Goal: Task Accomplishment & Management: Manage account settings

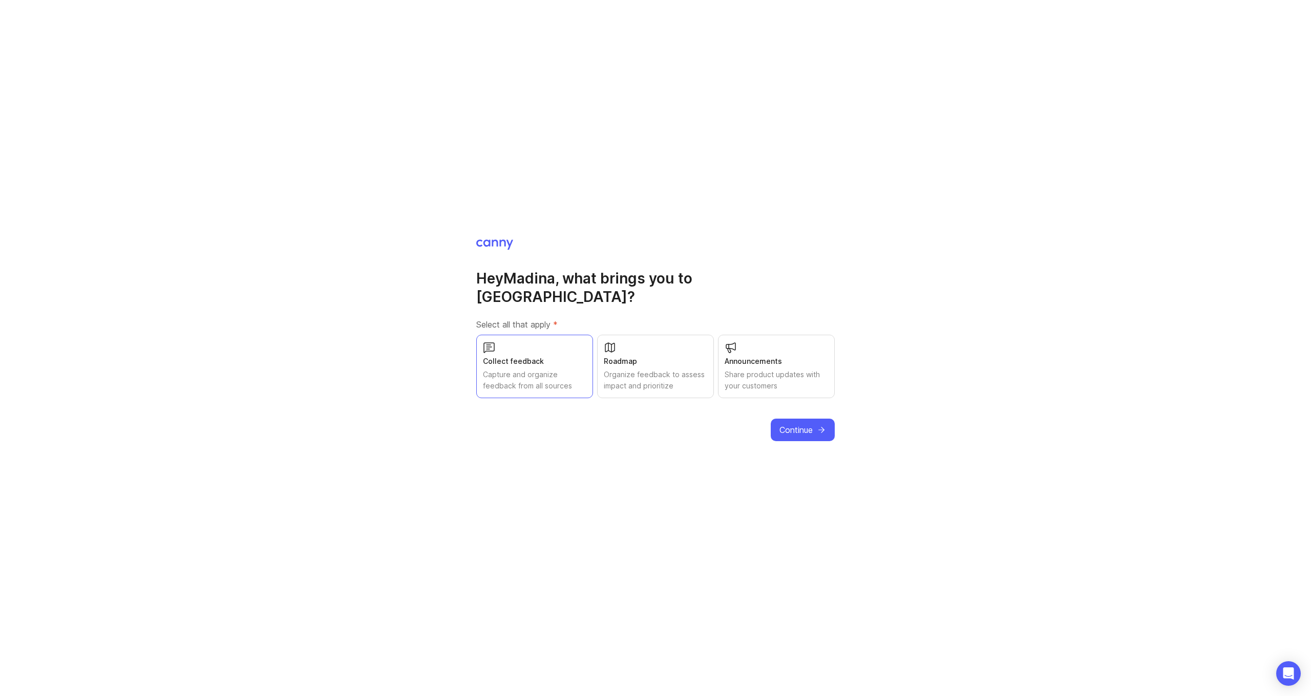
click at [771, 408] on div "Hey Madina , what brings you to Canny? Select all that apply * Collect feedback…" at bounding box center [655, 340] width 358 height 203
click at [783, 424] on span "Continue" at bounding box center [795, 430] width 33 height 12
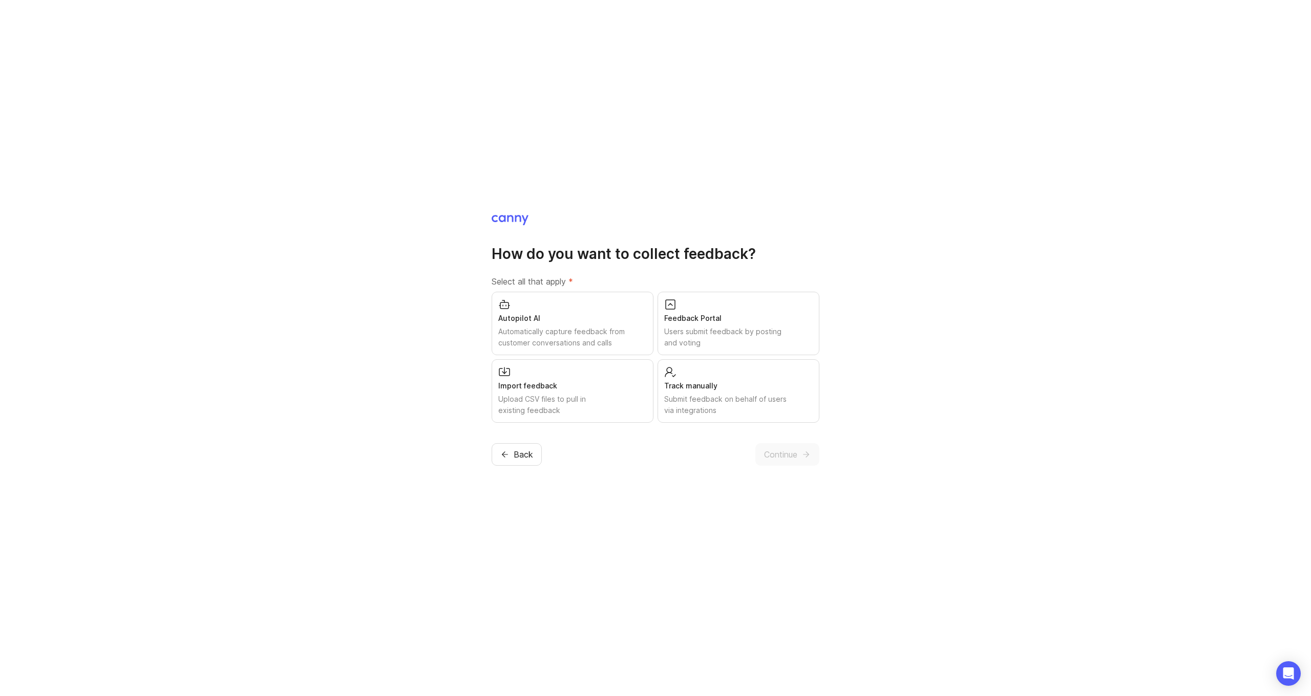
click at [716, 351] on div "Feedback Portal Users submit feedback by posting and voting" at bounding box center [739, 324] width 162 height 64
click at [681, 405] on div "Submit feedback on behalf of users via integrations" at bounding box center [738, 405] width 149 height 23
click at [608, 323] on div "Autopilot AI" at bounding box center [572, 318] width 149 height 11
click at [783, 450] on span "Continue" at bounding box center [780, 455] width 33 height 12
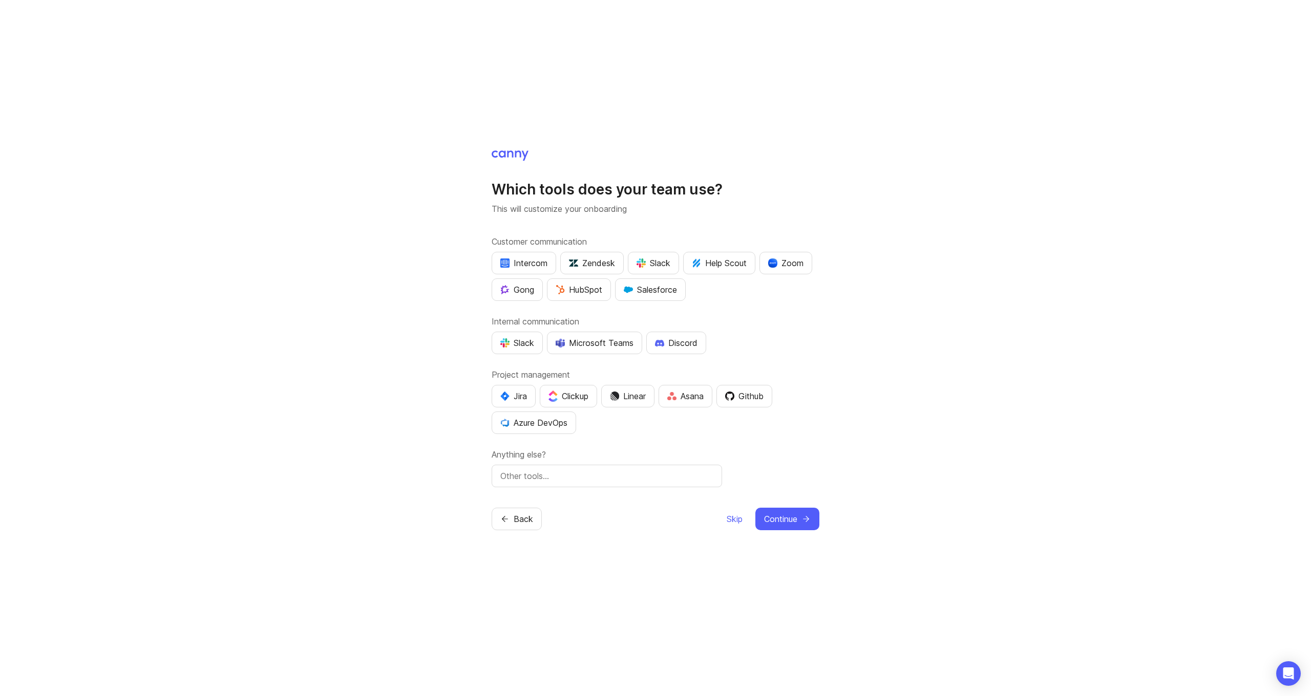
click at [523, 265] on div "Intercom" at bounding box center [523, 263] width 47 height 12
click at [656, 263] on div "Slack" at bounding box center [654, 263] width 34 height 12
click at [720, 264] on div "Help Scout" at bounding box center [719, 263] width 55 height 12
click at [784, 264] on div "Zoom" at bounding box center [785, 263] width 35 height 12
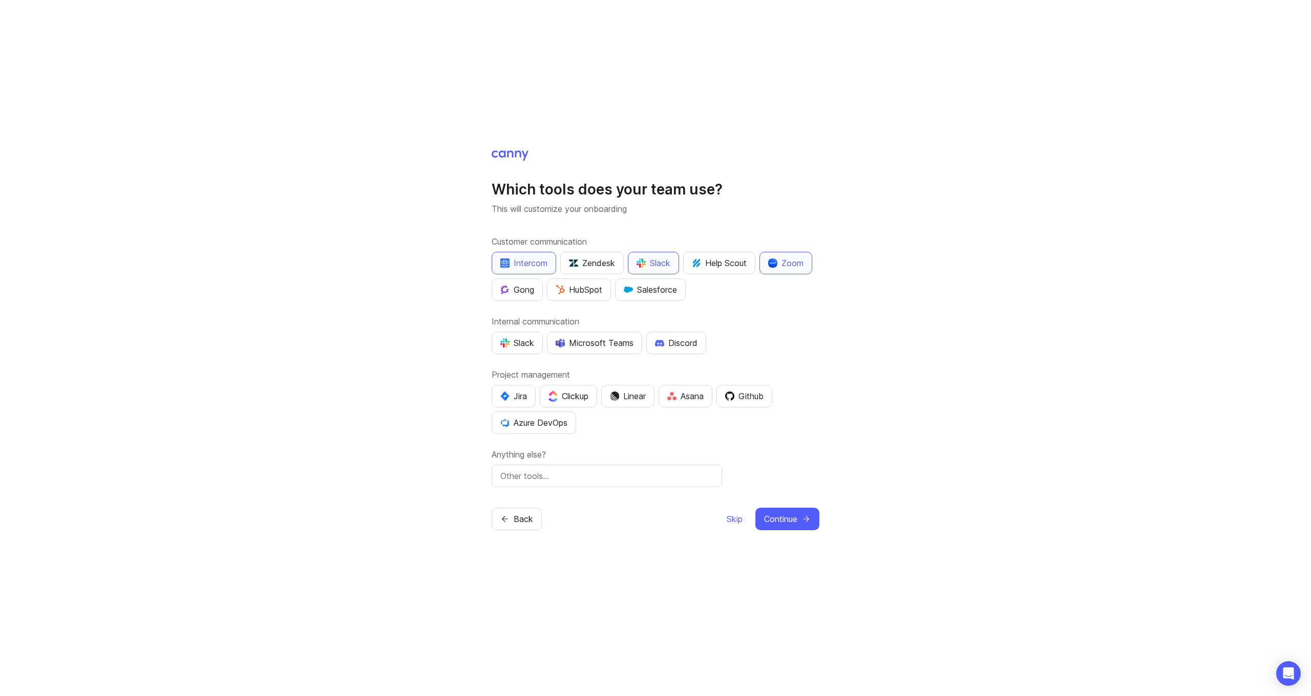
click at [529, 350] on button "Slack" at bounding box center [517, 343] width 51 height 23
click at [635, 405] on button "Linear" at bounding box center [627, 396] width 53 height 23
click at [785, 515] on span "Continue" at bounding box center [780, 519] width 33 height 12
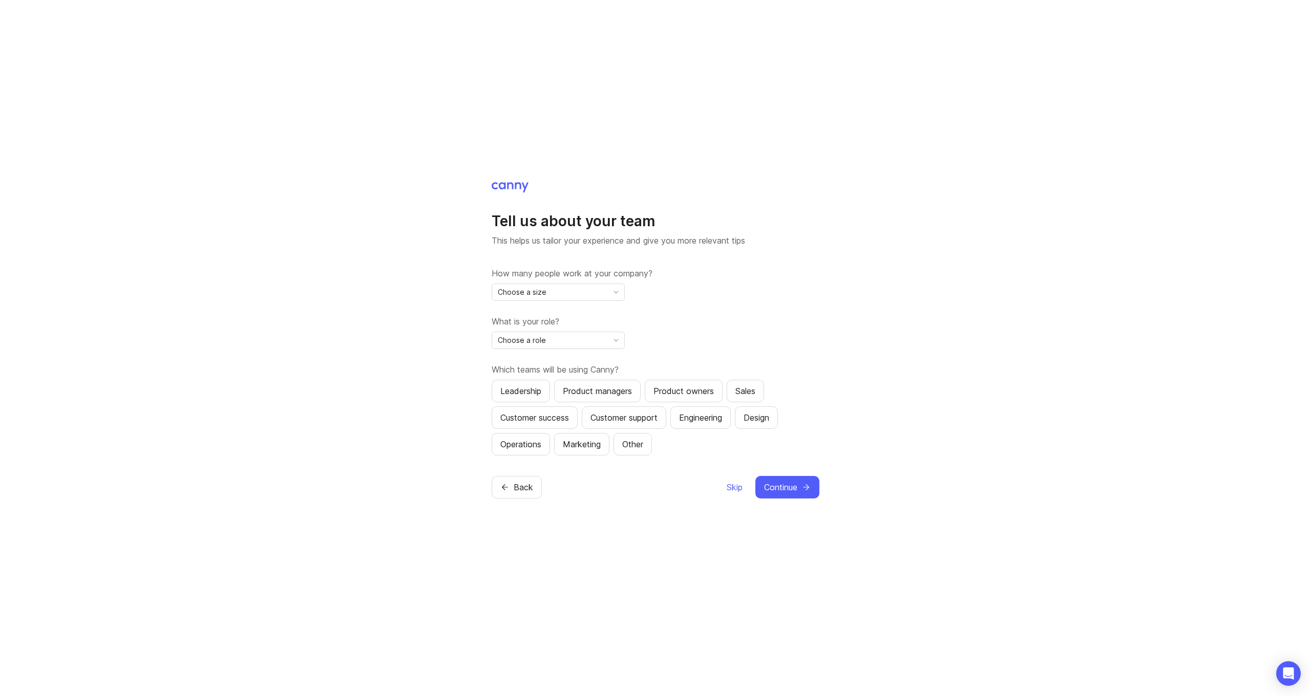
click at [607, 294] on div "Choose a size" at bounding box center [550, 292] width 116 height 16
click at [580, 360] on li "51-500" at bounding box center [558, 362] width 132 height 17
click at [615, 342] on icon "toggle icon" at bounding box center [616, 340] width 16 height 8
click at [590, 378] on li "Product Manager" at bounding box center [558, 377] width 132 height 17
click at [703, 336] on div "What is your role? Product Manager" at bounding box center [656, 332] width 328 height 34
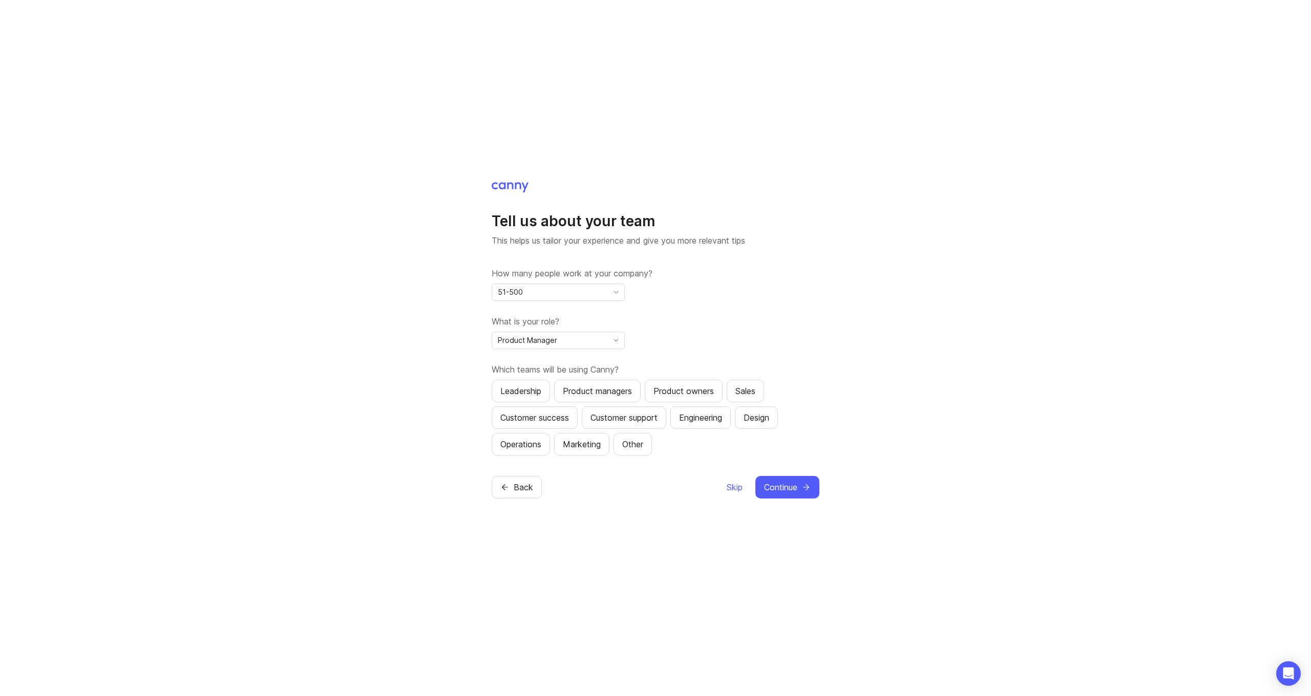
click at [632, 386] on div "Product managers" at bounding box center [597, 391] width 69 height 12
click at [655, 421] on div "Customer support" at bounding box center [623, 418] width 67 height 12
click at [569, 421] on div "Customer success" at bounding box center [534, 418] width 69 height 12
click at [604, 450] on button "Marketing" at bounding box center [581, 444] width 55 height 23
click at [771, 480] on button "Continue" at bounding box center [787, 487] width 64 height 23
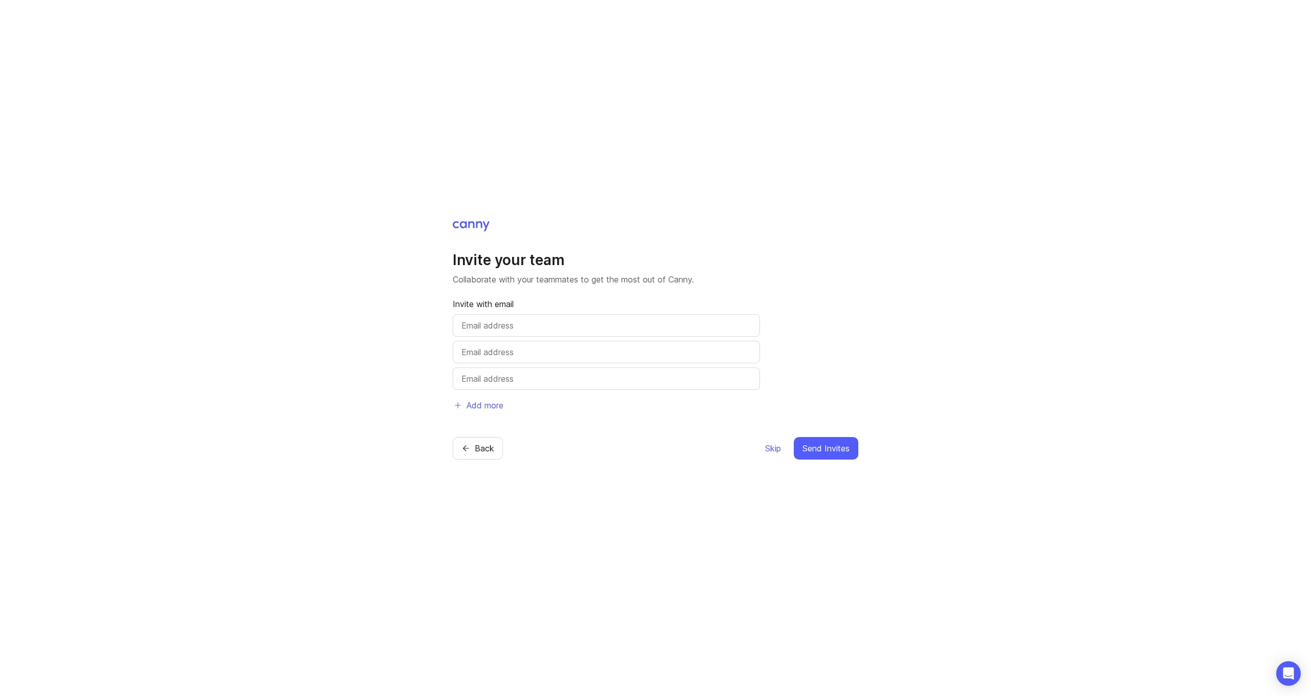
click at [773, 445] on span "Skip" at bounding box center [773, 448] width 16 height 12
click at [775, 450] on span "Skip" at bounding box center [773, 448] width 16 height 12
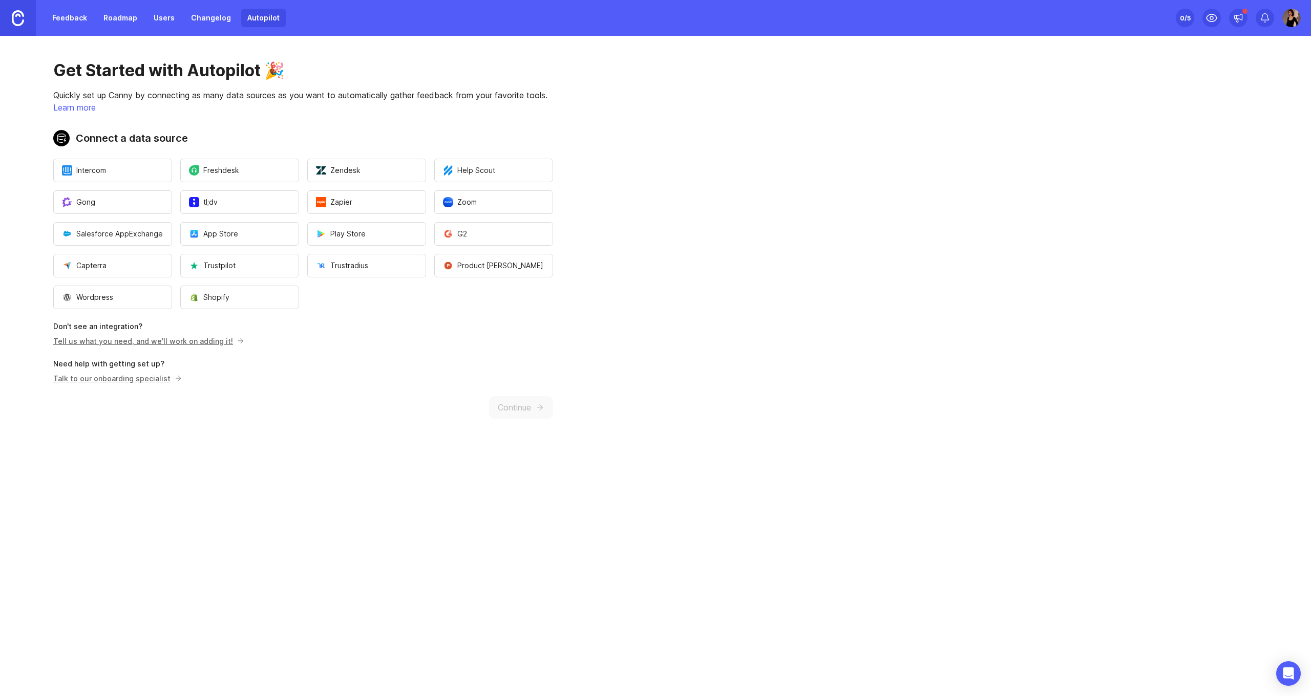
click at [1187, 17] on div "0 /5" at bounding box center [1185, 18] width 11 height 14
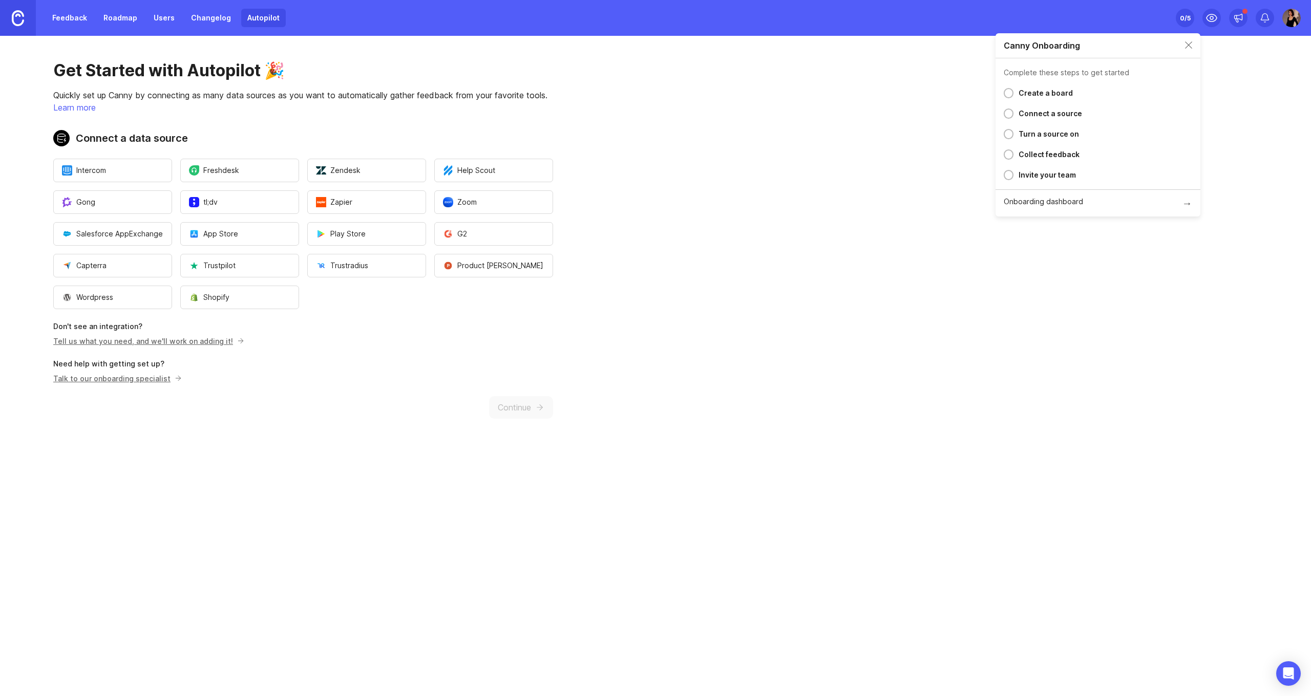
click at [1291, 96] on main "Get Started with Autopilot 🎉 Quickly set up Canny by connecting as many data so…" at bounding box center [655, 366] width 1311 height 661
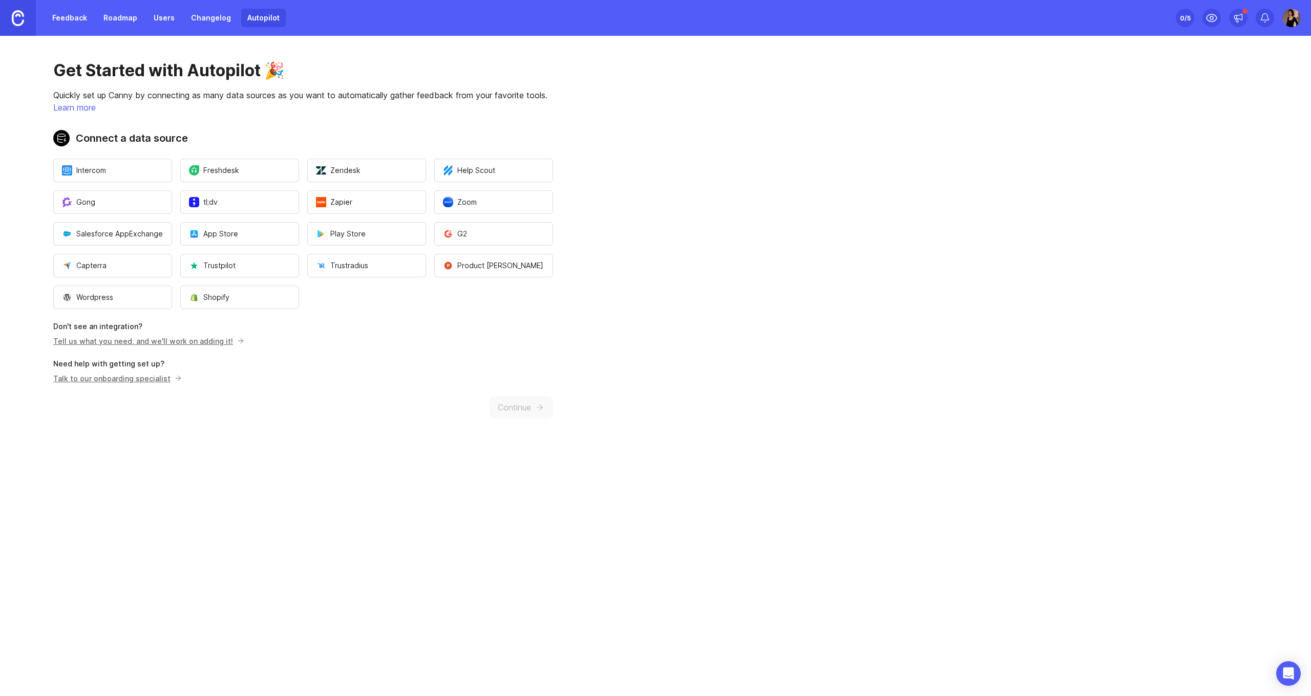
click at [1294, 24] on img at bounding box center [1291, 18] width 18 height 18
click at [1275, 61] on p "MailerLite Classic" at bounding box center [1253, 60] width 58 height 10
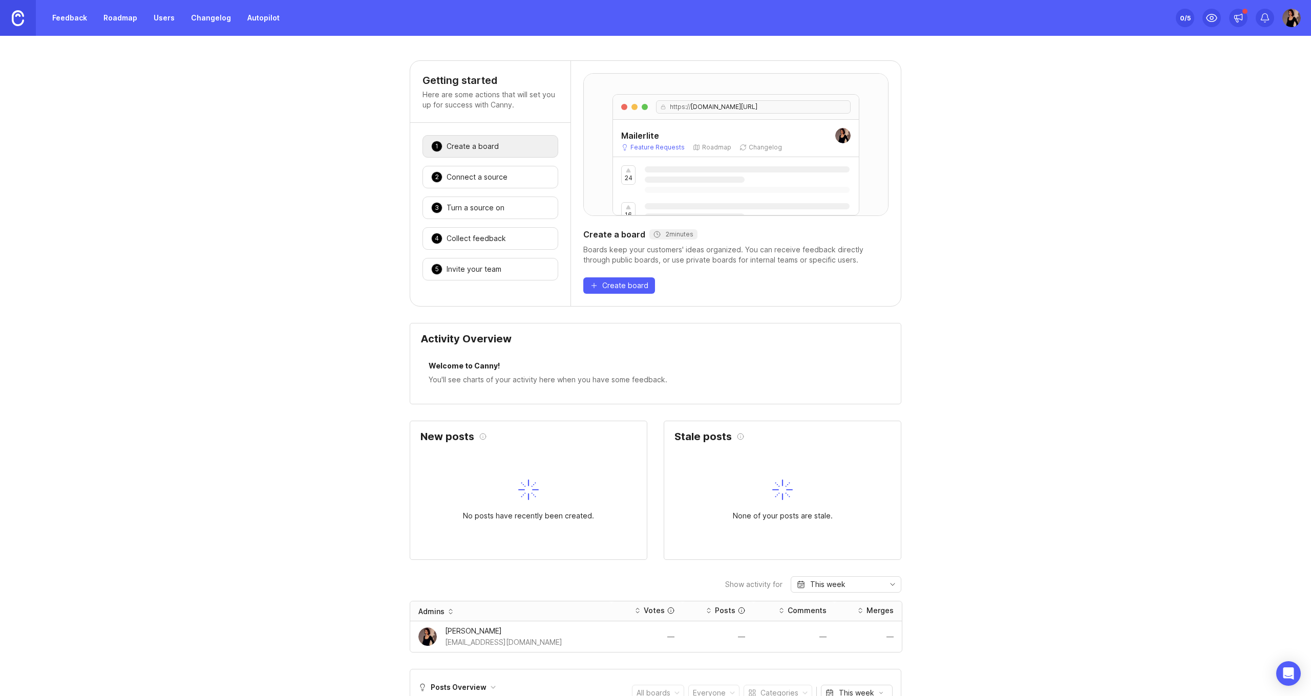
click at [239, 632] on div "Getting started Here are some actions that will set you up for success with Can…" at bounding box center [655, 636] width 1311 height 1152
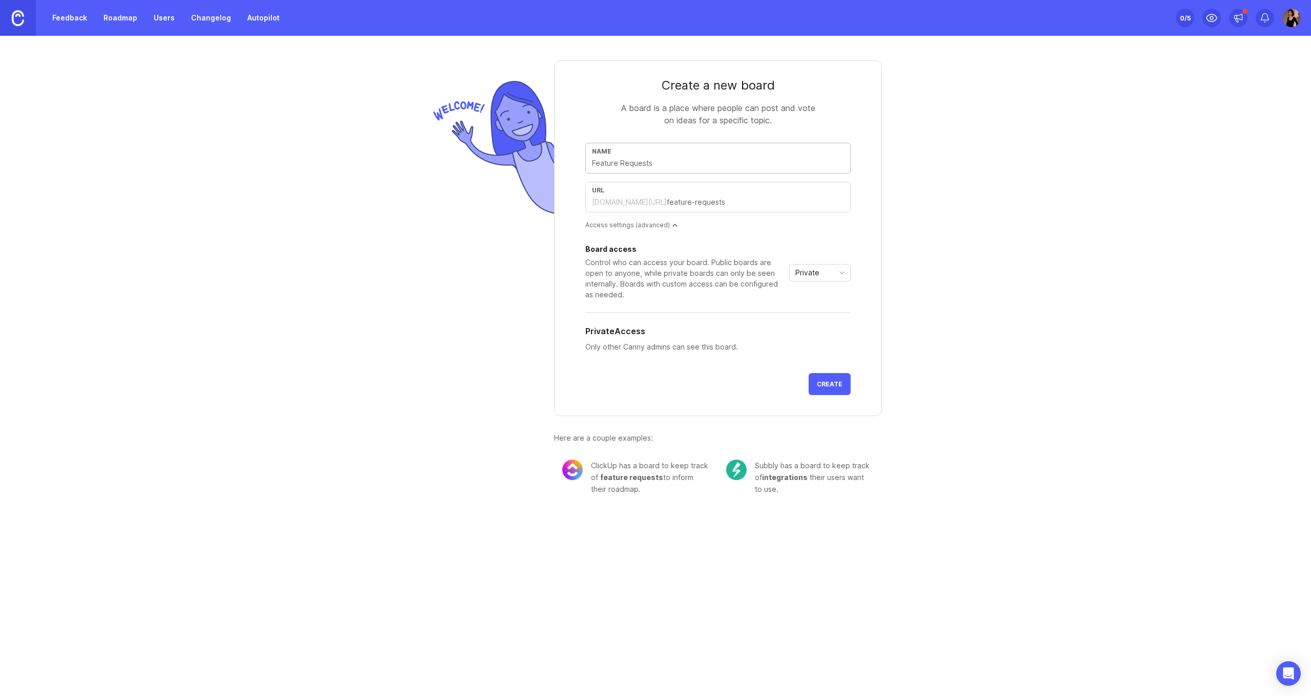
click at [754, 164] on input "text" at bounding box center [718, 163] width 252 height 11
click at [746, 155] on div "Name" at bounding box center [718, 151] width 252 height 8
click at [736, 167] on input "text" at bounding box center [718, 163] width 252 height 11
type input "F"
type input "f"
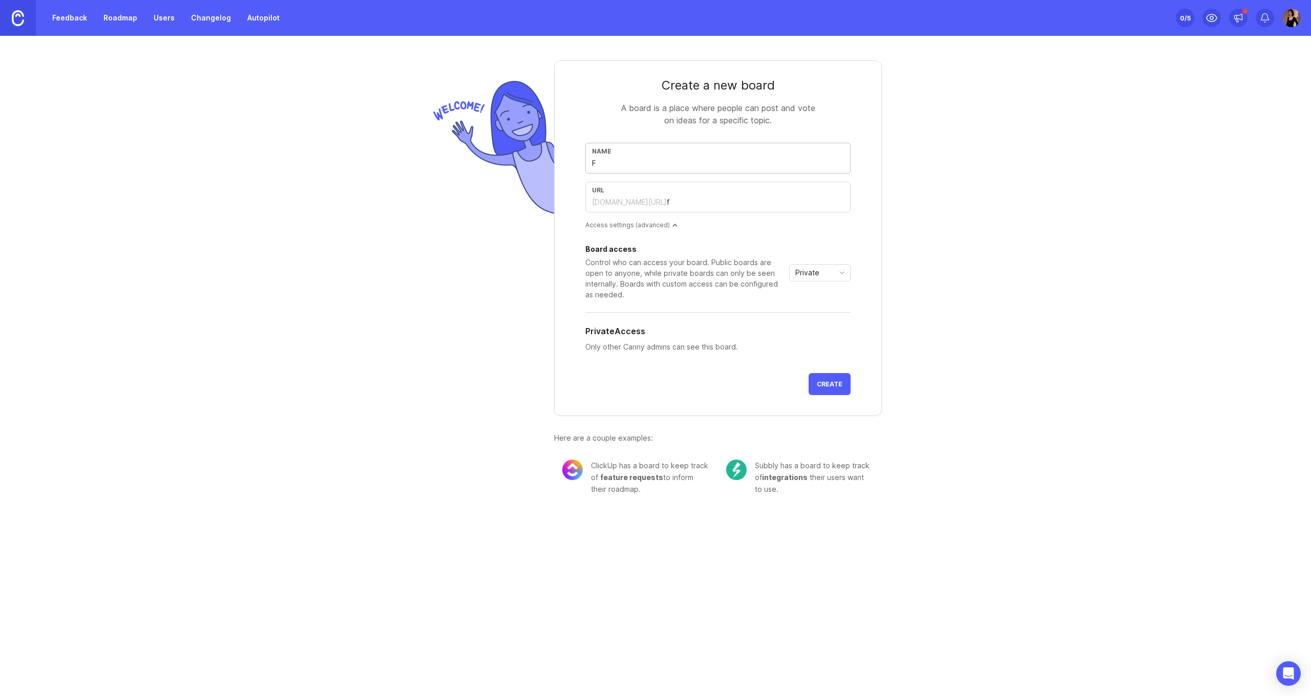
type input "Fe"
type input "fe"
type input "Fee"
type input "fee"
type input "Feed"
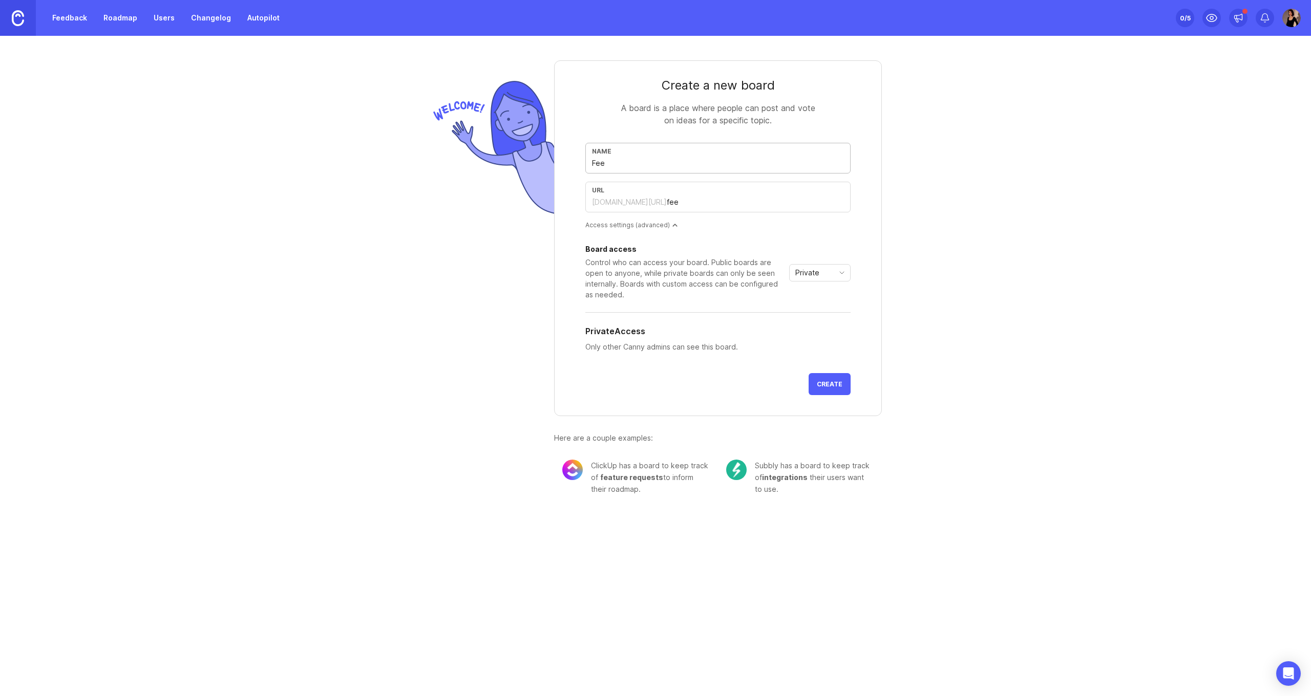
type input "feed"
type input "Feedb"
type input "feedb"
type input "Feedba"
type input "feedba"
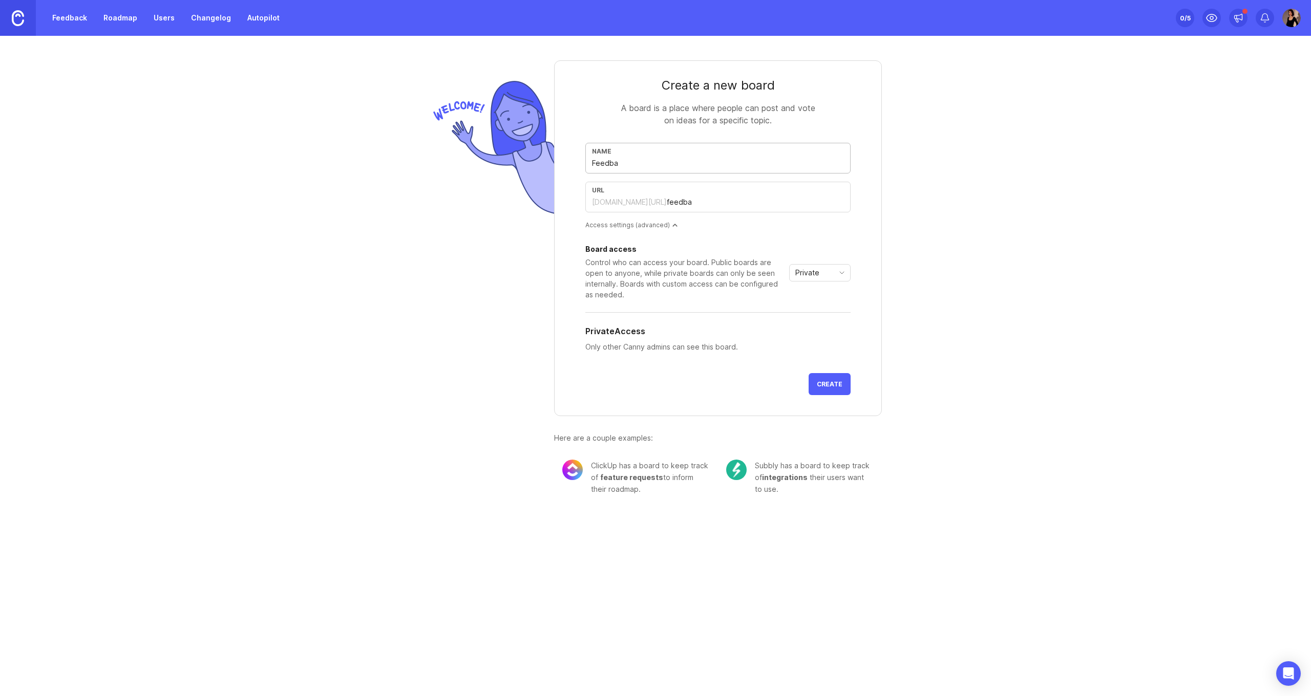
type input "Feedbac"
type input "feedbac"
type input "Feedback"
type input "feedback"
type input "Feedback b"
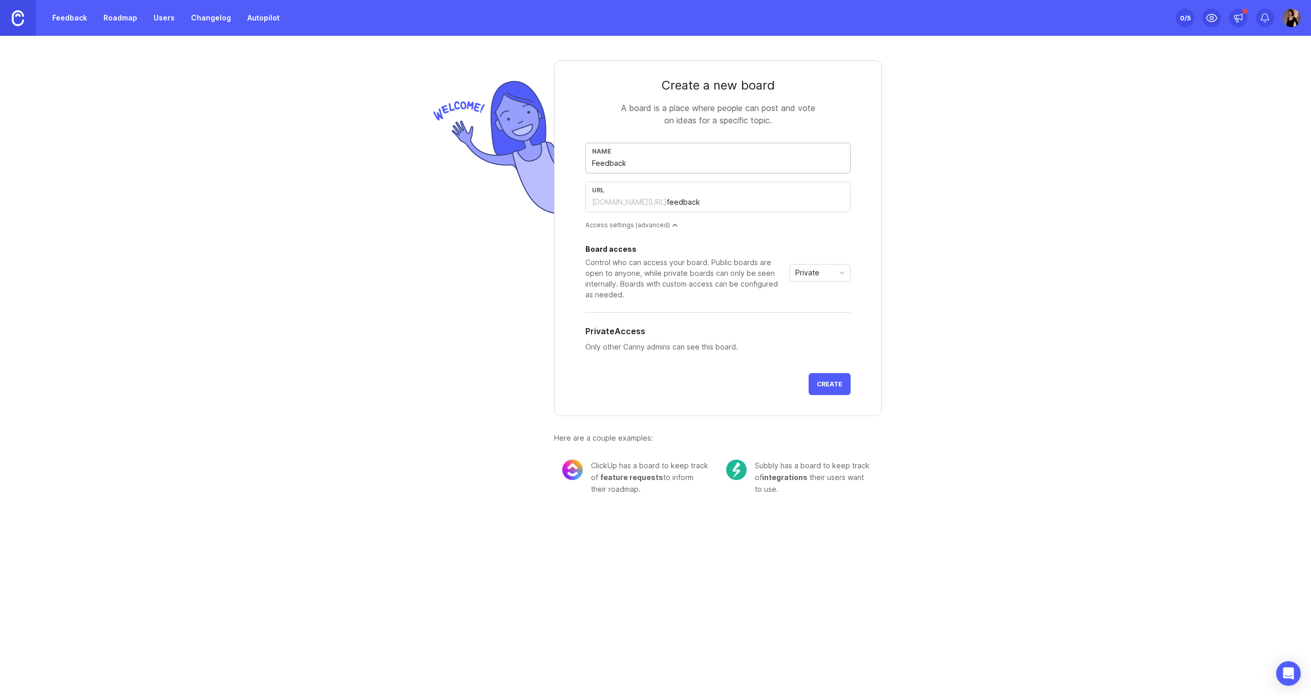
type input "feedback-b"
type input "Feedback bo"
type input "feedback-bo"
type input "Feedback boa"
type input "feedback-boa"
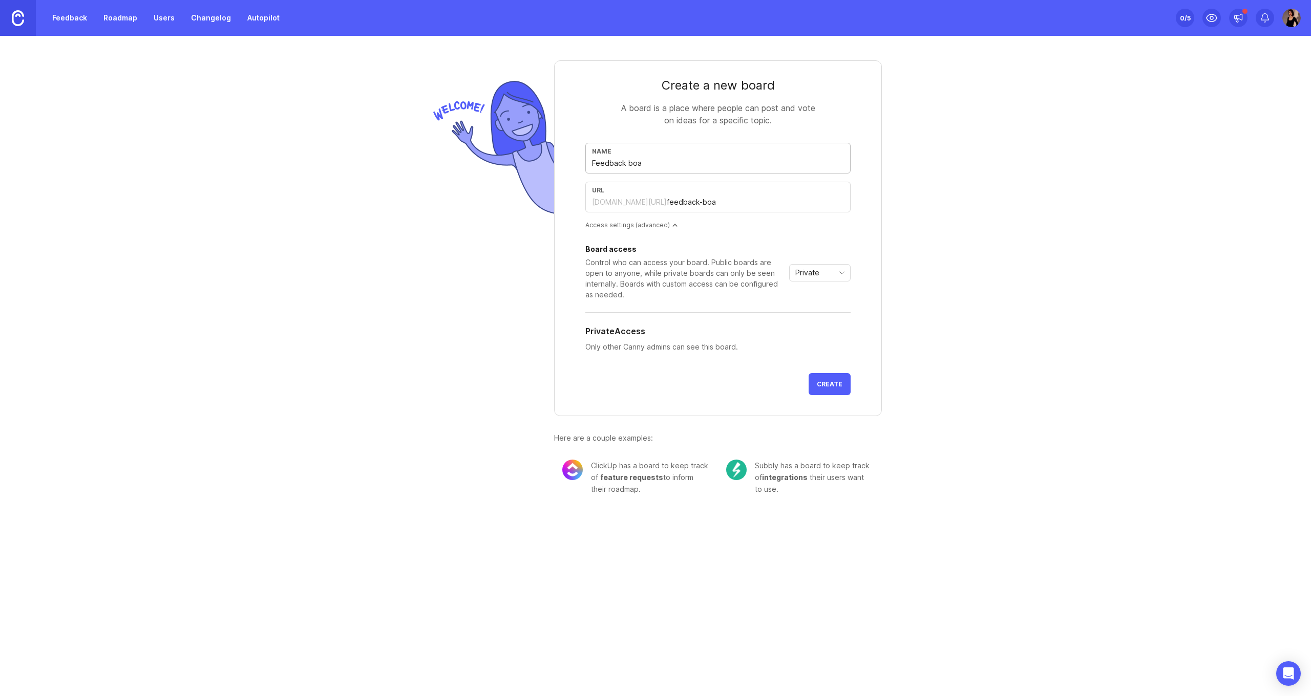
type input "Feedback boar"
type input "feedback-boar"
type input "Feedback board"
type input "feedback-board"
type input "Feedback board"
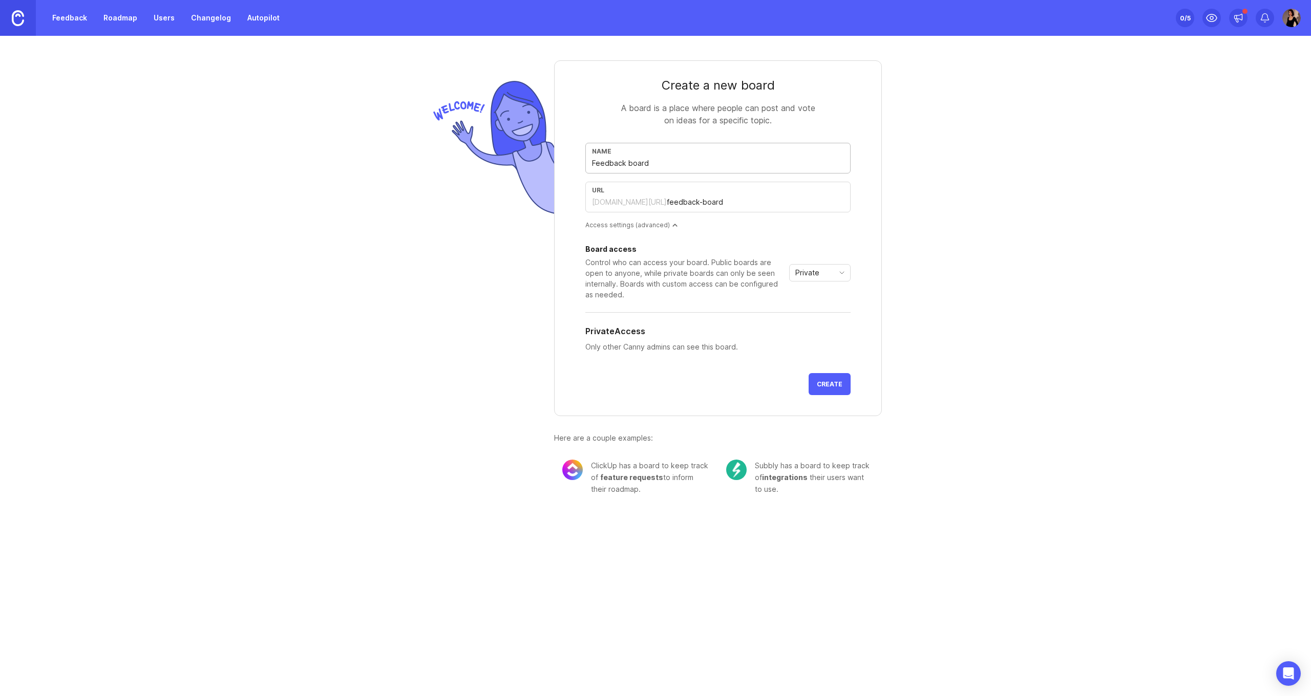
click at [796, 214] on div "url mailerlite.canny.io/ feedback-board" at bounding box center [717, 201] width 265 height 39
click at [818, 274] on span "Private" at bounding box center [807, 272] width 24 height 11
click at [819, 305] on span "Public" at bounding box center [808, 309] width 25 height 11
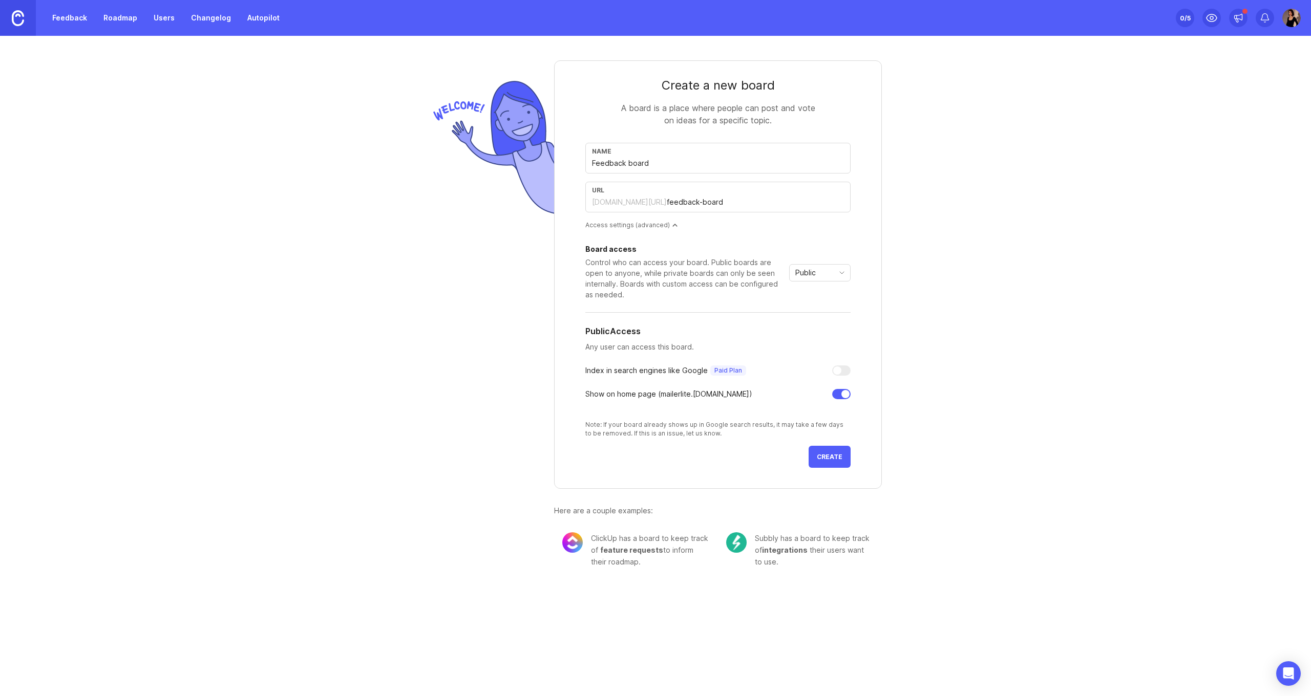
click at [839, 453] on button "Create" at bounding box center [830, 457] width 42 height 22
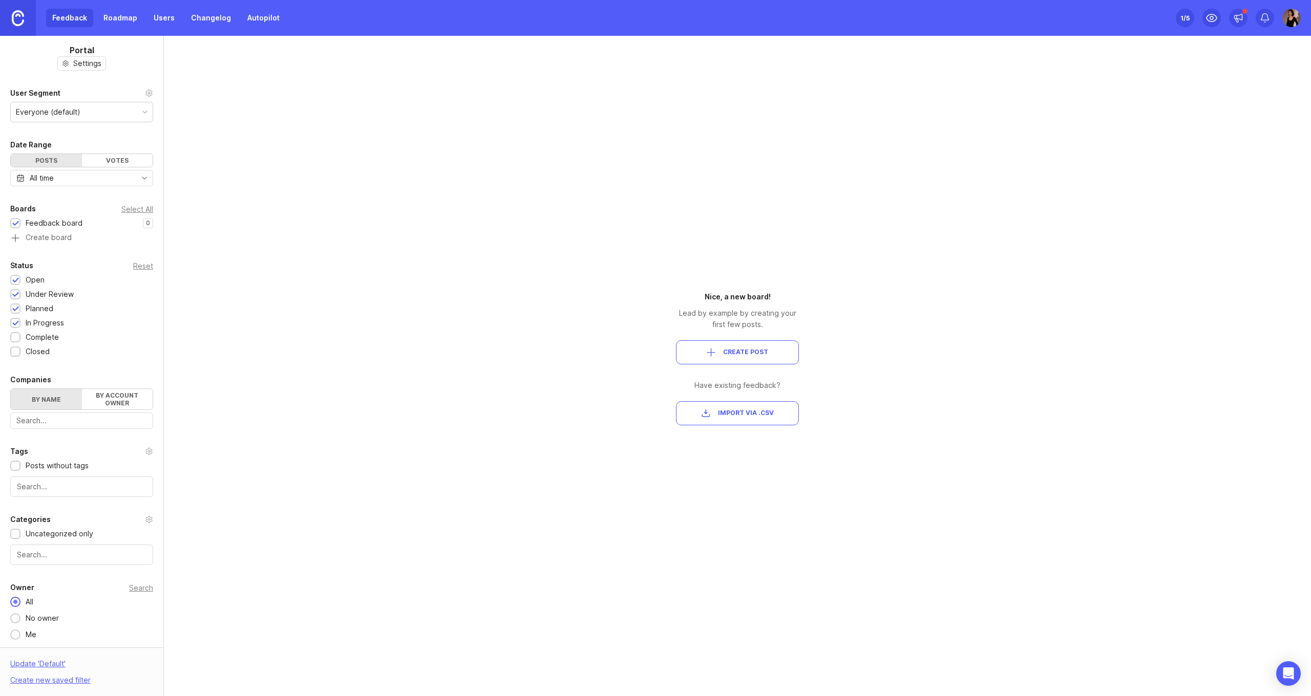
click at [81, 72] on div "Portal Settings User Segment Everyone (default) Date Range Posts Votes All time…" at bounding box center [81, 342] width 163 height 613
click at [131, 163] on div "Votes" at bounding box center [117, 160] width 71 height 13
click at [57, 156] on div "Posts" at bounding box center [46, 160] width 71 height 13
click at [57, 341] on div "Complete" at bounding box center [42, 336] width 33 height 11
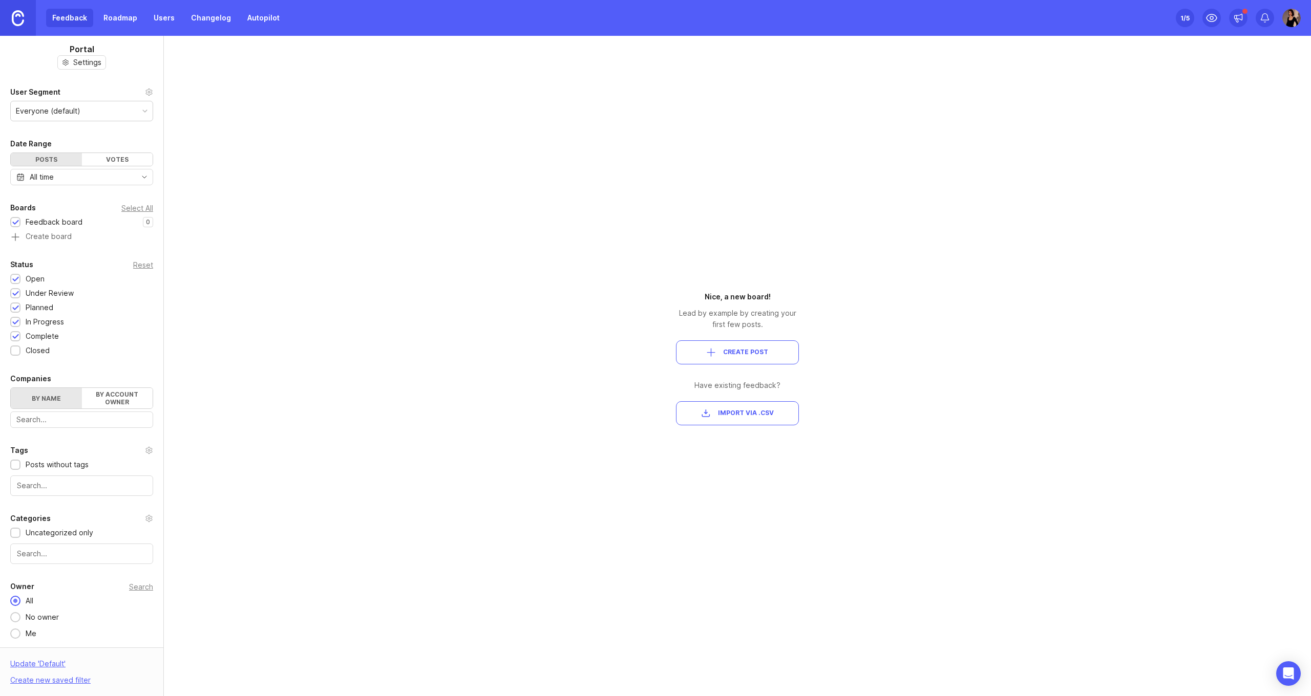
click at [40, 354] on div "Closed" at bounding box center [38, 350] width 24 height 11
click at [121, 398] on label "By account owner" at bounding box center [117, 398] width 71 height 20
click at [11, 388] on input "By account owner" at bounding box center [11, 388] width 0 height 0
click at [67, 400] on label "By name" at bounding box center [46, 398] width 71 height 20
click at [11, 388] on input "By name" at bounding box center [11, 388] width 0 height 0
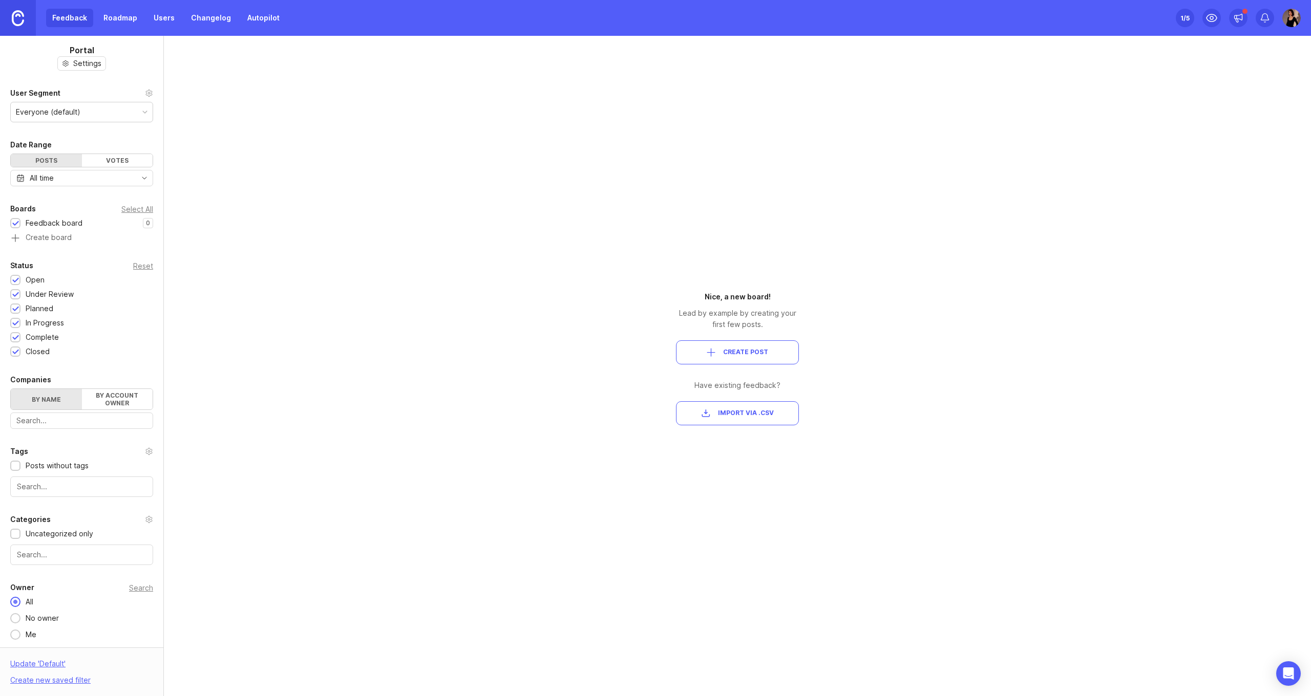
click at [310, 485] on div "Portal Settings User Segment Everyone (default) Date Range Posts Votes All time…" at bounding box center [655, 366] width 1311 height 661
click at [788, 291] on div "Nice, a new board! Lead by example by creating your first few posts. Create Pos…" at bounding box center [737, 366] width 184 height 661
click at [1182, 21] on div "1 /5" at bounding box center [1184, 18] width 9 height 14
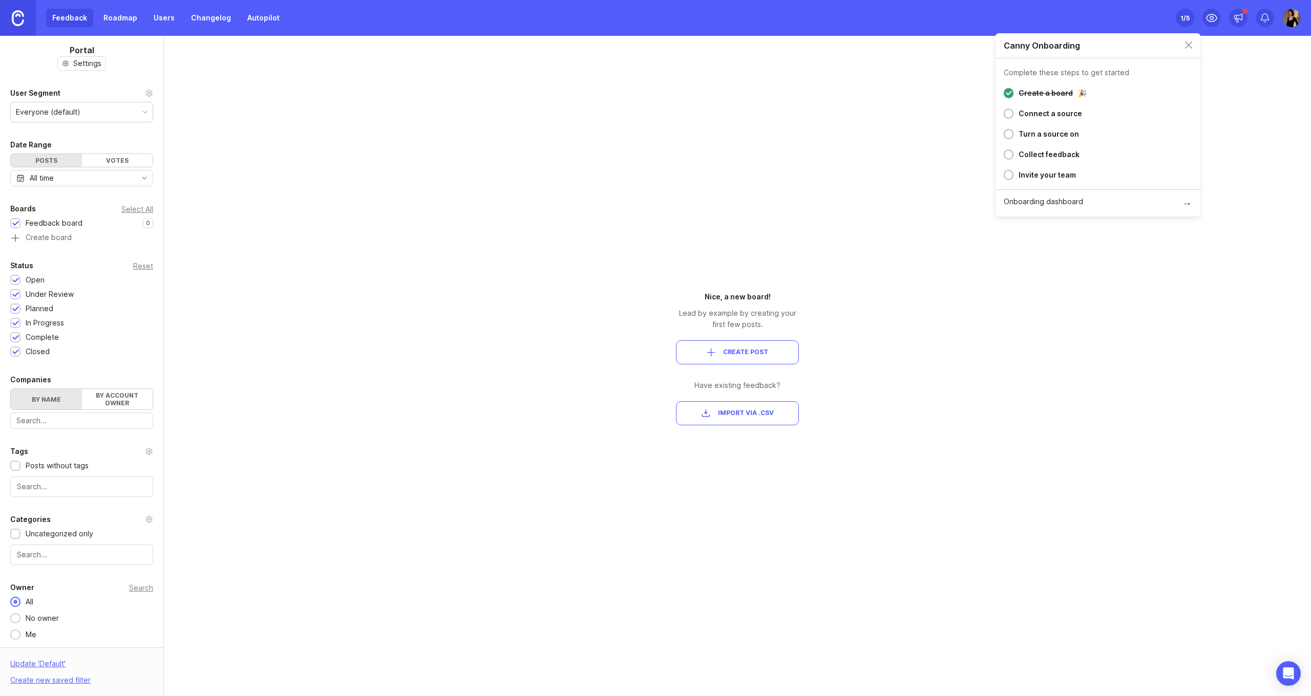
click at [1059, 113] on div "Connect a source" at bounding box center [1051, 114] width 64 height 12
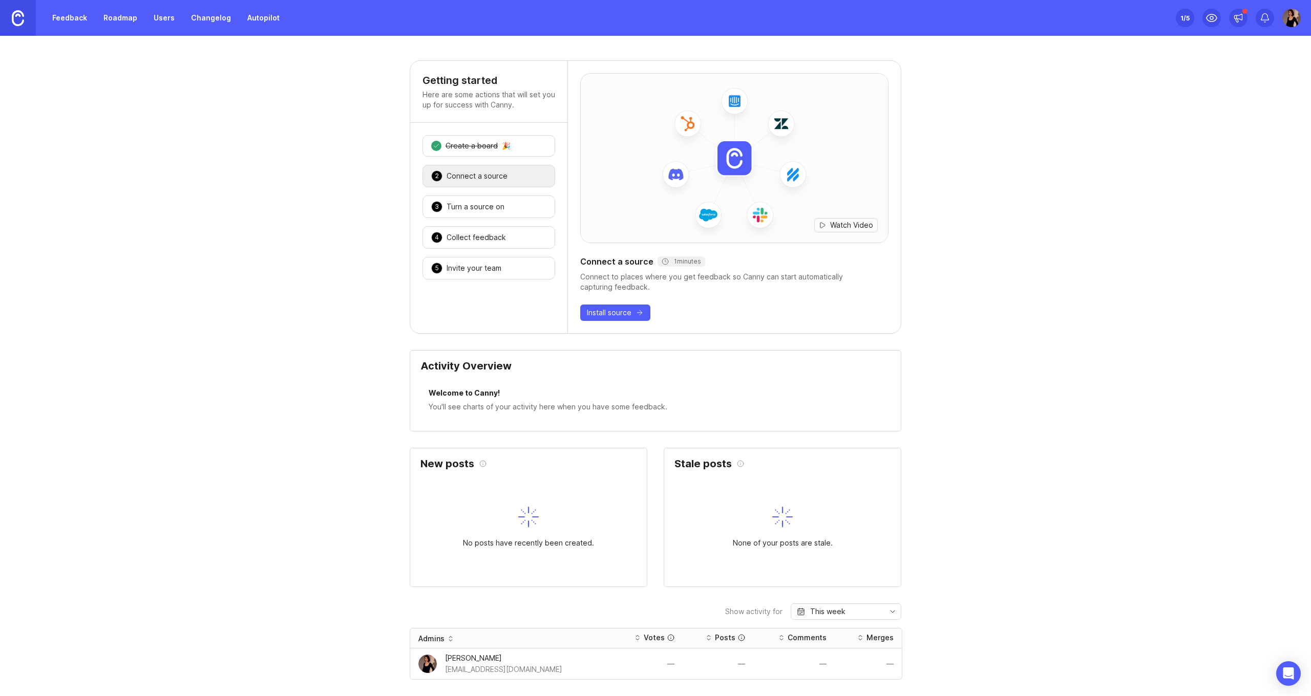
click at [504, 179] on div "Connect a source" at bounding box center [477, 176] width 61 height 10
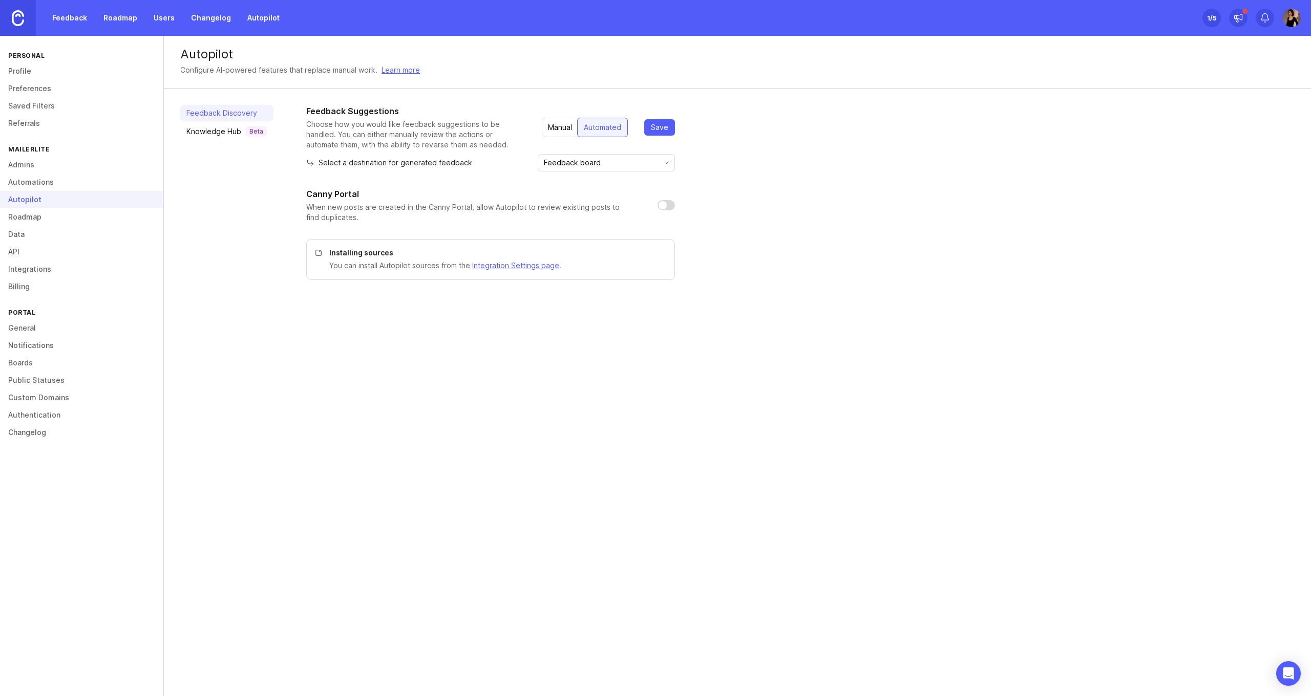
click at [568, 127] on div "Manual" at bounding box center [560, 127] width 36 height 18
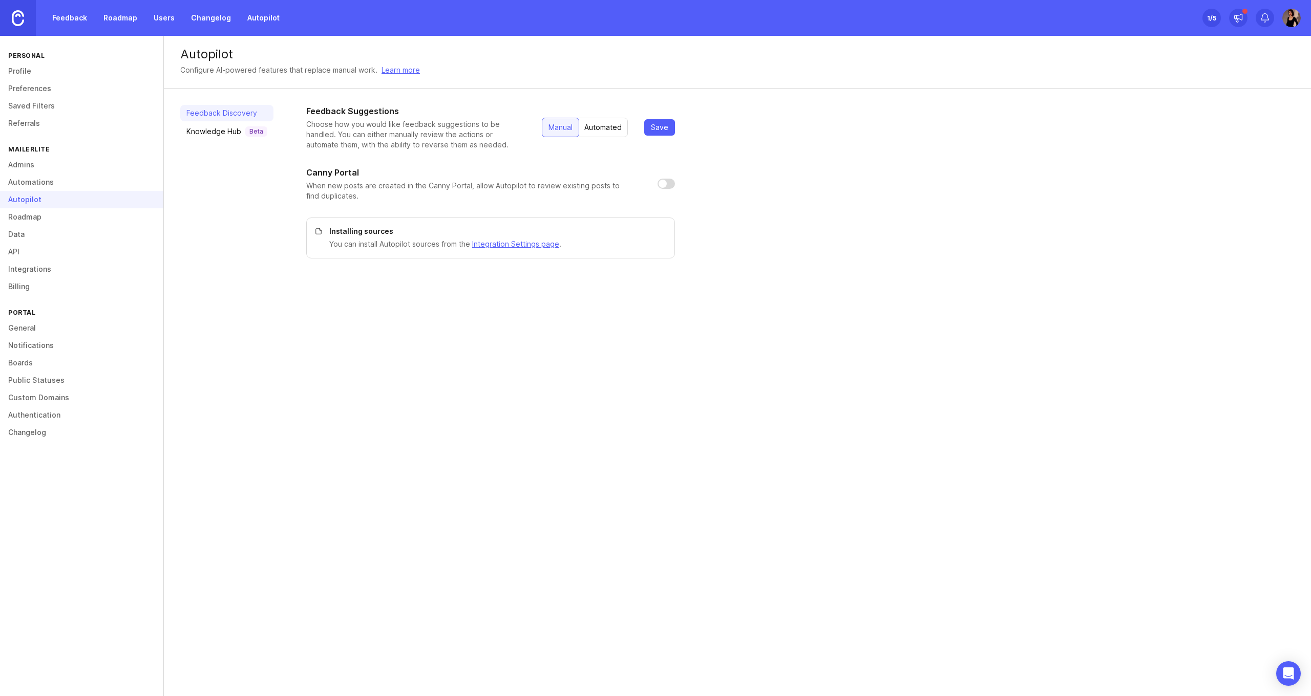
click at [606, 124] on div "Automated" at bounding box center [603, 127] width 50 height 18
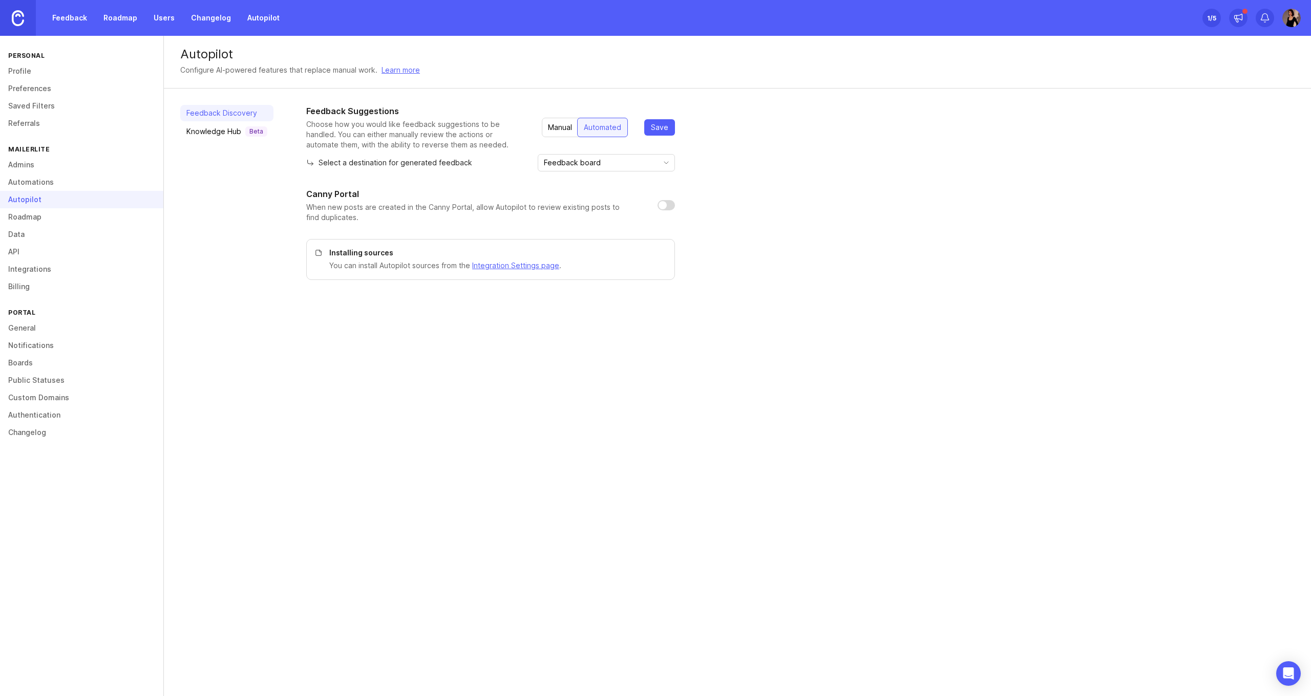
click at [594, 156] on div "Feedback board" at bounding box center [598, 163] width 120 height 16
click at [661, 212] on div "Canny Portal When new posts are created in the Canny Portal, allow Autopilot to…" at bounding box center [490, 205] width 369 height 35
click at [668, 199] on div "Canny Portal When new posts are created in the Canny Portal, allow Autopilot to…" at bounding box center [490, 205] width 369 height 35
click at [669, 203] on input "checkbox" at bounding box center [666, 205] width 17 height 10
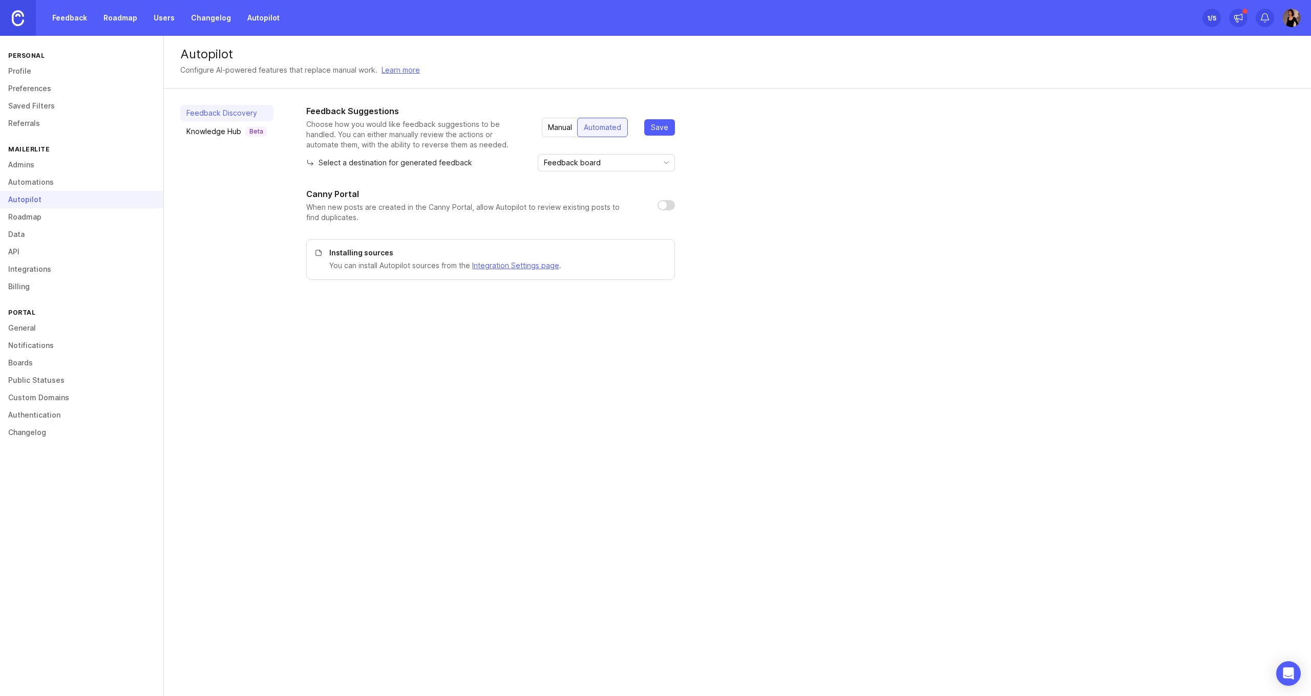
click at [669, 206] on input "checkbox" at bounding box center [666, 205] width 17 height 10
checkbox input "true"
click at [566, 129] on div "Manual" at bounding box center [560, 127] width 36 height 18
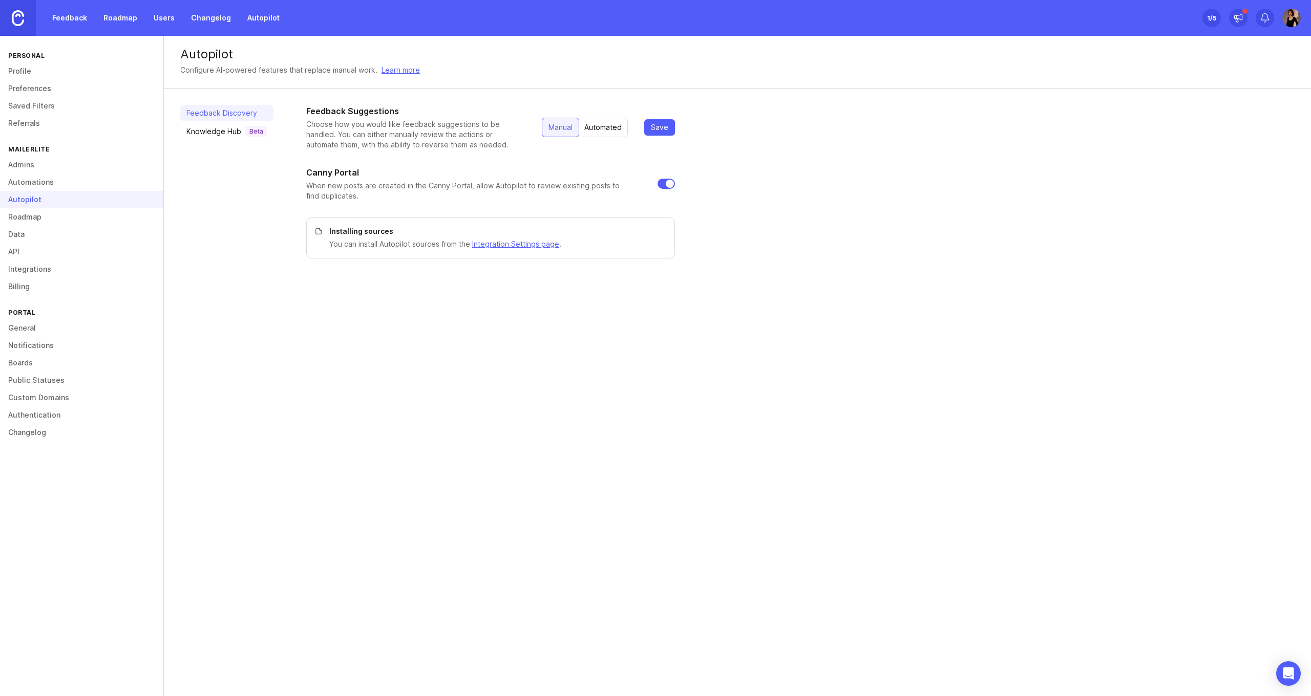
click at [597, 129] on div "Automated" at bounding box center [603, 127] width 50 height 18
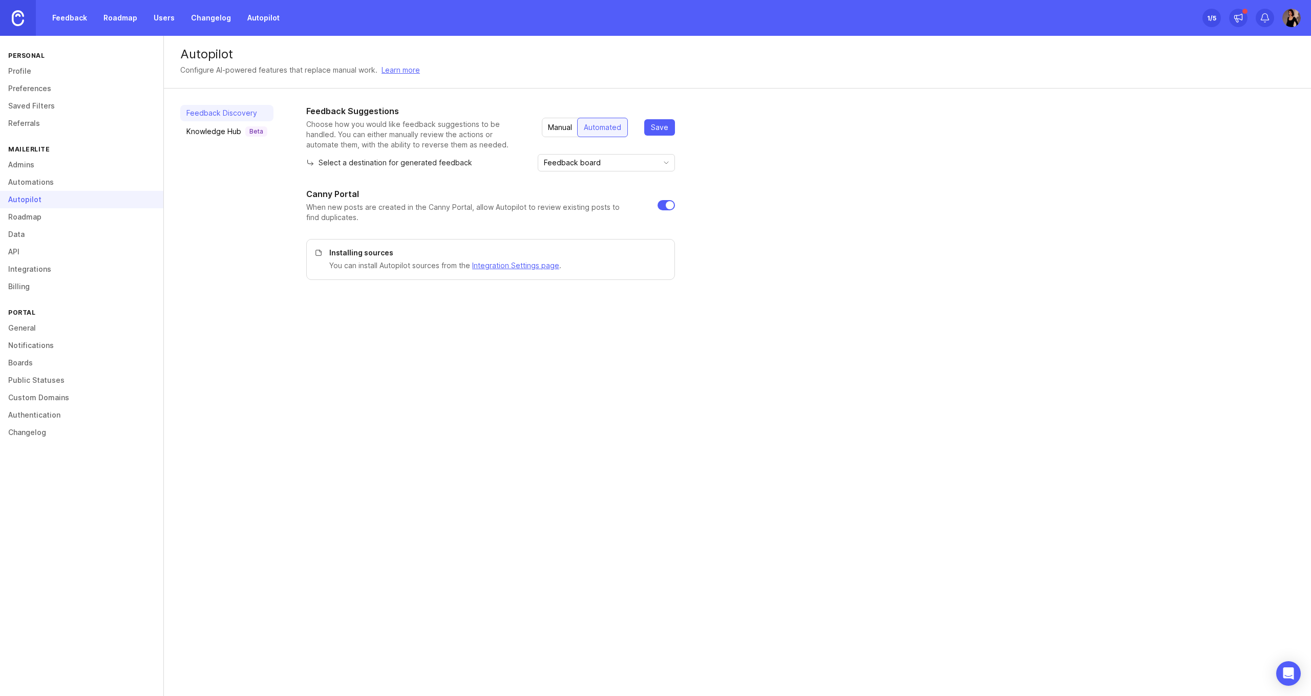
click at [656, 129] on span "Save" at bounding box center [659, 127] width 17 height 10
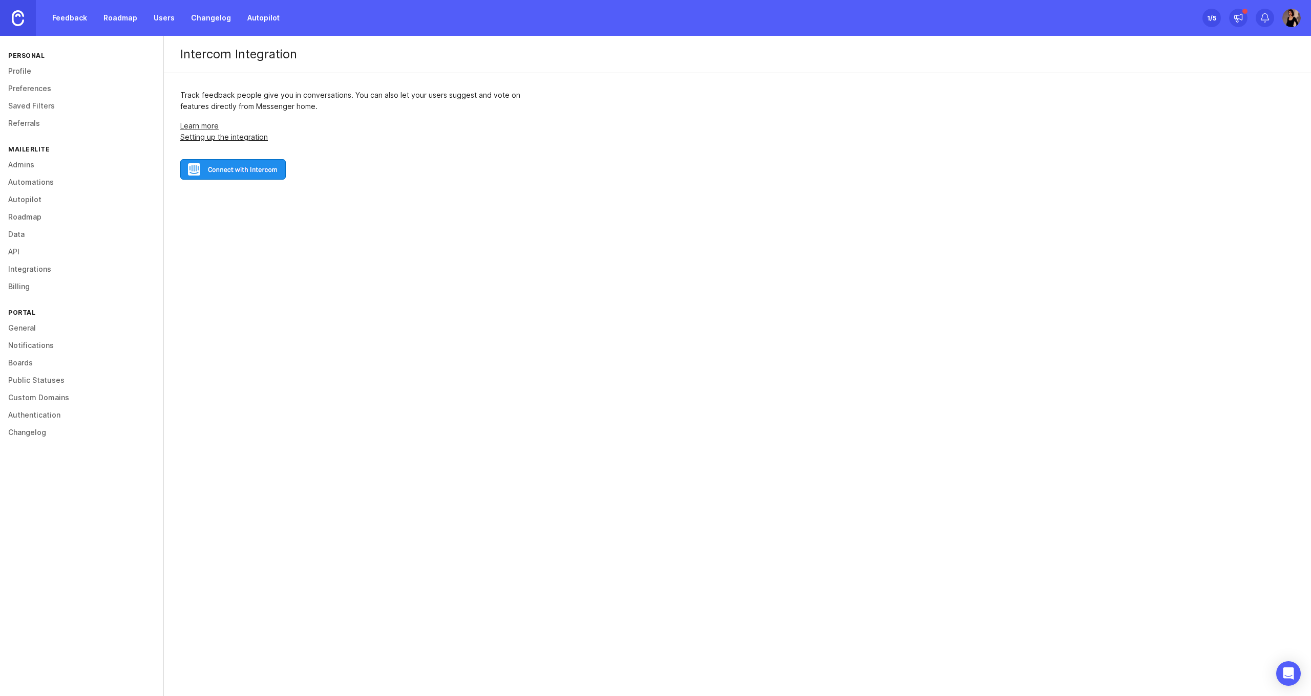
click at [262, 169] on img at bounding box center [232, 169] width 105 height 20
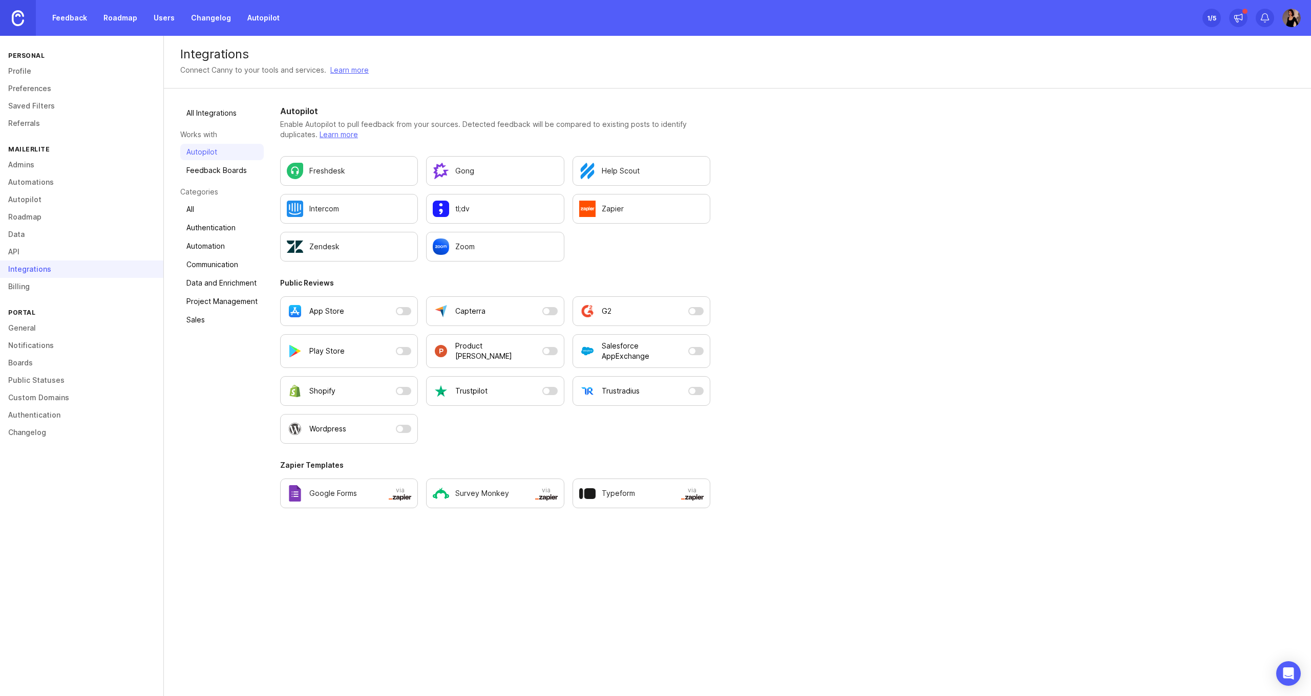
click at [668, 451] on div "Autopilot Enable Autopilot to pull feedback from your sources. Detected feedbac…" at bounding box center [495, 315] width 430 height 420
click at [490, 539] on div "Integrations Connect Canny to your tools and services. Learn more All Integrati…" at bounding box center [737, 366] width 1147 height 661
click at [219, 176] on link "Feedback Boards" at bounding box center [221, 170] width 83 height 16
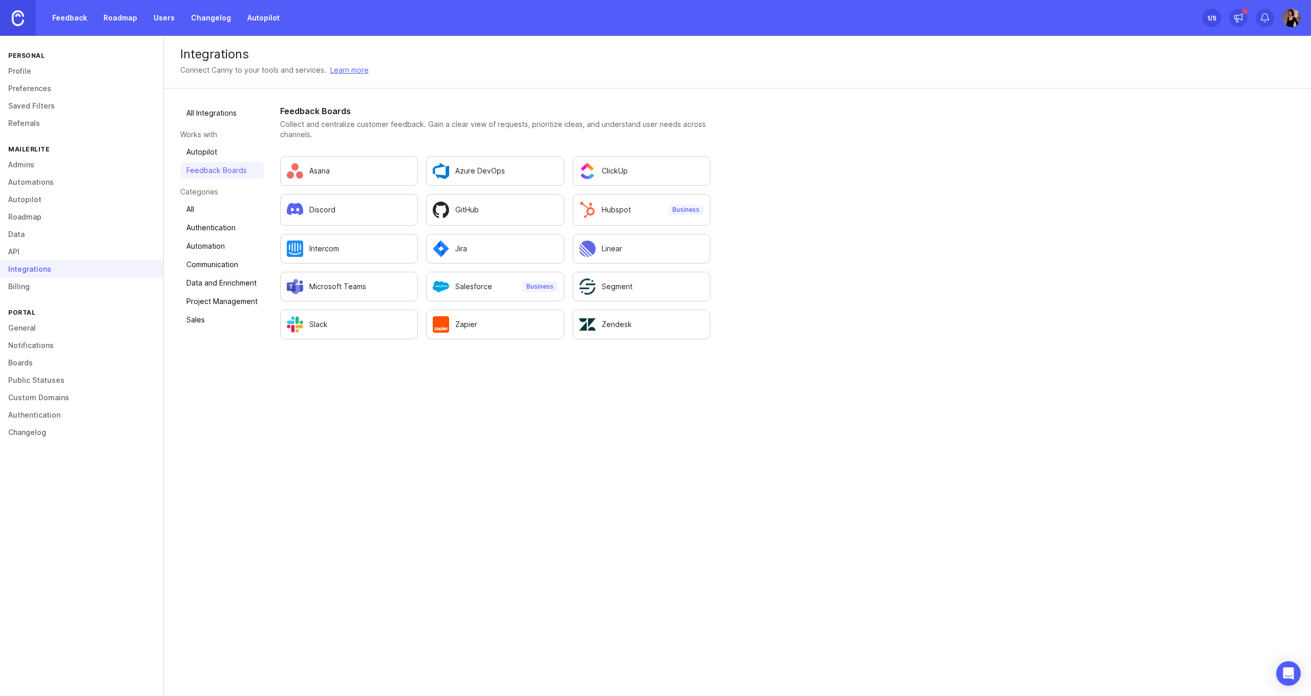
click at [198, 210] on link "All" at bounding box center [221, 209] width 83 height 16
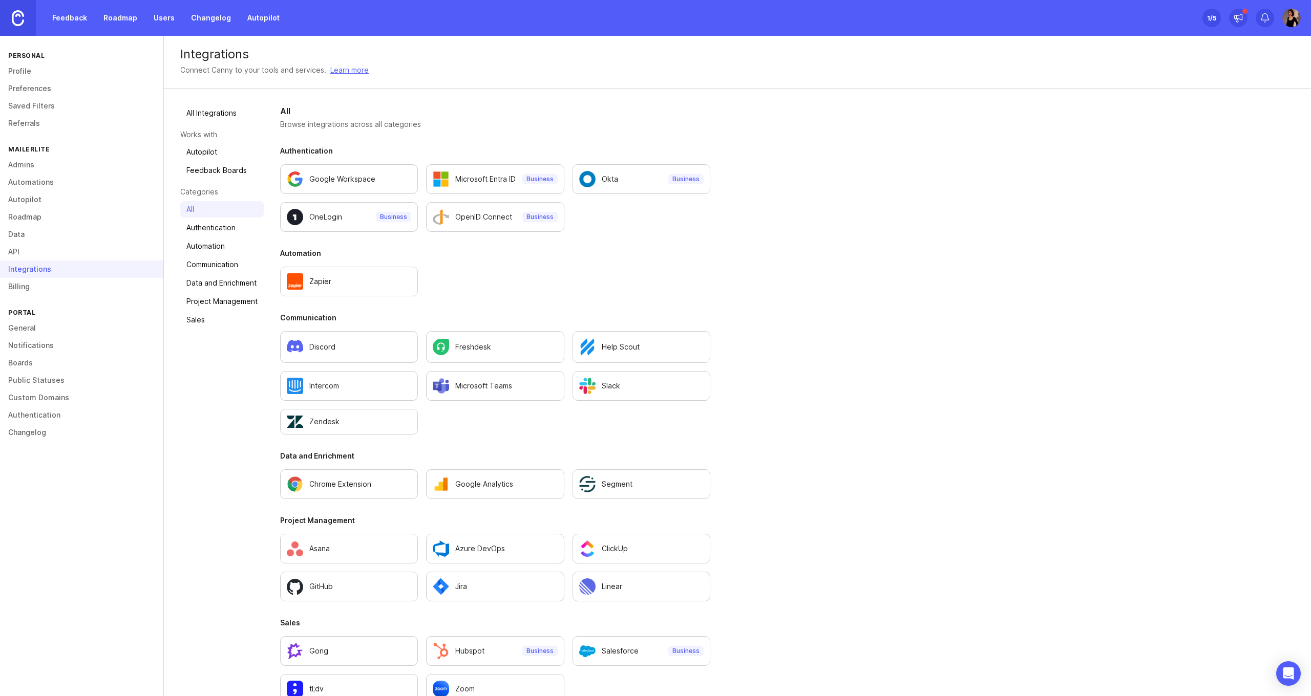
click at [208, 217] on link "All" at bounding box center [221, 209] width 83 height 16
click at [59, 66] on link "Profile" at bounding box center [81, 70] width 163 height 17
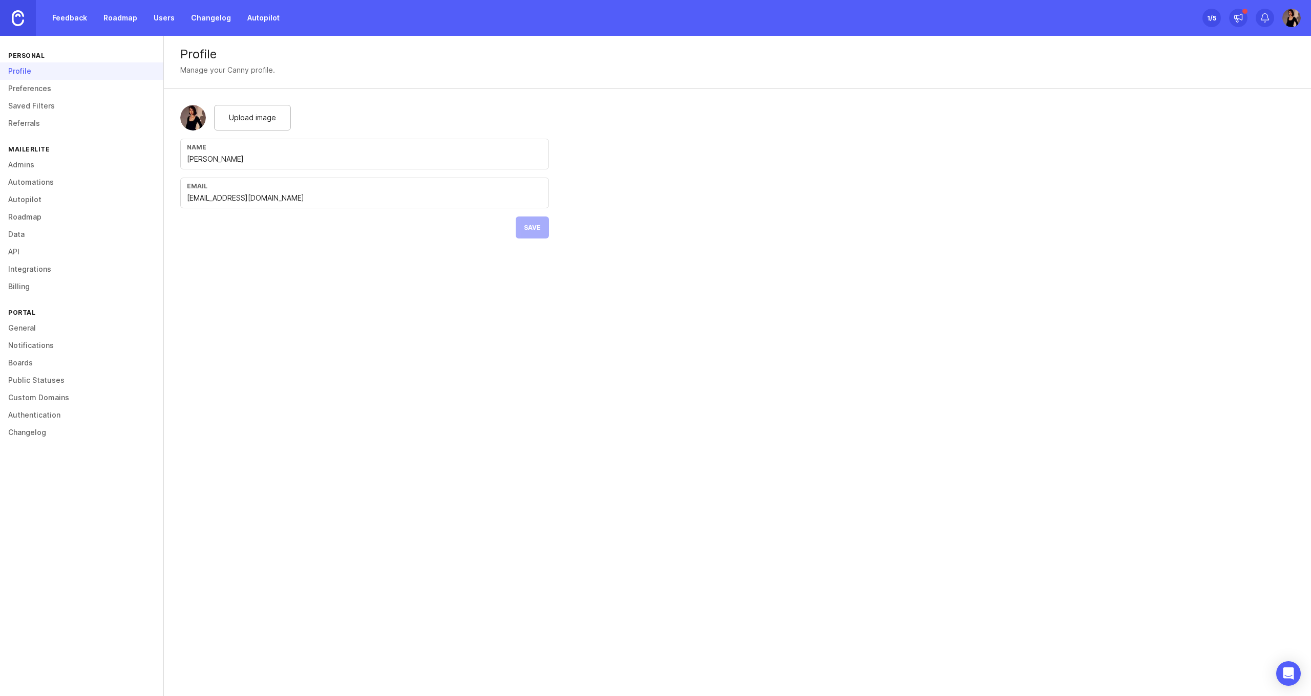
click at [48, 83] on link "Preferences" at bounding box center [81, 88] width 163 height 17
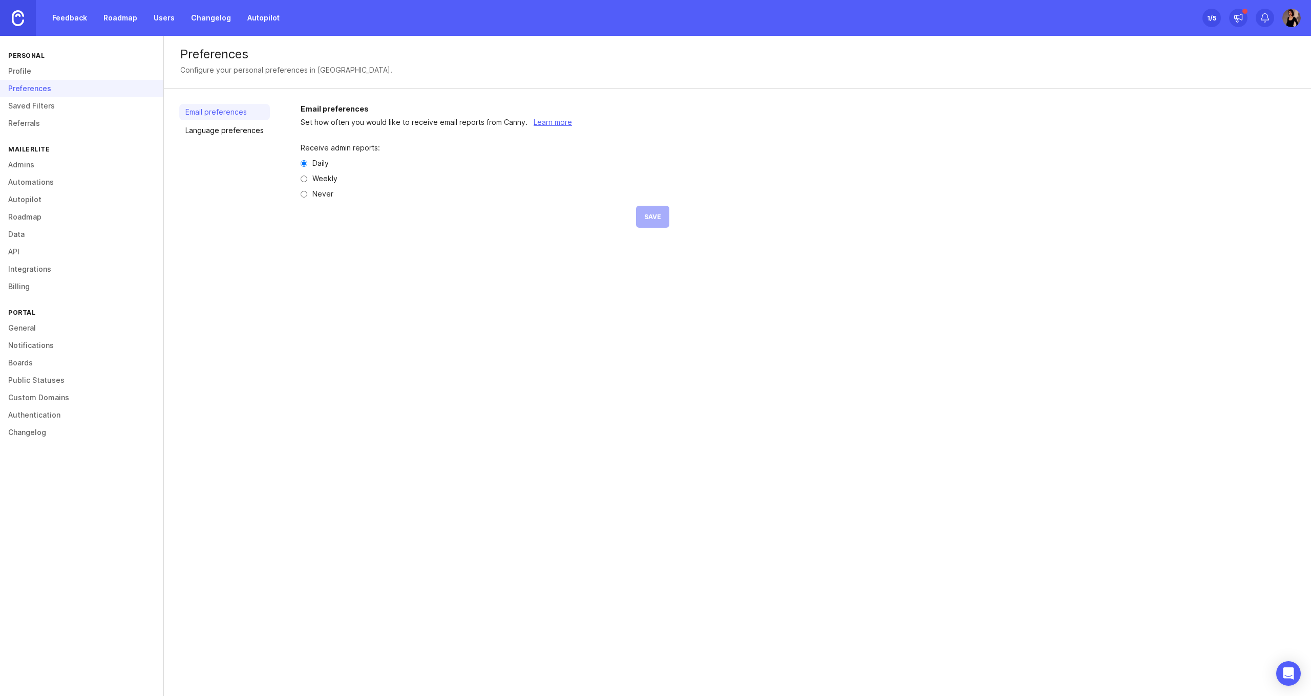
click at [57, 16] on link "Feedback" at bounding box center [69, 18] width 47 height 18
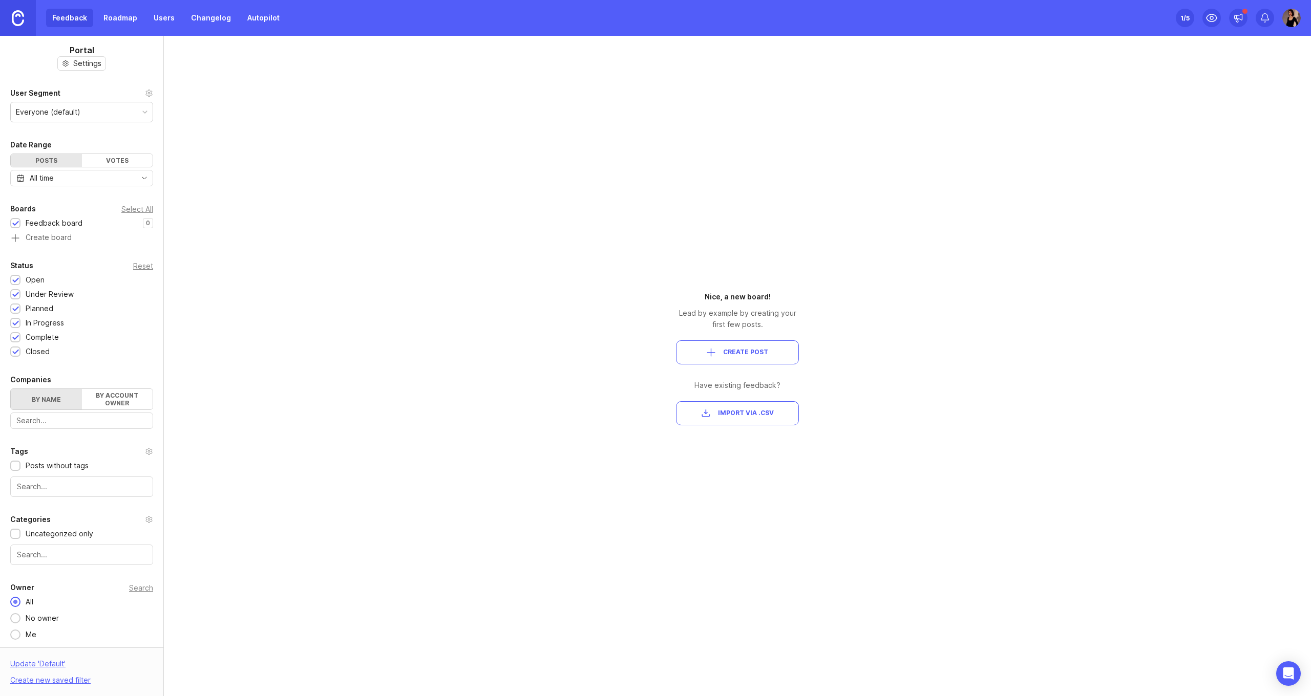
click at [303, 145] on div "Portal Settings User Segment Everyone (default) Date Range Posts Votes All time…" at bounding box center [655, 366] width 1311 height 661
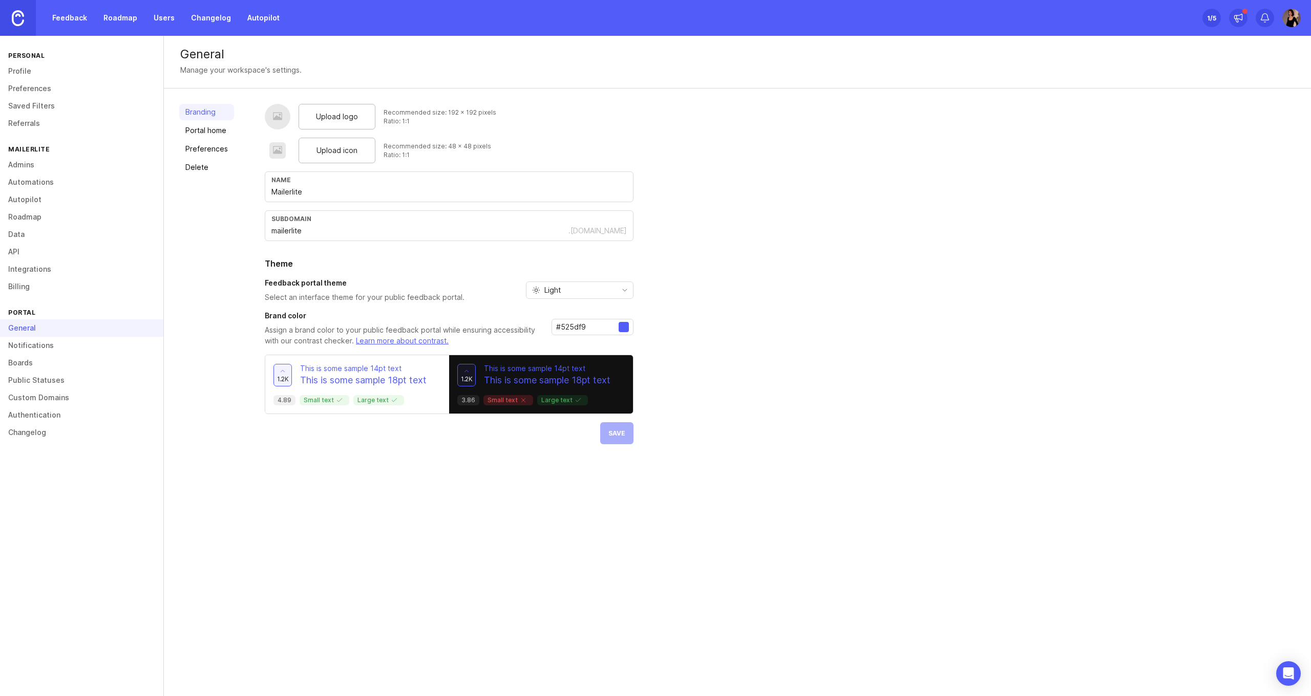
click at [86, 60] on div "Personal" at bounding box center [81, 56] width 163 height 14
click at [61, 22] on link "Feedback" at bounding box center [69, 18] width 47 height 18
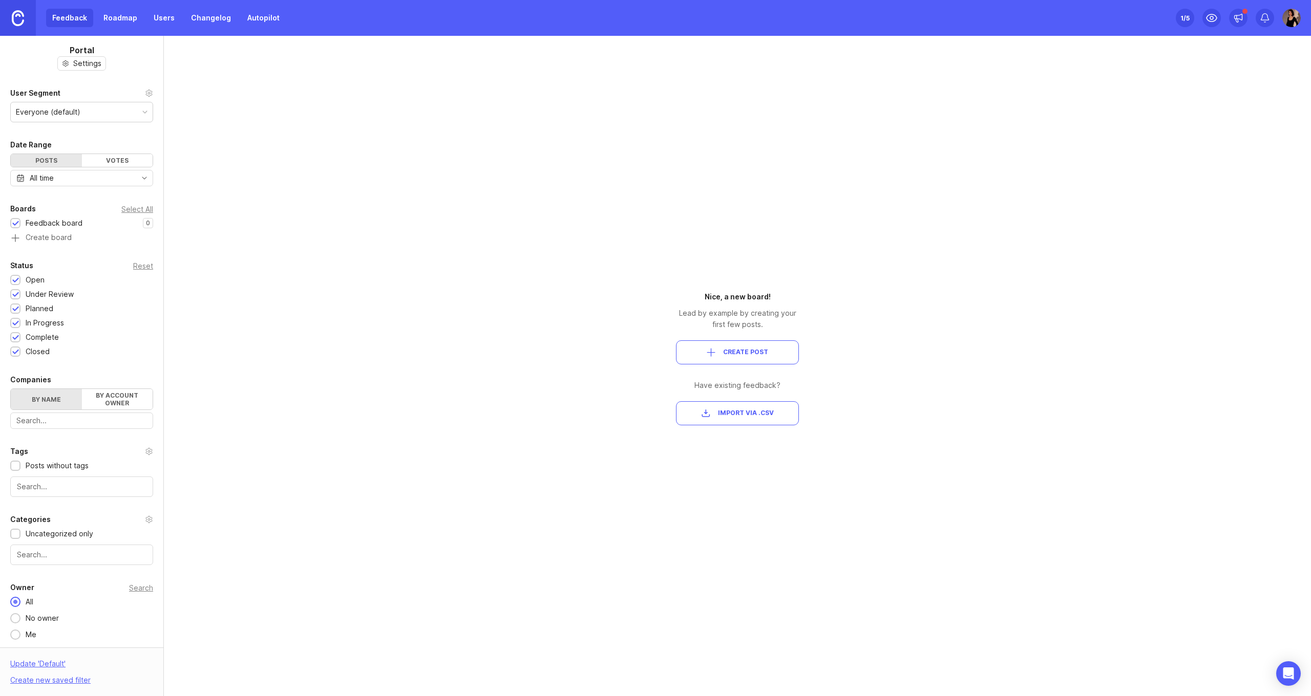
click at [714, 349] on div "button" at bounding box center [711, 352] width 9 height 9
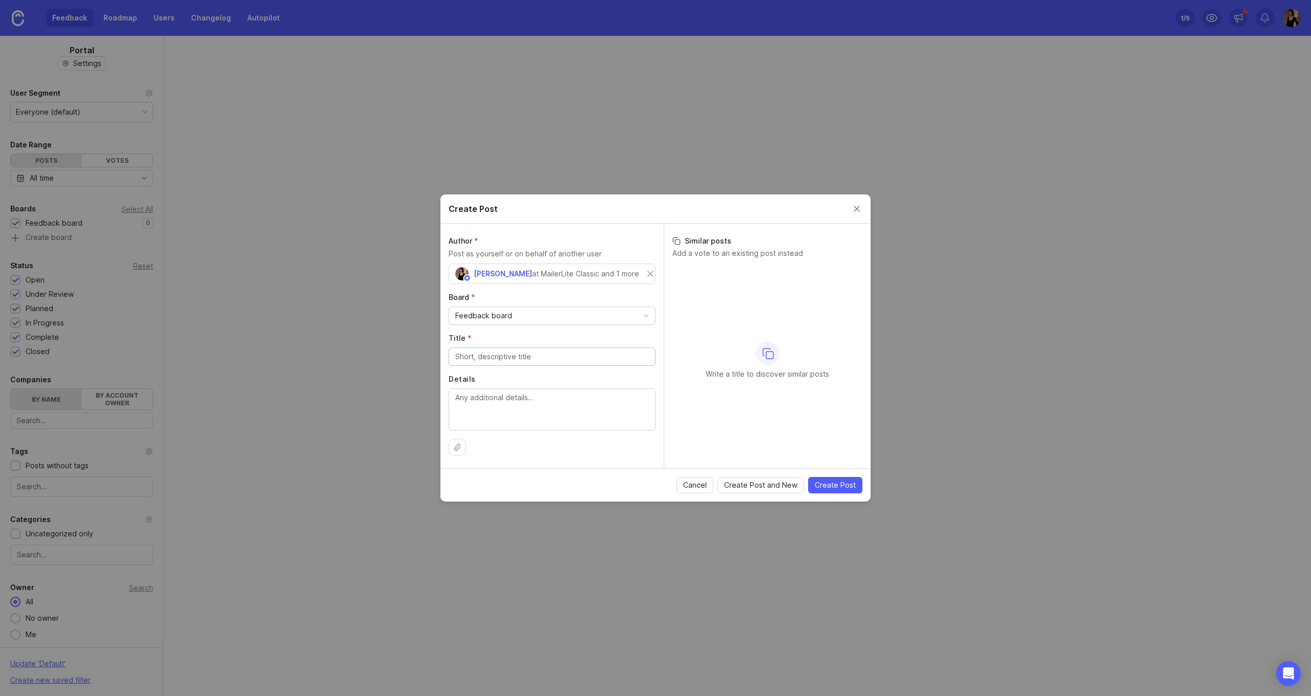
click at [569, 311] on div "Feedback board" at bounding box center [552, 315] width 206 height 17
click at [564, 321] on div "Feedback board" at bounding box center [552, 315] width 206 height 17
click at [553, 355] on input "Title *" at bounding box center [552, 356] width 194 height 11
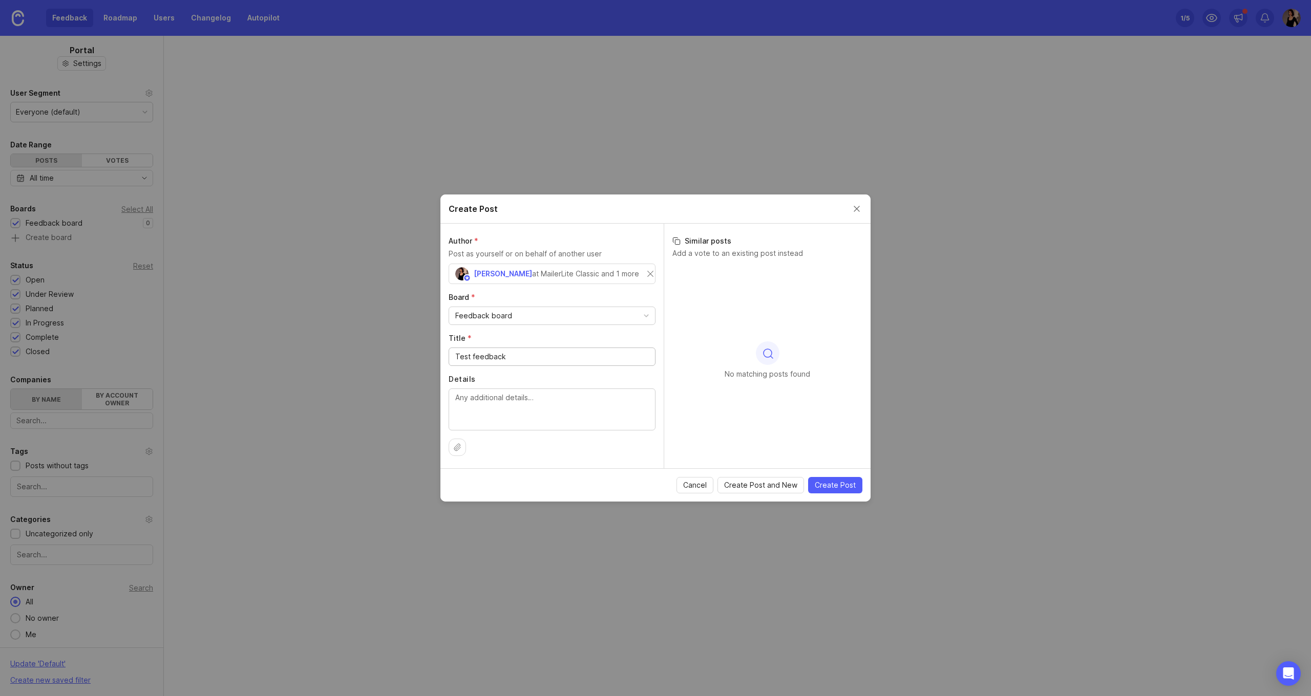
type input "Test feedback"
click at [554, 399] on textarea "Details" at bounding box center [552, 409] width 194 height 34
paste textarea "test test"
type textarea "test test test test"
click at [729, 276] on div "No matching posts found" at bounding box center [767, 361] width 190 height 192
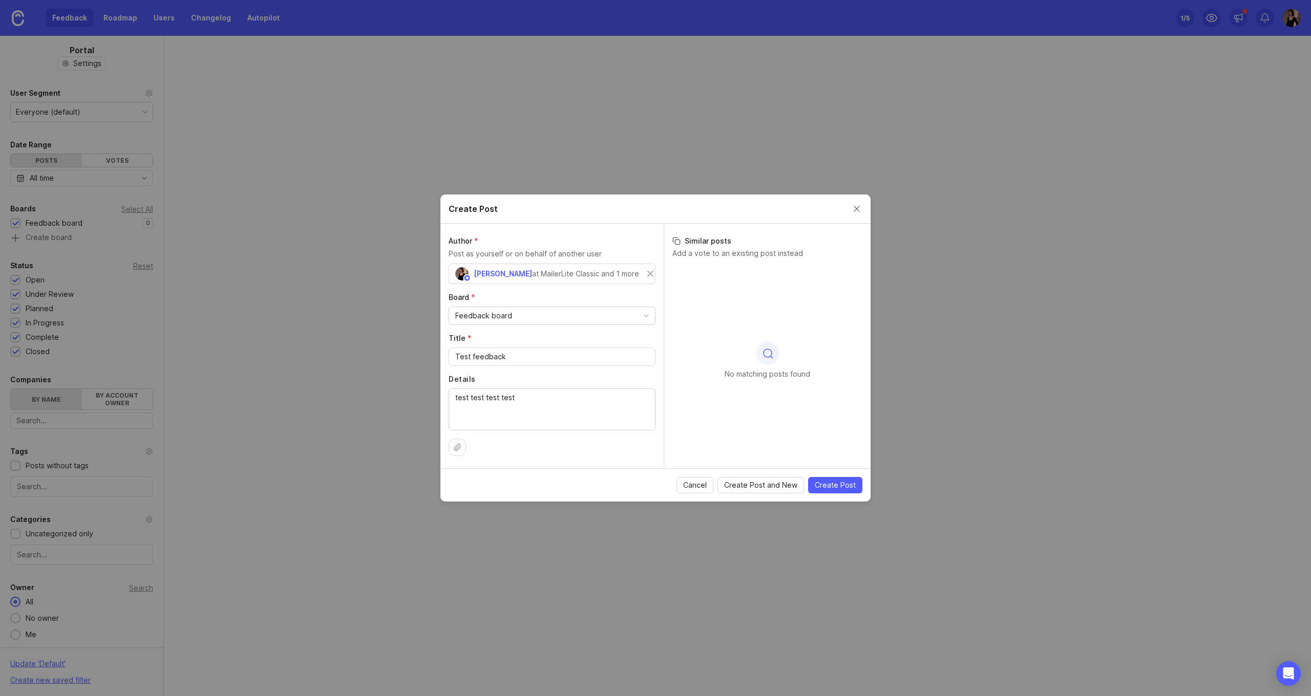
click at [794, 483] on span "Create Post and New" at bounding box center [760, 485] width 73 height 10
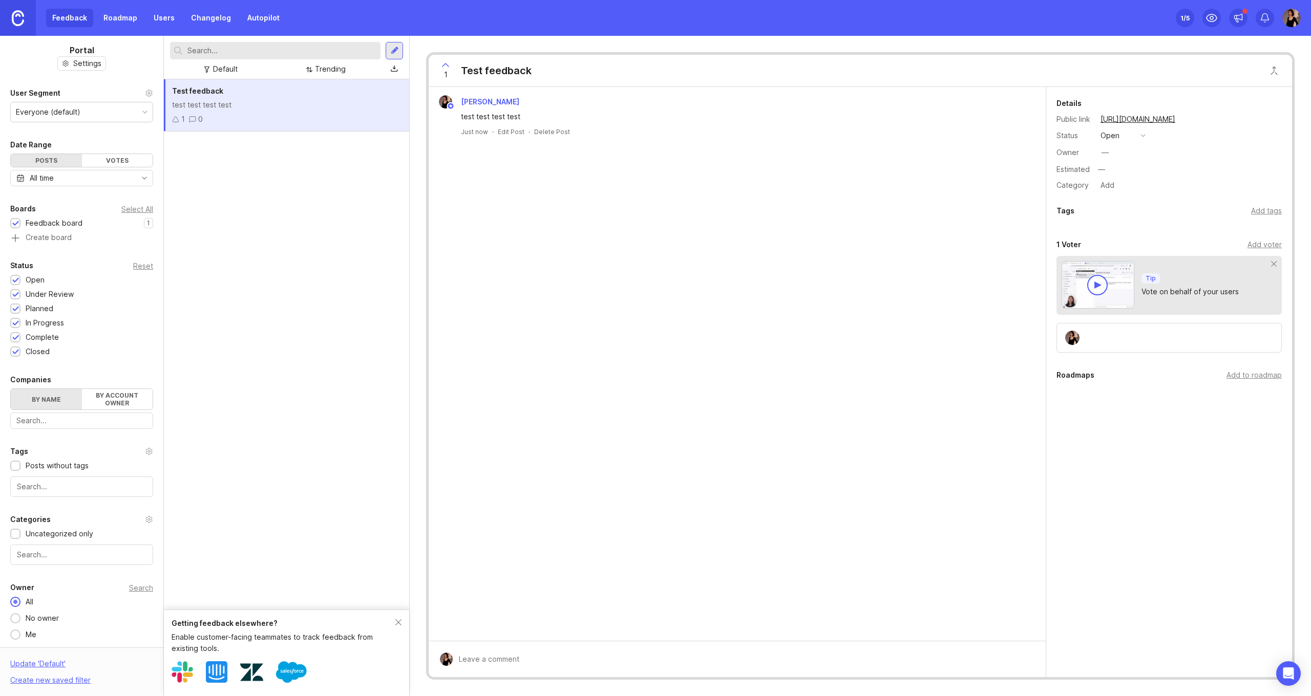
click at [798, 415] on div "Madina Umirbek test test test test Just now · Edit Post · Delete Post" at bounding box center [737, 364] width 617 height 554
click at [1175, 121] on link "https://mailerlite.canny.io/feedback-board/p/test-feedback" at bounding box center [1137, 119] width 81 height 13
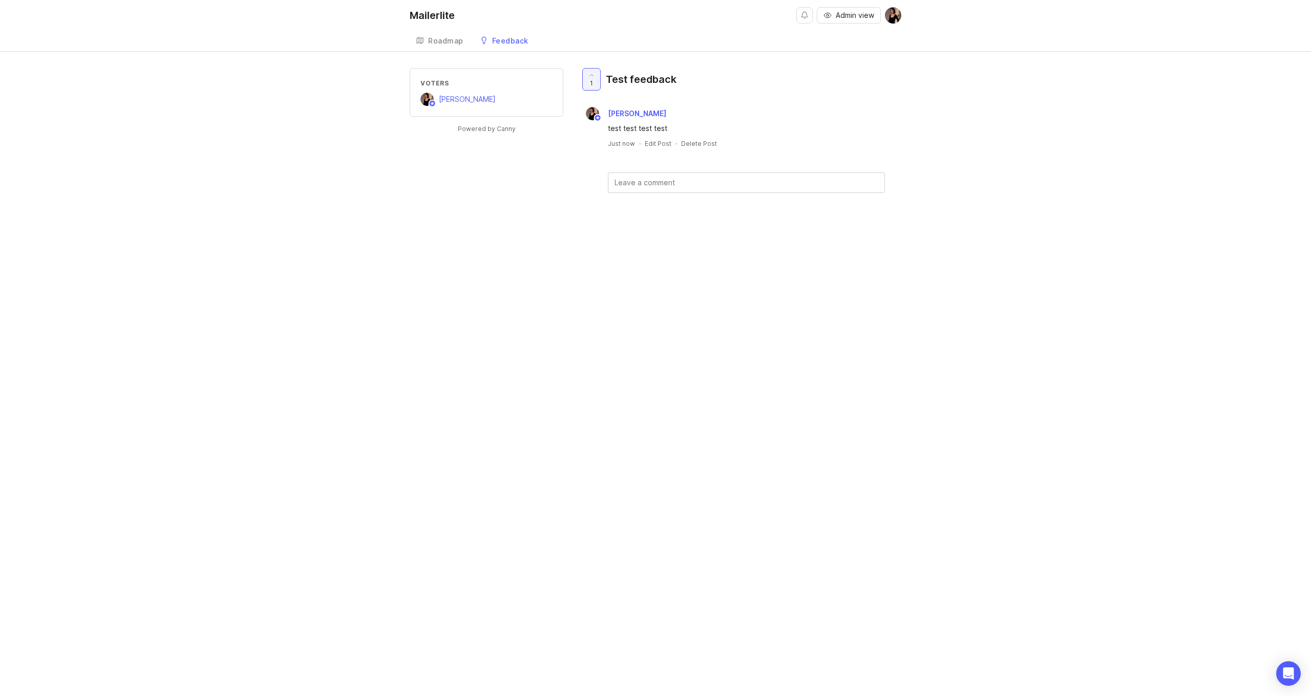
click at [453, 50] on link "Roadmap" at bounding box center [440, 41] width 60 height 21
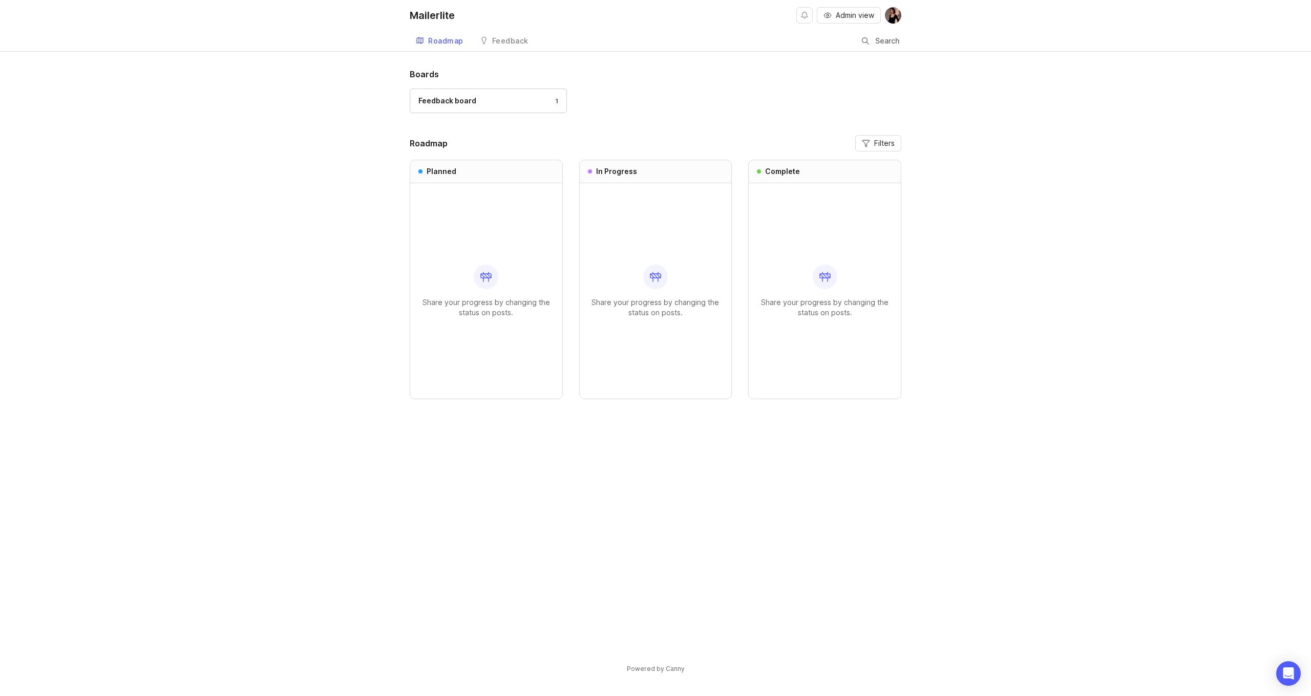
click at [493, 45] on link "Feedback" at bounding box center [504, 41] width 61 height 21
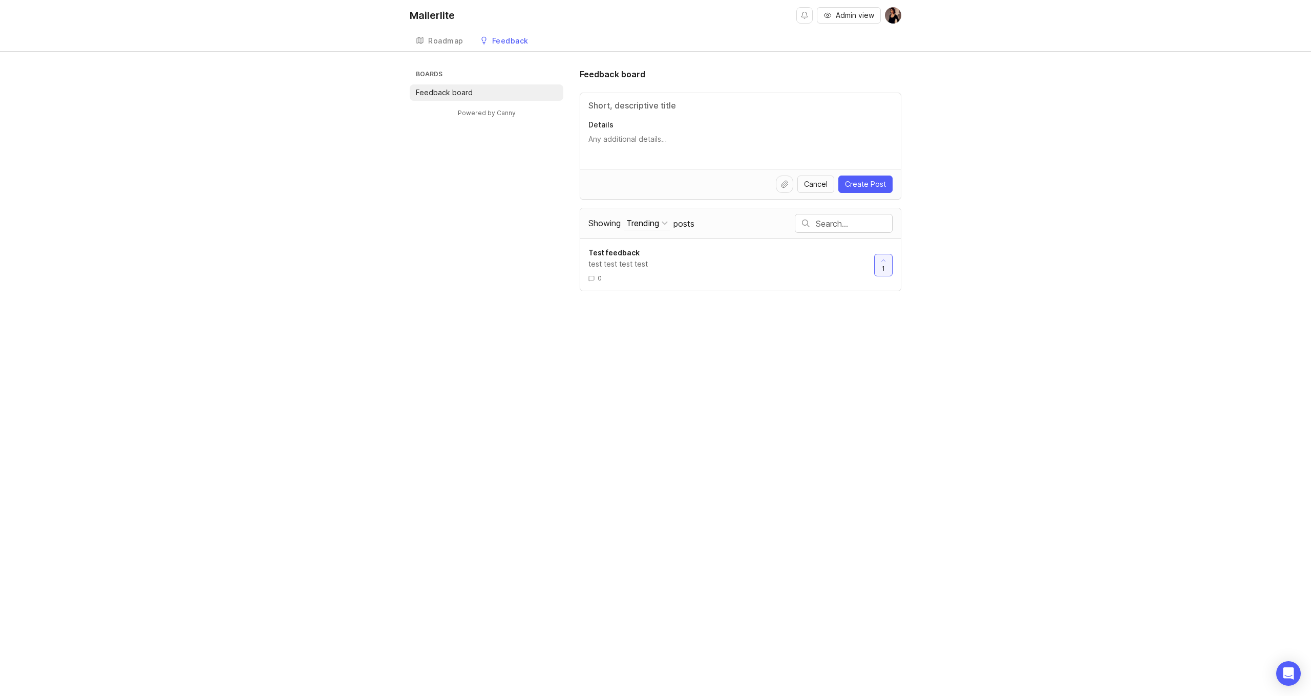
click at [499, 41] on div "Feedback" at bounding box center [510, 40] width 36 height 7
click at [520, 120] on div "Powered by Canny" at bounding box center [487, 118] width 154 height 34
click at [500, 111] on link "Powered by Canny" at bounding box center [486, 113] width 61 height 12
click at [881, 259] on icon at bounding box center [883, 260] width 7 height 7
click at [888, 269] on div at bounding box center [883, 266] width 17 height 22
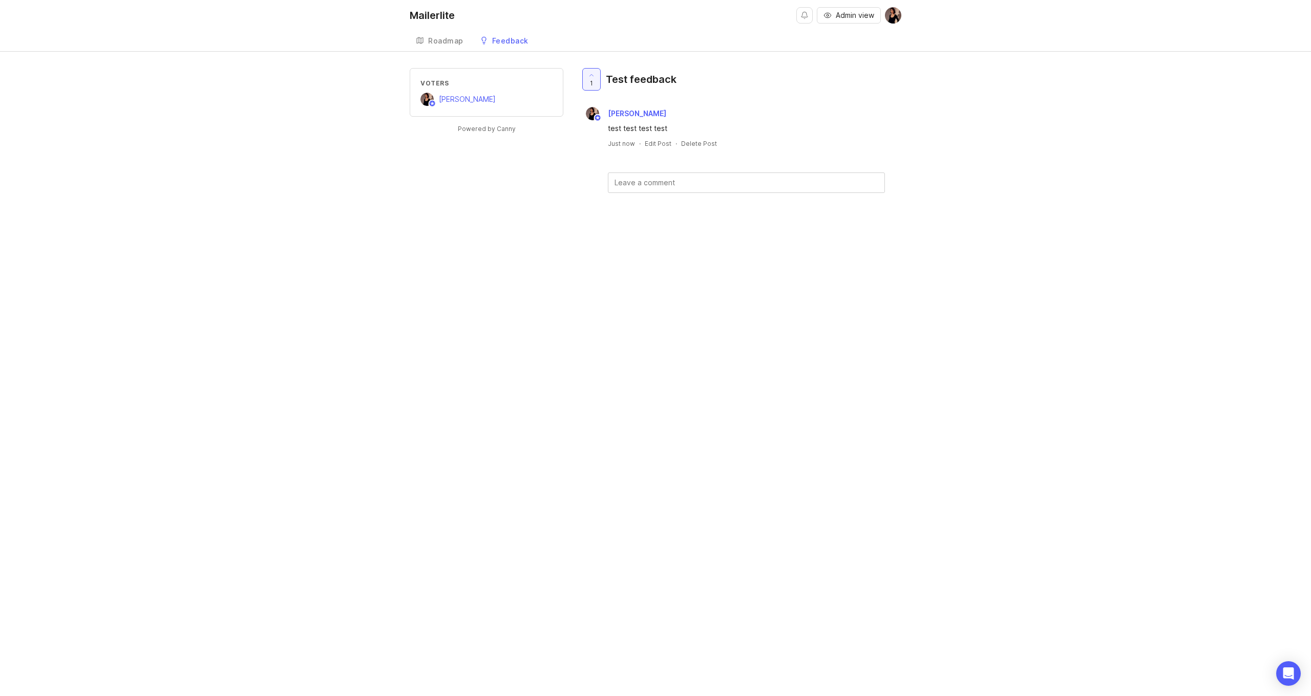
click at [671, 175] on textarea at bounding box center [746, 182] width 276 height 19
type textarea "jkl"
click at [719, 266] on div "Mailerlite Admin view Create Roadmap Feedback Feedback board Voters Madina Umir…" at bounding box center [655, 348] width 1311 height 696
click at [849, 214] on button "Submit" at bounding box center [857, 210] width 41 height 22
click at [750, 178] on textarea at bounding box center [746, 182] width 276 height 19
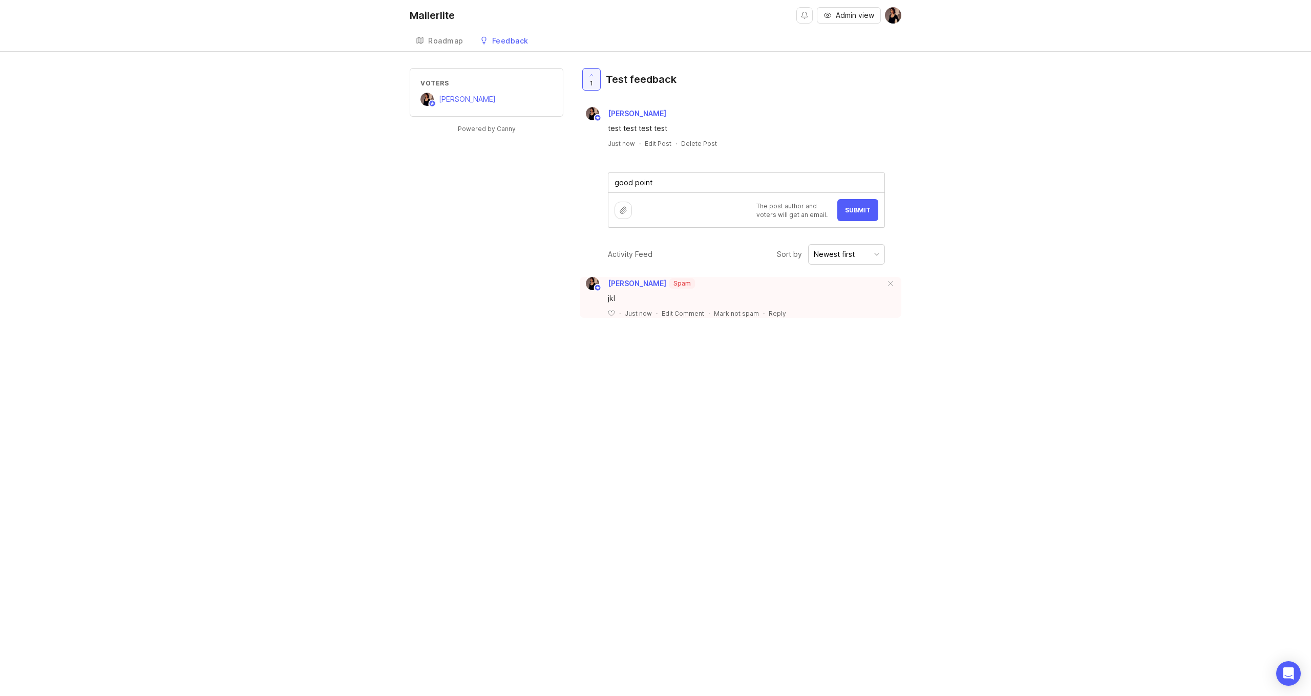
type textarea "good point"
click at [861, 208] on span "Submit" at bounding box center [858, 210] width 26 height 8
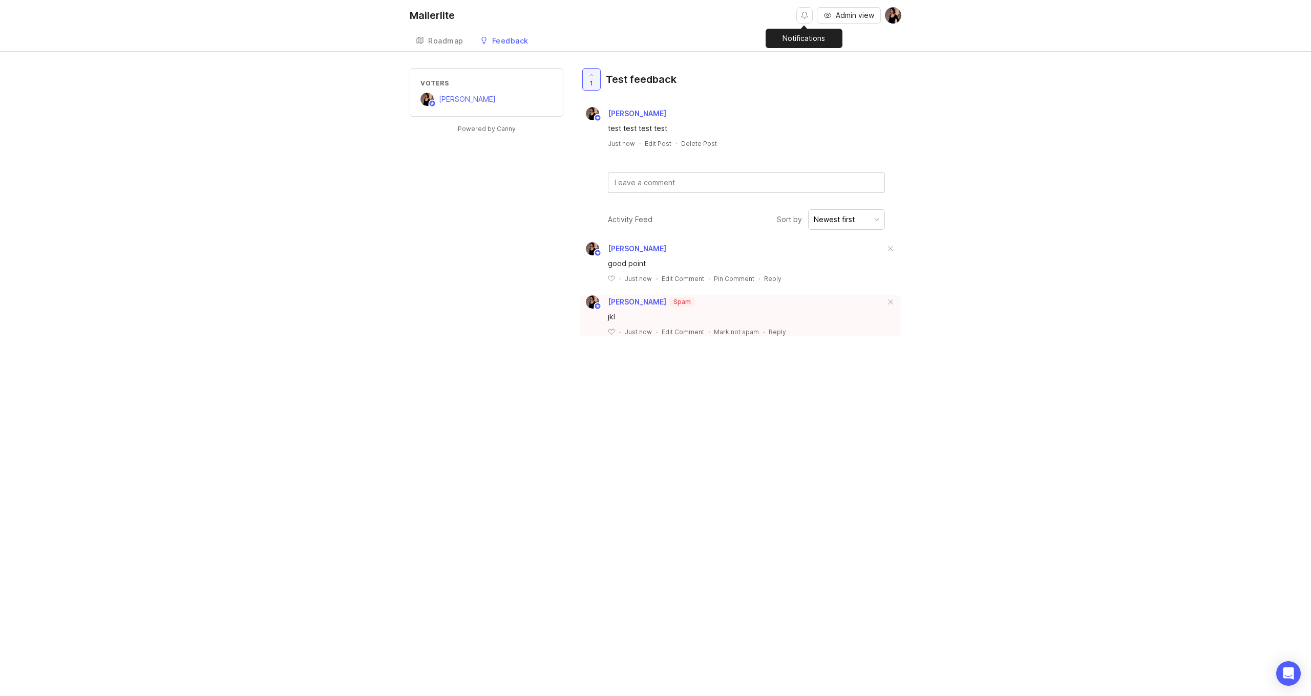
click at [806, 15] on button "Notifications" at bounding box center [804, 15] width 16 height 16
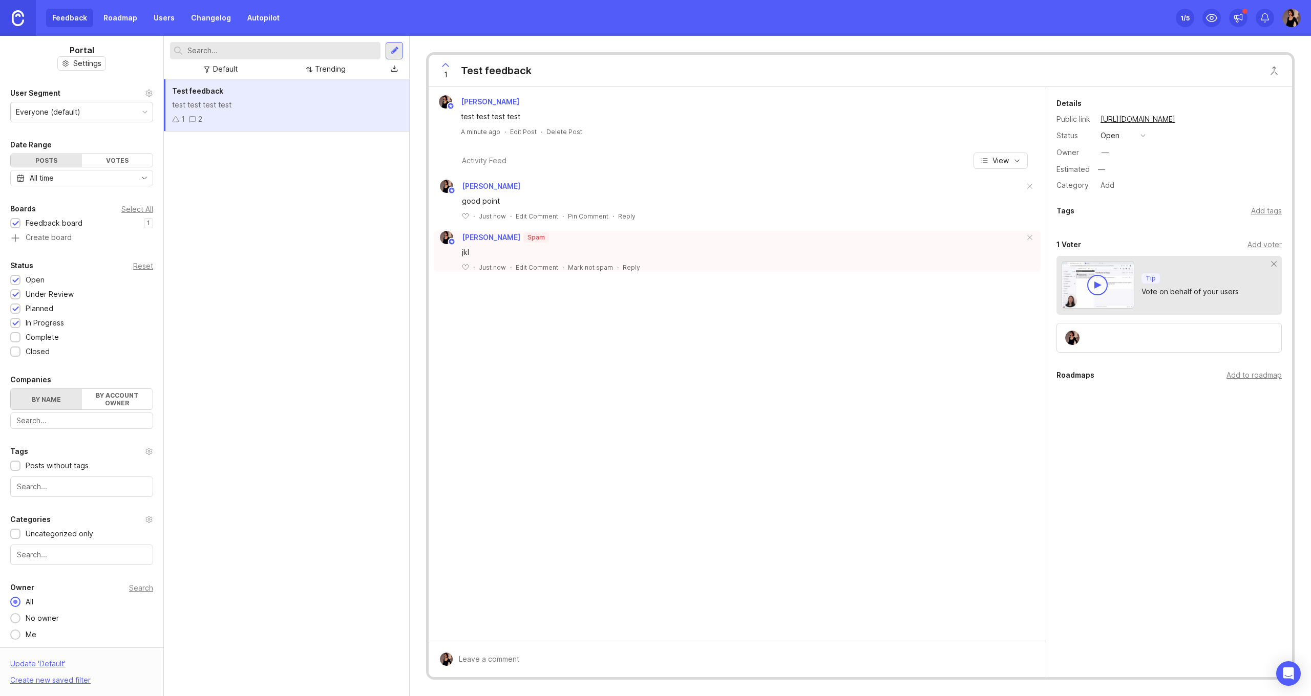
click at [363, 107] on div "test test test test" at bounding box center [286, 104] width 229 height 11
click at [1130, 138] on button "open" at bounding box center [1122, 135] width 51 height 13
click at [916, 269] on div "﻿ · Just now · Edit Comment · Mark not spam · Reply" at bounding box center [743, 267] width 562 height 9
click at [312, 97] on div "Test feedback test test test test 1 2" at bounding box center [286, 105] width 245 height 52
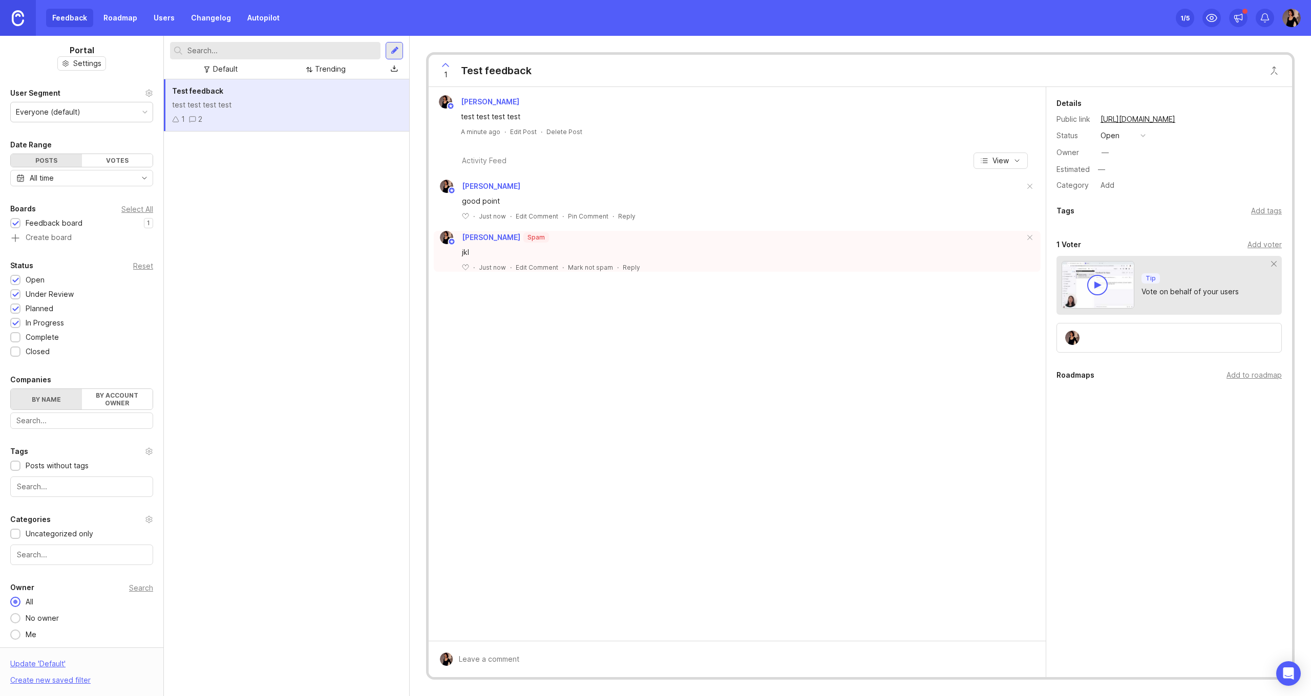
click at [1031, 186] on span at bounding box center [1030, 187] width 22 height 23
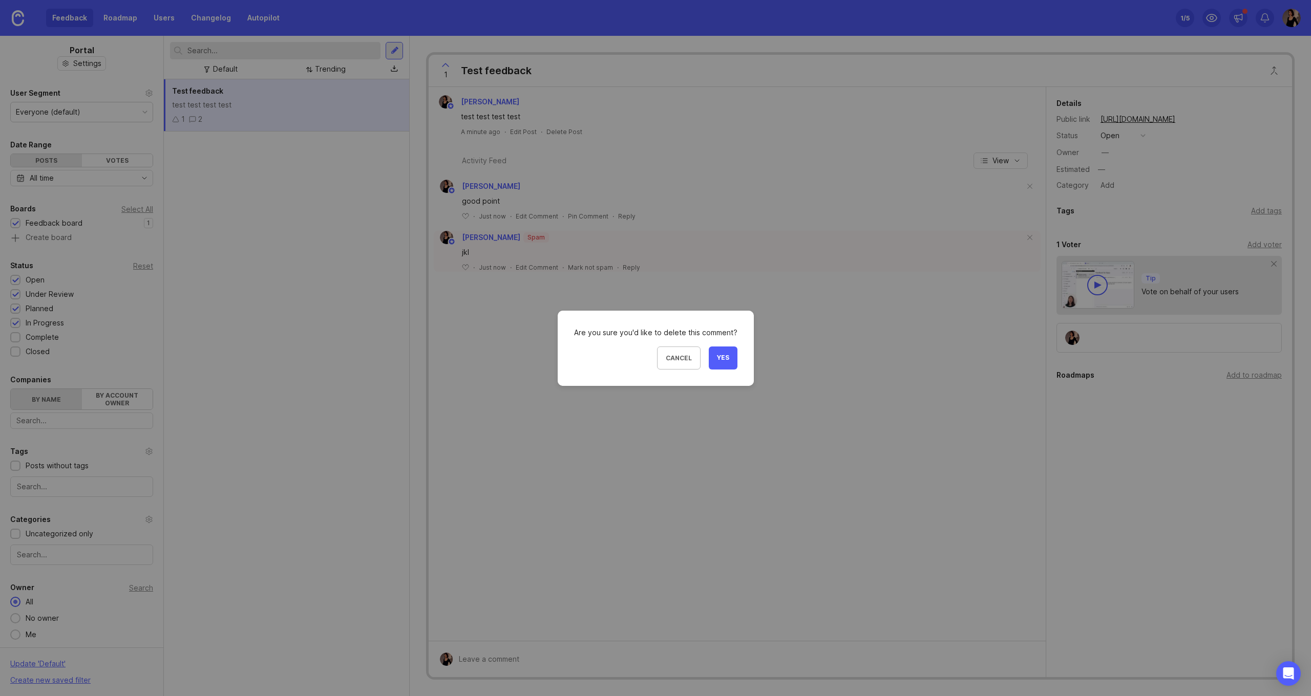
click at [723, 362] on button "Yes" at bounding box center [723, 358] width 29 height 23
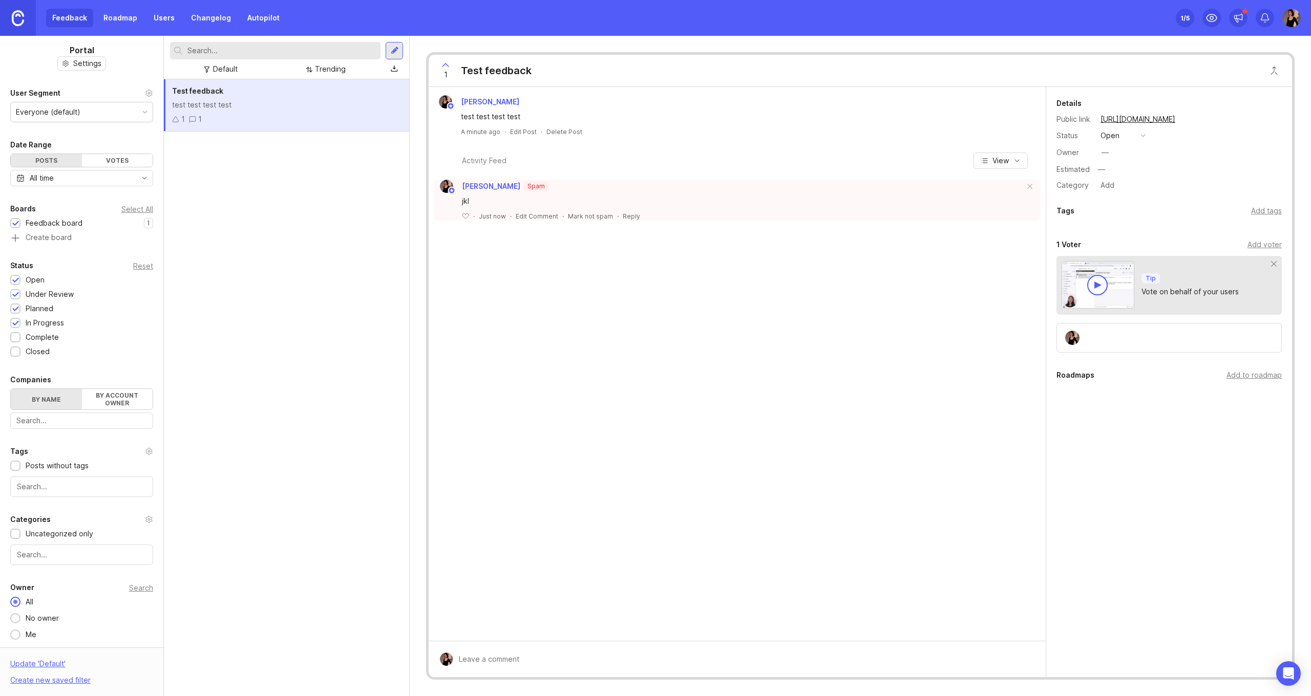
click at [1031, 190] on span at bounding box center [1030, 187] width 22 height 23
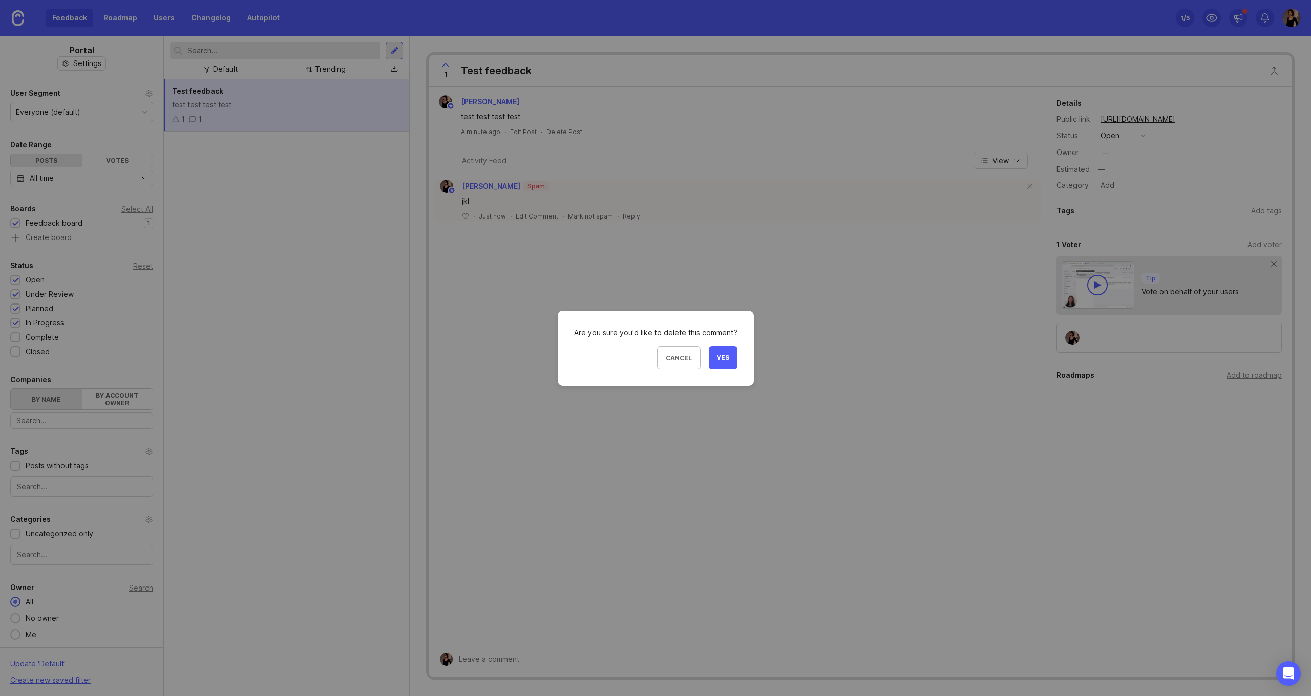
click at [735, 357] on button "Yes" at bounding box center [723, 358] width 29 height 23
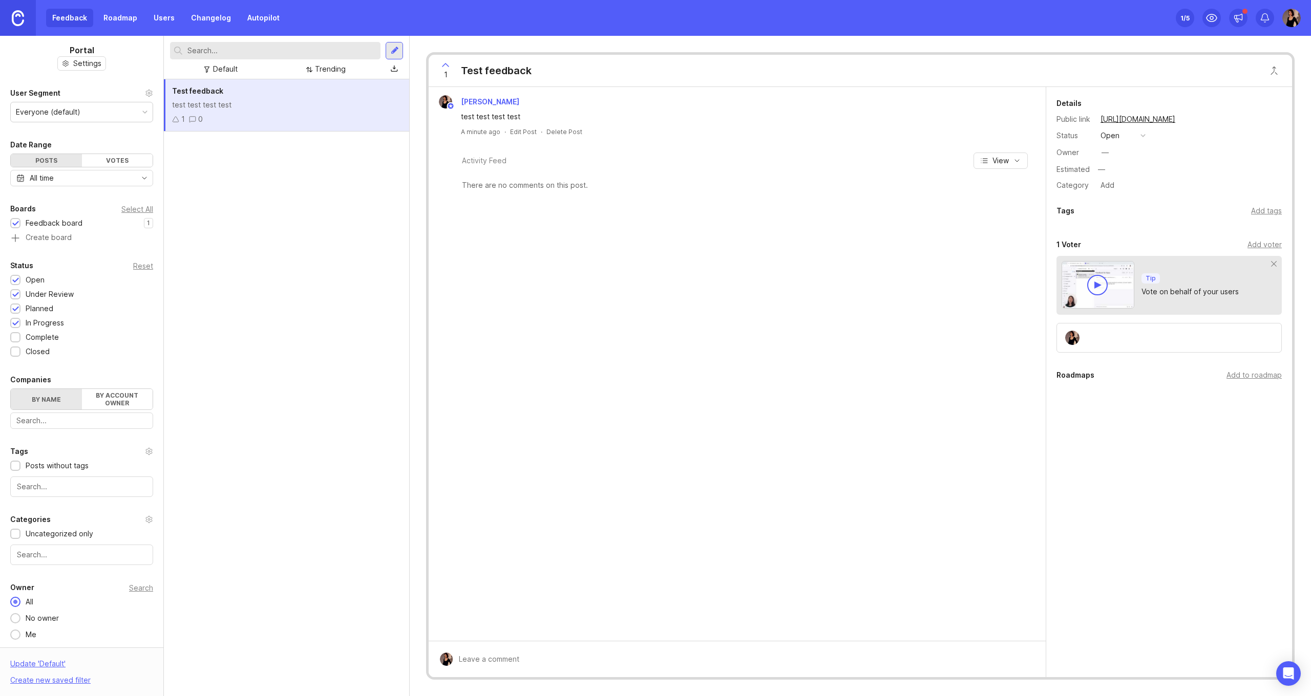
click at [1142, 134] on div "button" at bounding box center [1143, 135] width 5 height 5
click at [1223, 185] on div "Category Add" at bounding box center [1169, 185] width 225 height 13
click at [1121, 134] on button "open" at bounding box center [1122, 135] width 51 height 13
click at [1129, 248] on li "closed" at bounding box center [1122, 248] width 51 height 19
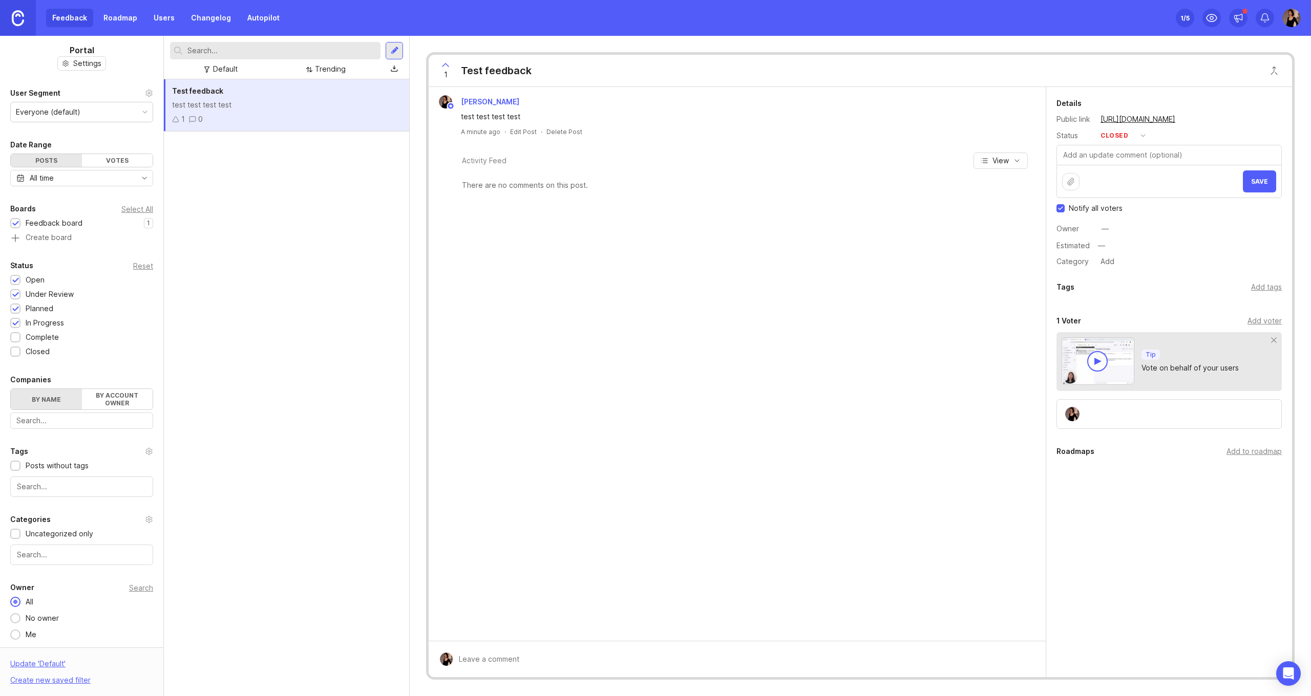
click at [964, 250] on div "Madina Umirbek test test test test A minute ago · Edit Post · Delete Post Activ…" at bounding box center [737, 364] width 617 height 554
click at [237, 74] on div "Default" at bounding box center [225, 69] width 25 height 11
click at [330, 62] on div "Trending" at bounding box center [326, 69] width 48 height 14
click at [222, 76] on div "Default" at bounding box center [220, 69] width 41 height 14
click at [314, 64] on div "Trending" at bounding box center [326, 69] width 48 height 14
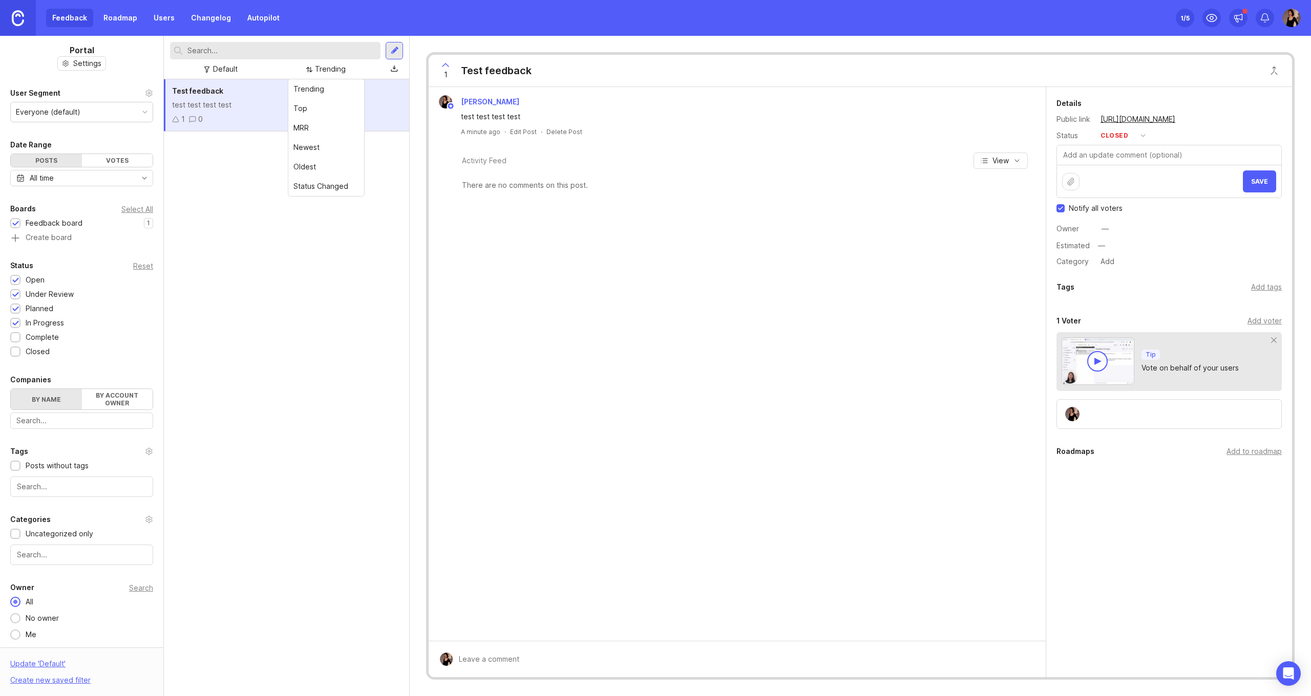
click at [247, 108] on div "test test test test" at bounding box center [286, 104] width 229 height 11
click at [284, 251] on div "Test feedback test test test test 1 0" at bounding box center [286, 387] width 245 height 617
click at [732, 219] on div "Activity Feed View There are no comments on this post." at bounding box center [737, 193] width 617 height 99
click at [442, 68] on icon at bounding box center [445, 65] width 12 height 12
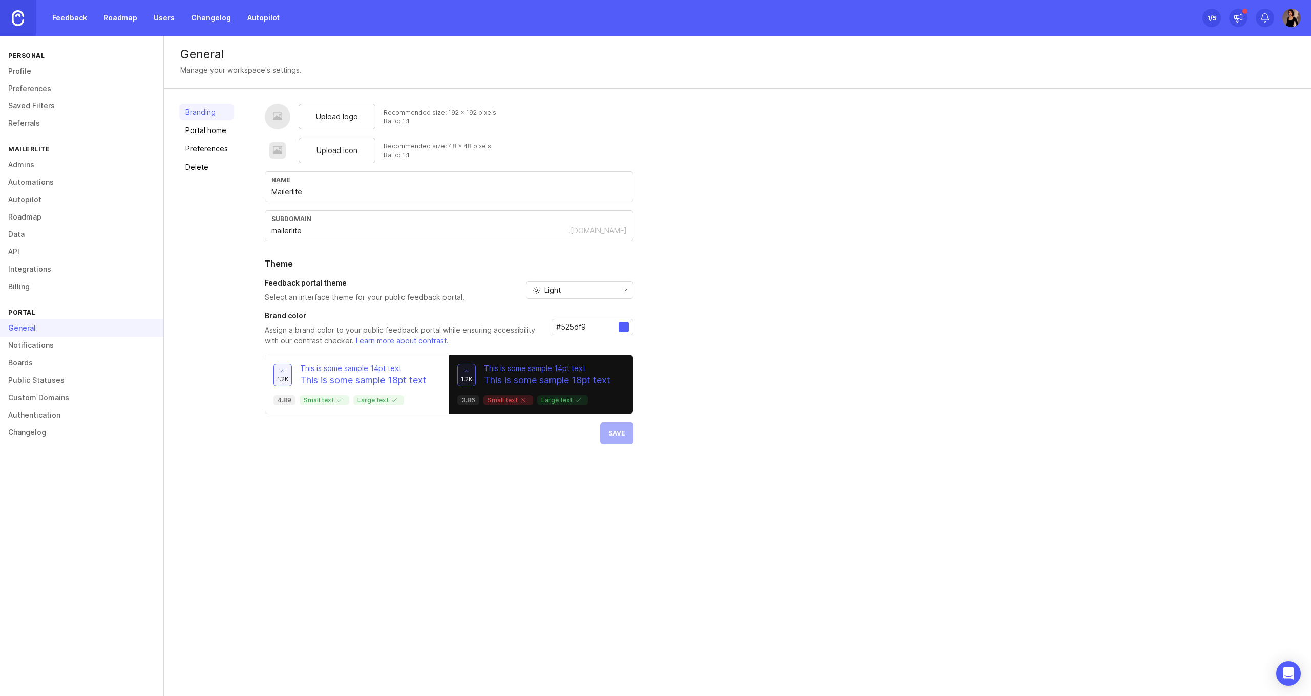
click at [43, 349] on link "Notifications" at bounding box center [81, 345] width 163 height 17
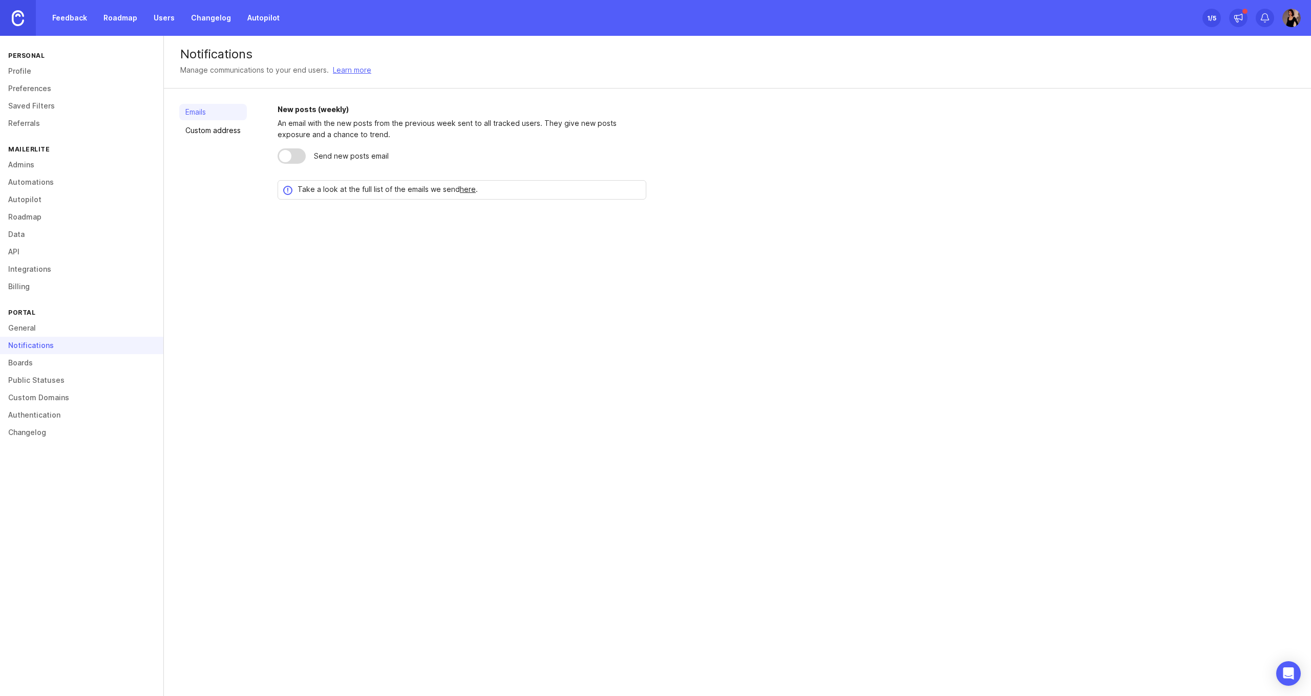
click at [38, 363] on link "Boards" at bounding box center [81, 362] width 163 height 17
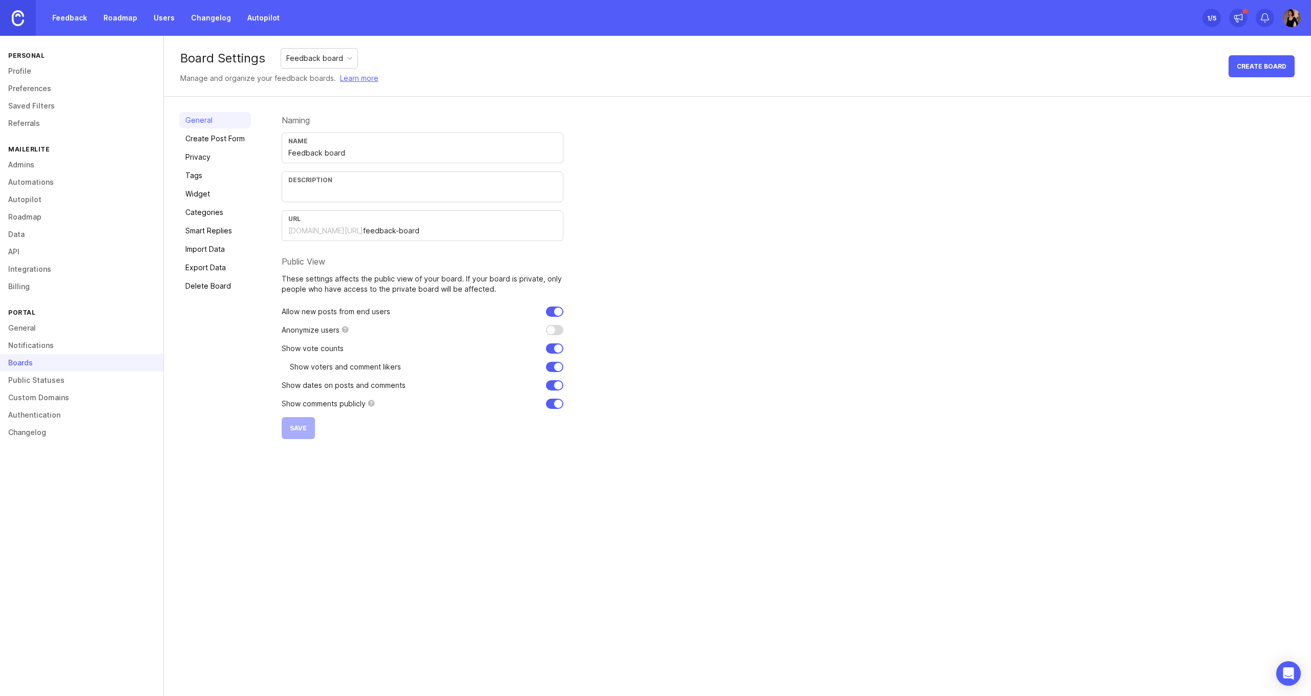
click at [315, 186] on div "Description" at bounding box center [423, 187] width 282 height 31
click at [363, 230] on input "feedback-board" at bounding box center [460, 230] width 194 height 11
click at [315, 283] on p "These settings affects the public view of your board. If your board is private,…" at bounding box center [423, 284] width 282 height 20
click at [343, 331] on div at bounding box center [345, 330] width 7 height 8
click at [214, 139] on link "Create Post Form" at bounding box center [215, 139] width 72 height 16
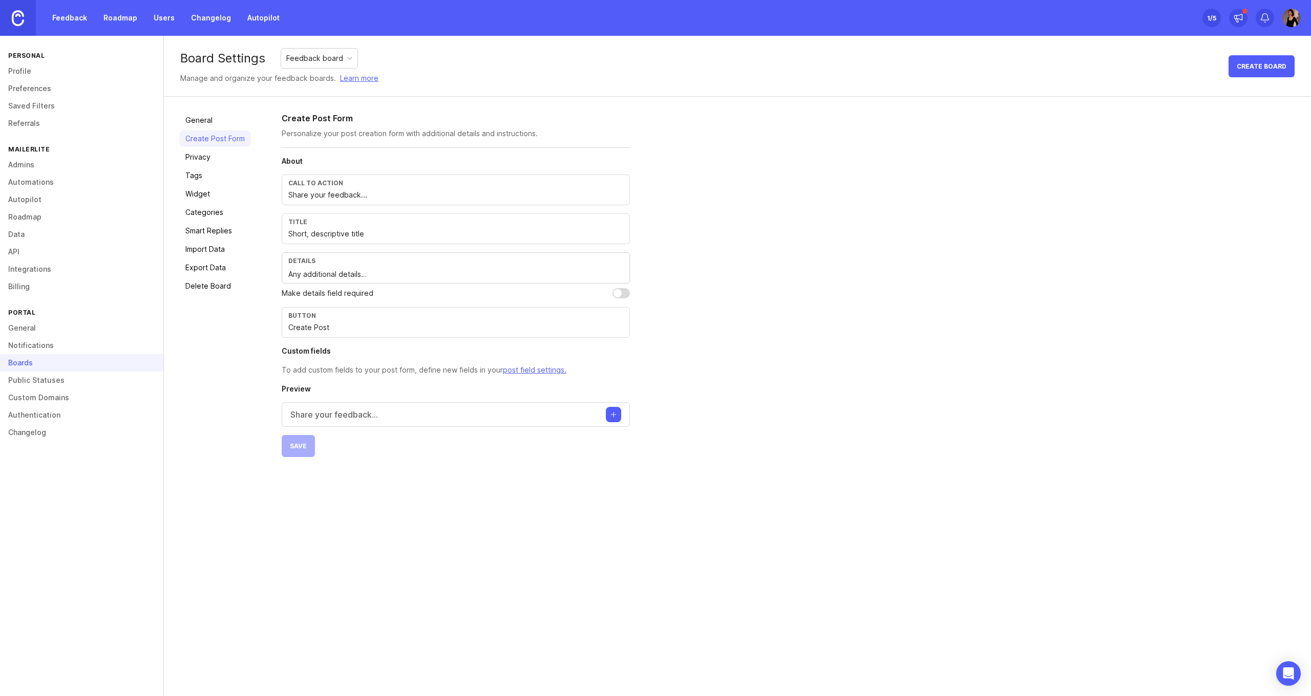
click at [362, 195] on input "Share your feedback..." at bounding box center [455, 194] width 335 height 11
click at [387, 189] on div "Call to action Share your feedback..." at bounding box center [456, 190] width 348 height 31
click at [372, 236] on input "Short, descriptive title" at bounding box center [455, 233] width 335 height 11
click at [391, 278] on textarea "Any additional details…" at bounding box center [455, 274] width 335 height 11
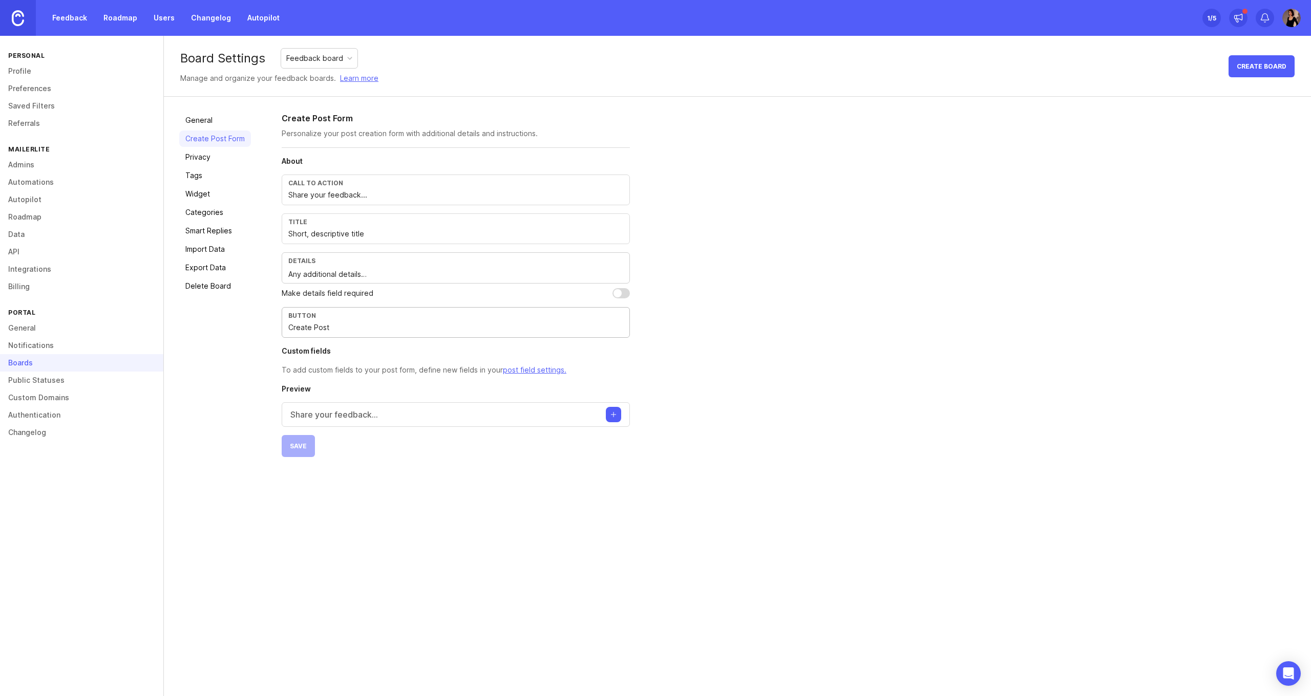
click at [393, 330] on input "Create Post" at bounding box center [455, 327] width 335 height 11
click at [404, 374] on p "To add custom fields to your post form, define new fields in your post field se…" at bounding box center [456, 370] width 348 height 11
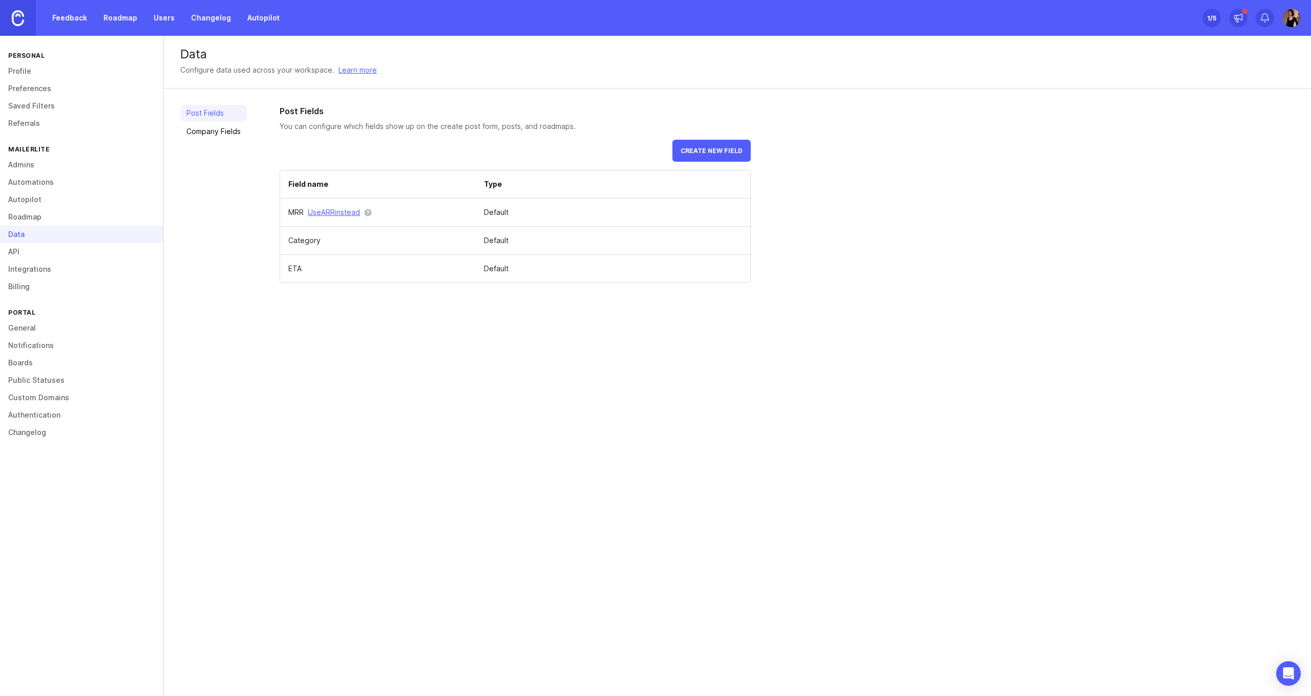
click at [726, 153] on span "Create new field" at bounding box center [712, 151] width 62 height 8
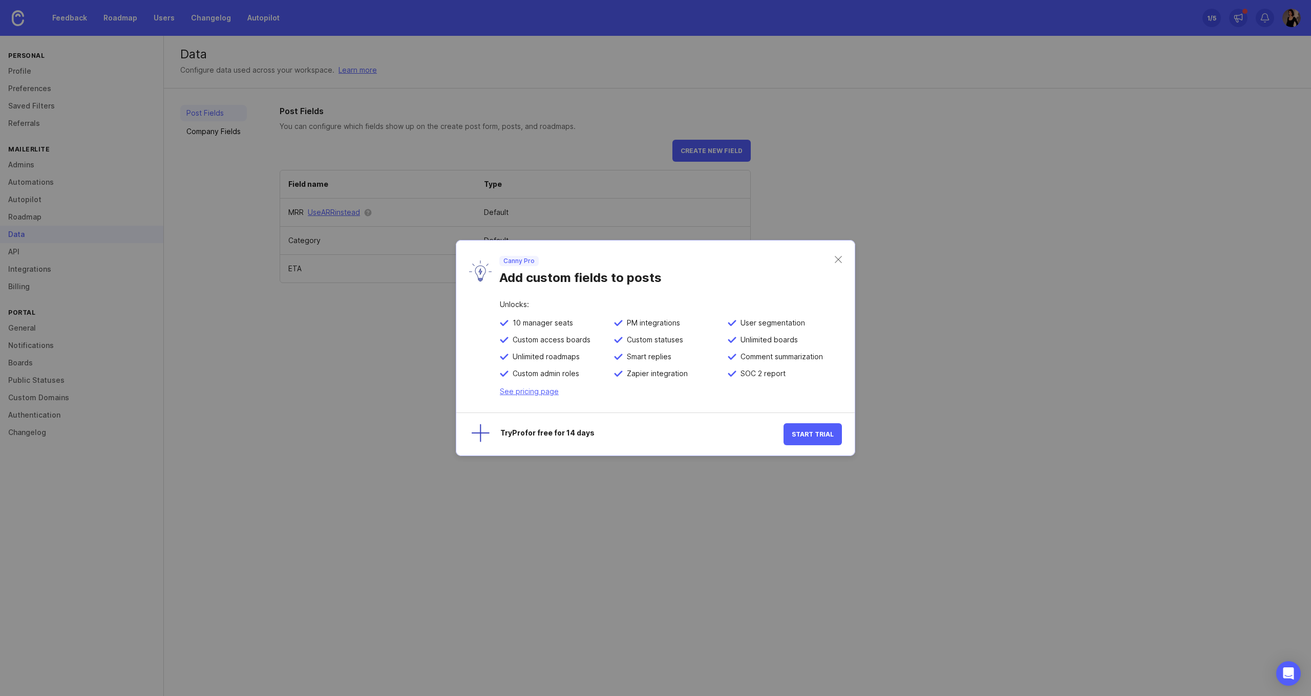
click at [839, 254] on div "Canny Pro Add custom fields to posts" at bounding box center [655, 271] width 398 height 60
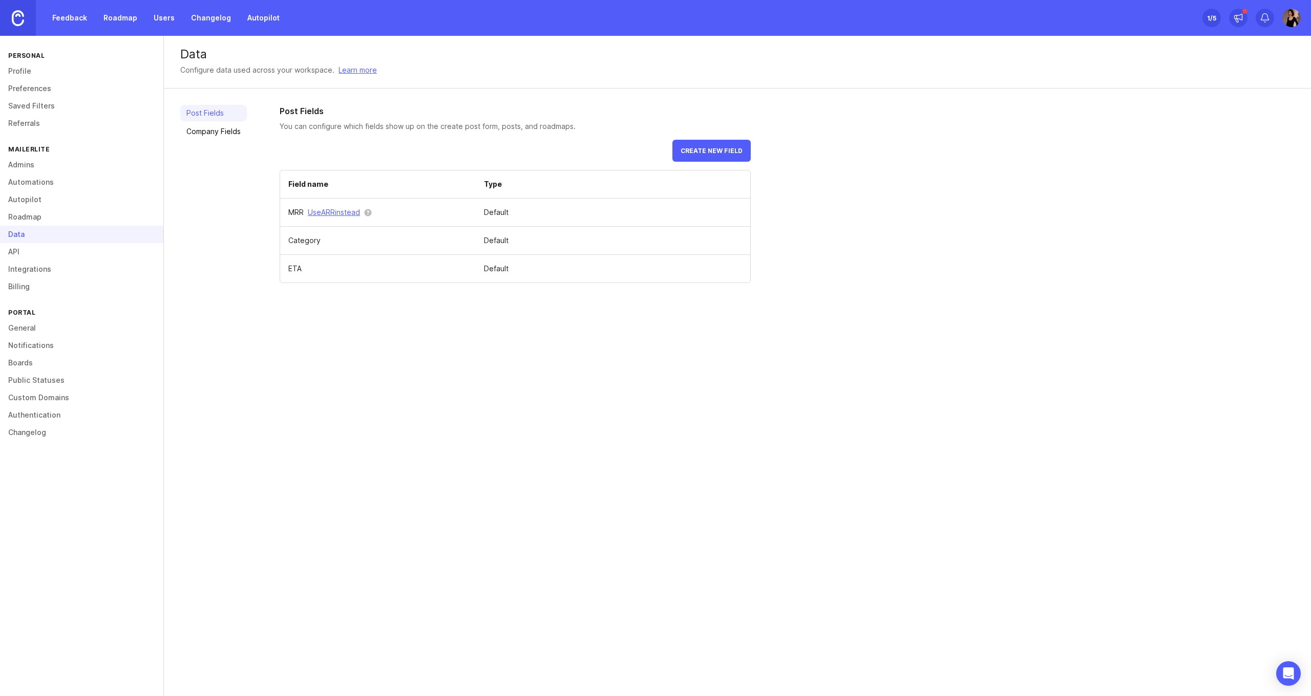
click at [738, 149] on span "Create new field" at bounding box center [712, 151] width 62 height 8
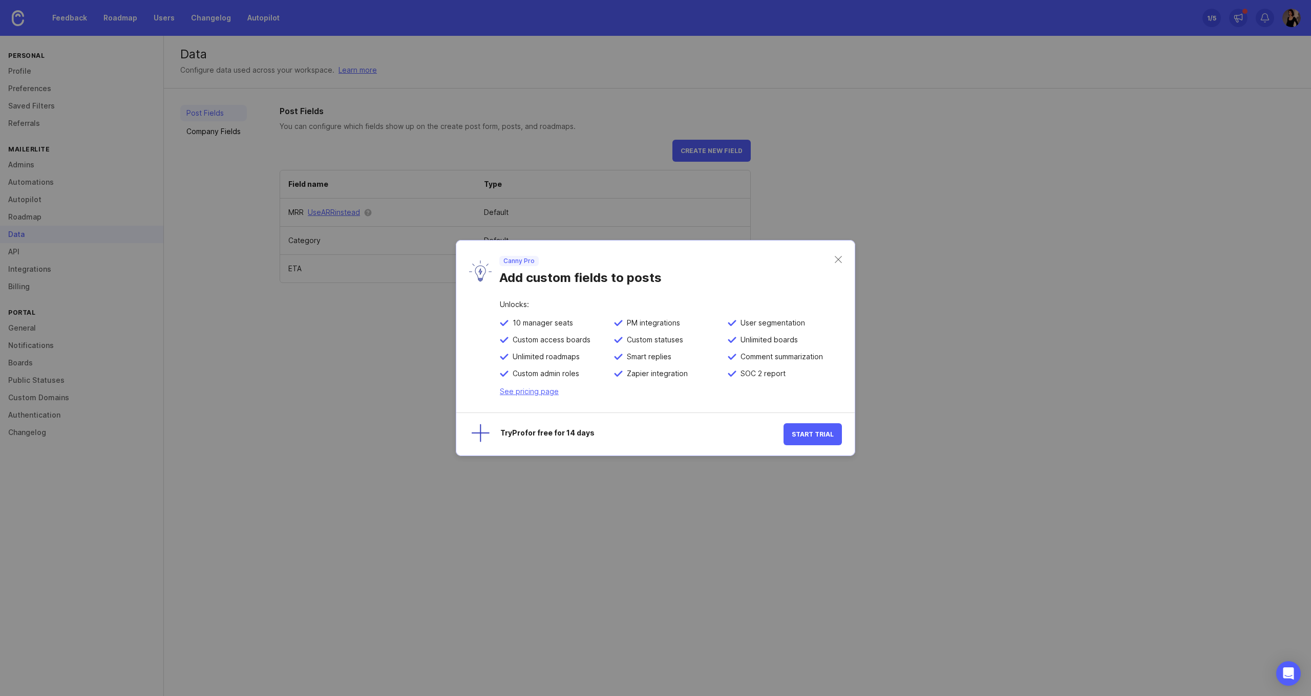
click at [822, 434] on span "Start Trial" at bounding box center [813, 435] width 42 height 8
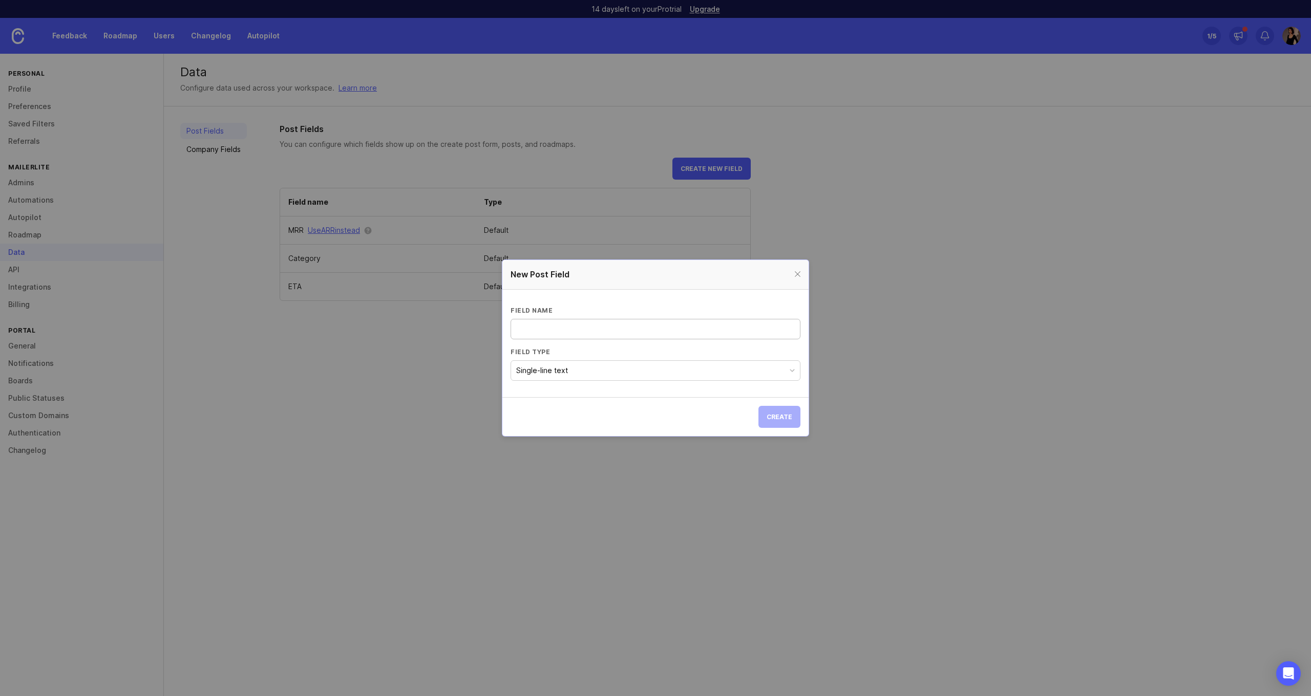
click at [658, 331] on input "Field name" at bounding box center [655, 329] width 277 height 11
click at [614, 367] on button "Single-line text" at bounding box center [656, 371] width 290 height 20
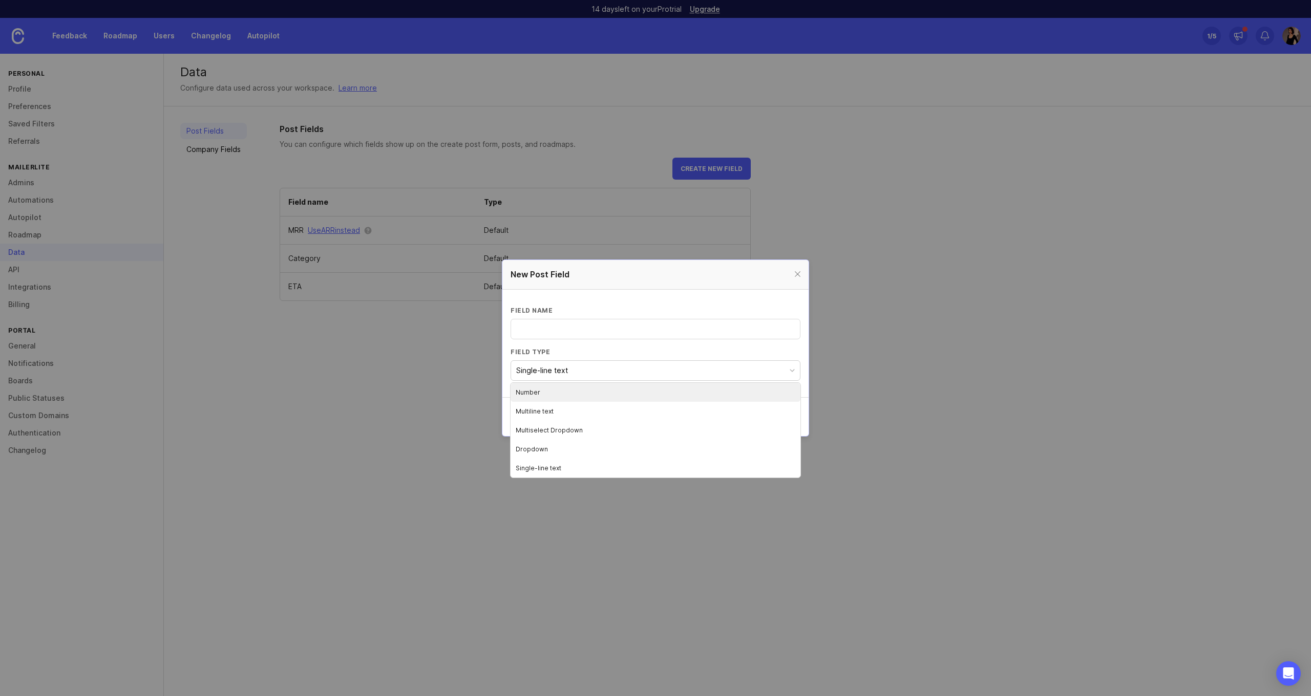
click at [620, 364] on button "Single-line text" at bounding box center [656, 371] width 290 height 20
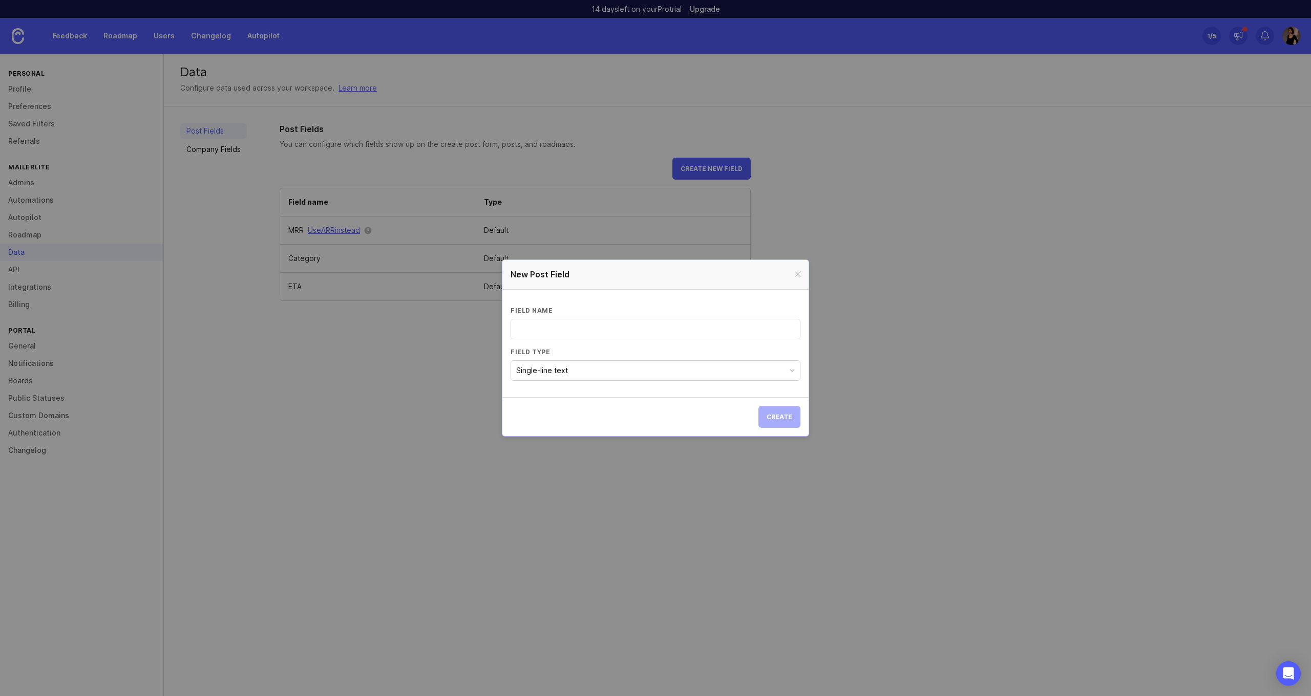
click at [795, 275] on div at bounding box center [798, 274] width 12 height 13
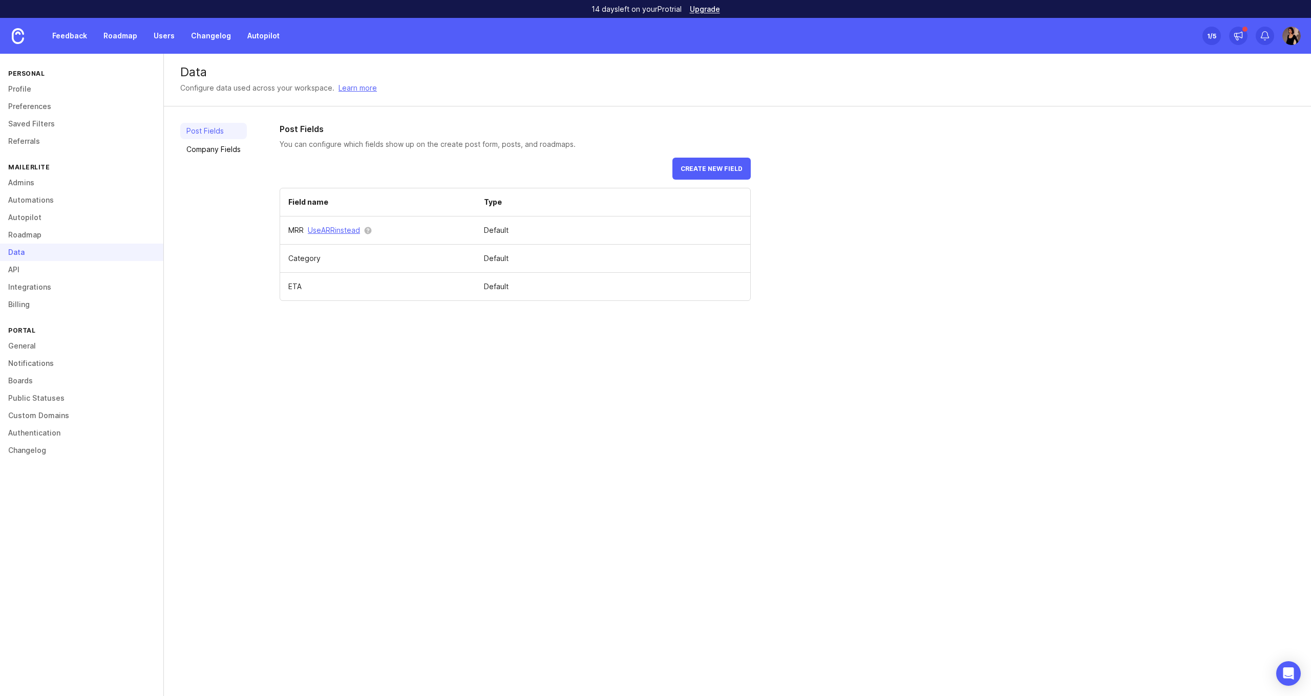
click at [222, 151] on link "Company Fields" at bounding box center [213, 149] width 67 height 16
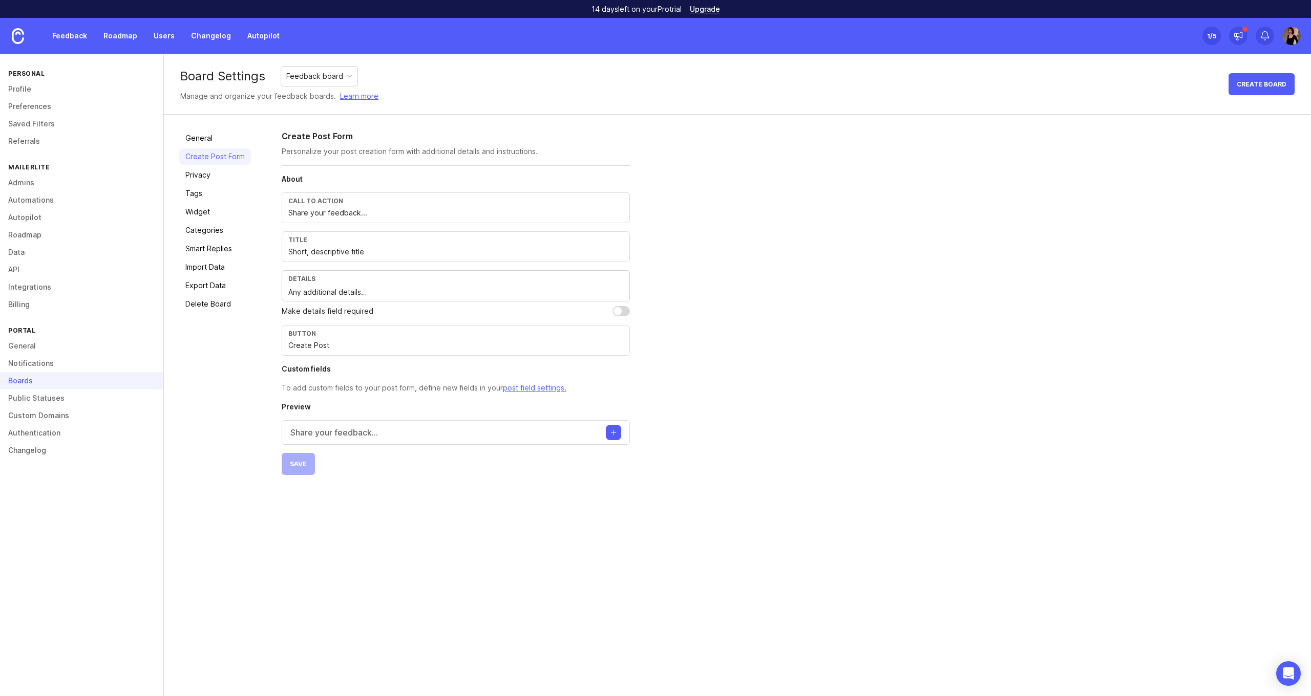
click at [199, 137] on link "General" at bounding box center [215, 138] width 72 height 16
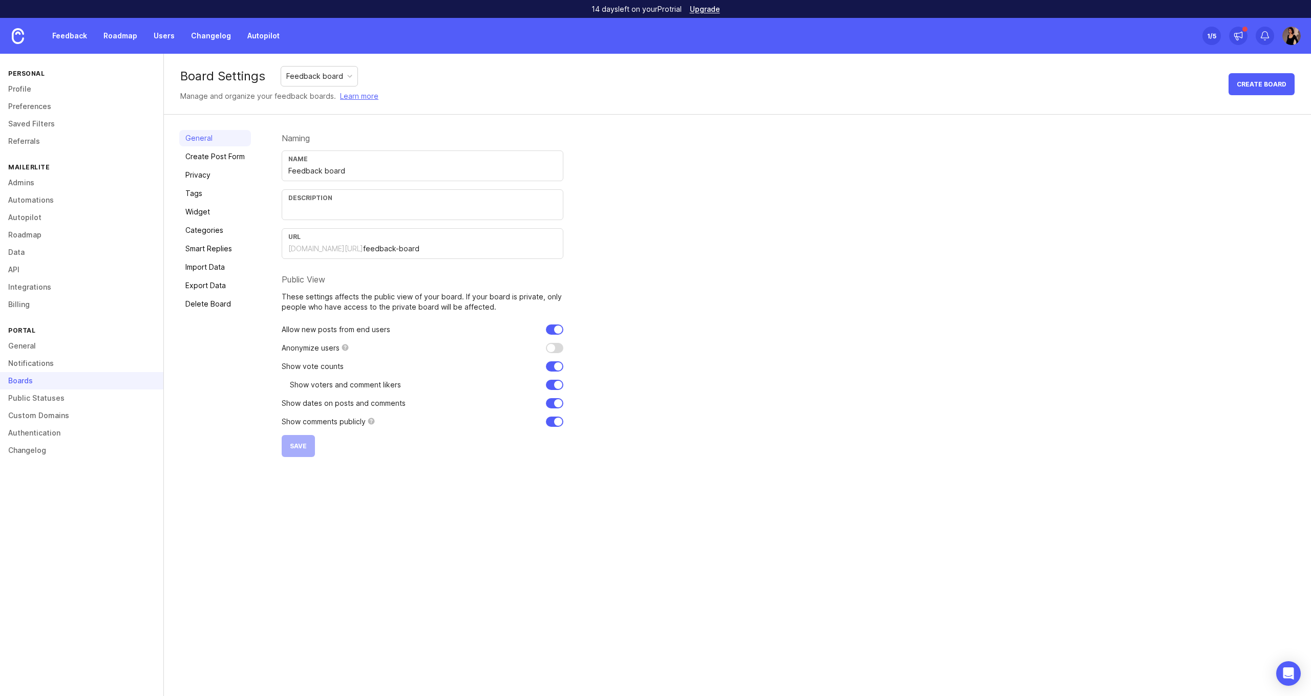
click at [420, 199] on div "Description" at bounding box center [422, 198] width 268 height 8
click at [396, 164] on div "Name Feedback board" at bounding box center [423, 166] width 282 height 31
click at [403, 133] on form "Naming Name Feedback board Description URL mailerlite.canny.io/ feedback-board …" at bounding box center [423, 293] width 282 height 327
click at [226, 160] on link "Create Post Form" at bounding box center [215, 157] width 72 height 16
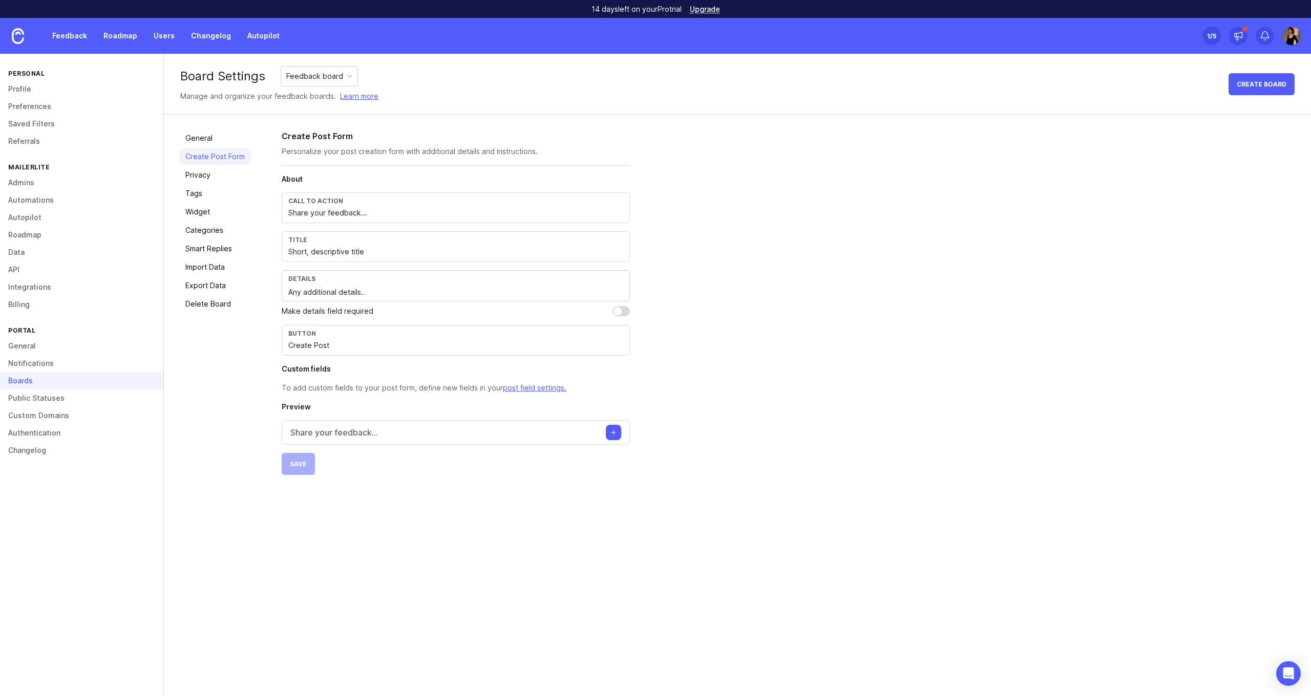
click at [363, 188] on section "About Call to action Share your feedback... Title Short, descriptive title Deta…" at bounding box center [456, 284] width 348 height 220
click at [363, 200] on div "Call to action" at bounding box center [455, 201] width 335 height 8
click at [383, 217] on input "Share your feedback..." at bounding box center [455, 212] width 335 height 11
click at [376, 251] on input "Short, descriptive title" at bounding box center [455, 251] width 335 height 11
click at [297, 285] on div "Details Any additional details…" at bounding box center [456, 285] width 348 height 31
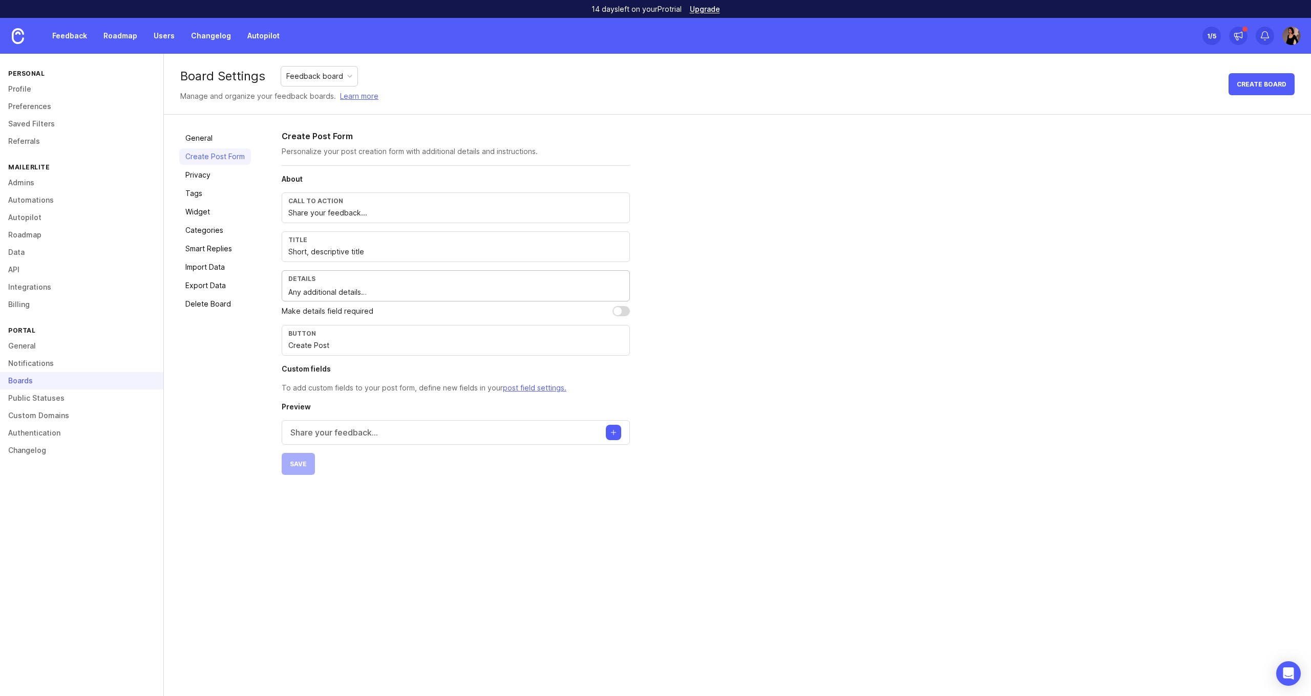
click at [298, 281] on div "Details" at bounding box center [455, 279] width 335 height 8
click at [304, 276] on div "Details" at bounding box center [455, 279] width 335 height 8
click at [360, 283] on div "Details Any additional details…" at bounding box center [456, 285] width 348 height 31
click at [372, 283] on div "Details Any additional details…" at bounding box center [456, 285] width 348 height 31
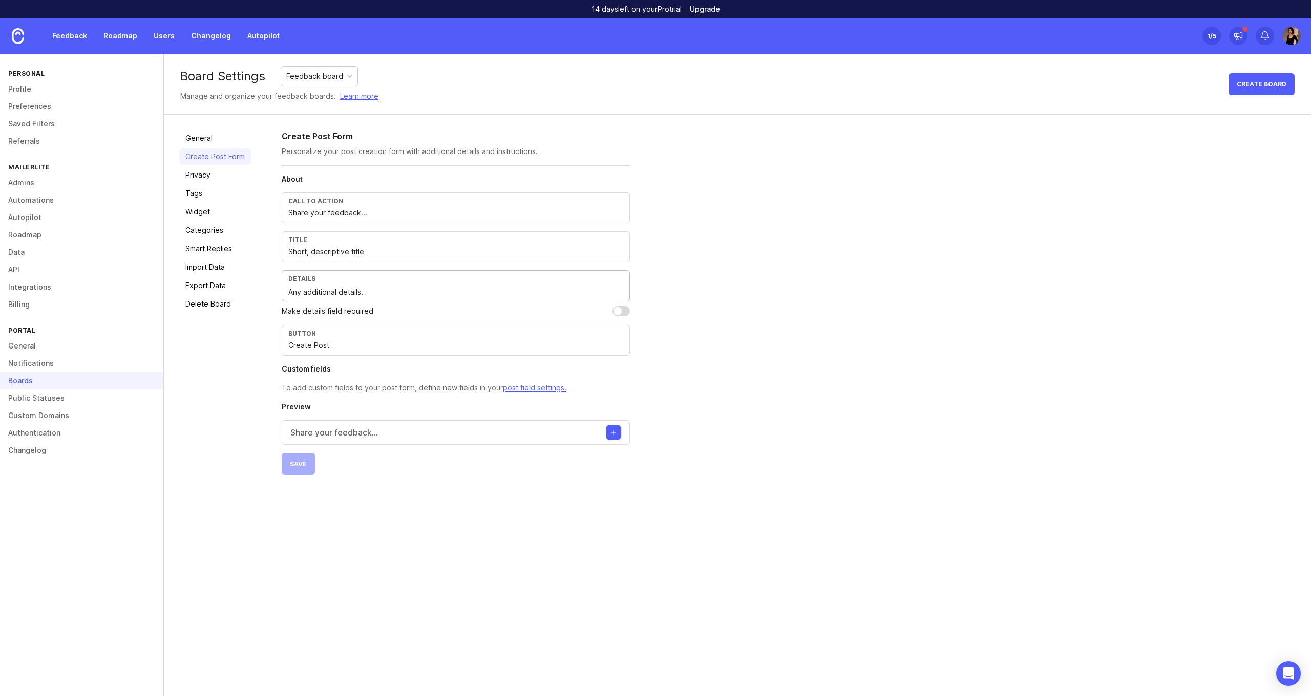
click at [366, 326] on div "Button Create Post" at bounding box center [456, 340] width 348 height 31
click at [367, 366] on h4 "Custom fields" at bounding box center [456, 369] width 348 height 10
click at [313, 249] on input "Short, descriptive title" at bounding box center [455, 251] width 335 height 11
click at [299, 247] on input "Short, descriptive title" at bounding box center [455, 251] width 335 height 11
click at [355, 248] on input "Short, descriptive title" at bounding box center [455, 251] width 335 height 11
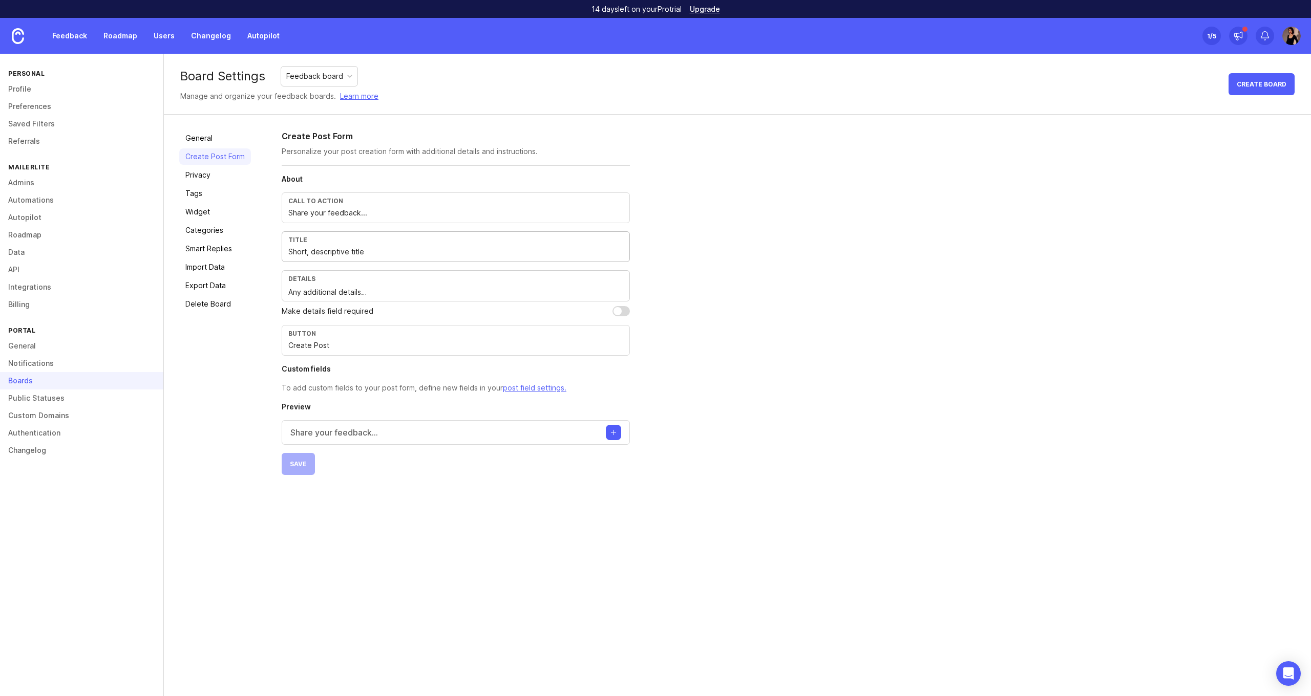
click at [474, 250] on input "Short, descriptive title" at bounding box center [455, 251] width 335 height 11
click at [494, 428] on div "Share your feedback..." at bounding box center [456, 432] width 348 height 25
click at [428, 474] on textarea "Details" at bounding box center [455, 472] width 331 height 20
click at [381, 433] on input "text" at bounding box center [455, 433] width 331 height 12
click at [416, 433] on input "text" at bounding box center [455, 433] width 331 height 12
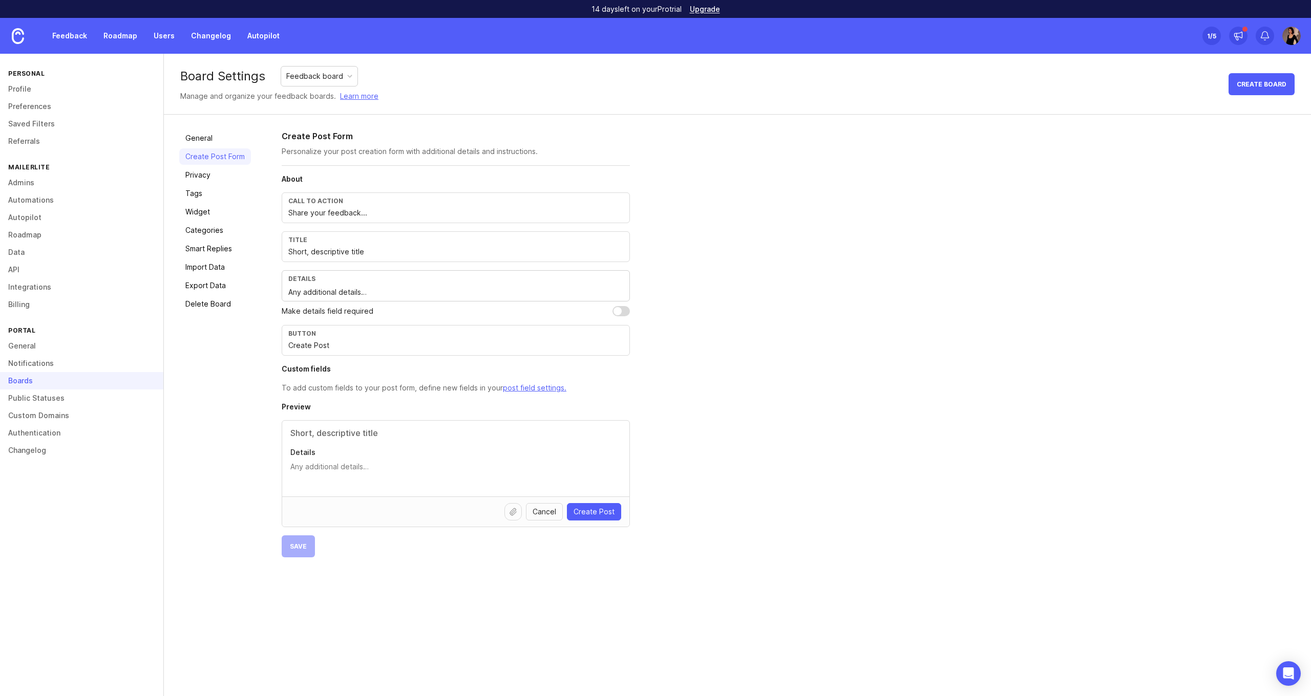
click at [451, 471] on textarea "Details" at bounding box center [455, 472] width 331 height 20
click at [641, 417] on div "Create Post Form Personalize your post creation form with additional details an…" at bounding box center [789, 344] width 1014 height 428
click at [463, 424] on div "Details" at bounding box center [455, 459] width 347 height 76
click at [409, 437] on input "text" at bounding box center [455, 433] width 331 height 12
click at [360, 456] on p "Details" at bounding box center [455, 453] width 331 height 10
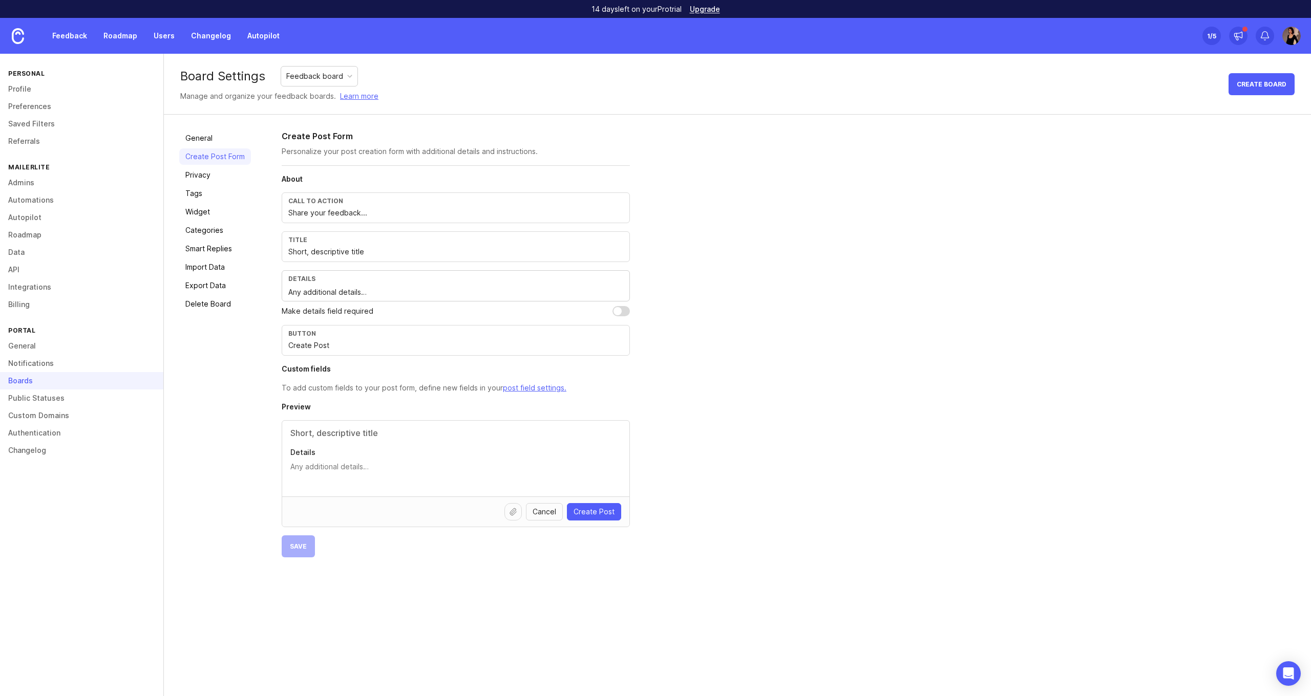
click at [360, 462] on textarea "Details" at bounding box center [455, 472] width 331 height 20
click at [344, 474] on textarea "Details" at bounding box center [455, 472] width 331 height 20
click at [376, 431] on input "text" at bounding box center [455, 433] width 331 height 12
click at [331, 247] on input "Short, descriptive title" at bounding box center [455, 251] width 335 height 11
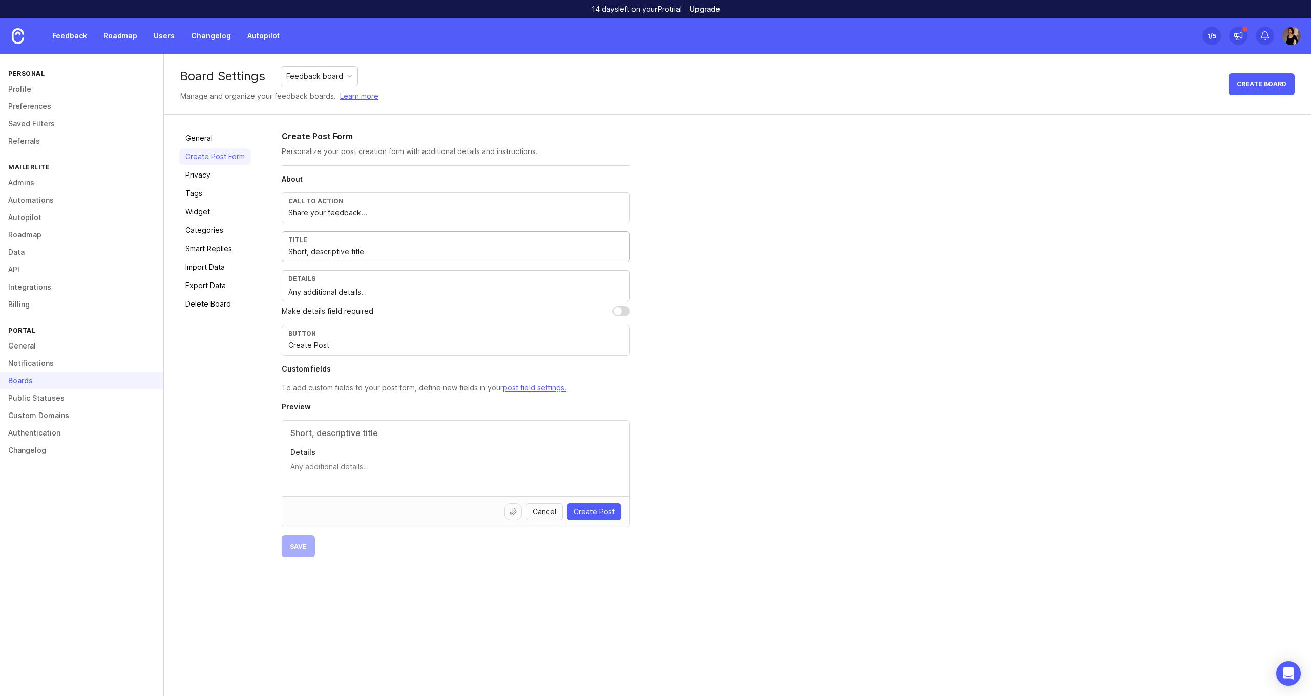
click at [331, 247] on input "Short, descriptive title" at bounding box center [455, 251] width 335 height 11
paste input "title for your feedback"
type input "Short title for your feedback"
click at [310, 292] on textarea "Any additional details…" at bounding box center [455, 292] width 335 height 11
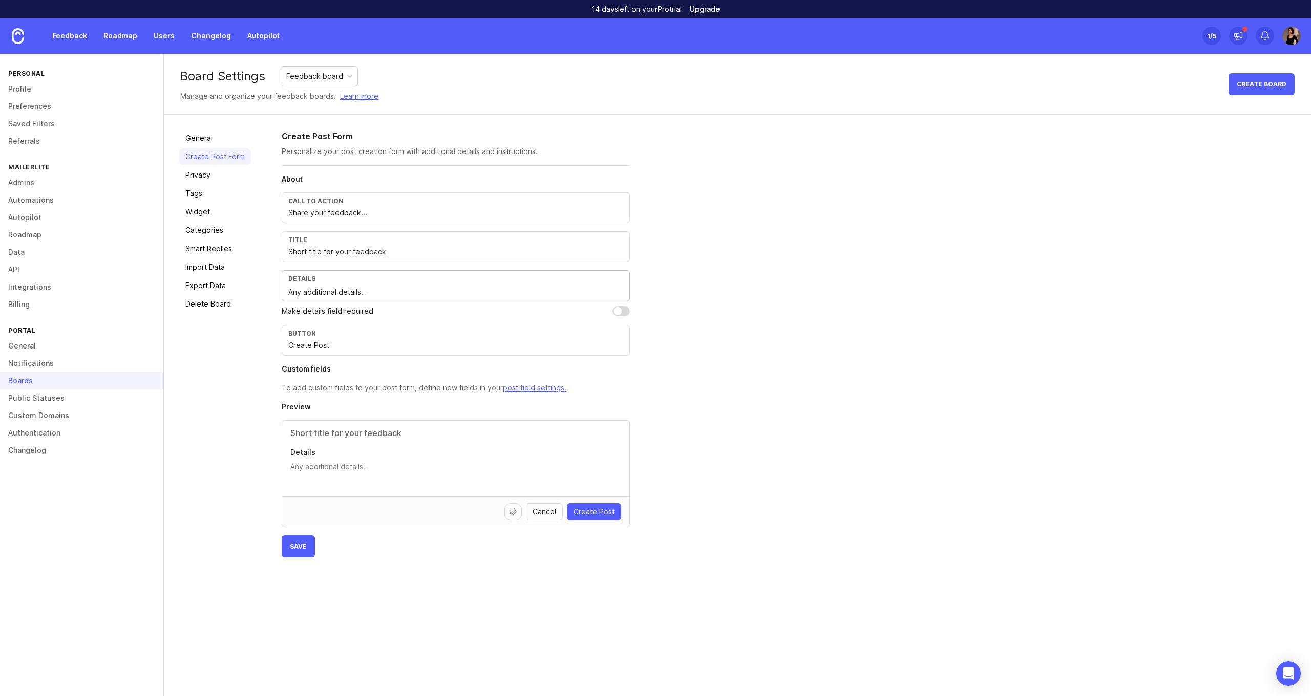
click at [310, 292] on textarea "Any additional details…" at bounding box center [455, 292] width 335 height 11
paste textarea "ell us what’s happening and how it’s affecting your workflow."
click at [391, 293] on textarea "What problem are you facing? ell us what’s happening and how it’s affecting you…" at bounding box center [455, 292] width 335 height 11
type textarea "What problem are you facing? Tell us what’s happening and how it’s affecting yo…"
click at [620, 308] on input "checkbox" at bounding box center [621, 311] width 17 height 10
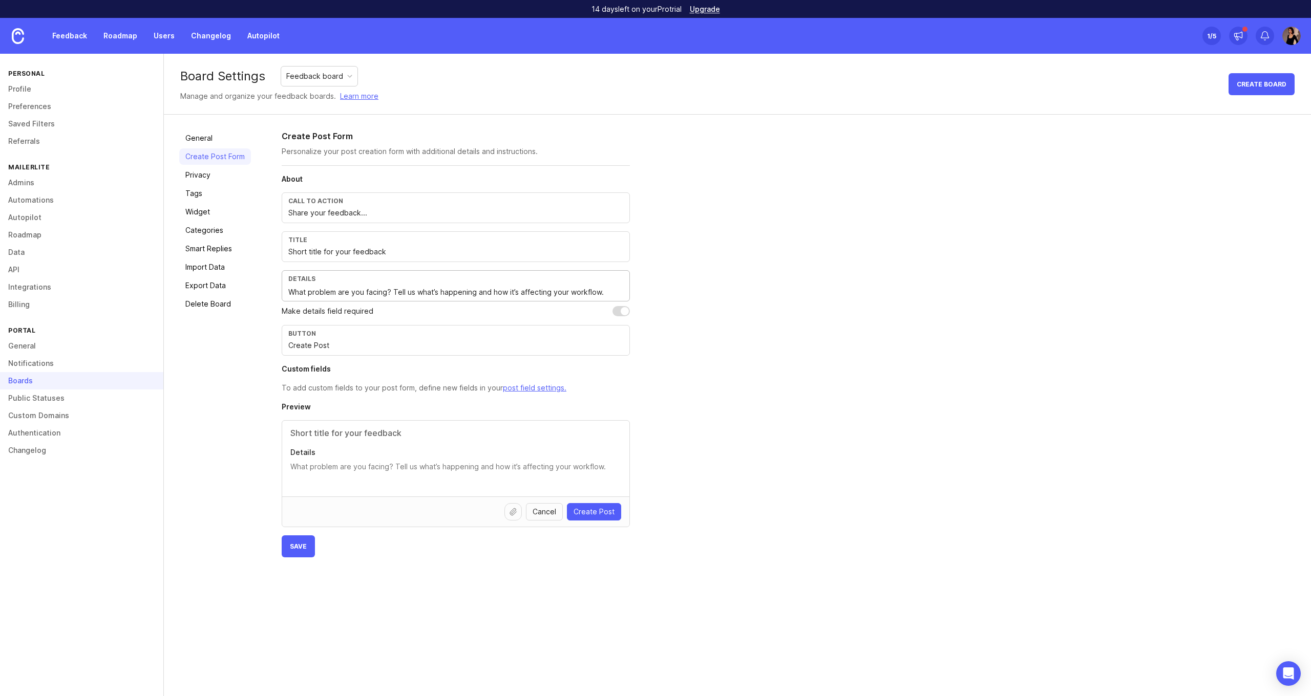
checkbox input "true"
click at [346, 372] on h4 "Custom fields" at bounding box center [456, 369] width 348 height 10
click at [344, 428] on input "text" at bounding box center [455, 433] width 331 height 12
click at [298, 547] on span "Save" at bounding box center [298, 547] width 17 height 8
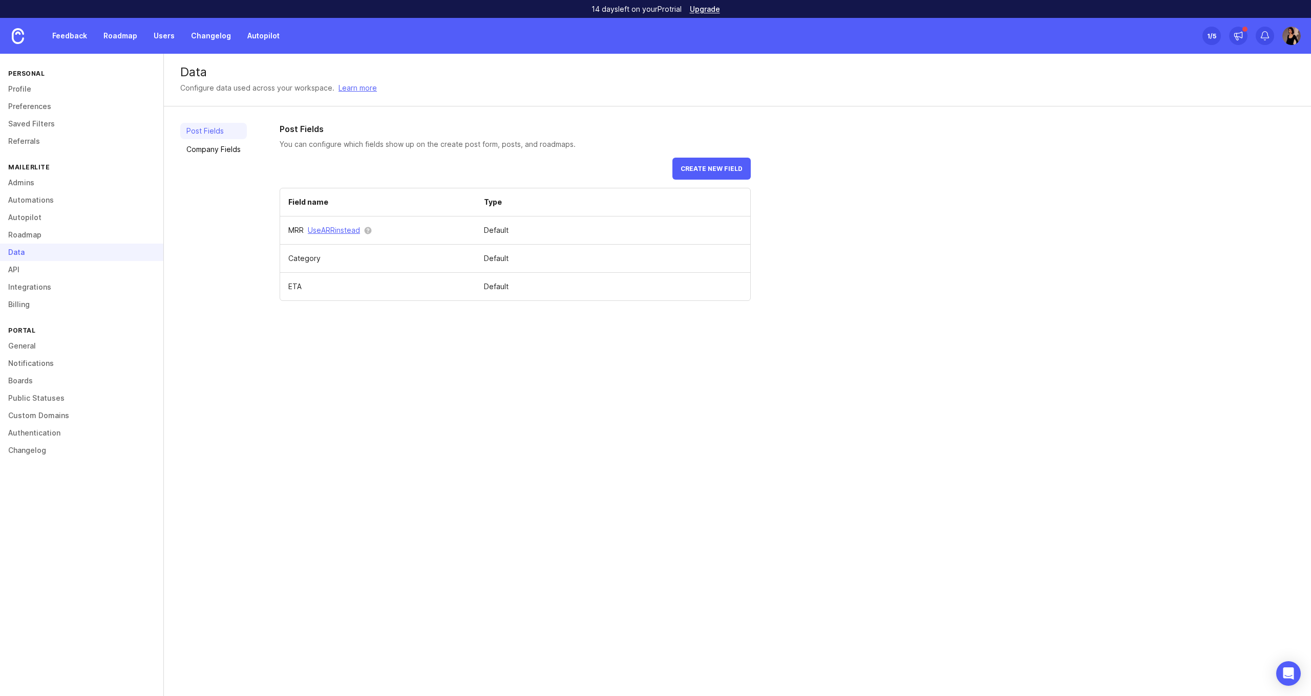
click at [707, 171] on span "Create new field" at bounding box center [712, 169] width 62 height 8
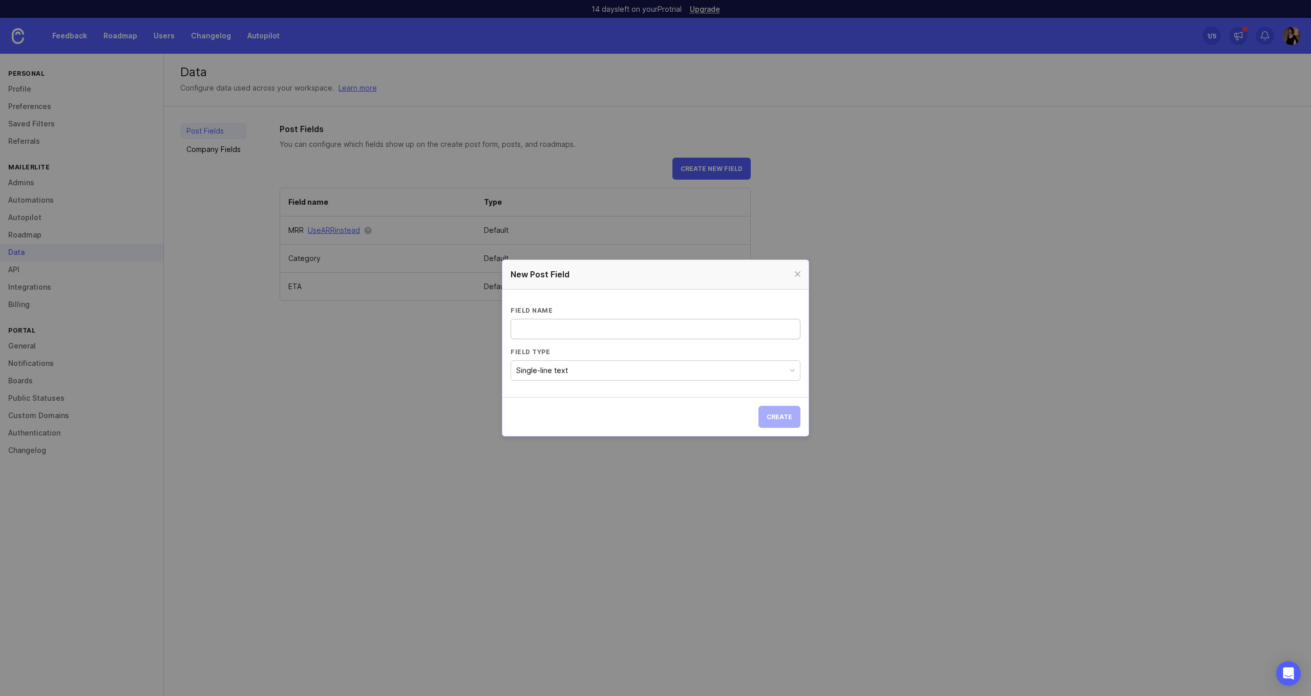
paste input "Why is this important to you?"
click at [653, 370] on button "Single-line text" at bounding box center [656, 371] width 290 height 20
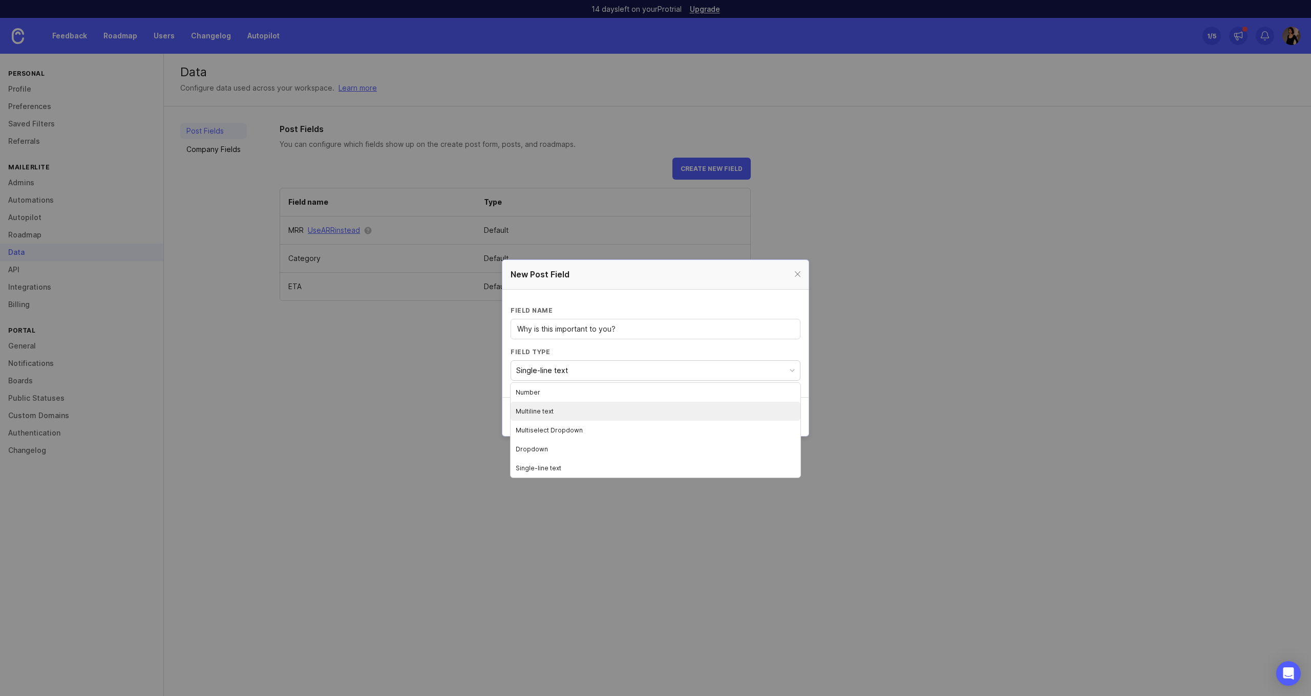
click at [626, 414] on li "Multiline text" at bounding box center [656, 411] width 290 height 19
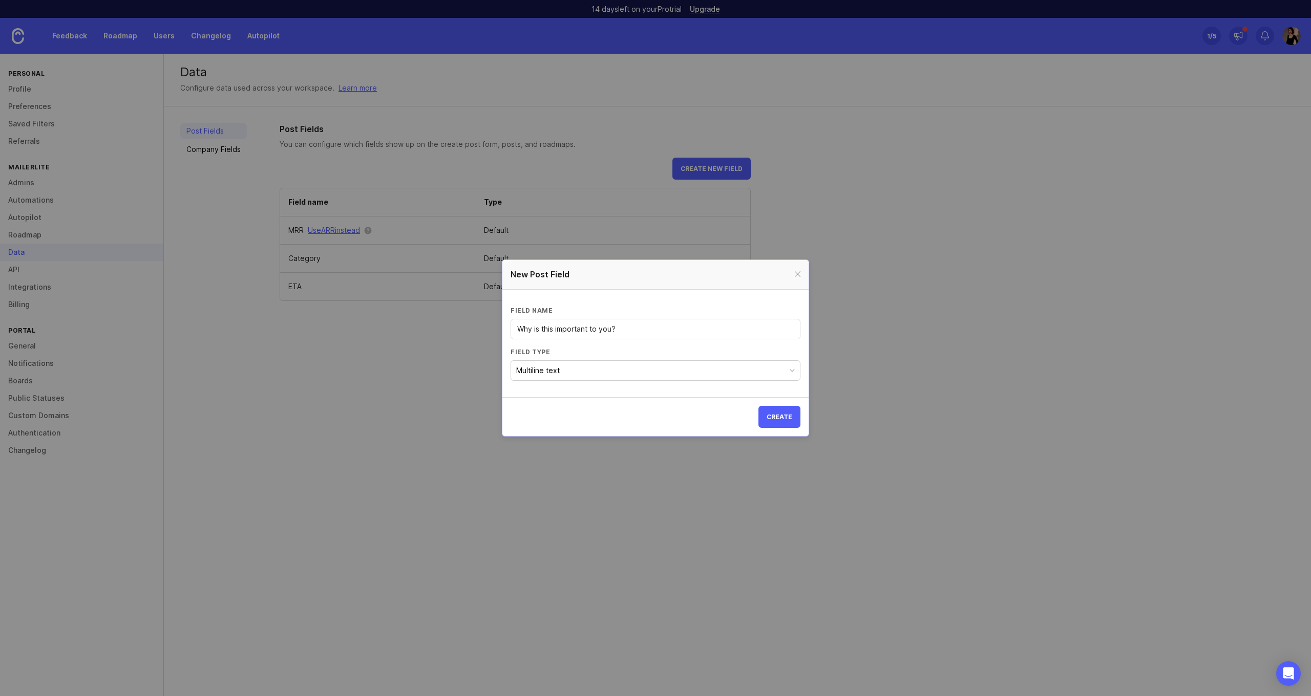
click at [643, 397] on section "Create" at bounding box center [655, 416] width 306 height 39
click at [775, 418] on span "Create" at bounding box center [780, 417] width 26 height 8
click at [734, 417] on div "Please enter a valid post field name (1-20 characters)" at bounding box center [673, 417] width 162 height 9
drag, startPoint x: 634, startPoint y: 325, endPoint x: 502, endPoint y: 323, distance: 131.1
click at [502, 323] on section "Field name Why is this important to you? Field type Multiline text" at bounding box center [655, 342] width 306 height 108
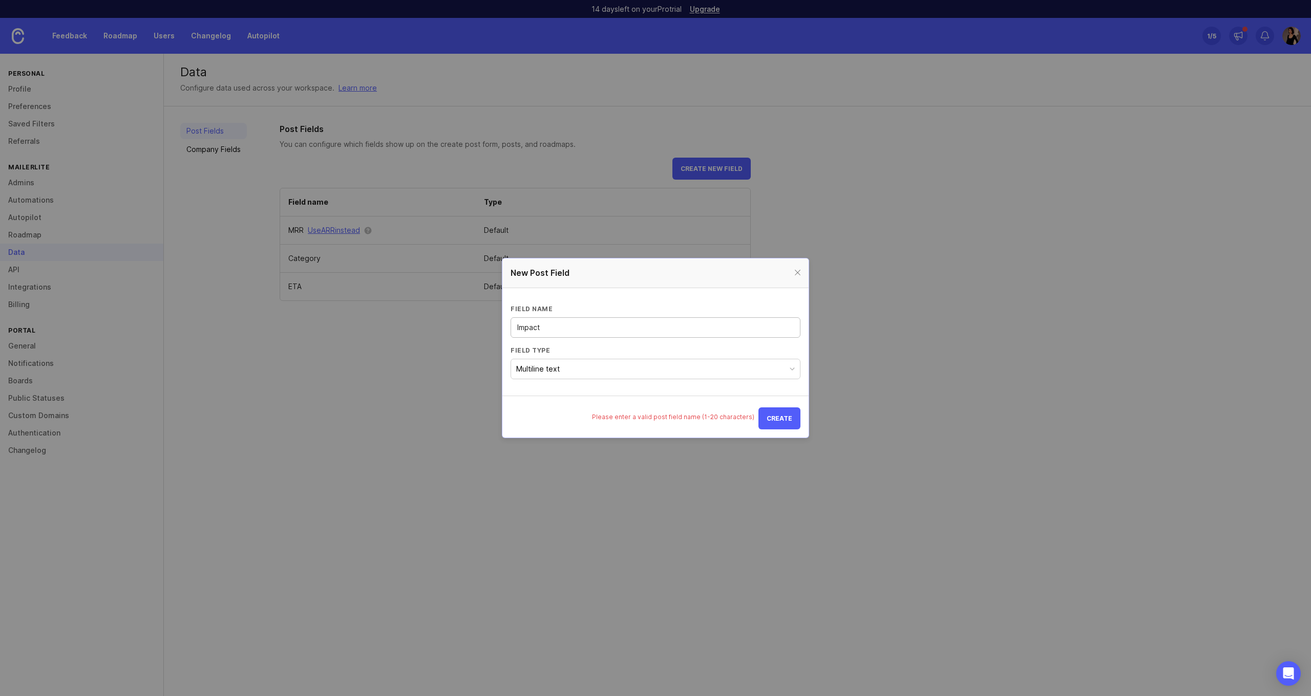
type input "Impact"
click at [782, 418] on span "Create" at bounding box center [780, 419] width 26 height 8
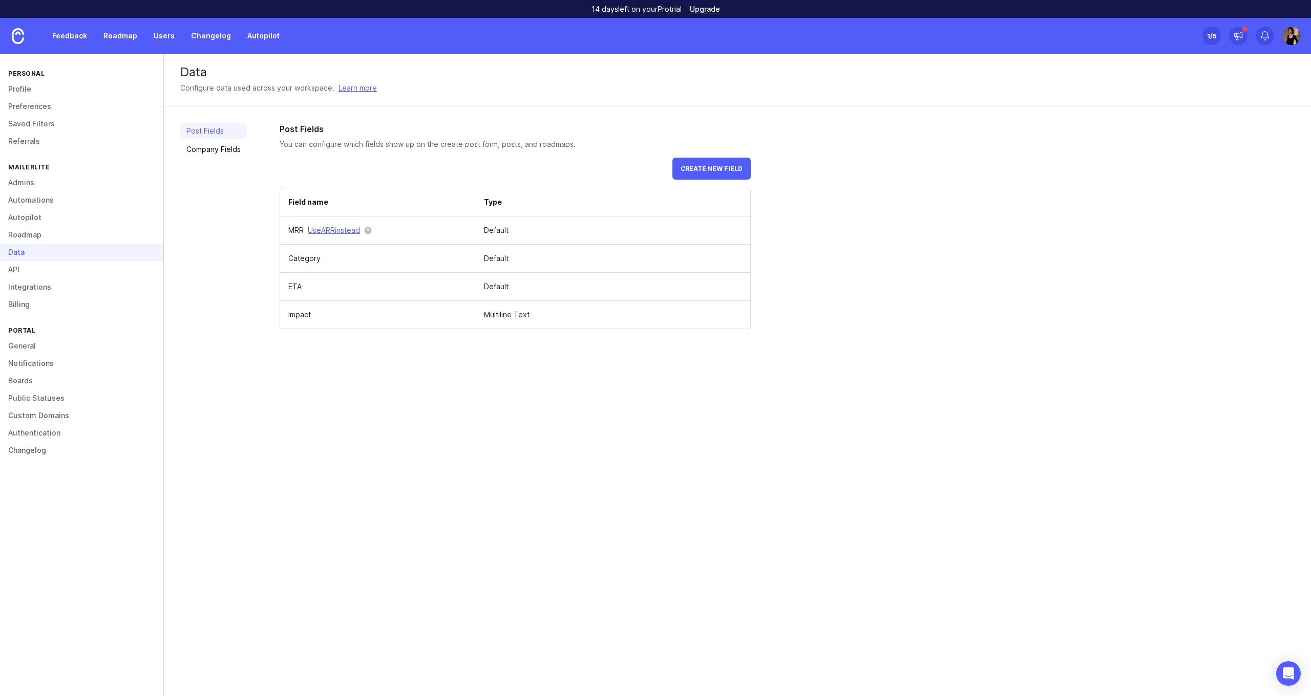
click at [561, 314] on td "Multiline text" at bounding box center [613, 315] width 275 height 28
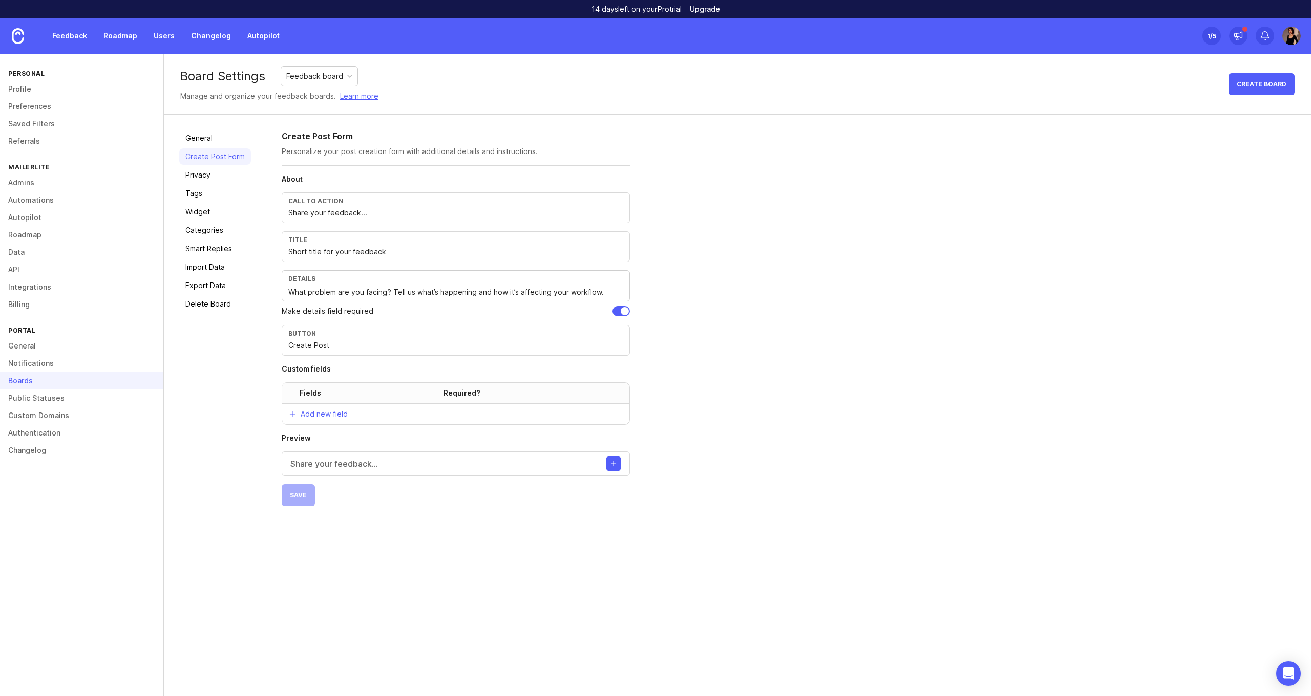
click at [392, 226] on section "About Call to action Share your feedback... Title Short title for your feedback…" at bounding box center [456, 299] width 348 height 251
click at [376, 345] on input "Create Post" at bounding box center [455, 345] width 335 height 11
click at [357, 394] on div "Fields" at bounding box center [365, 393] width 155 height 10
click at [340, 414] on p "Add new field" at bounding box center [324, 414] width 47 height 10
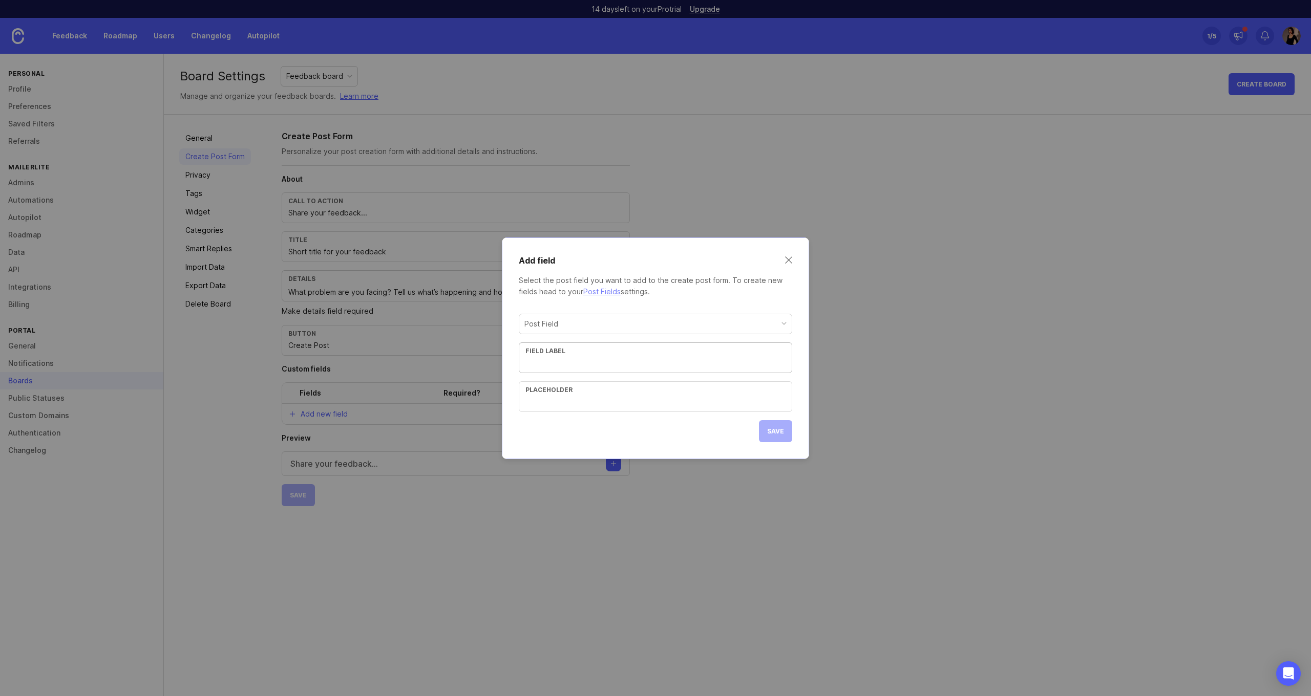
click at [607, 320] on div "Post Field" at bounding box center [655, 323] width 272 height 19
click at [608, 321] on div "Post Field" at bounding box center [655, 323] width 272 height 19
click at [590, 358] on input "text" at bounding box center [655, 362] width 260 height 11
paste input "Why is this important to you?"
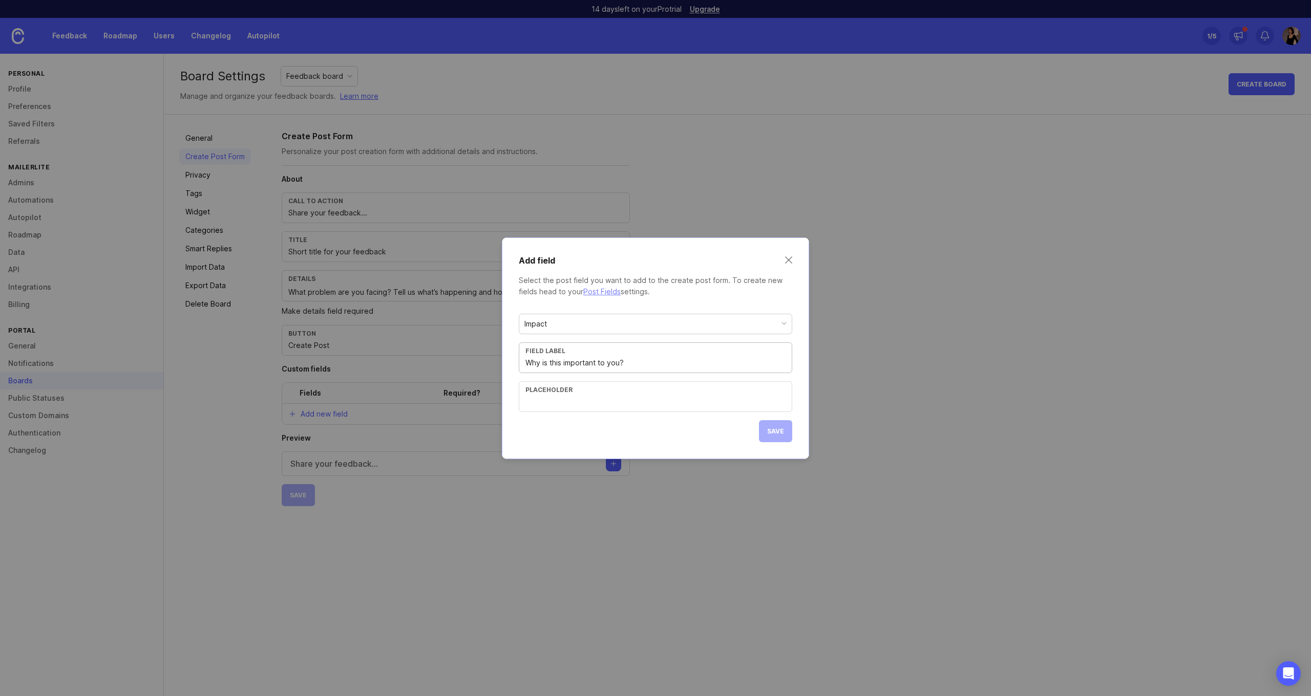
type input "Why is this important to you?"
click at [594, 389] on div "Placeholder" at bounding box center [655, 390] width 260 height 8
paste input "Help us understand the impact. Does it cause revenue loss, wasted time, or frus…"
click at [777, 431] on span "Save" at bounding box center [775, 432] width 17 height 8
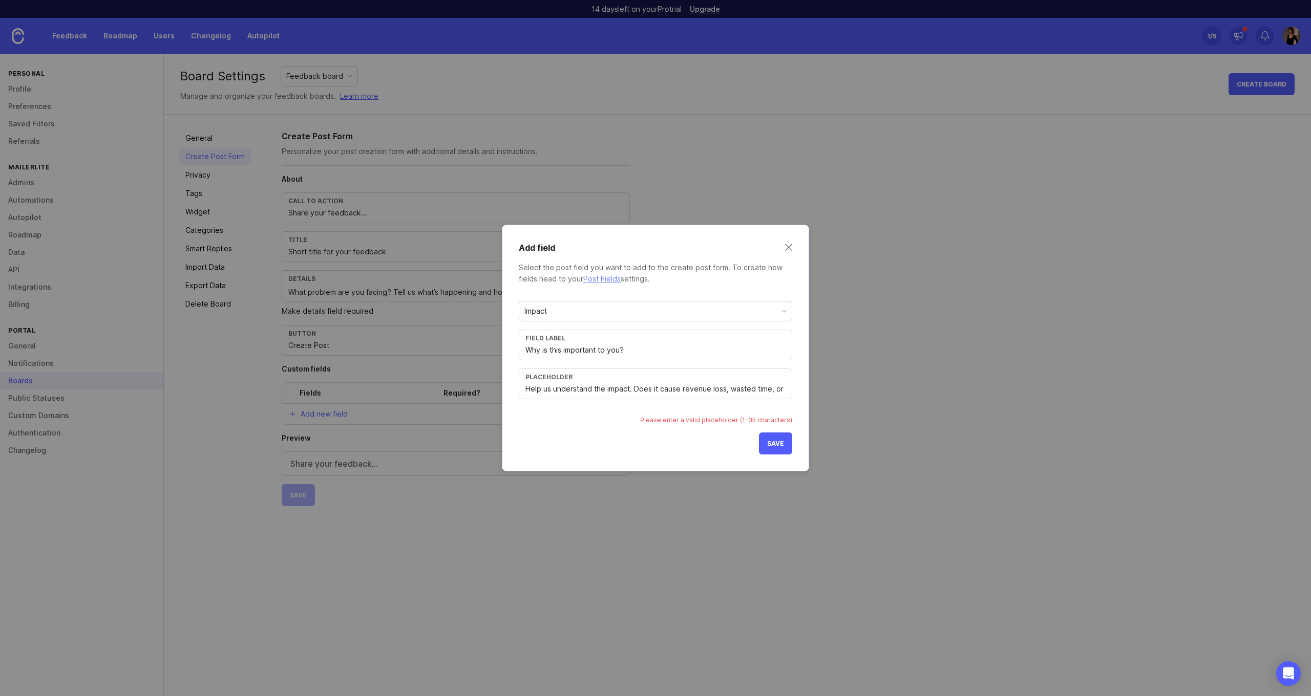
click at [785, 437] on button "Save" at bounding box center [775, 444] width 33 height 22
drag, startPoint x: 773, startPoint y: 390, endPoint x: 782, endPoint y: 391, distance: 8.8
click at [782, 391] on input "Help us understand the impact. Does it cause revenue loss, wasted time, or frus…" at bounding box center [655, 389] width 260 height 11
click at [726, 388] on input "Help us understand the impact. Does it cause revenue loss, wasted time?" at bounding box center [655, 389] width 260 height 11
click at [774, 441] on span "Save" at bounding box center [775, 444] width 17 height 8
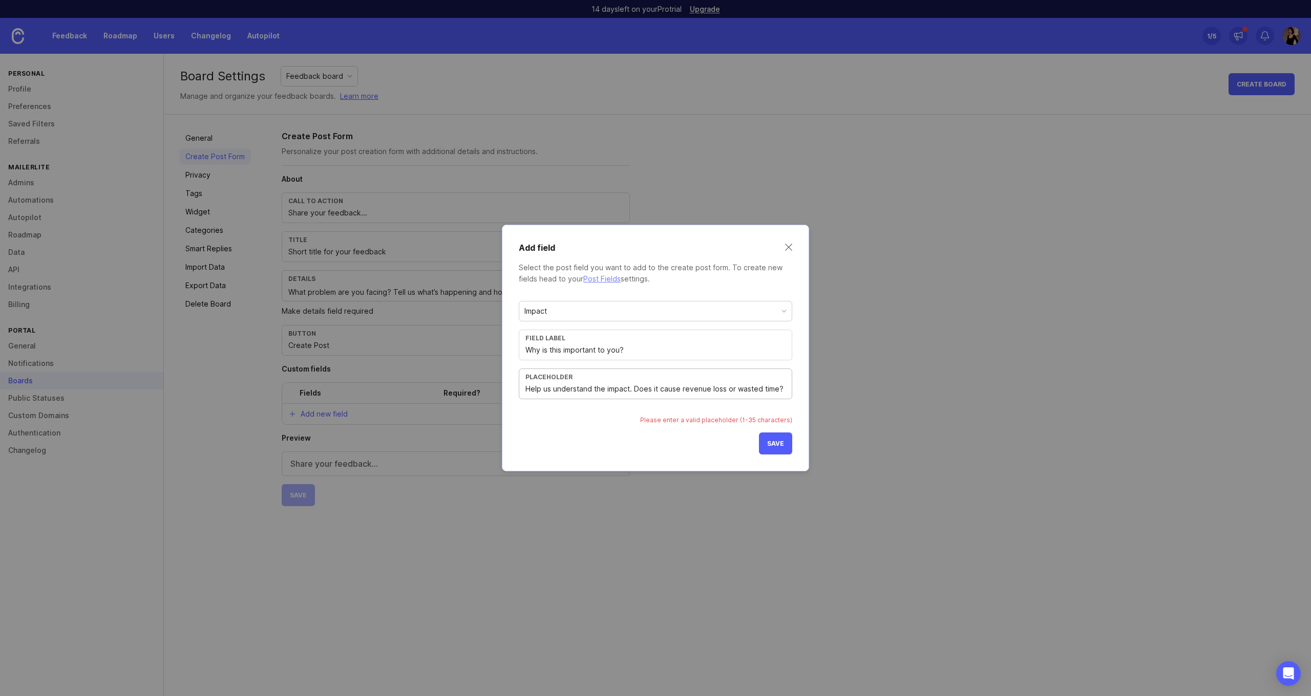
drag, startPoint x: 632, startPoint y: 390, endPoint x: 797, endPoint y: 390, distance: 165.4
click at [797, 390] on div "Add field Select the post field you want to add to the create post form. To cre…" at bounding box center [655, 348] width 307 height 247
click at [781, 447] on span "Save" at bounding box center [775, 444] width 17 height 8
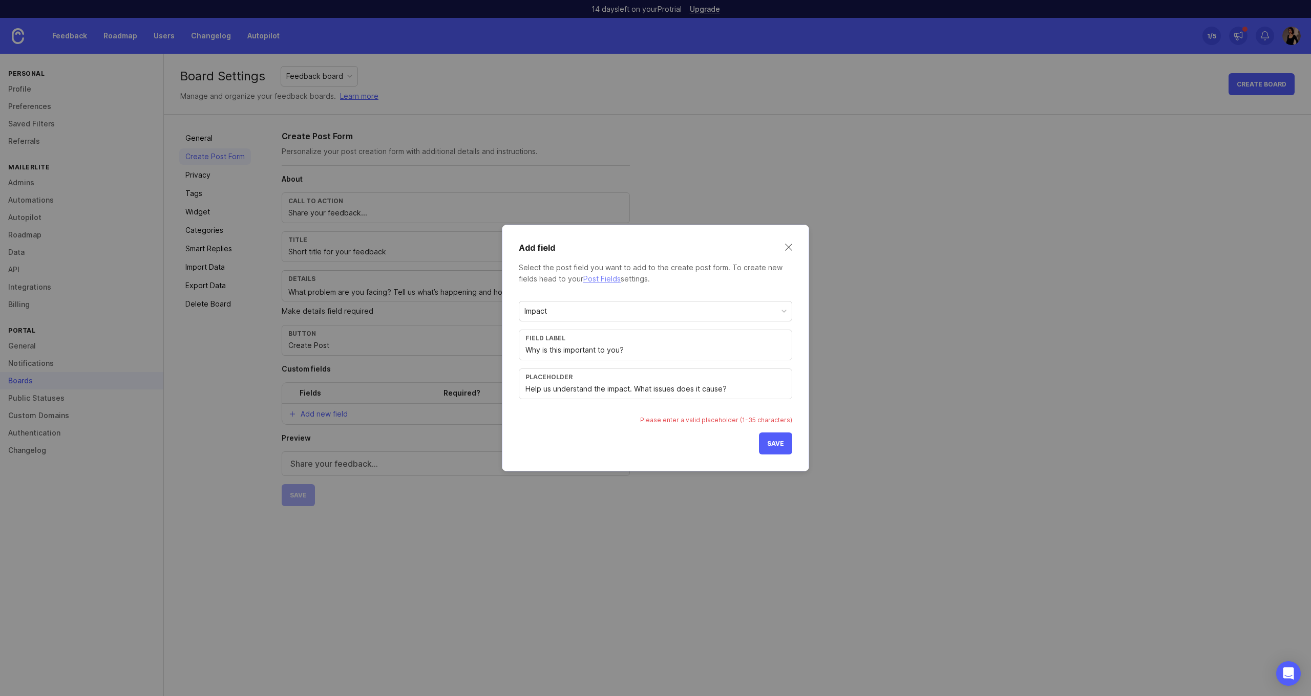
click at [733, 385] on input "Help us understand the impact. What issues does it cause?" at bounding box center [655, 389] width 260 height 11
drag, startPoint x: 634, startPoint y: 391, endPoint x: 737, endPoint y: 395, distance: 103.5
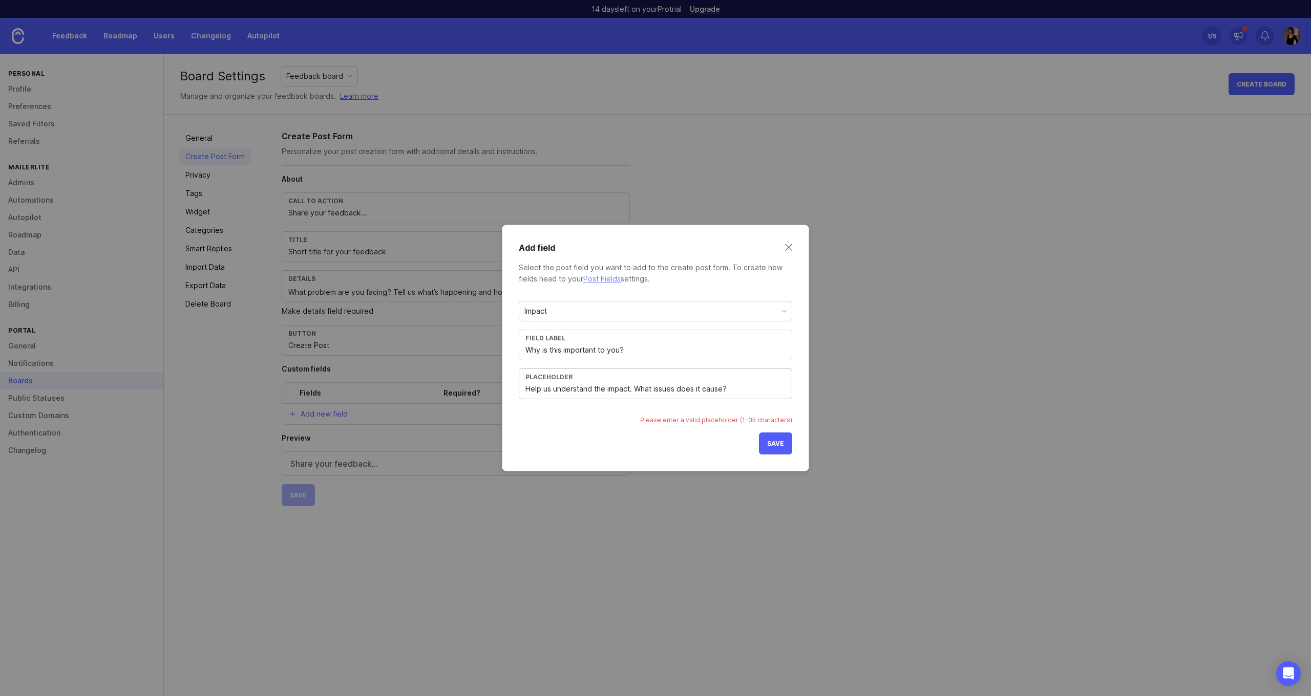
click at [737, 395] on div "Placeholder Help us understand the impact. What issues does it cause?" at bounding box center [655, 384] width 273 height 31
click at [772, 444] on span "Save" at bounding box center [775, 444] width 17 height 8
click at [701, 392] on input "Help us understand the impact of the issue." at bounding box center [655, 389] width 260 height 11
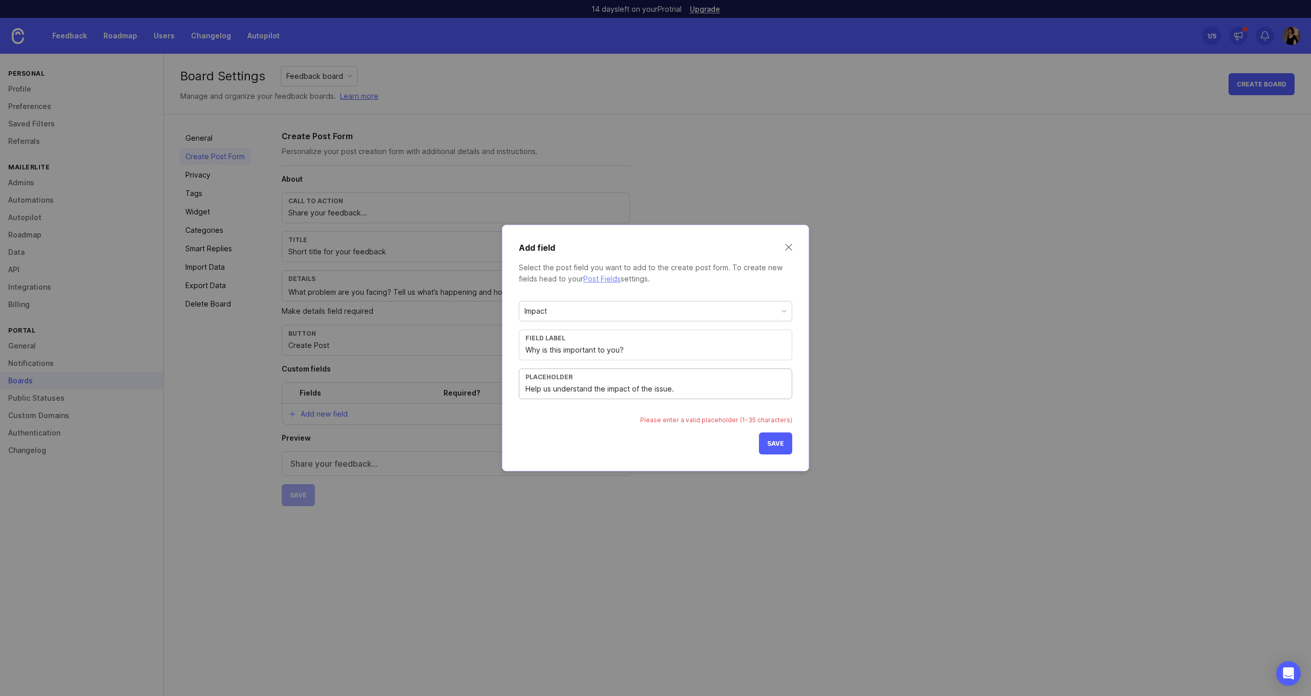
drag, startPoint x: 701, startPoint y: 392, endPoint x: 600, endPoint y: 385, distance: 101.7
click at [600, 385] on input "Help us understand the impact of the issue." at bounding box center [655, 389] width 260 height 11
type input "Help us understand"
click at [776, 443] on span "Save" at bounding box center [775, 444] width 17 height 8
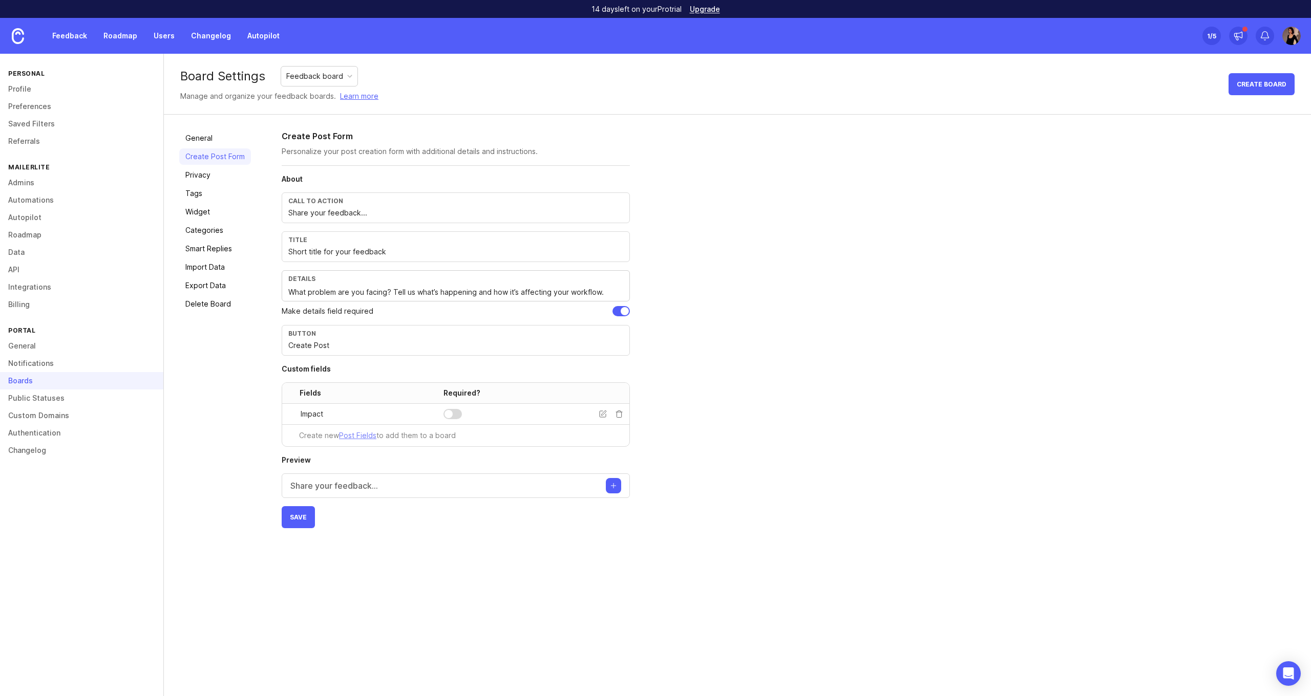
click at [436, 484] on div "Share your feedback..." at bounding box center [456, 486] width 348 height 25
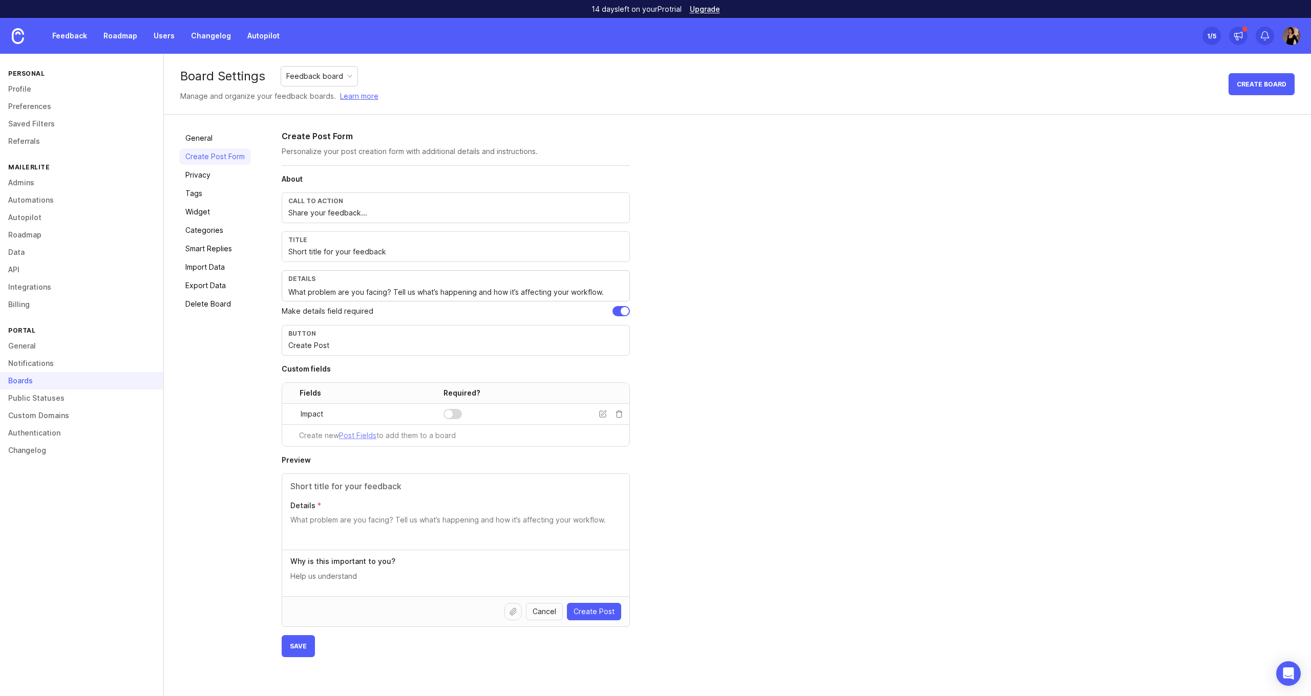
click at [374, 583] on div at bounding box center [455, 580] width 331 height 19
click at [398, 525] on textarea "Details" at bounding box center [455, 525] width 331 height 20
click at [400, 566] on p "Why is this important to you?" at bounding box center [455, 562] width 331 height 10
click at [394, 578] on textarea at bounding box center [455, 576] width 331 height 11
click at [470, 367] on h4 "Custom fields" at bounding box center [456, 369] width 348 height 10
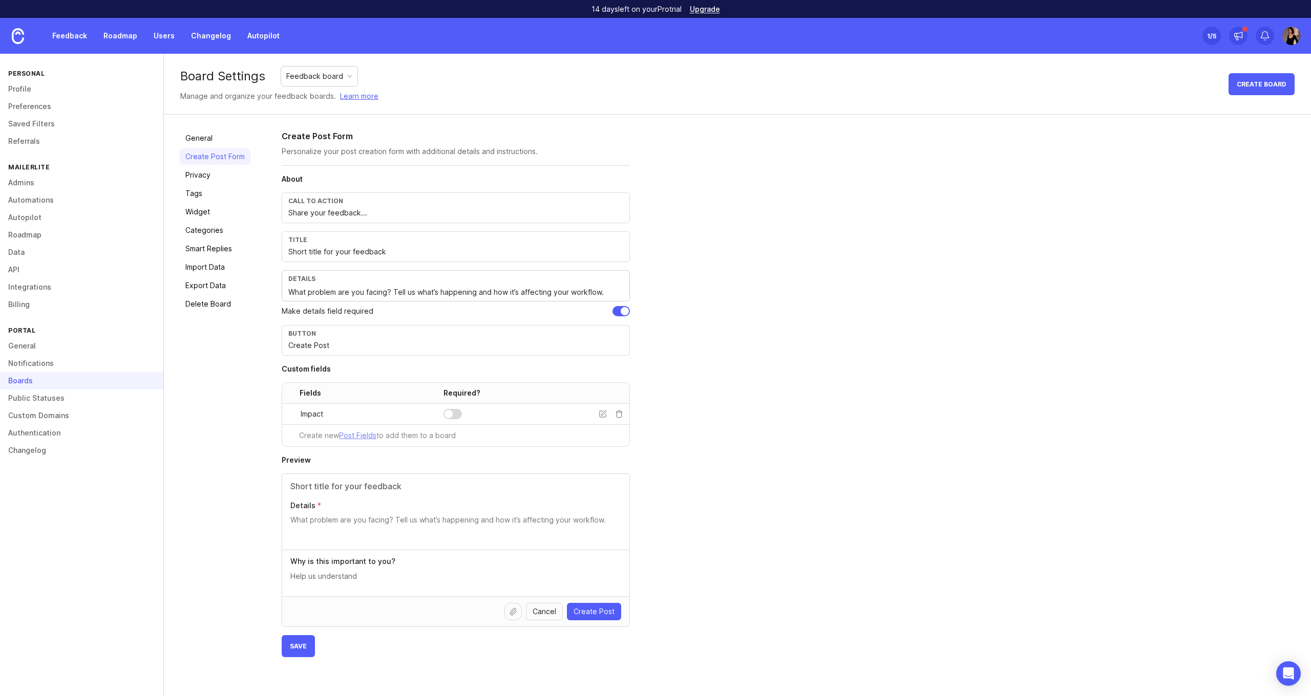
click at [601, 411] on icon at bounding box center [603, 414] width 6 height 6
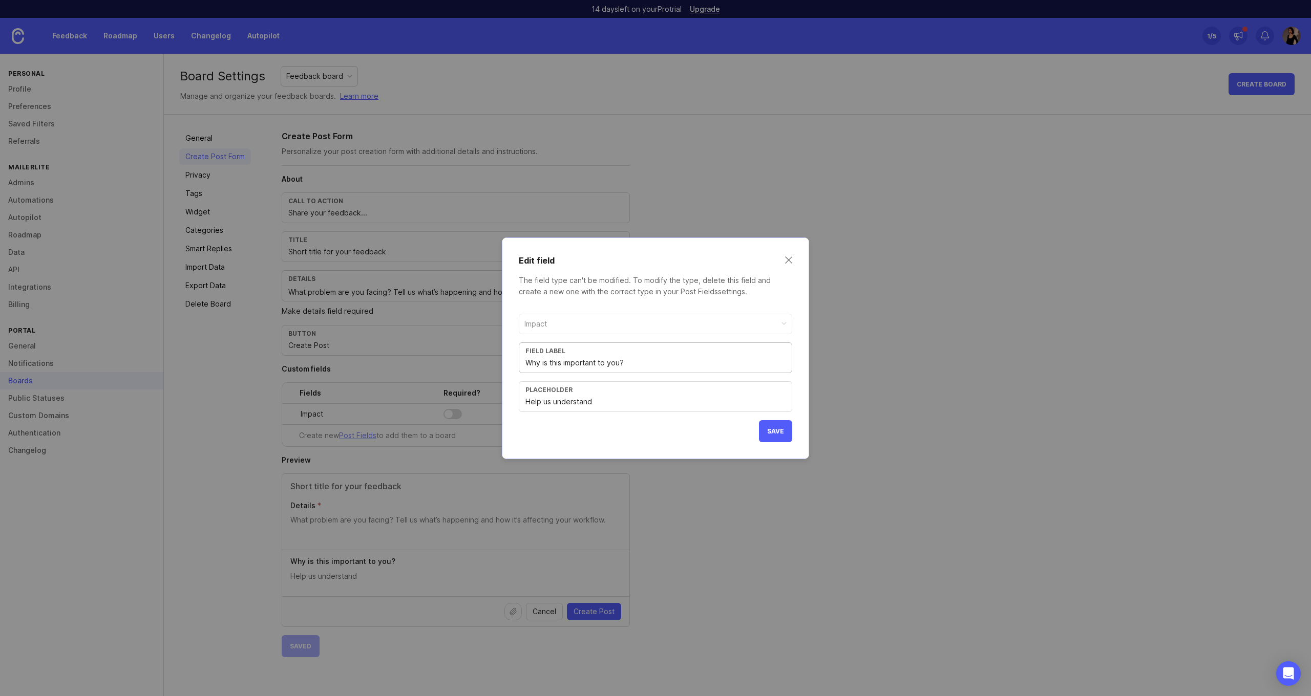
click at [647, 398] on input "Help us understand" at bounding box center [655, 401] width 260 height 11
click at [648, 405] on input "Help us understand" at bounding box center [655, 401] width 260 height 11
paste input "the impact of the issue."
click at [769, 423] on button "Save" at bounding box center [775, 431] width 33 height 22
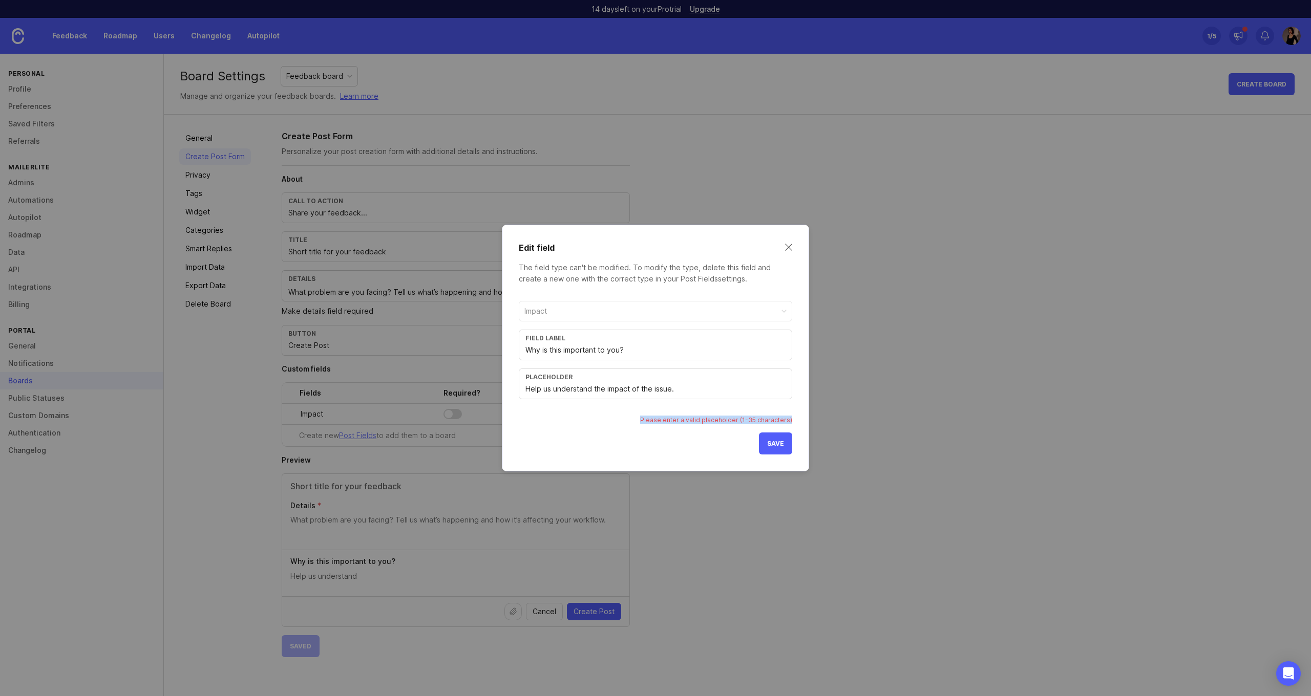
drag, startPoint x: 647, startPoint y: 420, endPoint x: 815, endPoint y: 418, distance: 168.0
click at [815, 418] on div "Edit field The field type can't be modified. To modify the type, delete this fi…" at bounding box center [655, 348] width 1311 height 696
click at [624, 382] on div "Placeholder Help us understand the impact of the issue." at bounding box center [655, 384] width 273 height 31
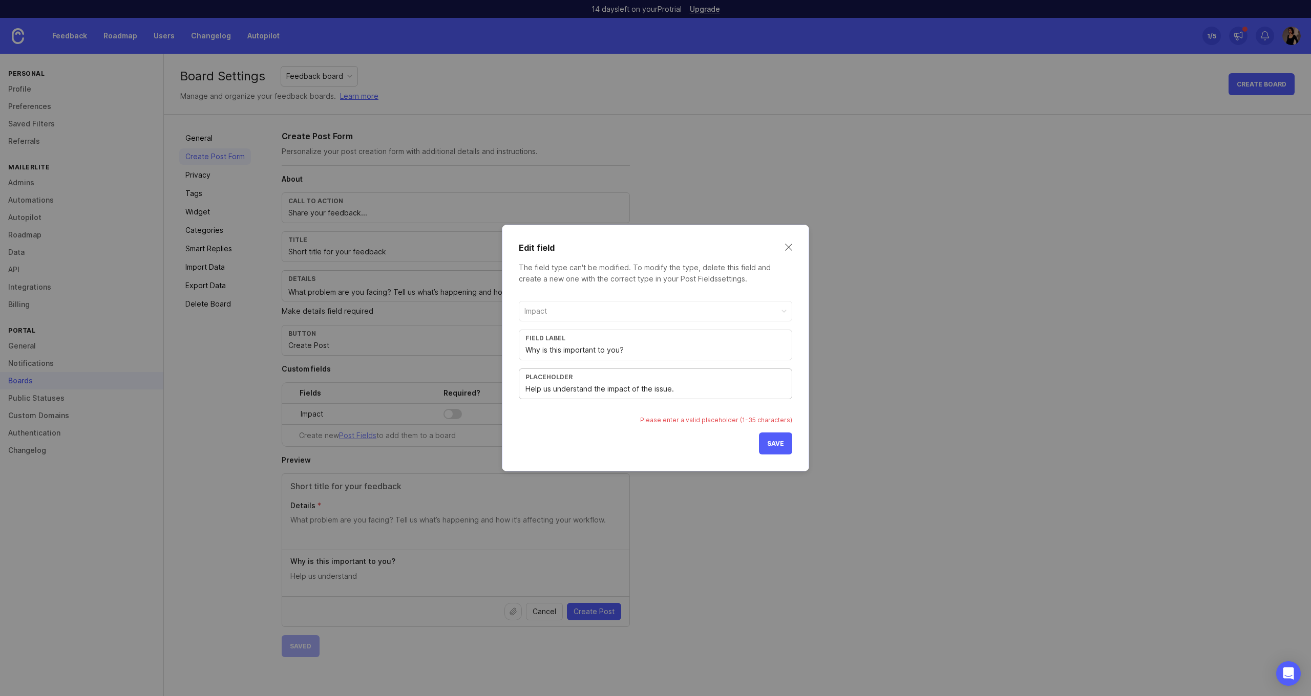
click at [616, 384] on input "Help us understand the impact of the issue." at bounding box center [655, 389] width 260 height 11
paste input "Explain the impact"
type input "Explain the impact"
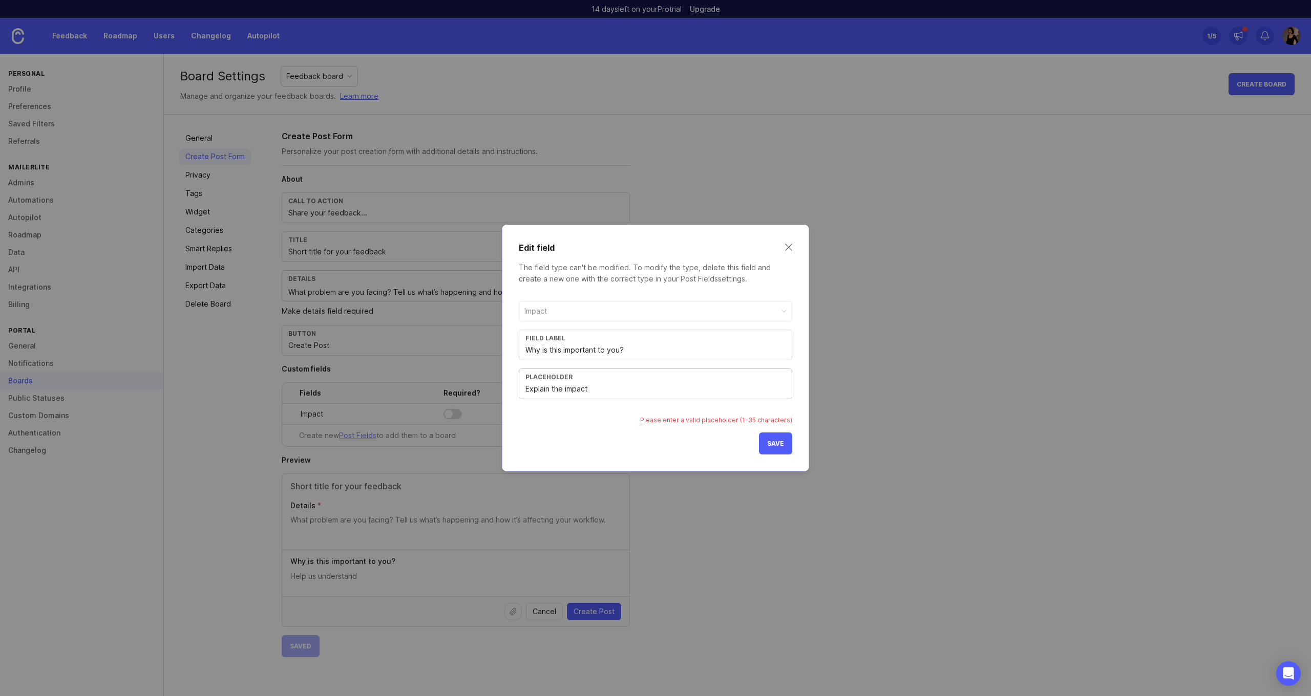
click at [780, 443] on span "Save" at bounding box center [775, 444] width 17 height 8
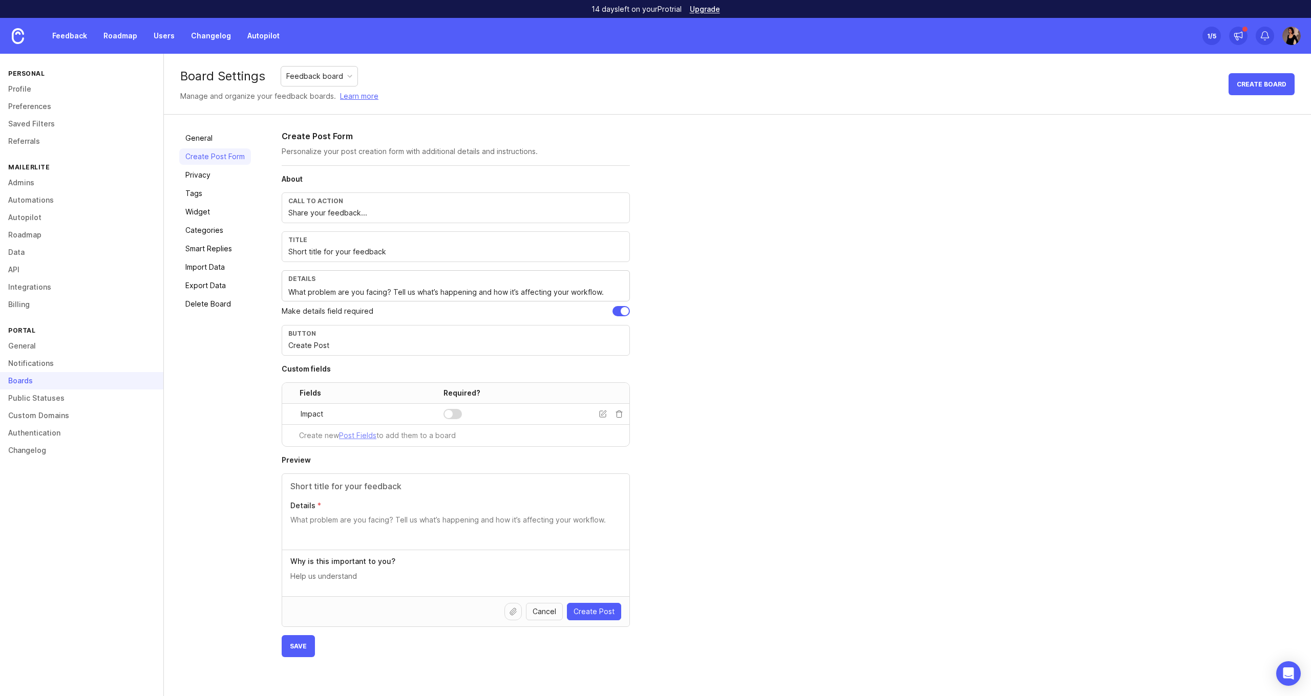
click at [527, 580] on textarea at bounding box center [455, 576] width 331 height 11
click at [602, 414] on icon at bounding box center [603, 414] width 8 height 8
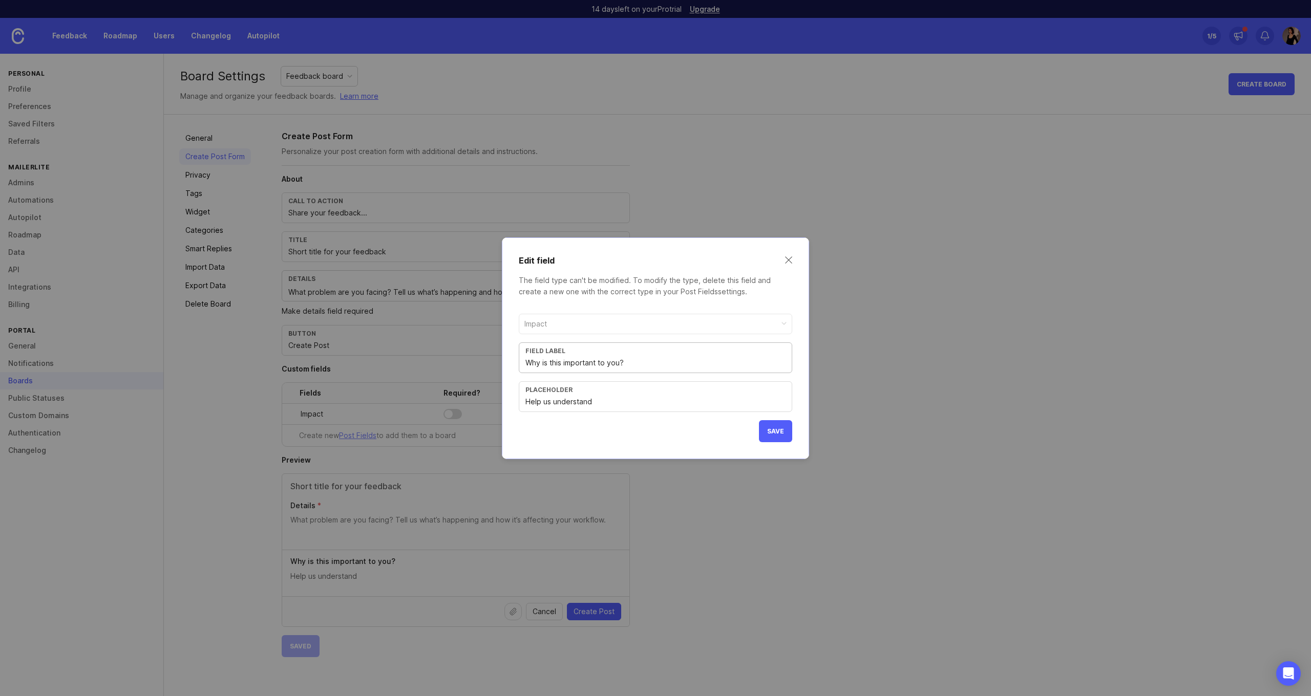
click at [638, 401] on input "Help us understand" at bounding box center [655, 401] width 260 height 11
paste input "Explain the impact"
type input "Explain the impact"
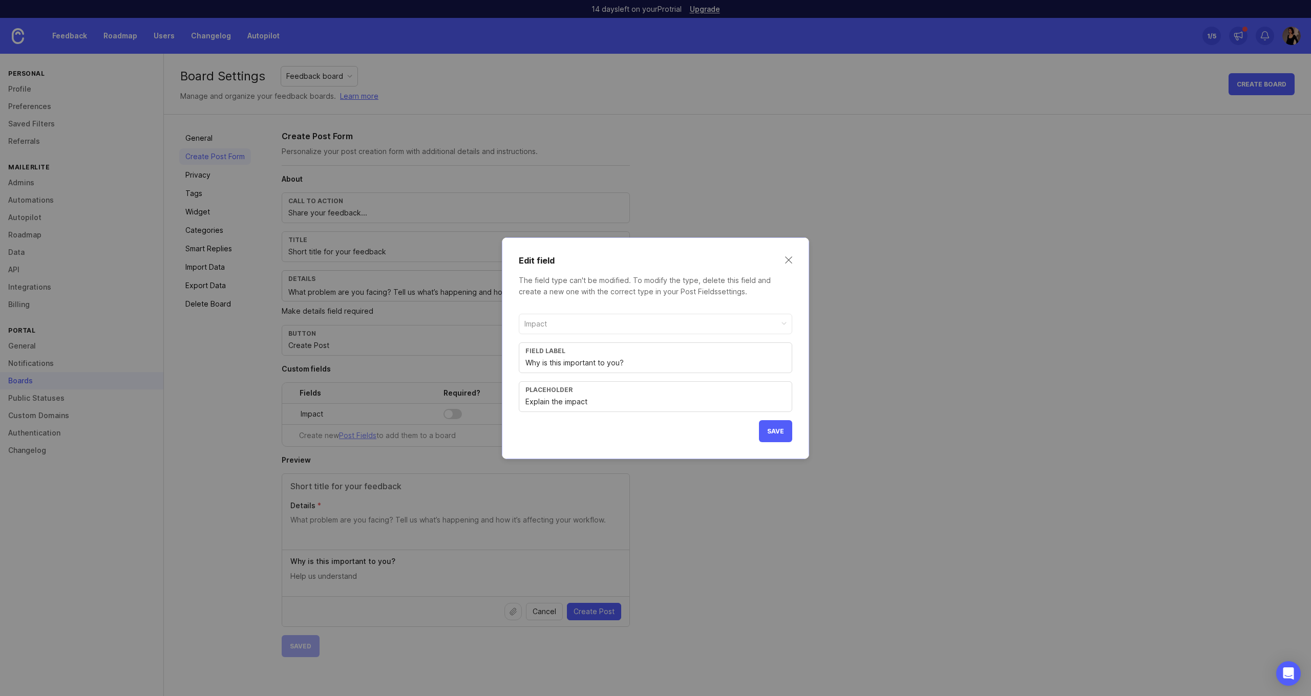
click at [771, 434] on span "Save" at bounding box center [775, 432] width 17 height 8
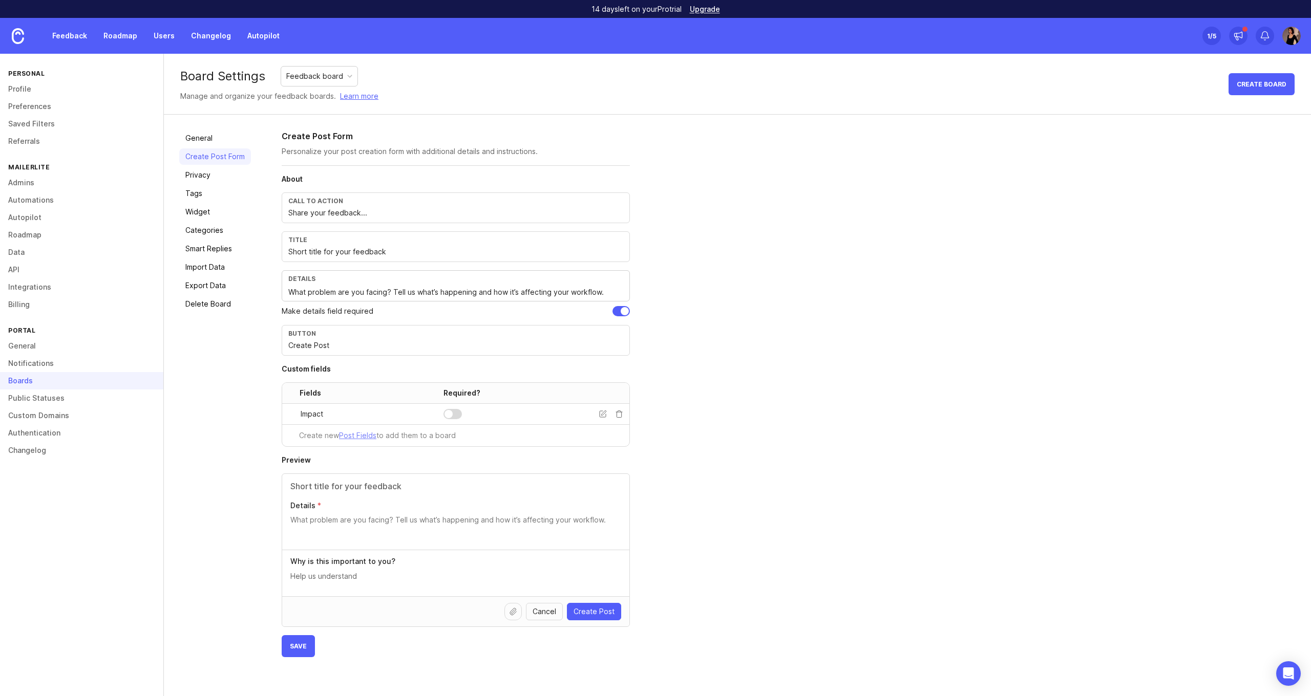
click at [545, 452] on div "About Call to action Share your feedback... Title Short title for your feedback…" at bounding box center [456, 415] width 348 height 483
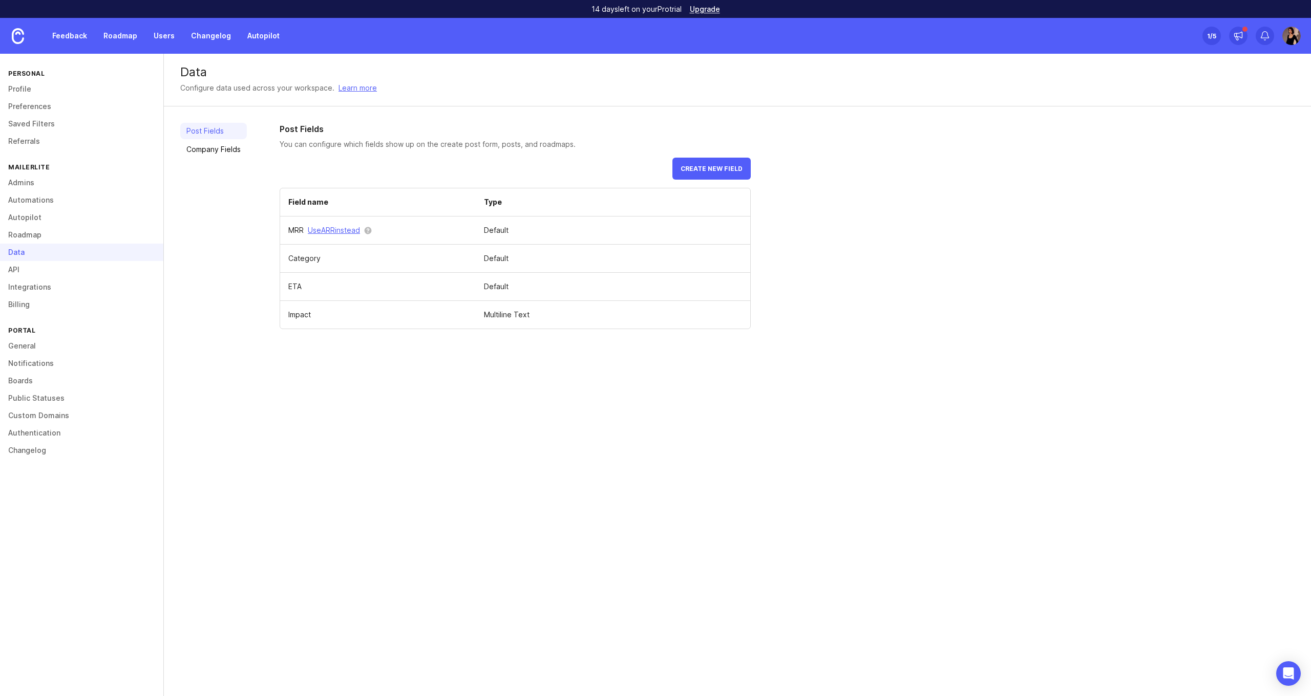
click at [0, 0] on span at bounding box center [0, 0] width 0 height 0
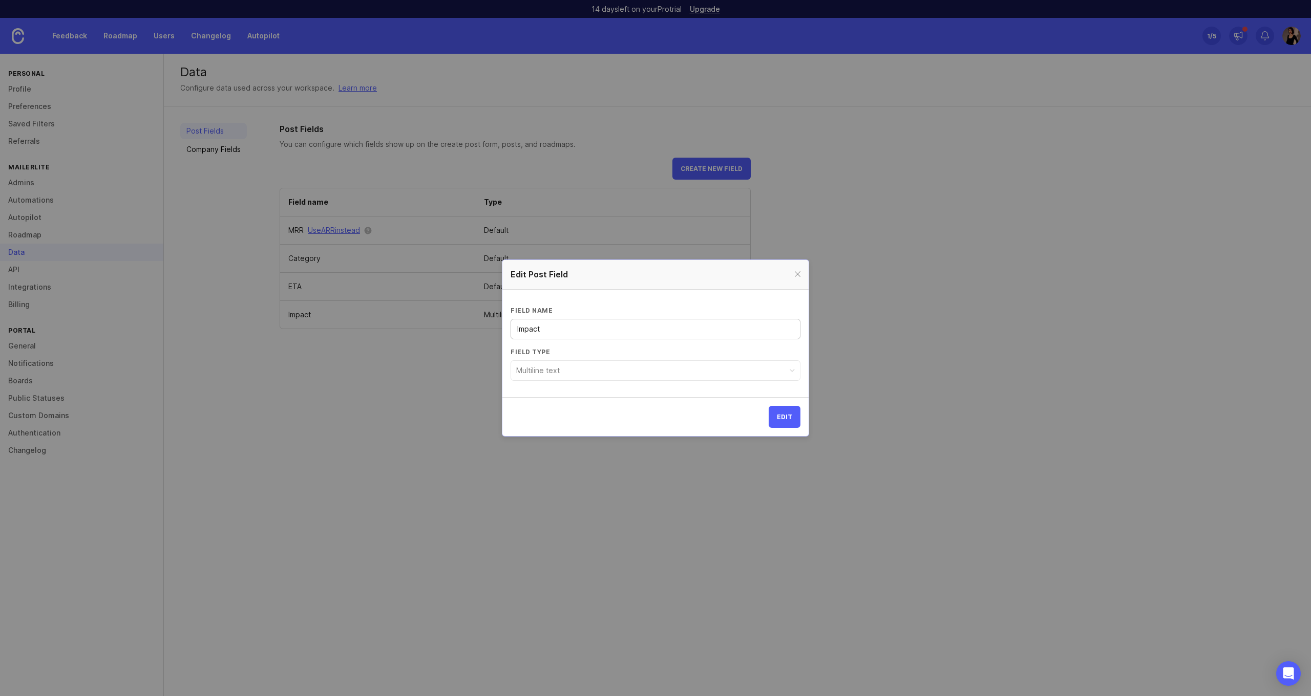
click at [576, 370] on button "Multiline text" at bounding box center [656, 371] width 290 height 20
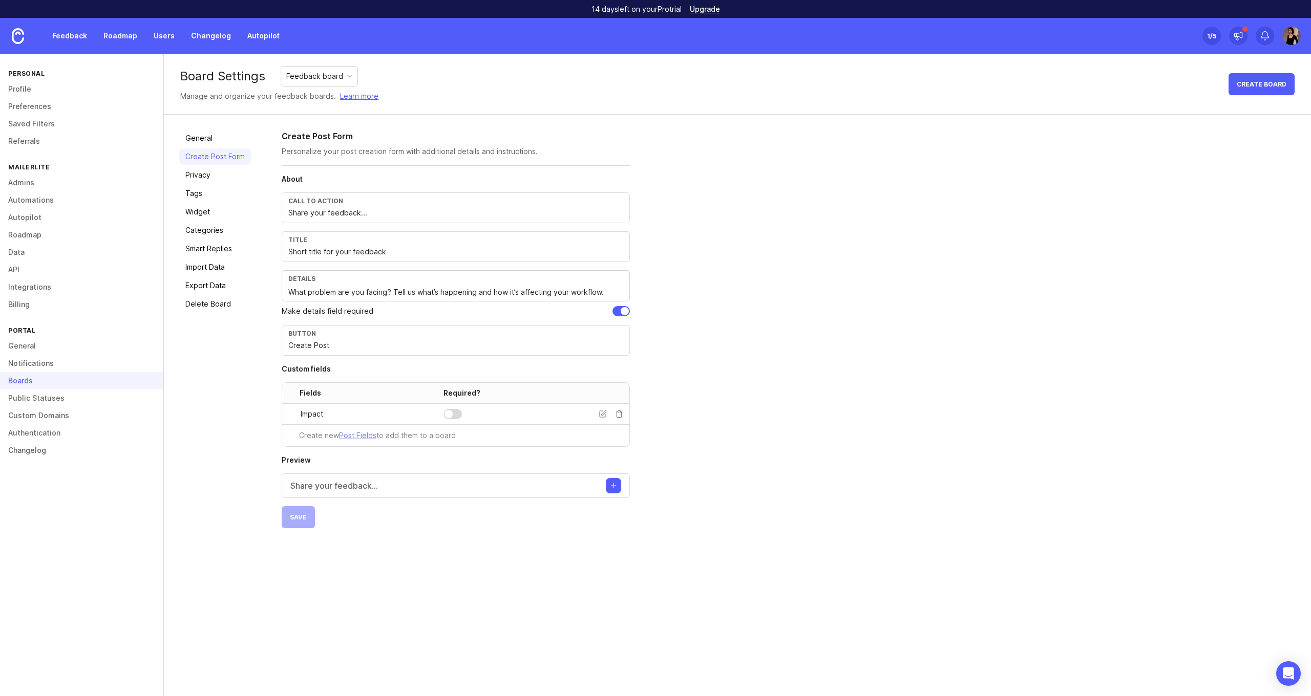
click at [394, 395] on div "Fields" at bounding box center [365, 393] width 155 height 10
click at [463, 418] on div at bounding box center [521, 414] width 155 height 10
click at [459, 416] on div at bounding box center [453, 414] width 18 height 10
click at [472, 488] on div "Share your feedback..." at bounding box center [456, 486] width 348 height 25
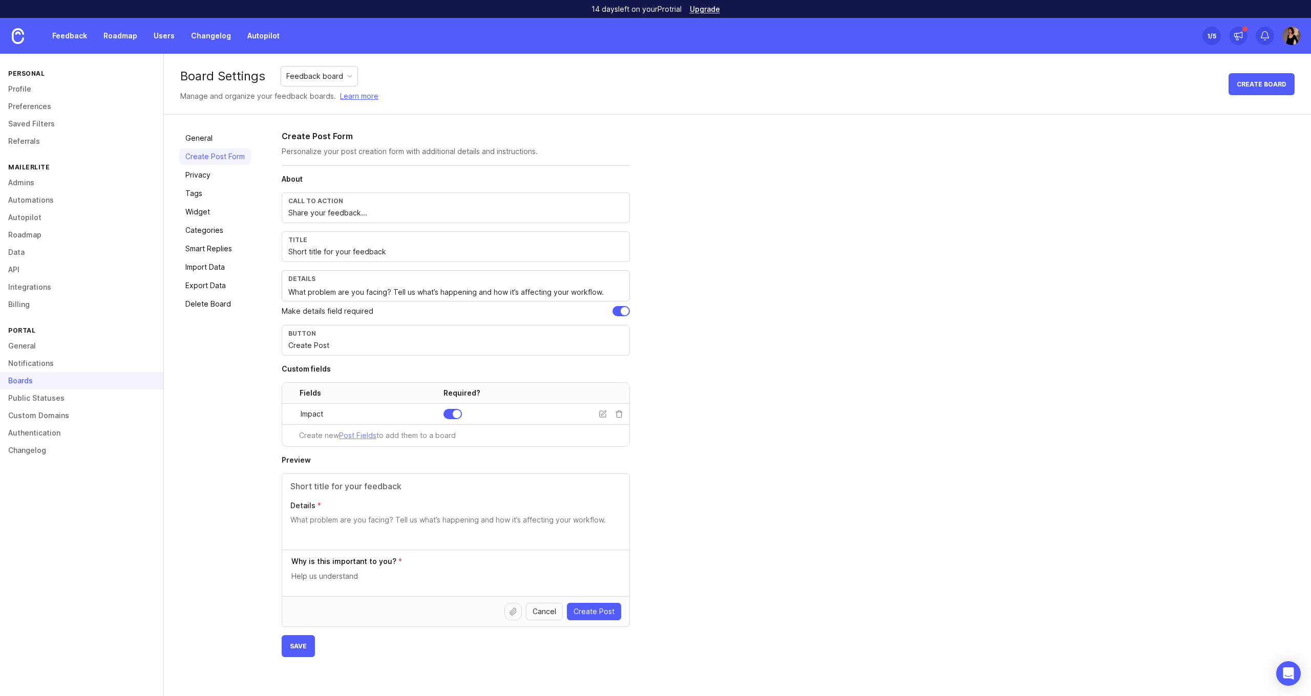
click at [600, 413] on icon at bounding box center [603, 414] width 8 height 8
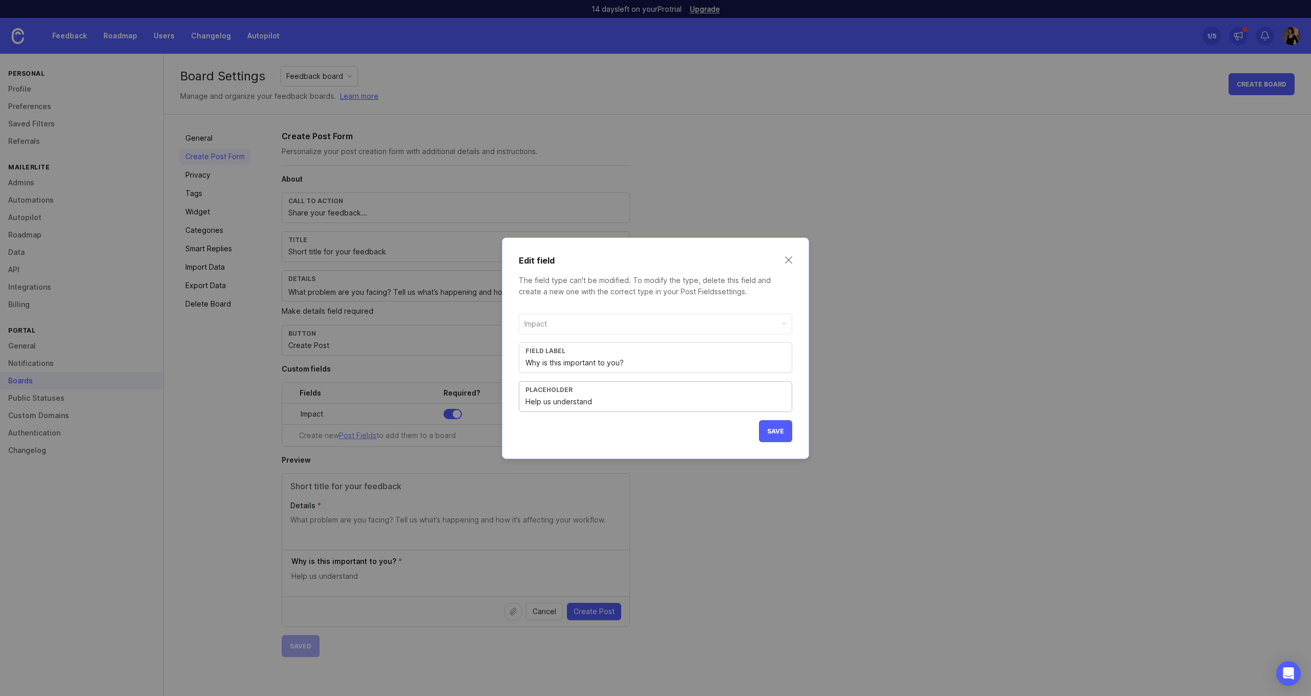
click at [587, 396] on input "Help us understand" at bounding box center [655, 401] width 260 height 11
paste input "Explain the impact"
type input "Explain the impact"
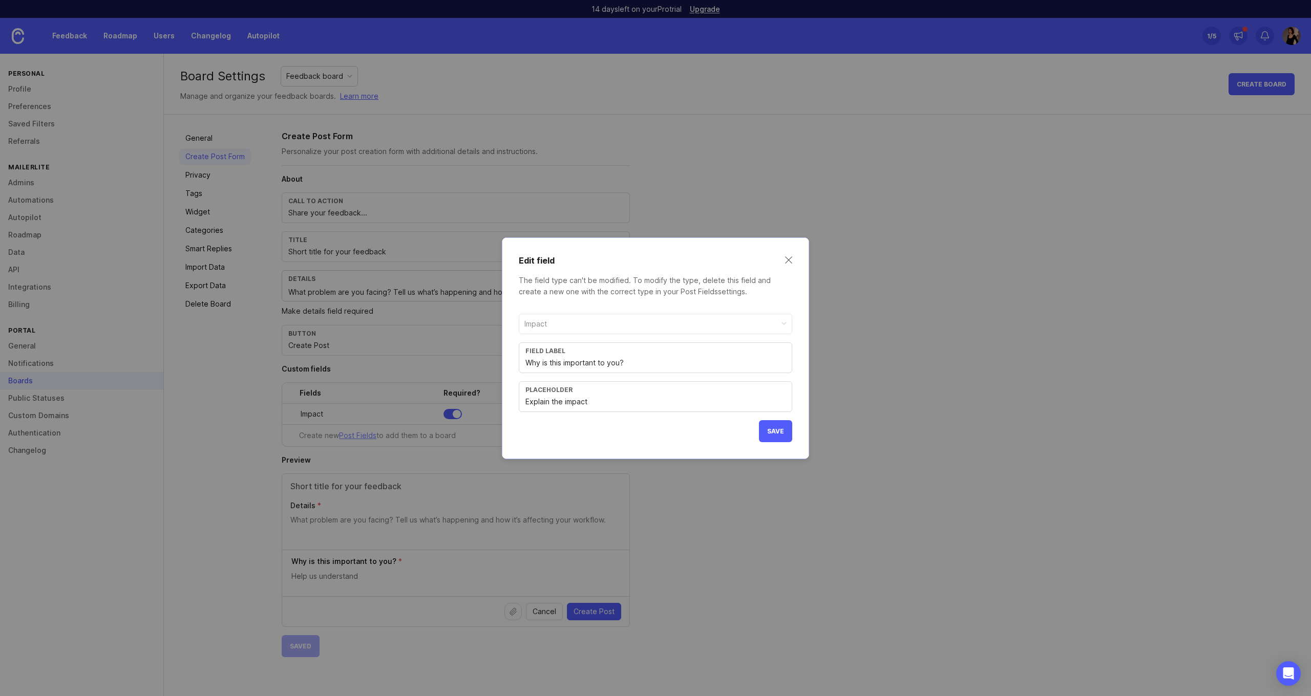
click at [599, 408] on div "Placeholder Explain the impact" at bounding box center [655, 397] width 273 height 31
click at [639, 428] on div "Impact Field label Why is this important to you? Placeholder Explain the impact…" at bounding box center [655, 374] width 273 height 137
click at [645, 365] on input "Why is this important to you?" at bounding box center [655, 362] width 260 height 11
type input "Why is this important to you?"
click at [653, 423] on div "Impact Field label Why is this important to you? Placeholder Explain the impact…" at bounding box center [655, 374] width 273 height 137
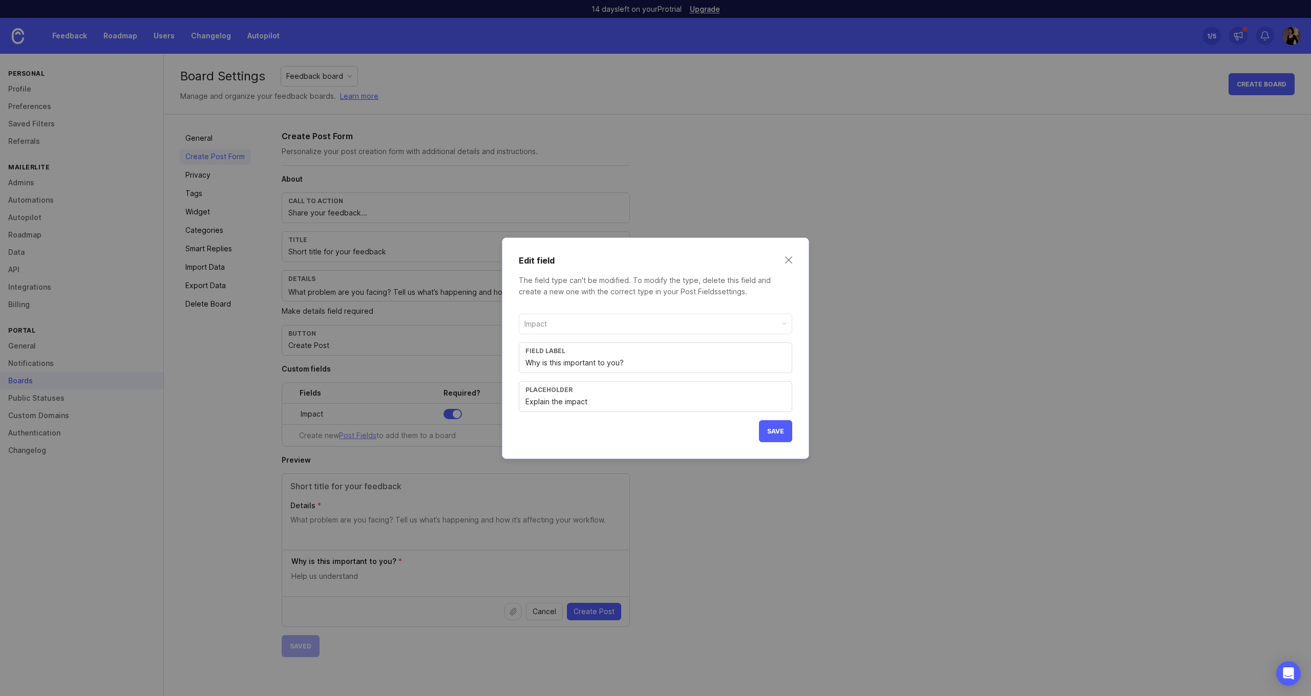
click at [773, 426] on button "Save" at bounding box center [775, 431] width 33 height 22
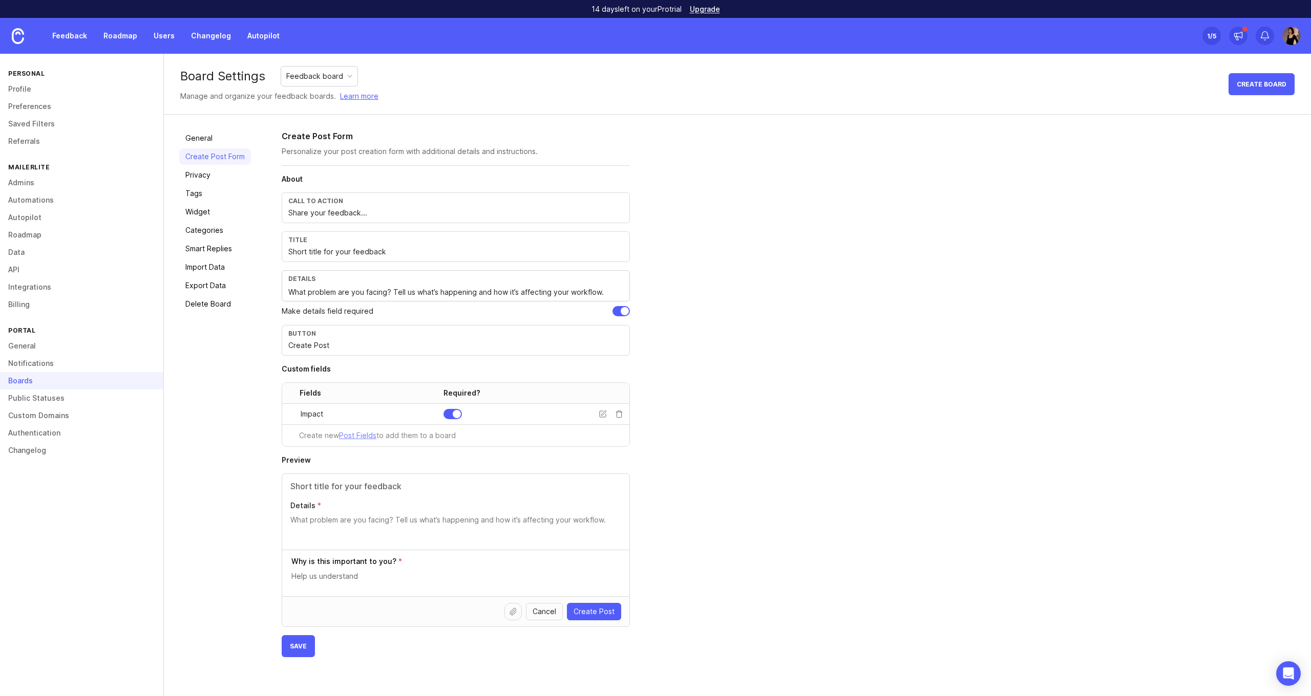
click at [302, 644] on span "Save" at bounding box center [298, 647] width 17 height 8
click at [605, 414] on icon at bounding box center [603, 414] width 8 height 8
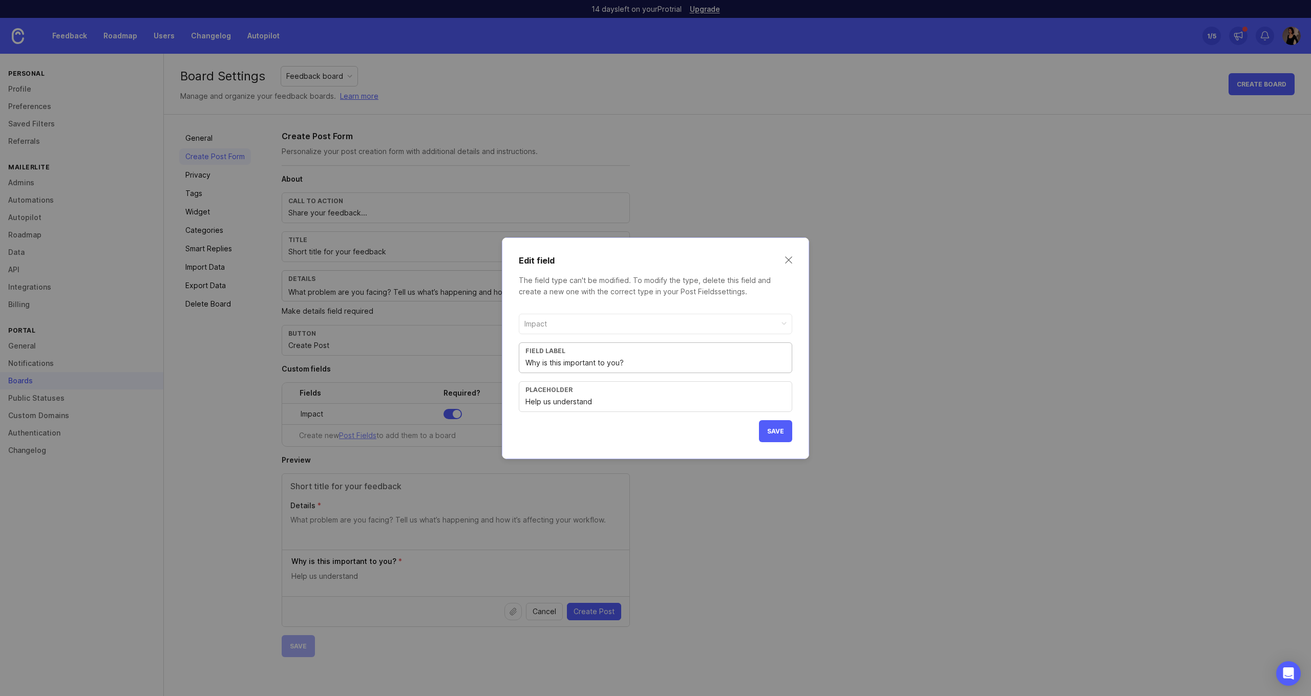
click at [597, 403] on input "Help us understand" at bounding box center [655, 401] width 260 height 11
paste input "Explain the impact"
type input "Explain the impact"
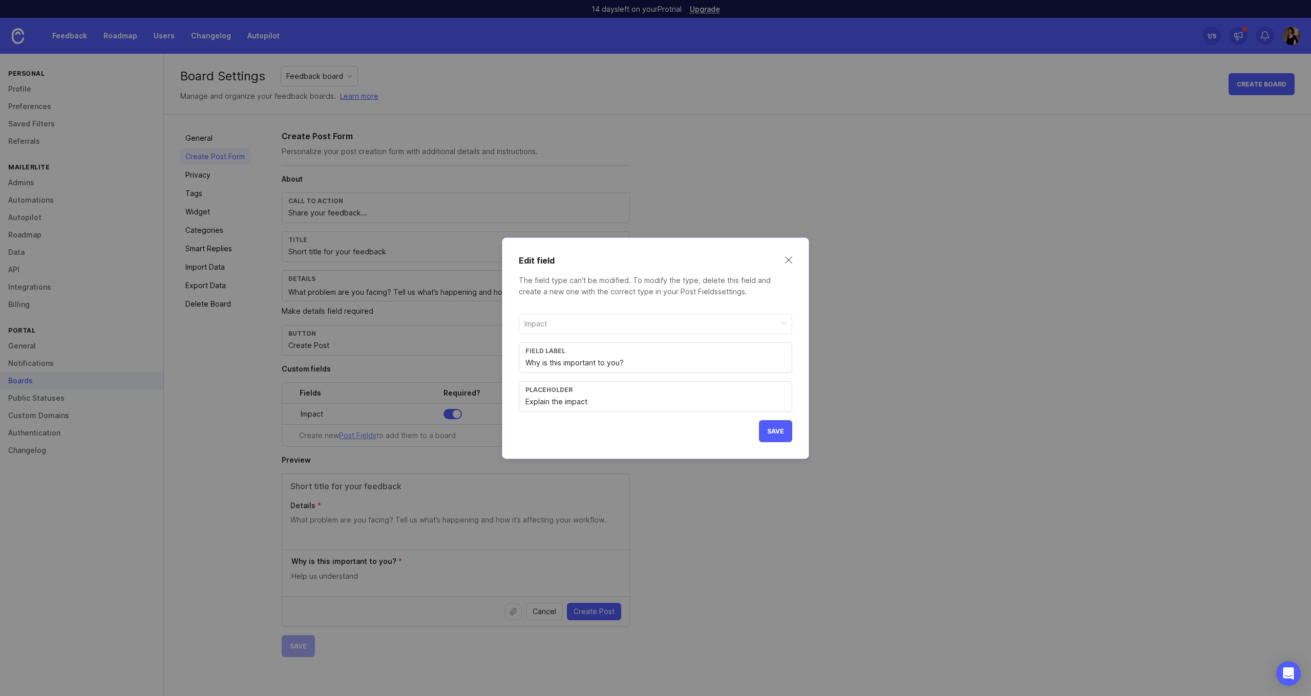
click at [767, 432] on button "Save" at bounding box center [775, 431] width 33 height 22
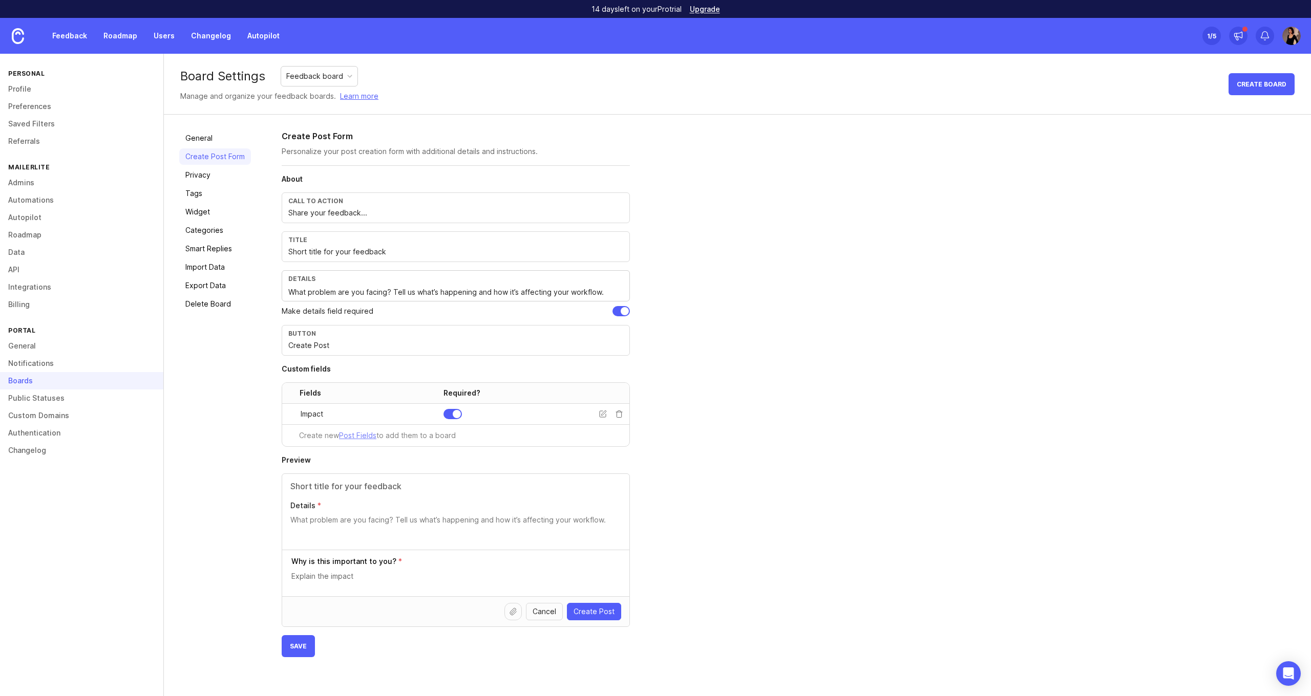
click at [615, 435] on div "Create new Post Fields to add them to a board" at bounding box center [455, 436] width 347 height 22
click at [617, 416] on icon at bounding box center [619, 414] width 8 height 8
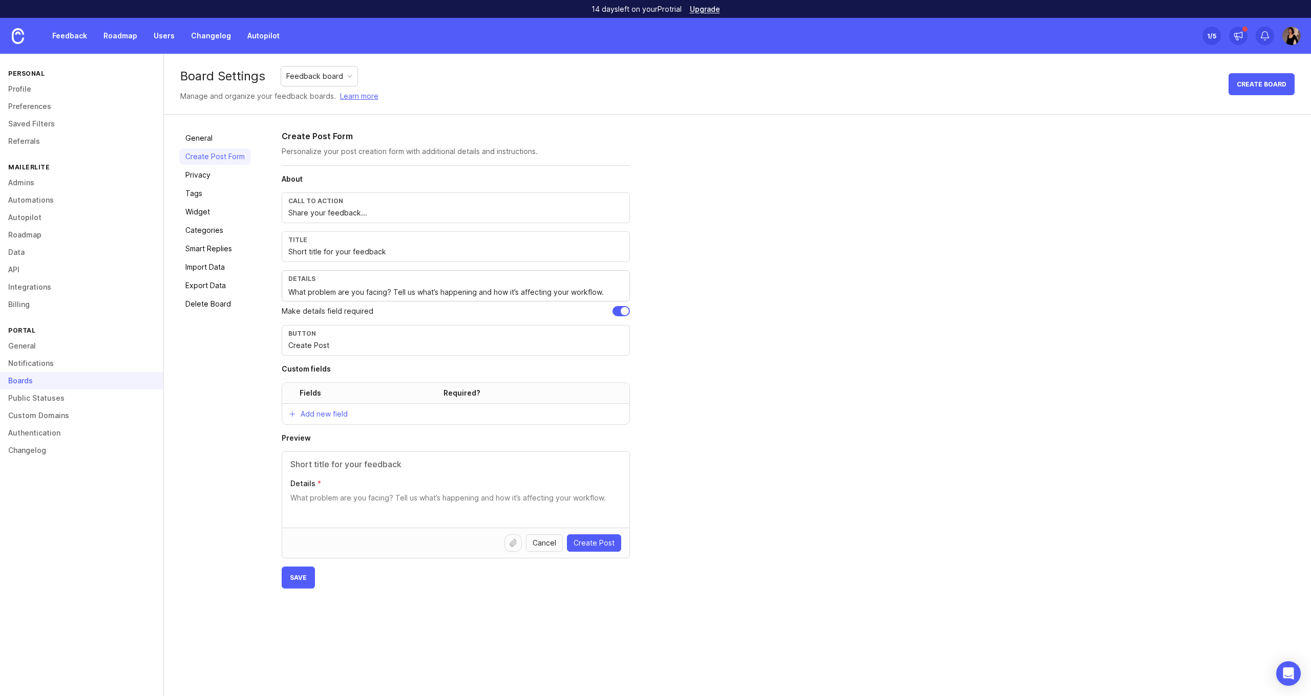
click at [415, 415] on div "Add new field" at bounding box center [455, 414] width 347 height 20
click at [347, 416] on button "Add new field" at bounding box center [318, 414] width 72 height 20
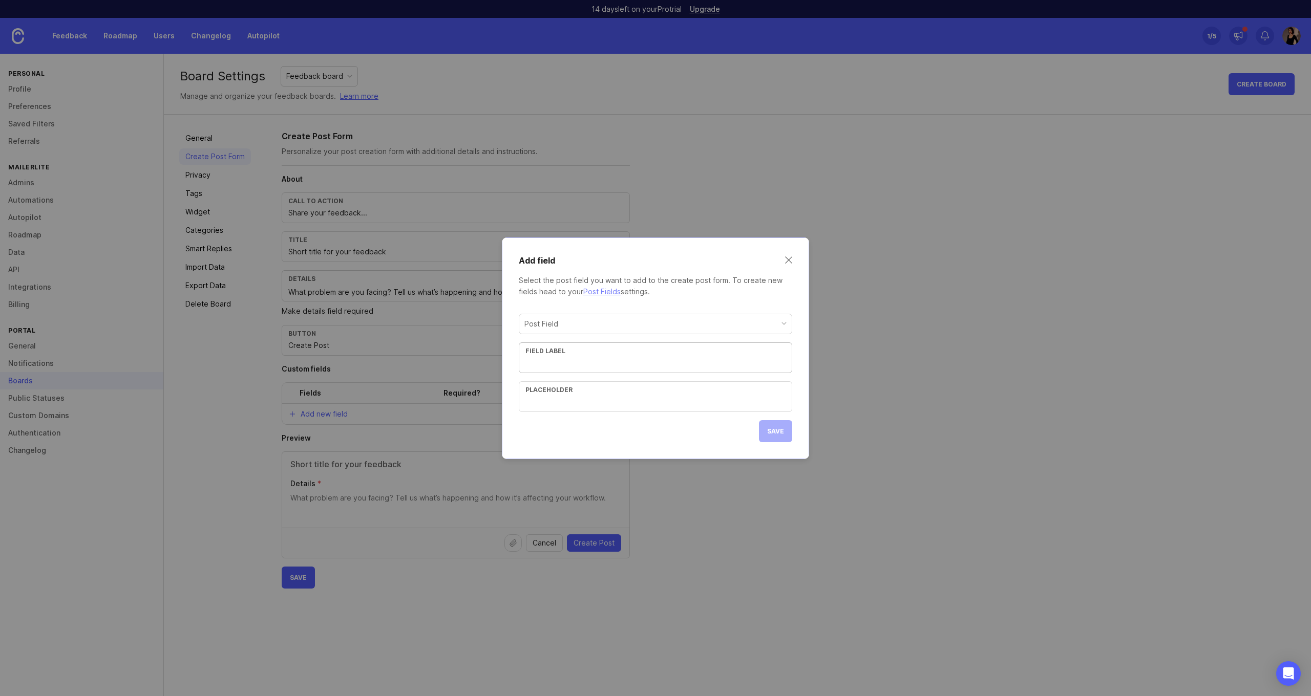
click at [570, 329] on div "Post Field" at bounding box center [655, 323] width 272 height 19
click at [569, 326] on div "Post Field" at bounding box center [655, 323] width 272 height 19
click at [566, 325] on div "Post Field" at bounding box center [655, 323] width 272 height 19
click at [559, 402] on input "text" at bounding box center [655, 401] width 260 height 11
paste input "Explain the impact"
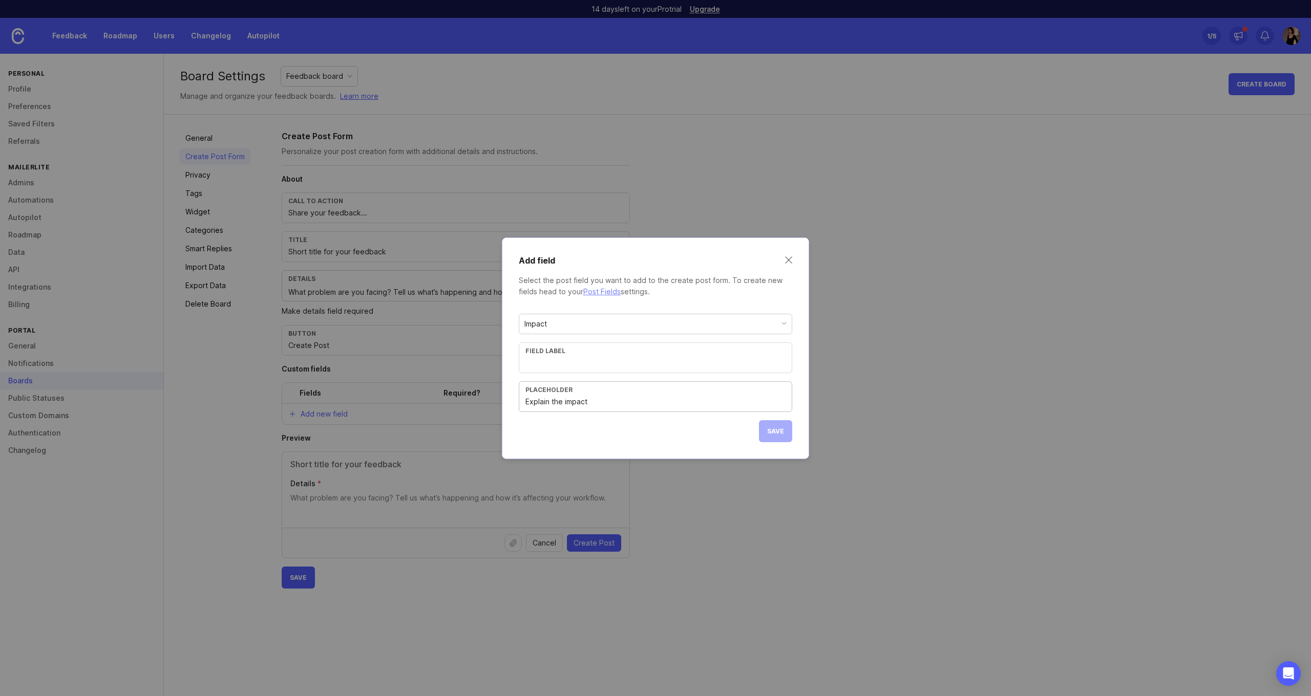
type input "Explain the impact"
click at [627, 422] on div "Impact Field label Placeholder Explain the impact Save" at bounding box center [655, 374] width 273 height 137
click at [593, 369] on div "Field label" at bounding box center [655, 358] width 273 height 31
paste input "Why is this important to you?"
type input "Why is this important to you?"
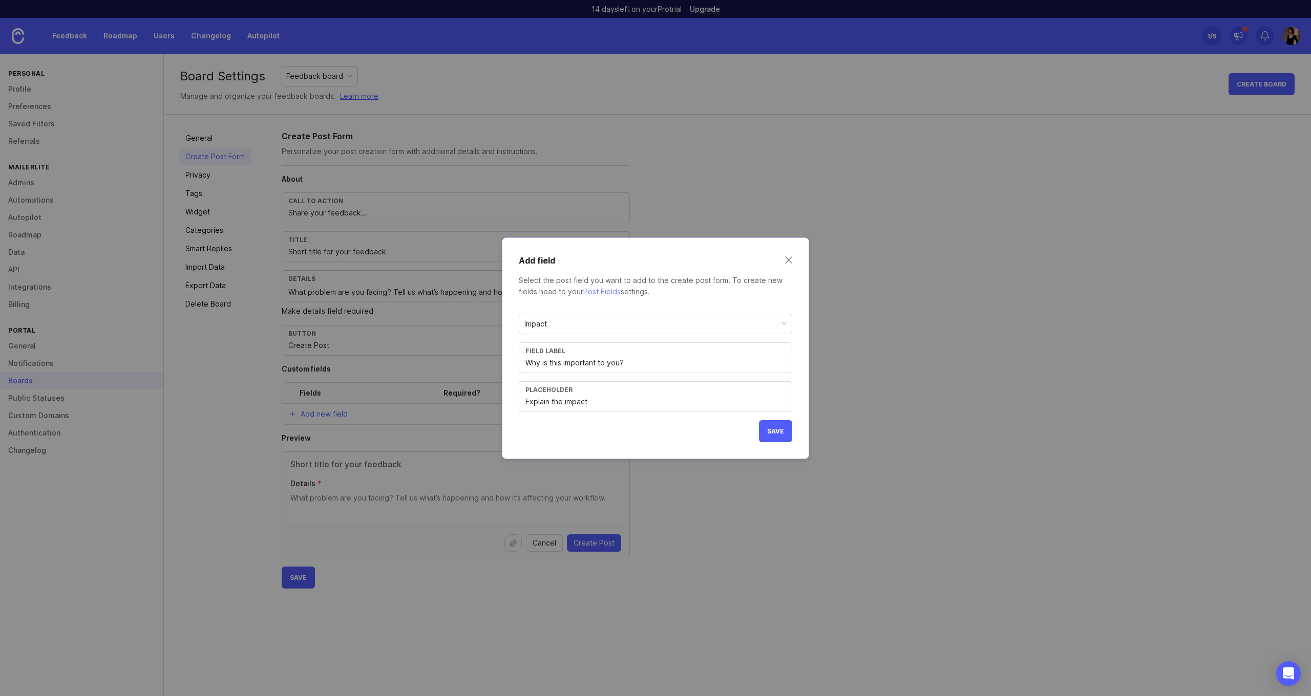
click at [780, 429] on span "Save" at bounding box center [775, 432] width 17 height 8
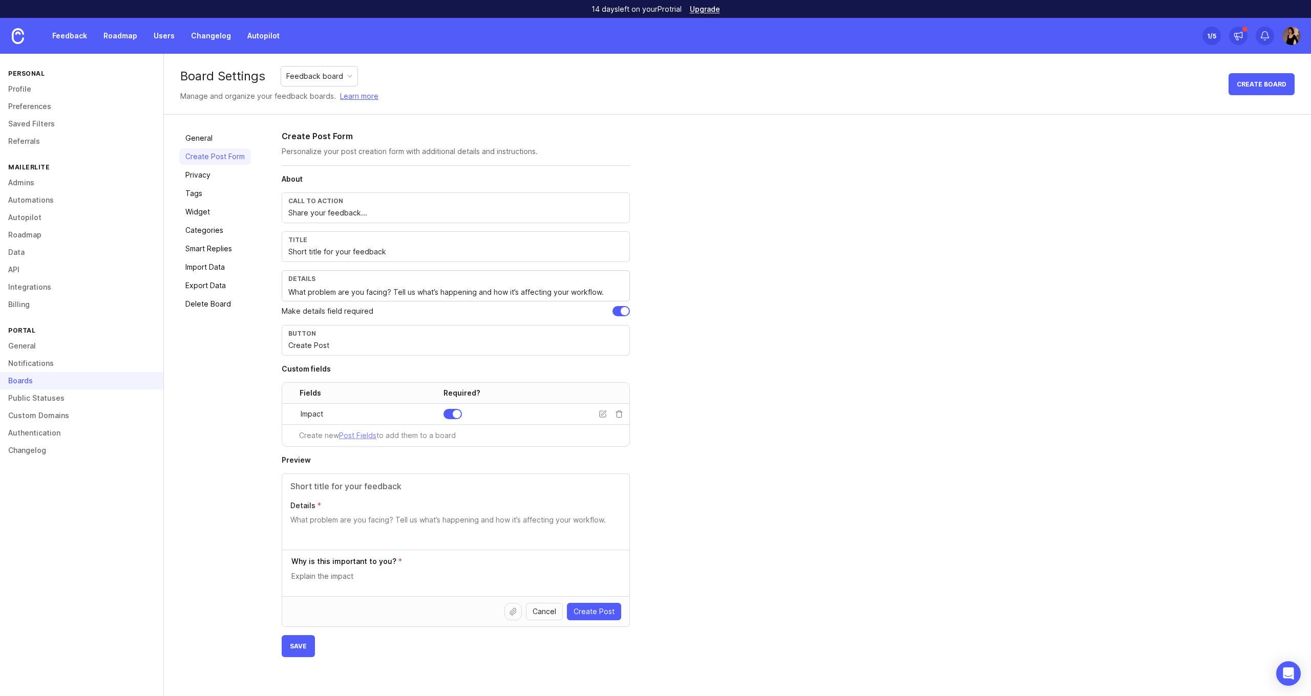
click at [546, 433] on div "Create new Post Fields to add them to a board" at bounding box center [455, 436] width 347 height 22
click at [416, 507] on label "Details" at bounding box center [455, 506] width 331 height 10
click at [416, 515] on textarea "Details" at bounding box center [455, 525] width 331 height 20
click at [498, 468] on section "Preview Details Why is this important to you? Cancel Create Post" at bounding box center [456, 541] width 348 height 172
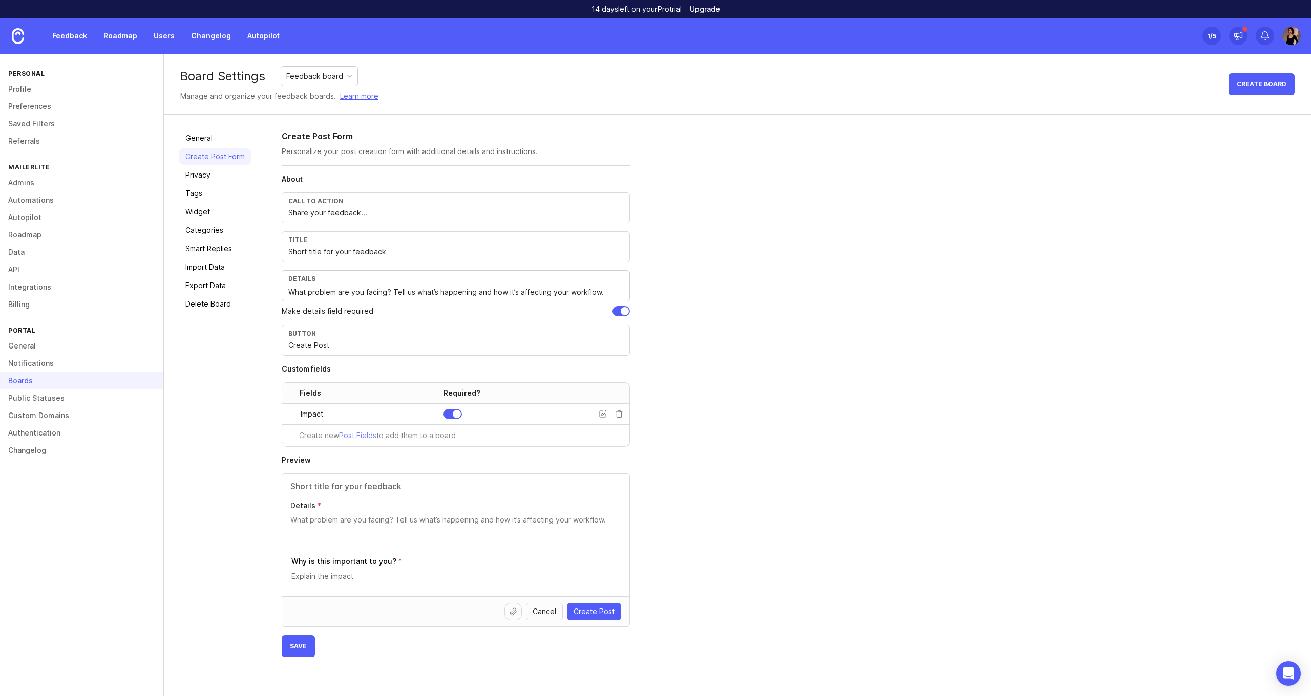
click at [447, 575] on textarea at bounding box center [456, 576] width 330 height 11
click at [306, 640] on button "Save" at bounding box center [298, 647] width 33 height 22
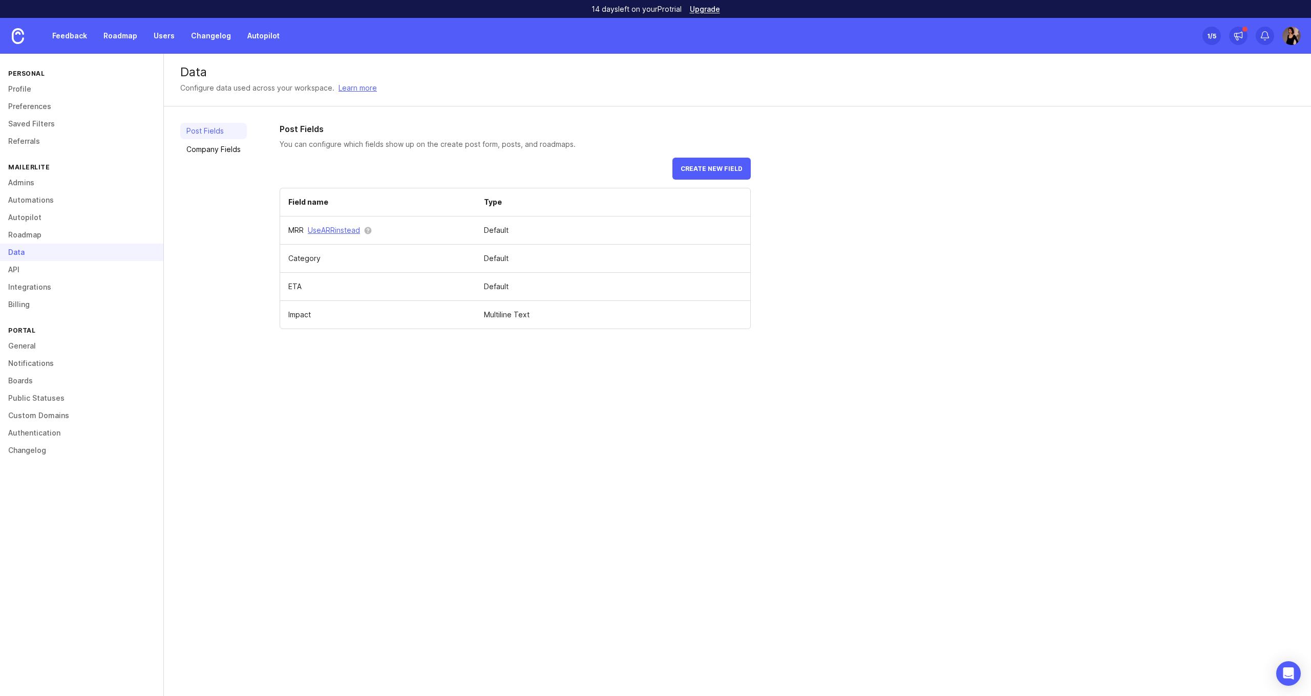
click at [565, 367] on div "Data Configure data used across your workspace. Learn more Post Fields Company …" at bounding box center [737, 375] width 1147 height 643
click at [715, 172] on span "Create new field" at bounding box center [712, 169] width 62 height 8
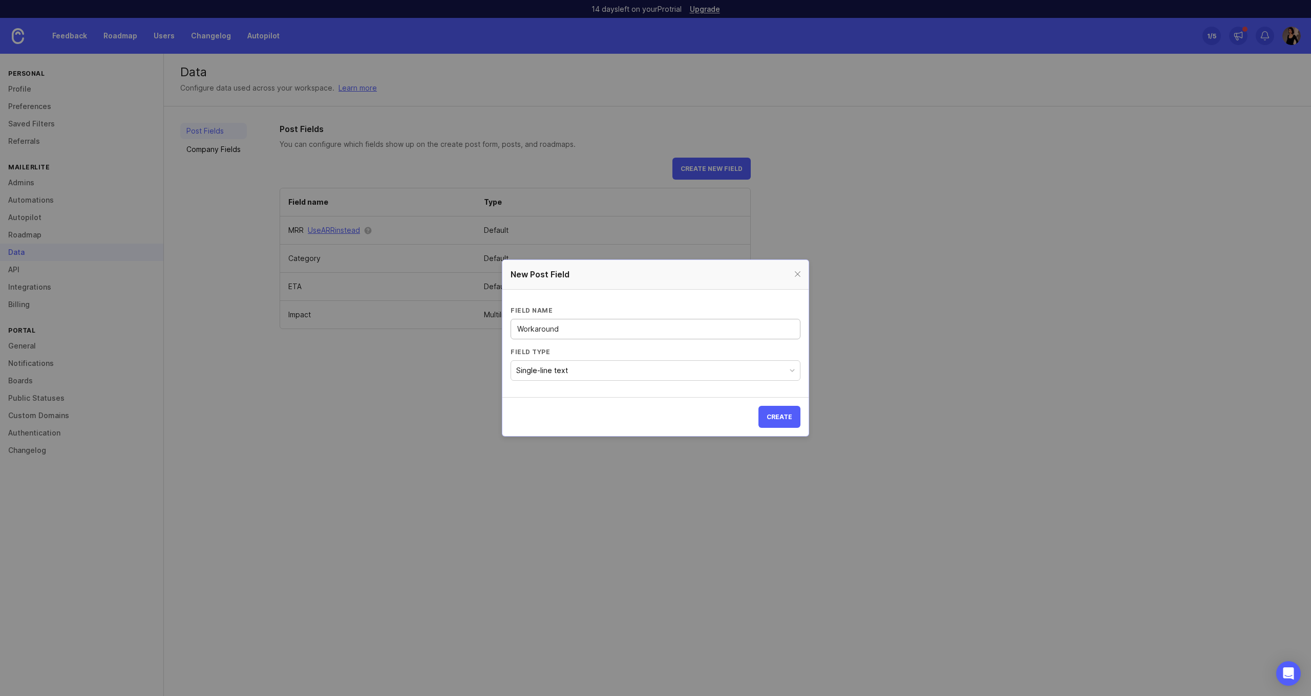
type input "Workaround"
click at [637, 375] on button "Single-line text" at bounding box center [656, 371] width 290 height 20
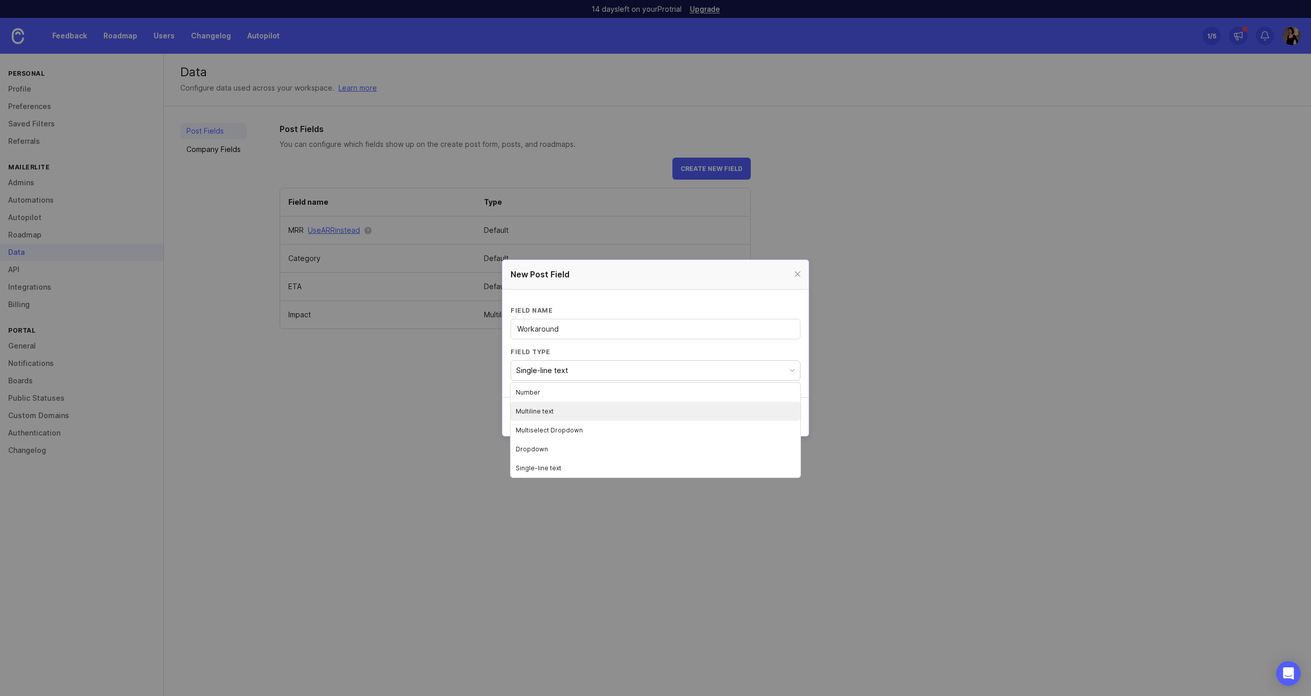
click at [632, 407] on li "Multiline text" at bounding box center [656, 411] width 290 height 19
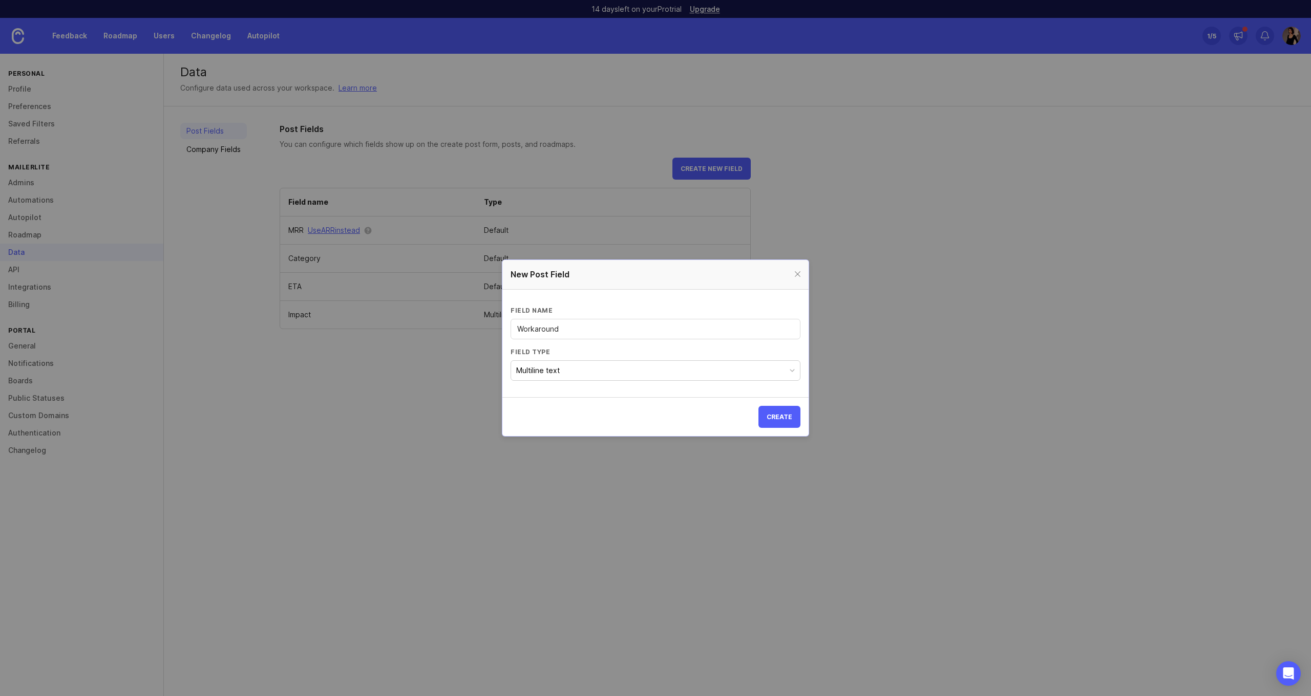
click at [789, 417] on span "Create" at bounding box center [780, 417] width 26 height 8
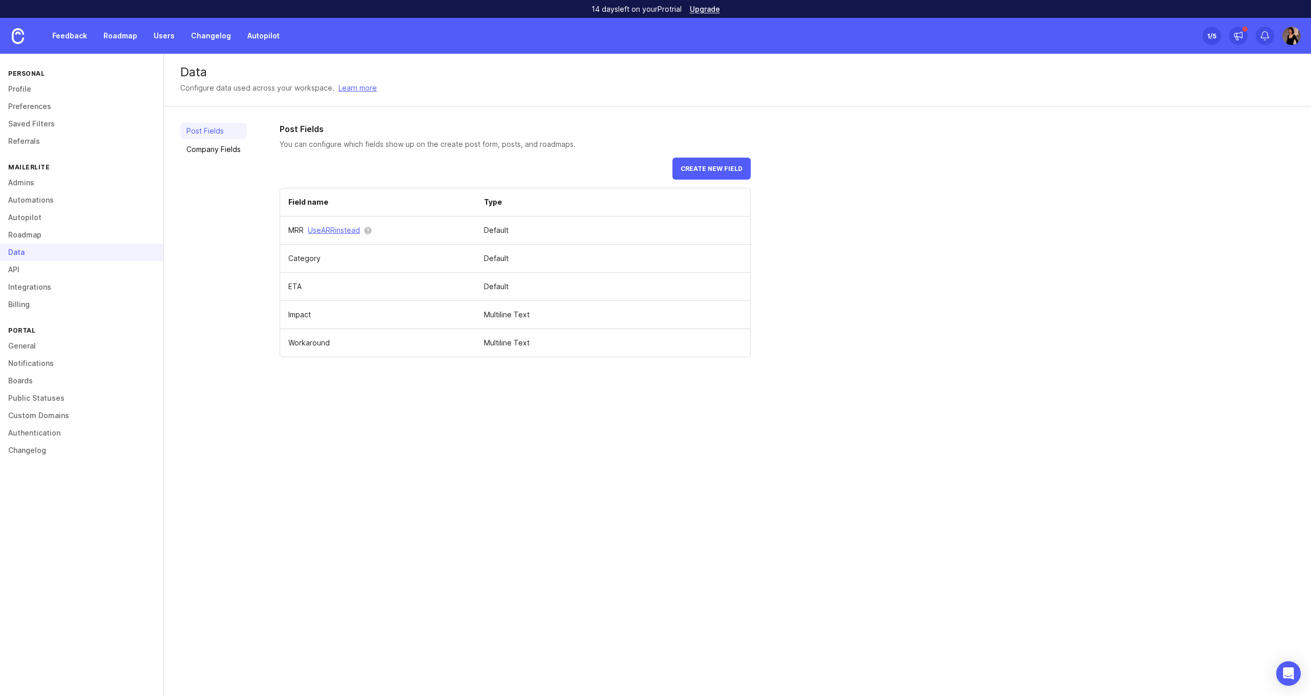
click at [1276, 1] on div "14 days left on your Pro trial Upgrade" at bounding box center [655, 9] width 1311 height 18
click at [735, 169] on span "Create new field" at bounding box center [712, 169] width 62 height 8
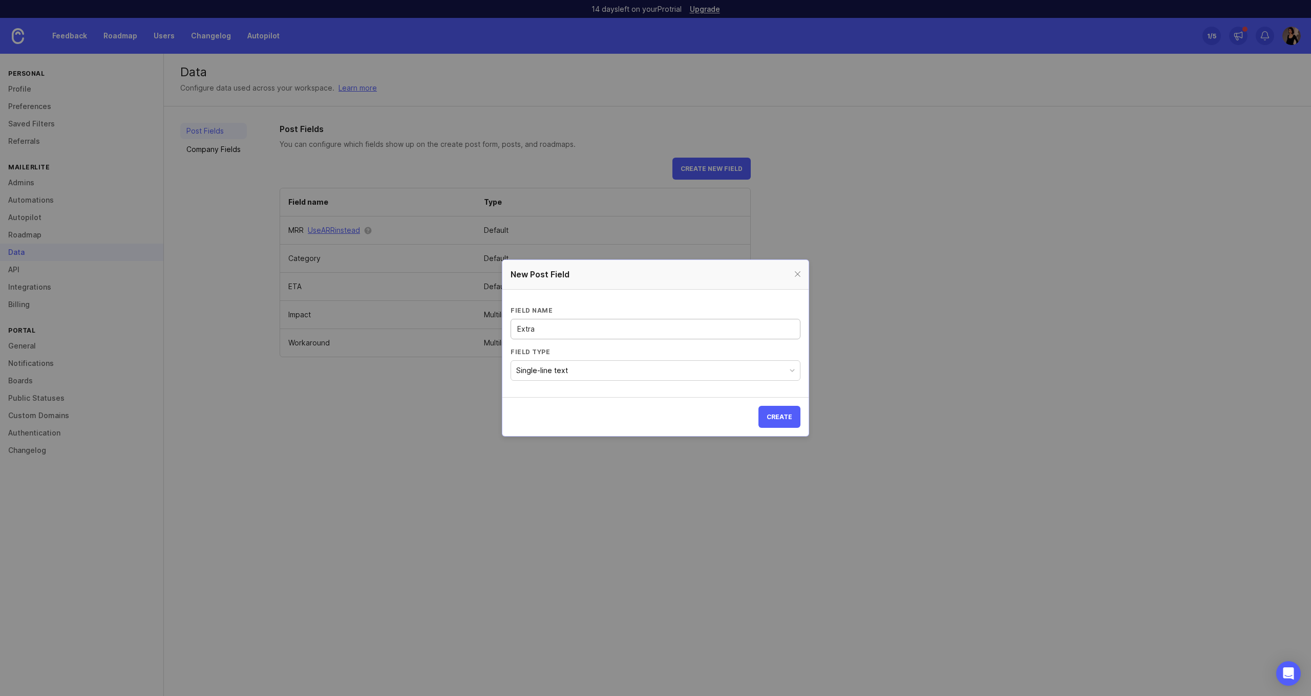
type input "Extra"
click at [578, 371] on button "Single-line text" at bounding box center [656, 371] width 290 height 20
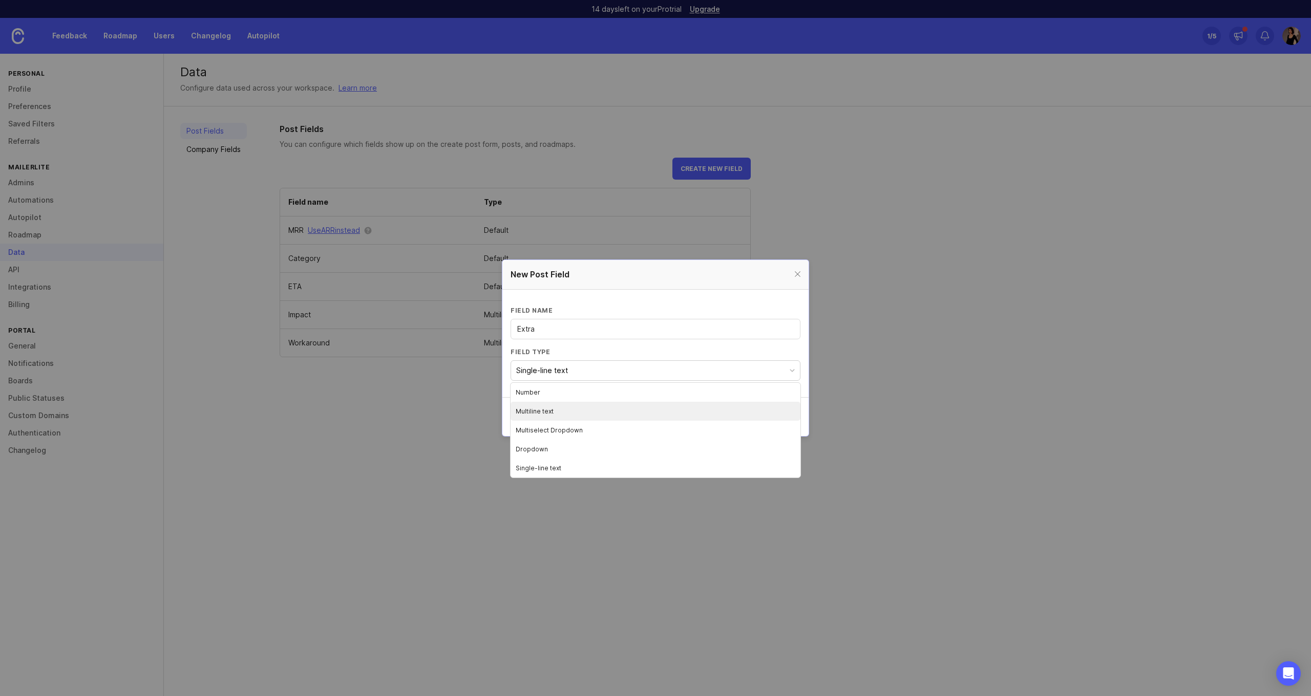
click at [578, 407] on li "Multiline text" at bounding box center [656, 411] width 290 height 19
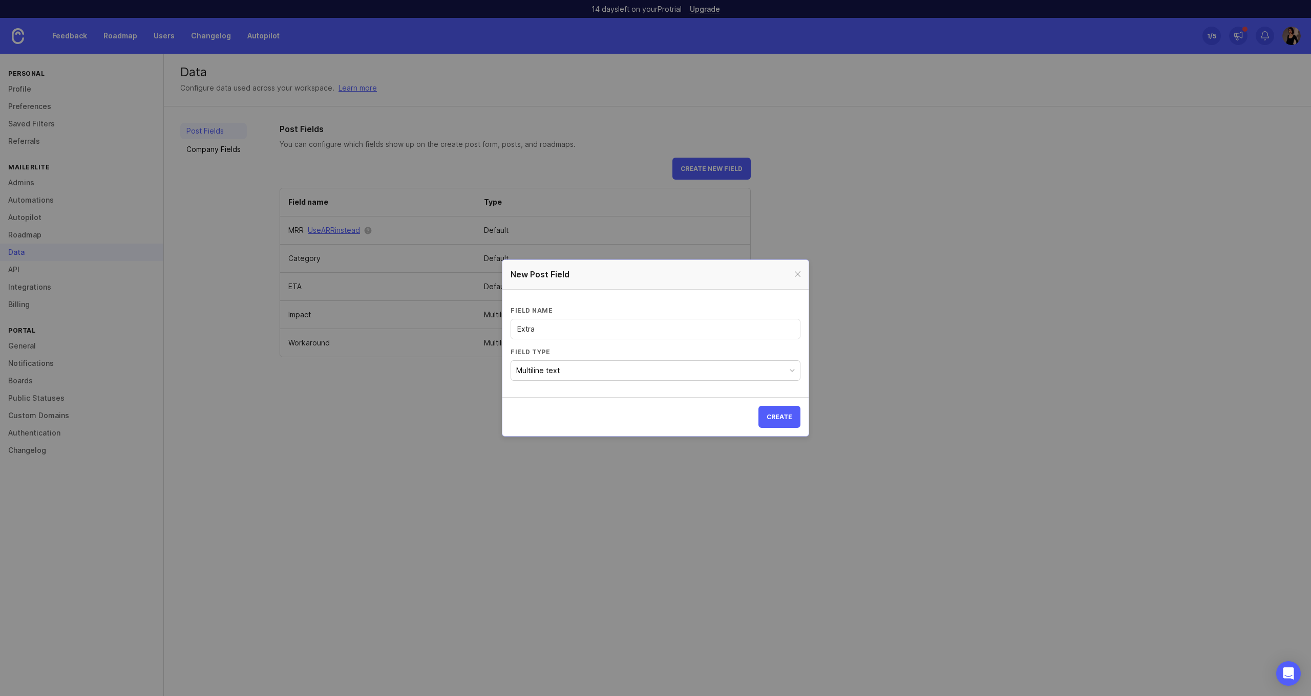
click at [792, 414] on span "Create" at bounding box center [780, 417] width 26 height 8
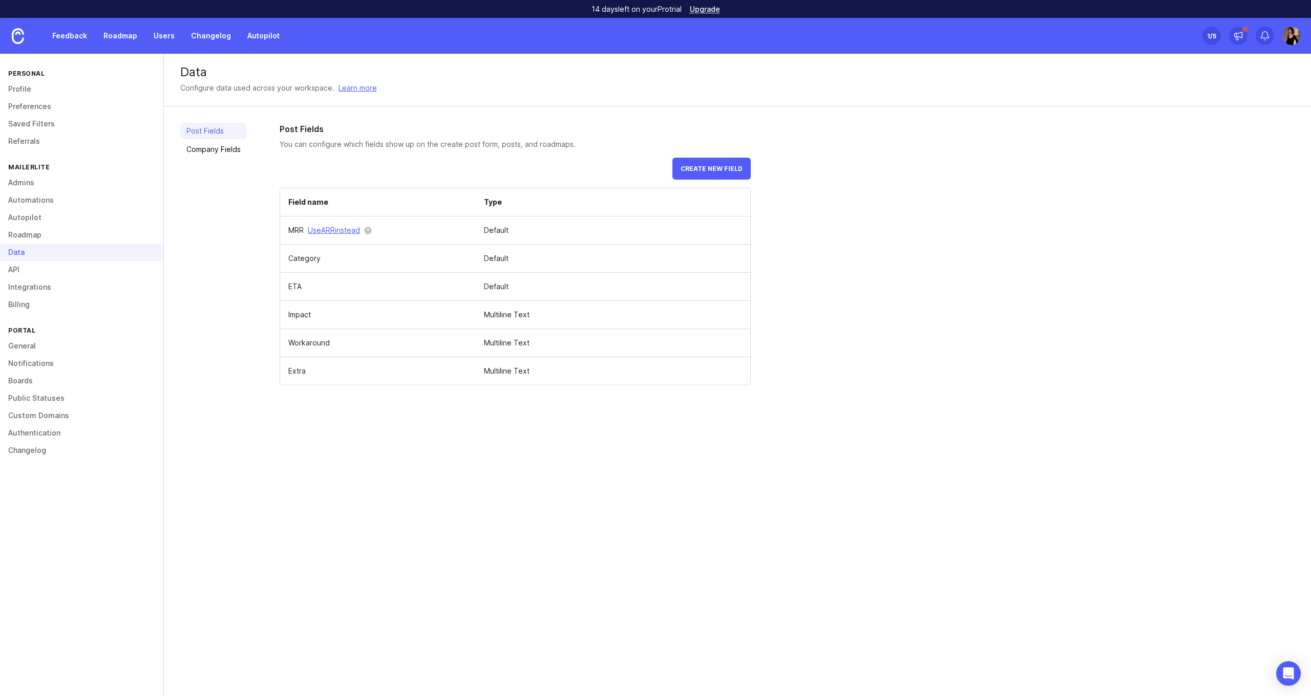
click at [0, 0] on span at bounding box center [0, 0] width 0 height 0
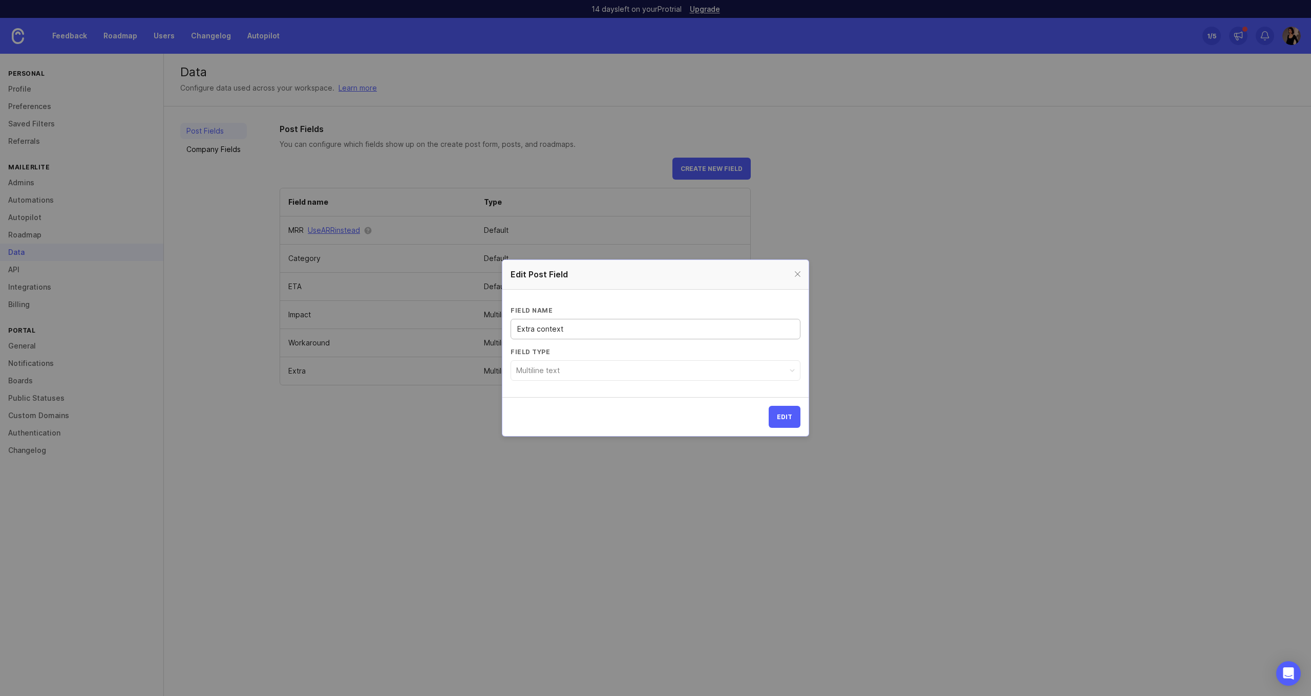
type input "Extra context"
click at [782, 419] on span "Edit" at bounding box center [784, 417] width 15 height 8
click at [782, 419] on span "button" at bounding box center [784, 417] width 9 height 9
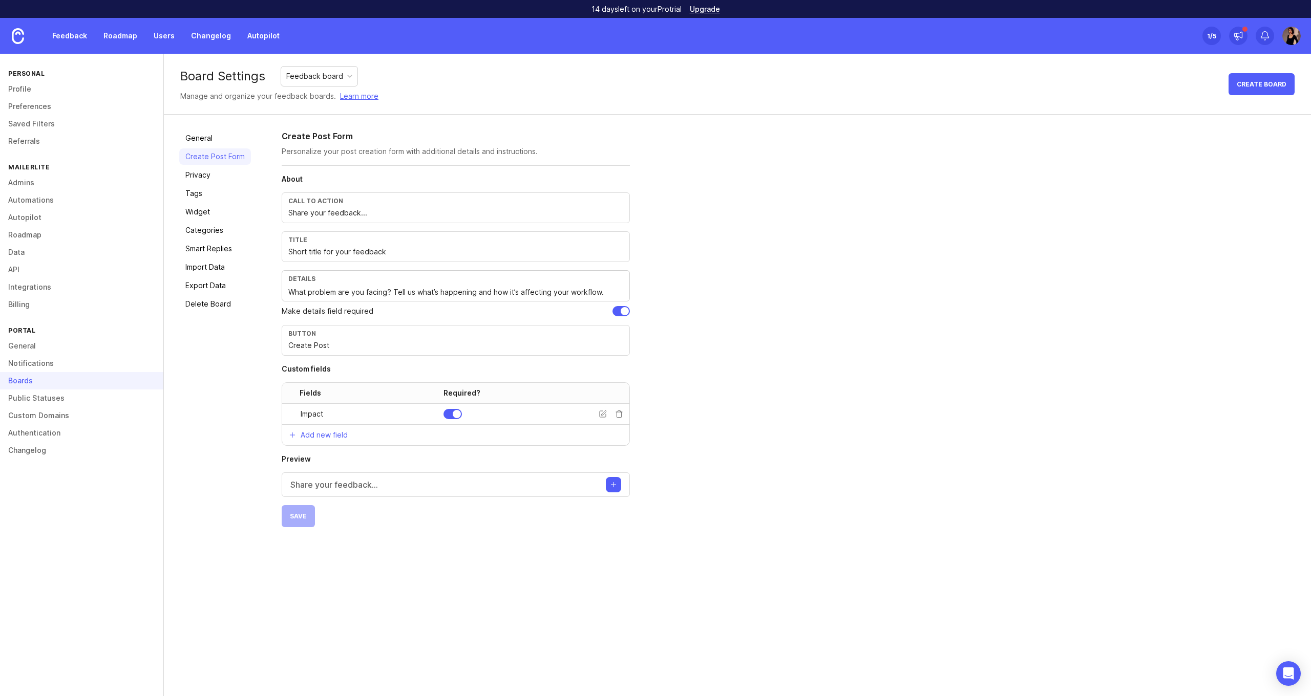
click at [346, 438] on p "Add new field" at bounding box center [324, 435] width 47 height 10
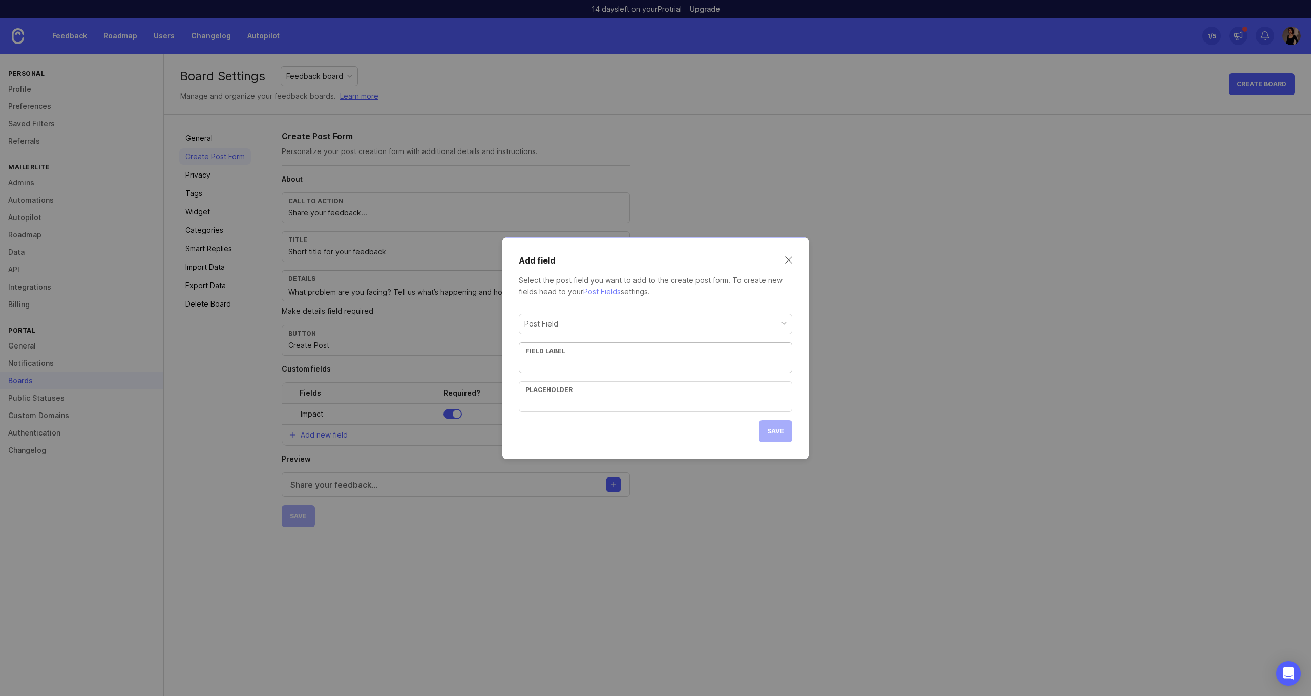
click at [620, 324] on div "Post Field" at bounding box center [655, 323] width 272 height 19
click at [596, 350] on div "Field label" at bounding box center [655, 351] width 260 height 8
paste input "Current workaround (if any)"
type input "Current workaround (if any)"
click at [642, 400] on input "text" at bounding box center [655, 401] width 260 height 11
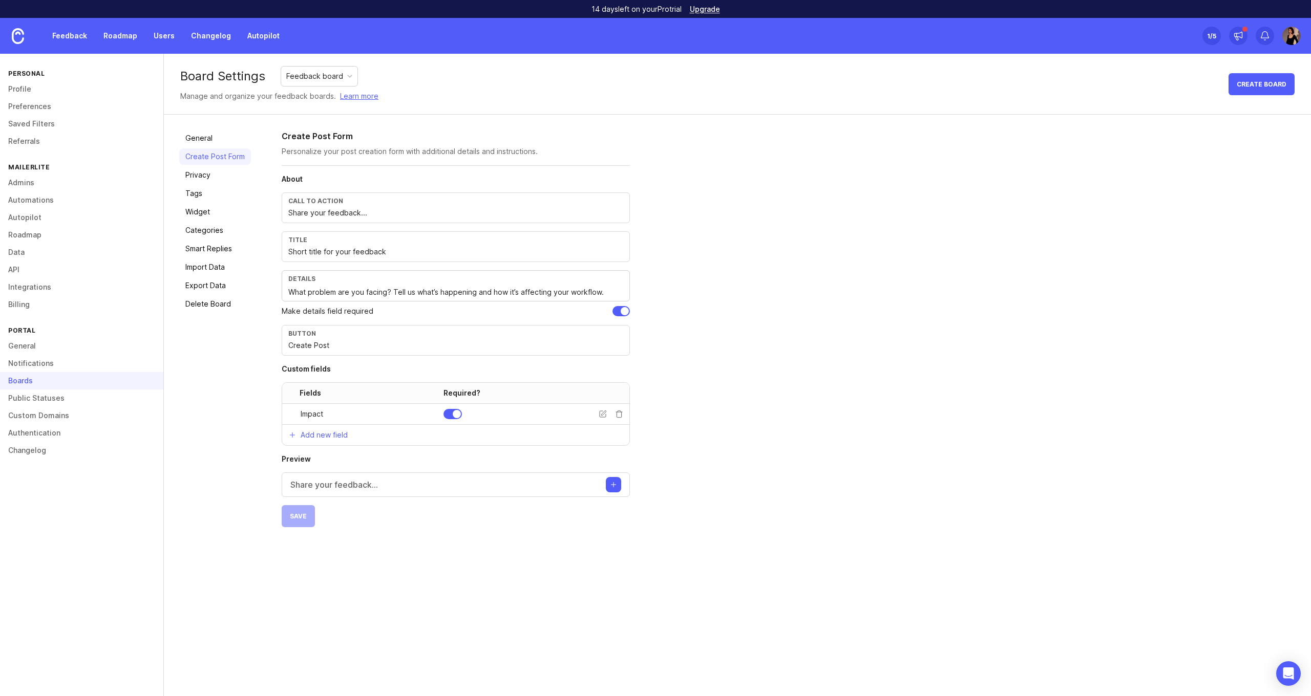
click at [415, 435] on div "Add new field" at bounding box center [455, 435] width 347 height 20
click at [334, 438] on p "Add new field" at bounding box center [324, 435] width 47 height 10
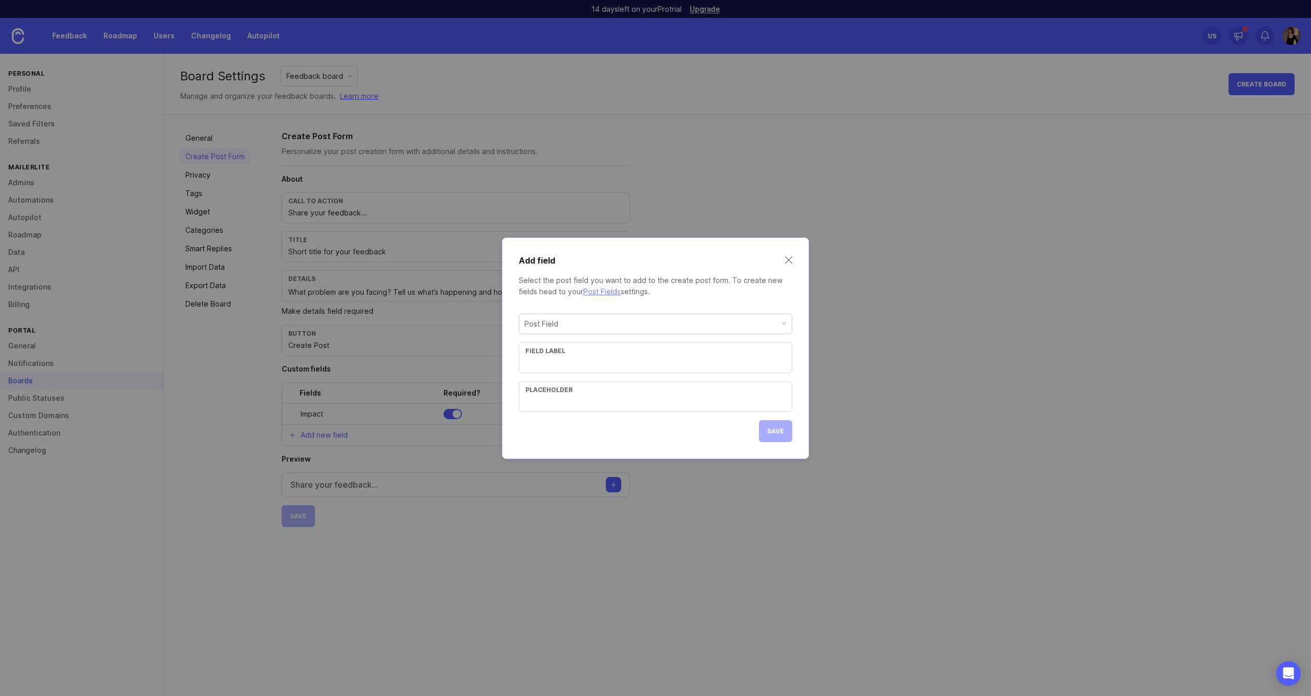
click at [600, 334] on div "Post Field" at bounding box center [655, 324] width 273 height 20
click at [597, 318] on div "Post Field" at bounding box center [655, 323] width 272 height 19
click at [577, 354] on div "Field label" at bounding box center [655, 351] width 260 height 8
click at [566, 413] on div "Workaround Field label Placeholder Save" at bounding box center [655, 374] width 273 height 137
click at [564, 396] on input "text" at bounding box center [655, 401] width 260 height 11
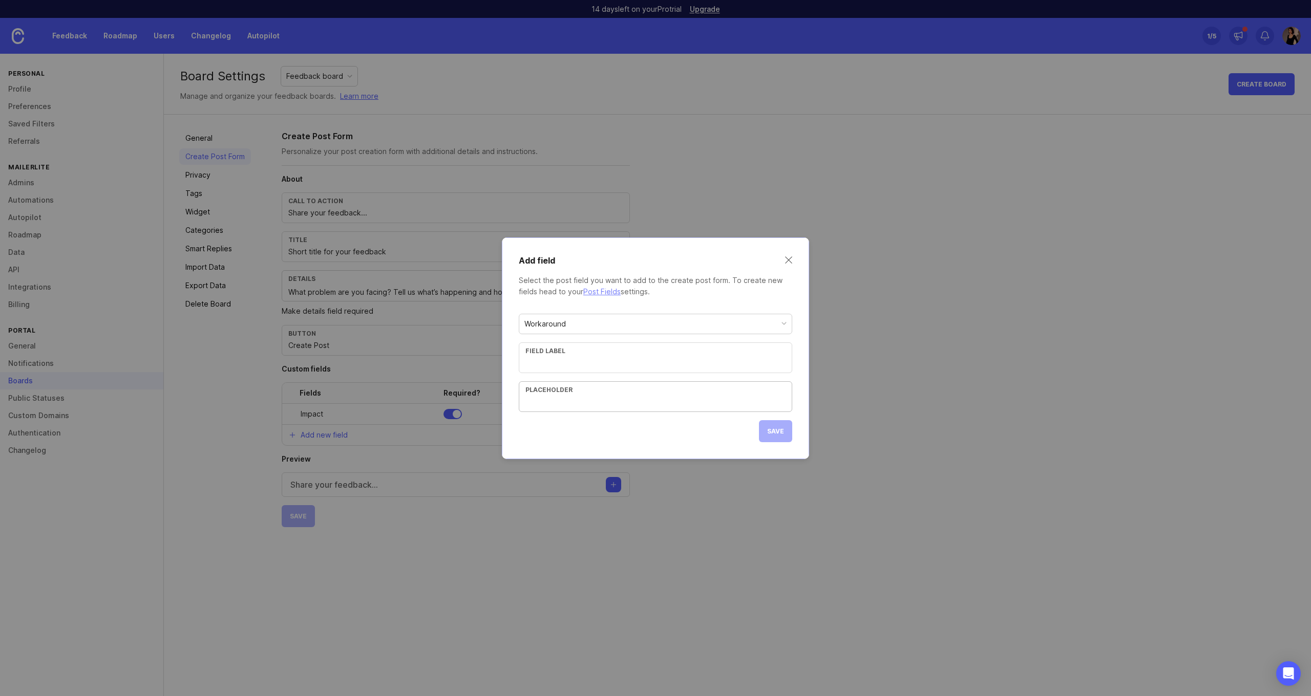
paste input "Describe any workaround"
type input "Describe any workaround"
click at [584, 356] on div "Field label" at bounding box center [655, 358] width 273 height 31
paste input "Current workaround (if any)"
type input "Current workaround (if any)"
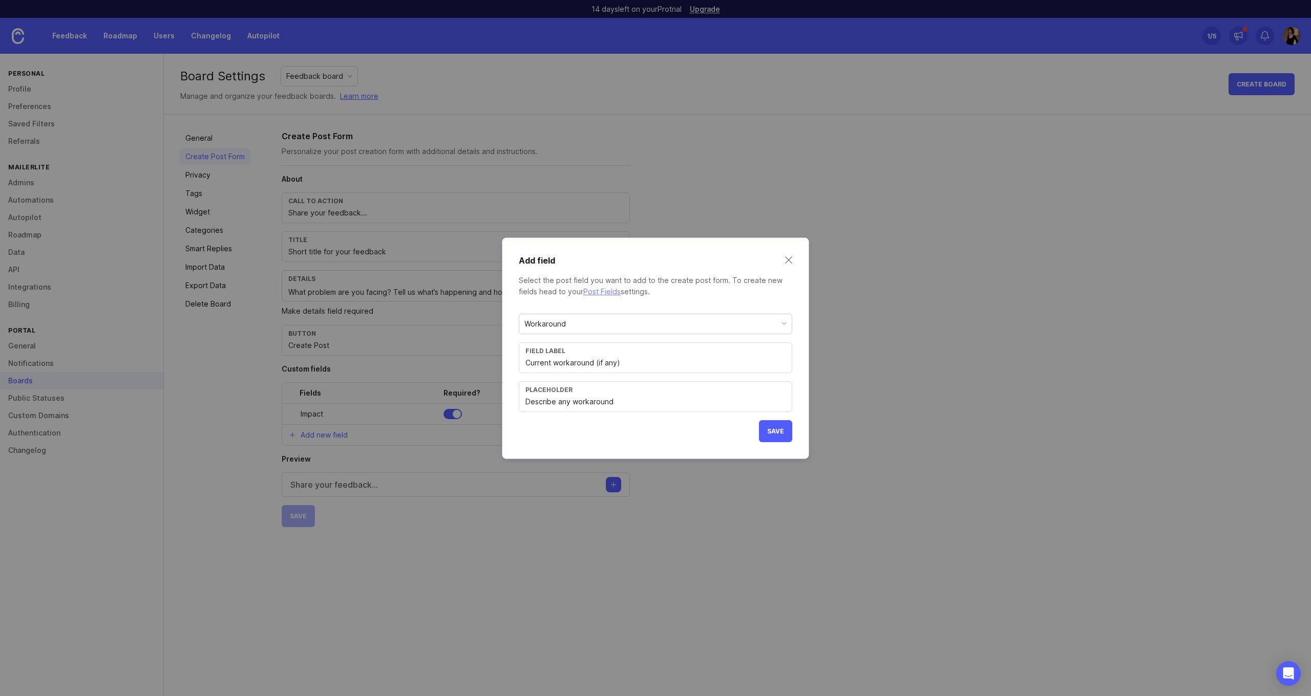
click at [774, 428] on span "Save" at bounding box center [775, 432] width 17 height 8
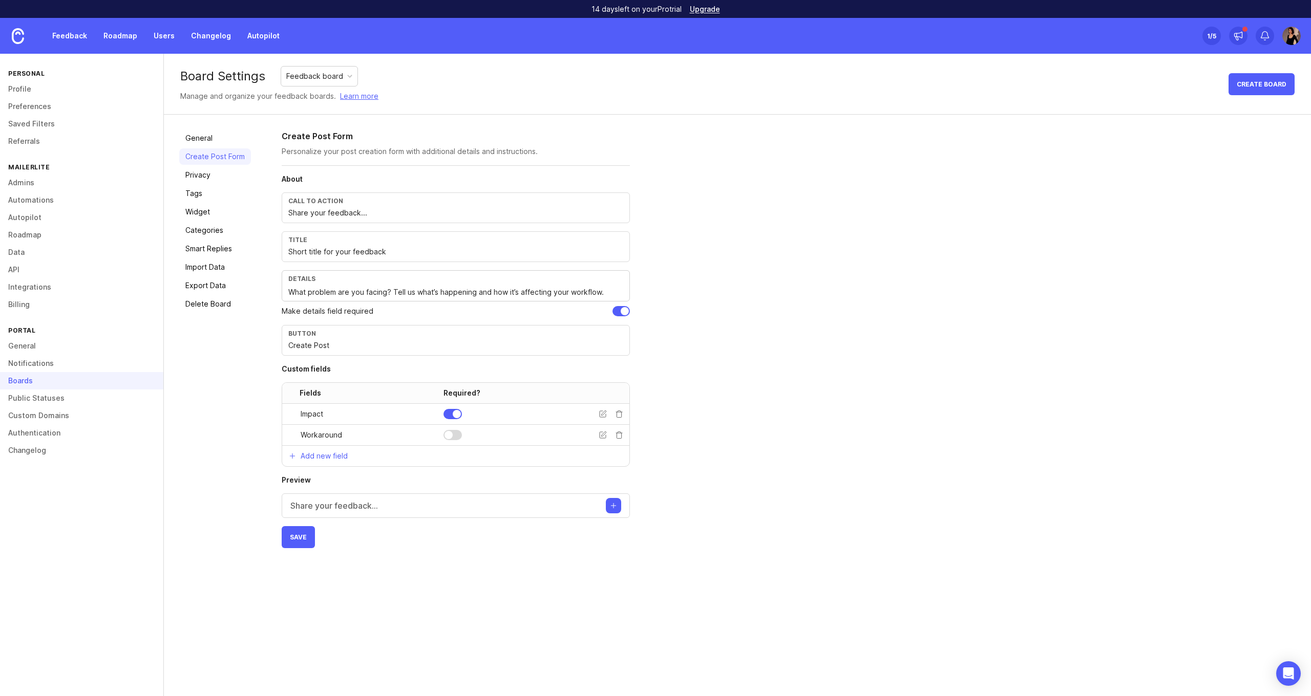
click at [412, 504] on div "Share your feedback..." at bounding box center [456, 506] width 348 height 25
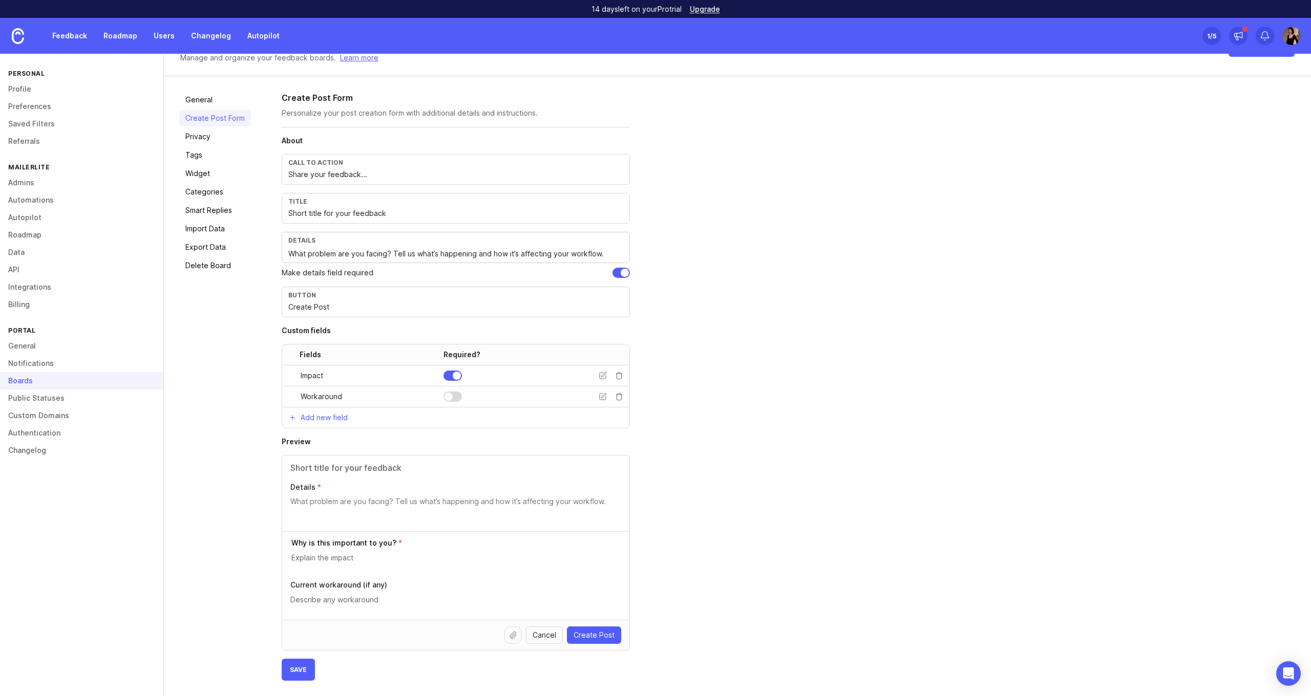
scroll to position [38, 0]
click at [327, 421] on p "Add new field" at bounding box center [324, 418] width 47 height 10
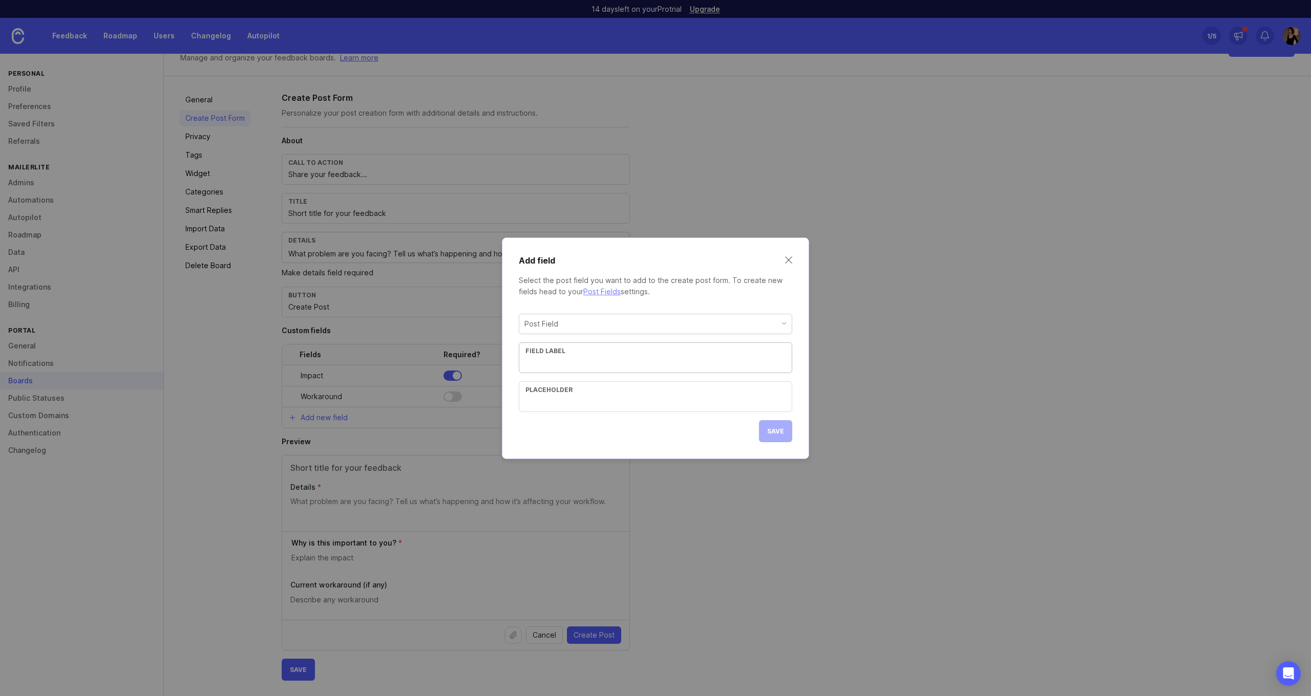
click at [589, 328] on div "Post Field" at bounding box center [655, 323] width 272 height 19
click at [570, 354] on div "Field label" at bounding box center [655, 351] width 260 height 8
paste input "Extra context or links"
type input "Extra context or links"
click at [609, 387] on div "Placeholder" at bounding box center [655, 390] width 260 height 8
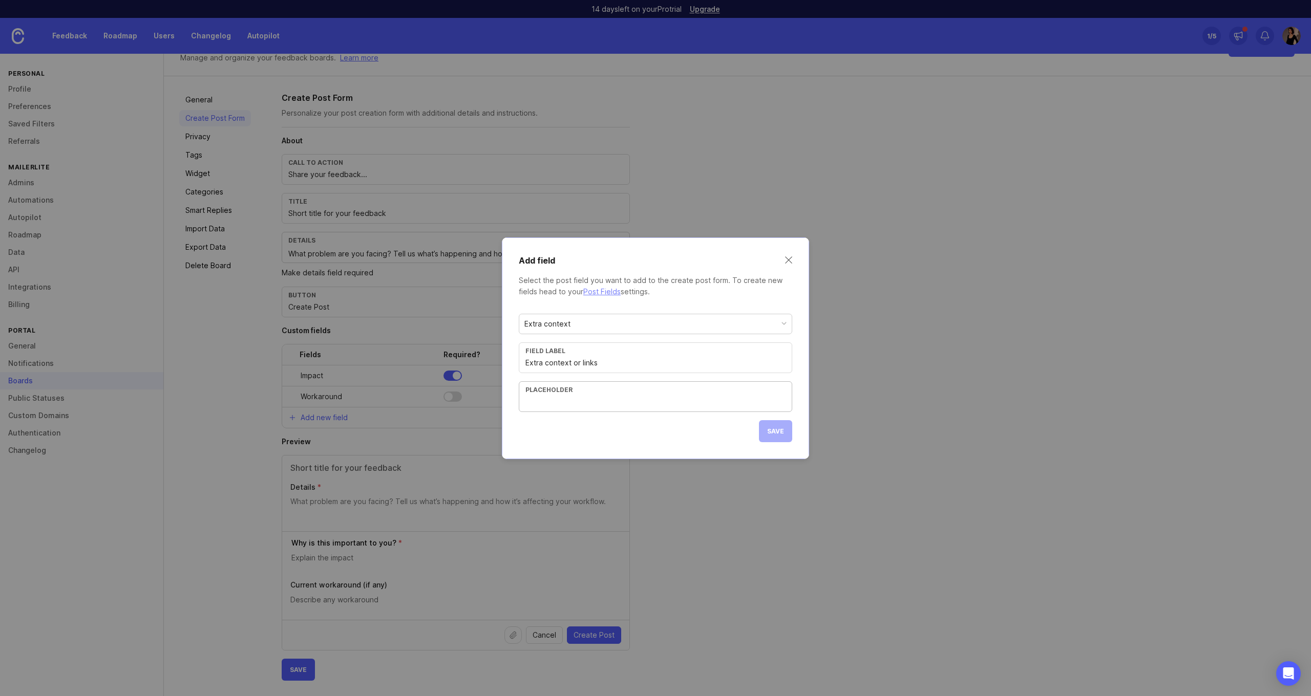
paste input "Paste link or add notes"
type input "Paste link or add notes"
click at [780, 426] on button "Save" at bounding box center [775, 431] width 33 height 22
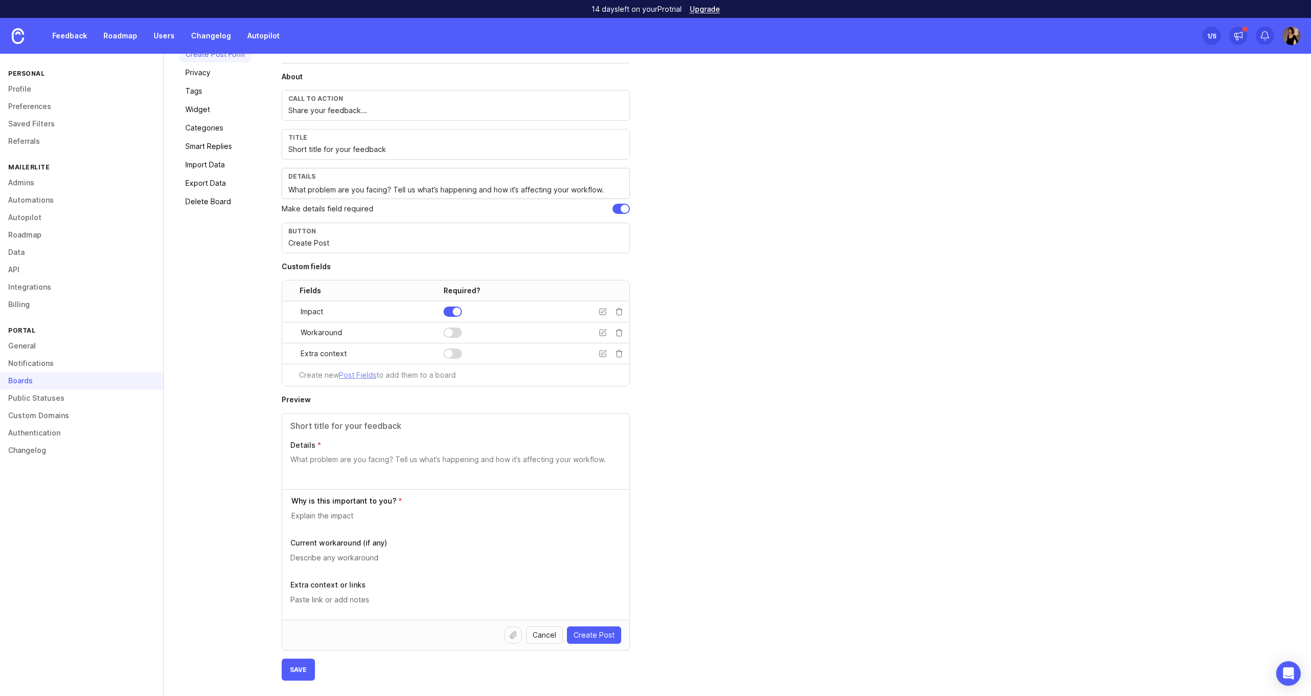
scroll to position [102, 0]
click at [352, 558] on textarea at bounding box center [455, 558] width 331 height 11
click at [344, 606] on div at bounding box center [455, 604] width 331 height 19
click at [620, 354] on icon at bounding box center [619, 354] width 8 height 8
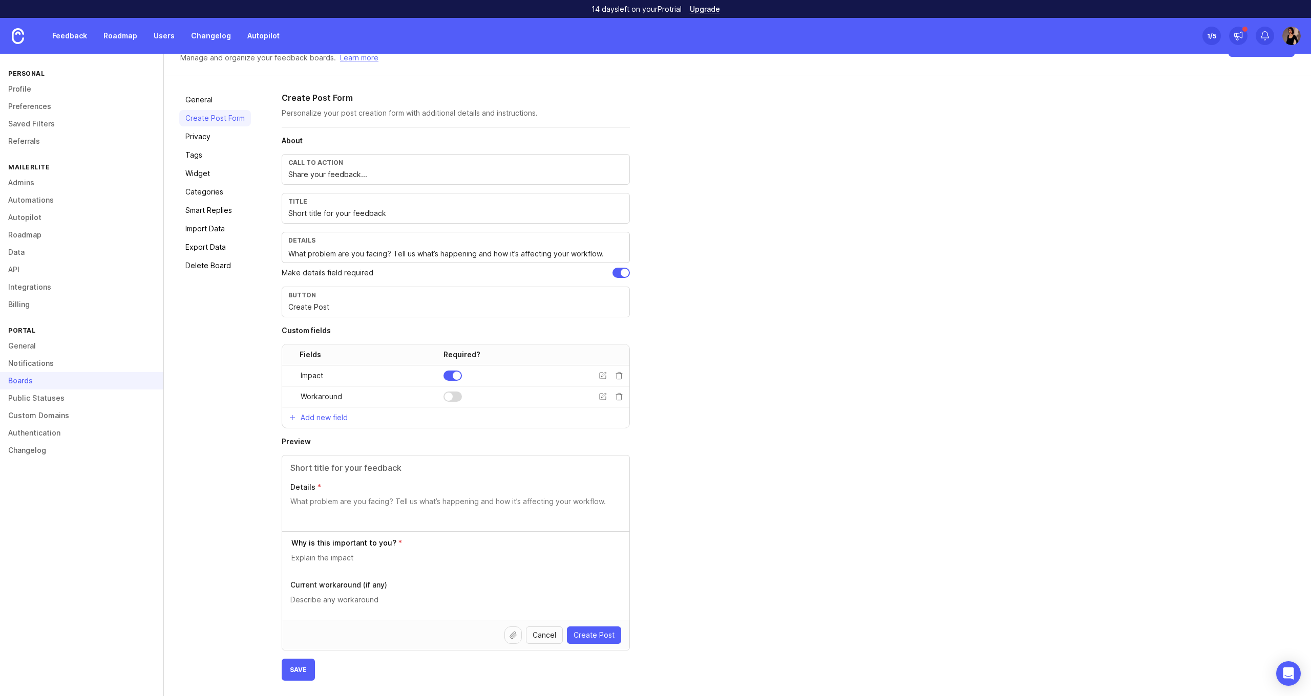
scroll to position [38, 0]
click at [394, 471] on input "text" at bounding box center [455, 468] width 331 height 12
click at [374, 507] on textarea "Details" at bounding box center [455, 507] width 331 height 20
click at [379, 562] on textarea at bounding box center [456, 558] width 330 height 11
click at [381, 600] on textarea at bounding box center [455, 600] width 331 height 11
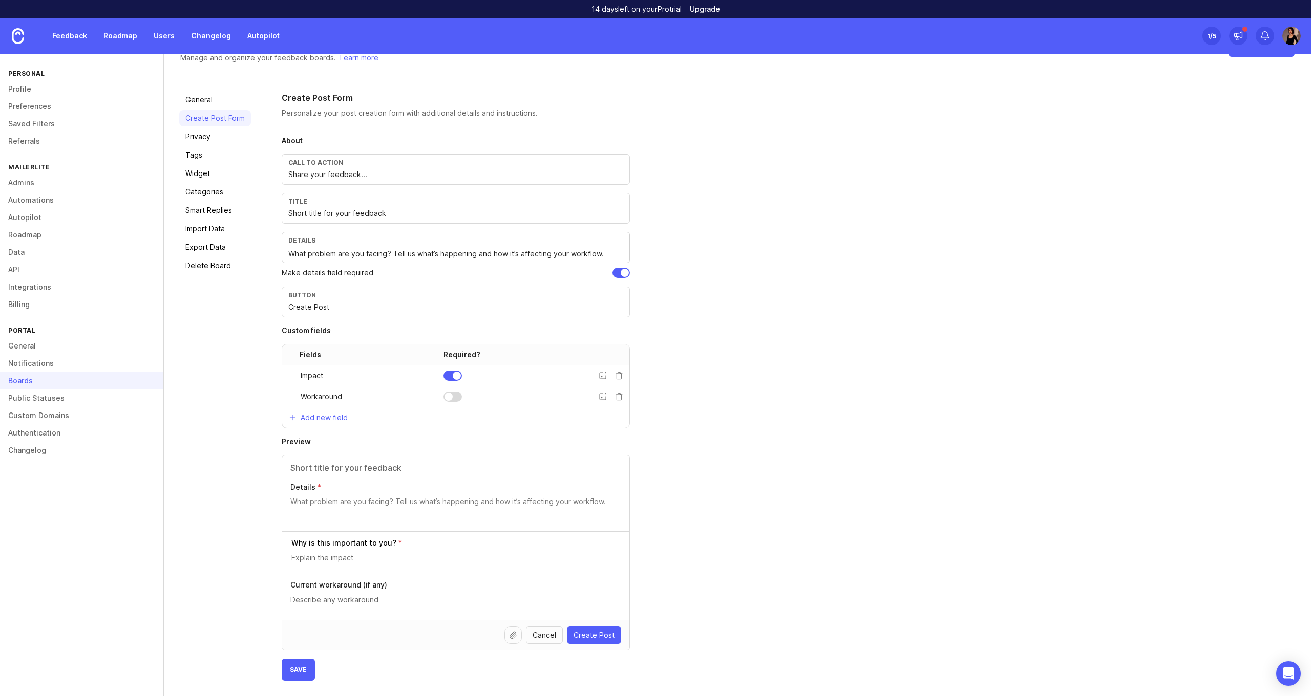
click at [592, 635] on span "Create Post" at bounding box center [594, 635] width 41 height 10
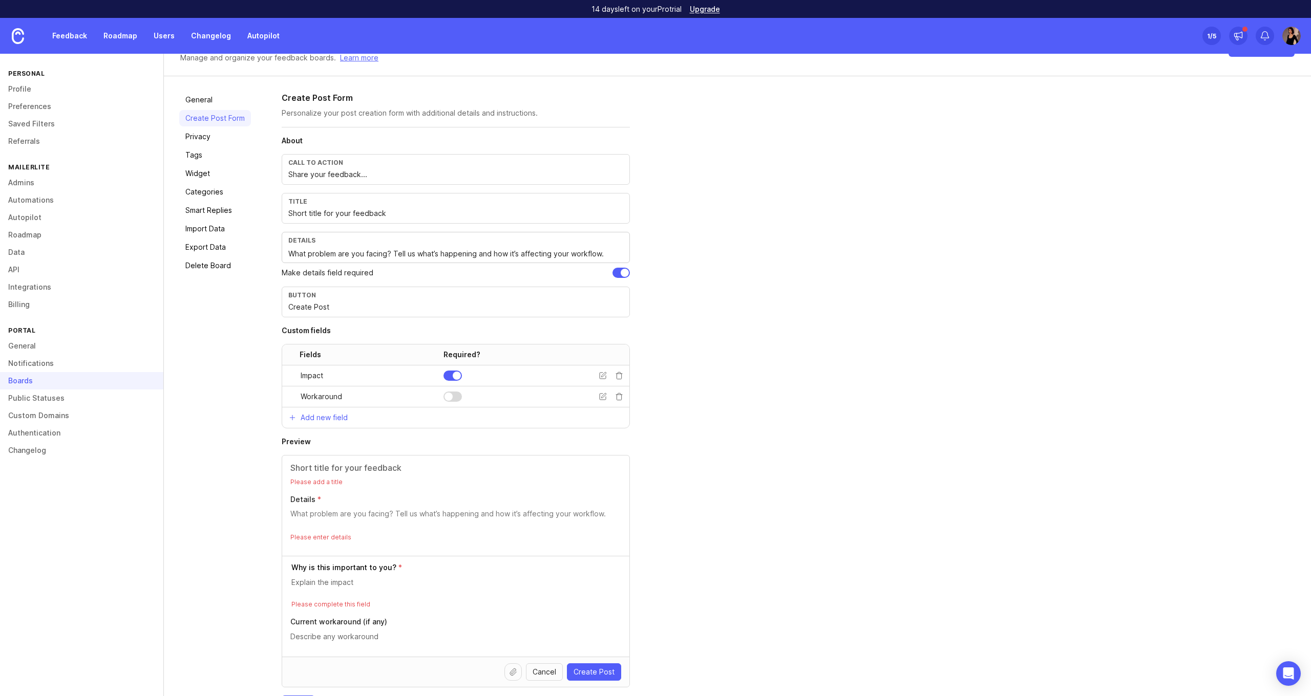
click at [592, 635] on textarea at bounding box center [455, 636] width 331 height 11
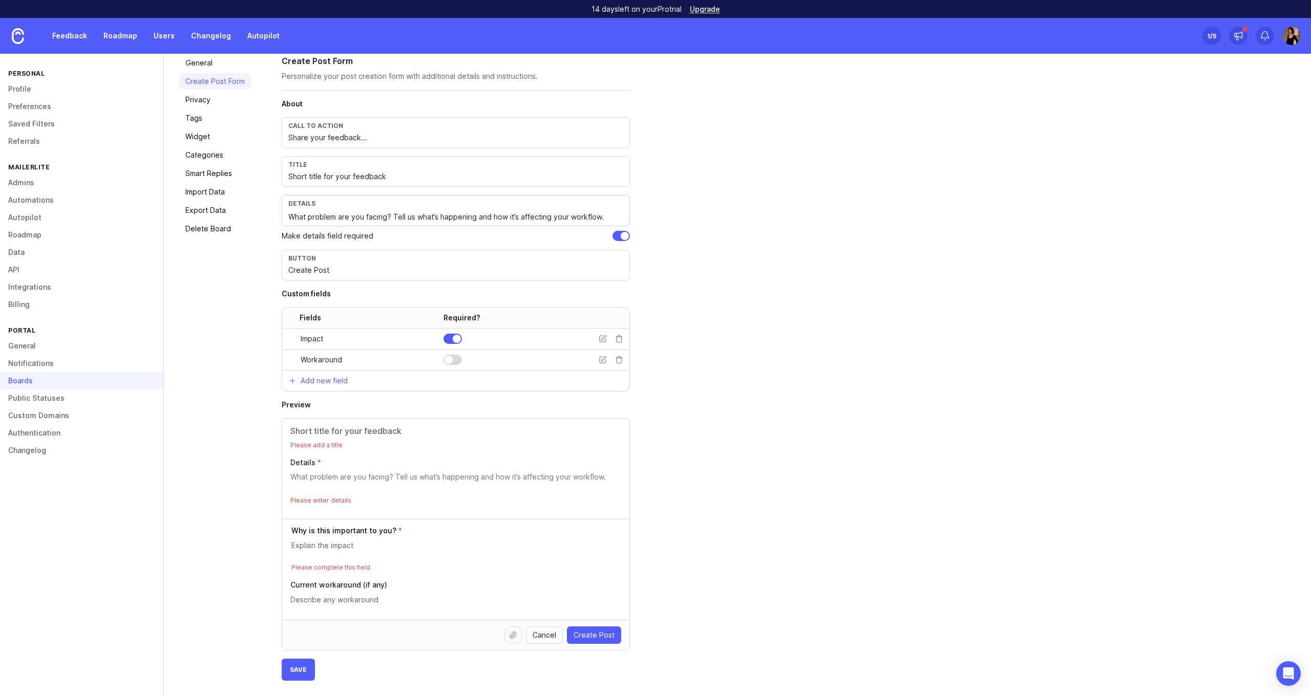
scroll to position [75, 0]
click at [919, 540] on div "Create Post Form Personalize your post creation form with additional details an…" at bounding box center [789, 368] width 1014 height 626
click at [726, 468] on div "Create Post Form Personalize your post creation form with additional details an…" at bounding box center [789, 368] width 1014 height 626
click at [687, 471] on div "Create Post Form Personalize your post creation form with additional details an…" at bounding box center [789, 368] width 1014 height 626
click at [305, 669] on span "Save" at bounding box center [298, 670] width 17 height 8
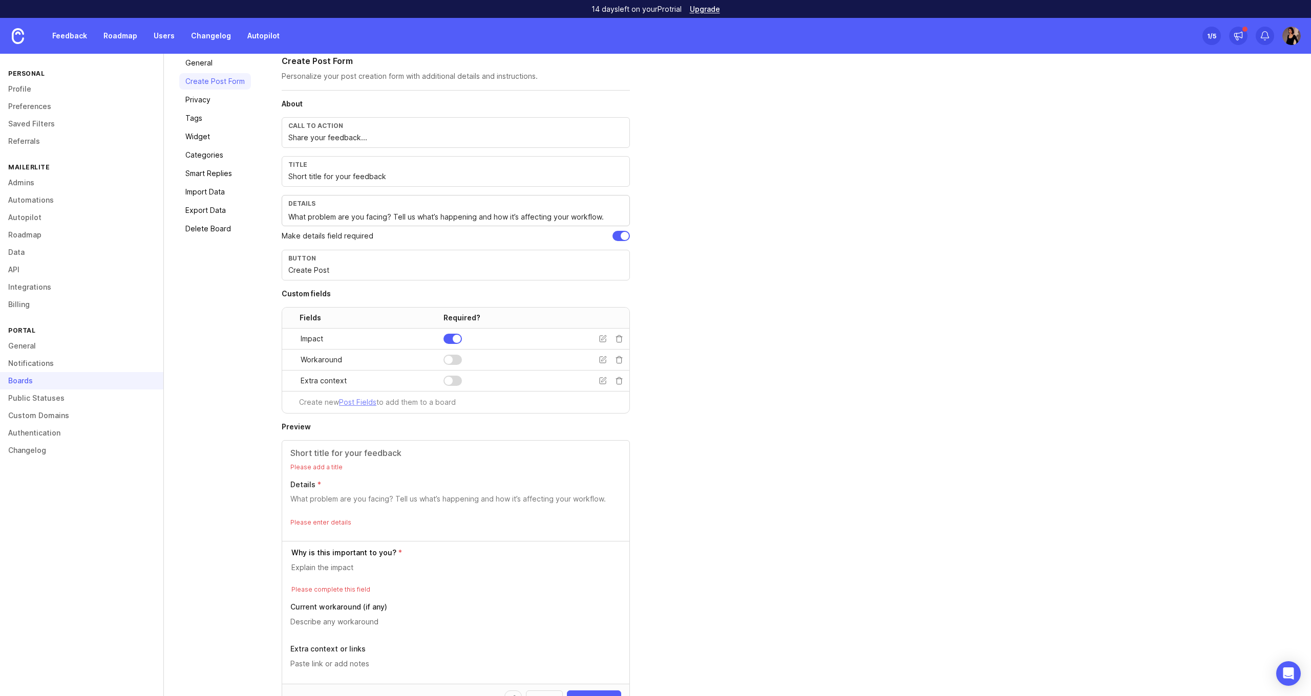
click at [305, 669] on textarea at bounding box center [455, 664] width 331 height 11
click at [202, 125] on link "Tags" at bounding box center [215, 118] width 72 height 16
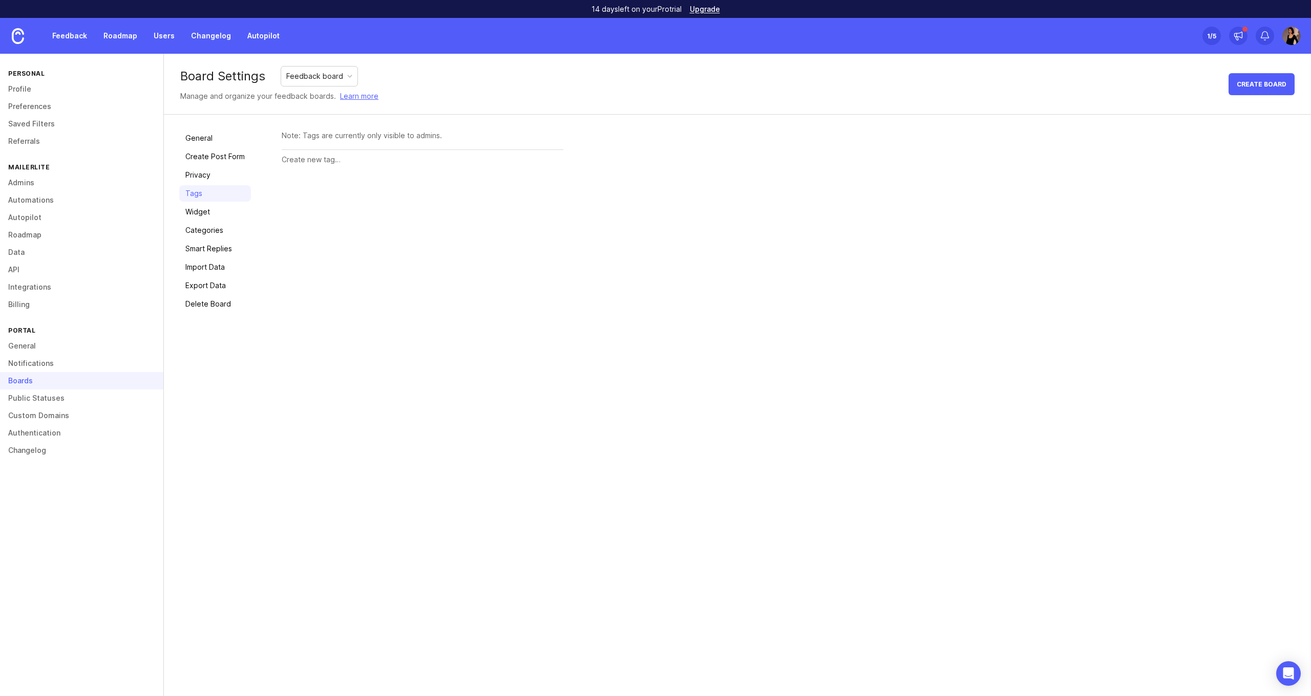
click at [206, 204] on link "Widget" at bounding box center [215, 212] width 72 height 16
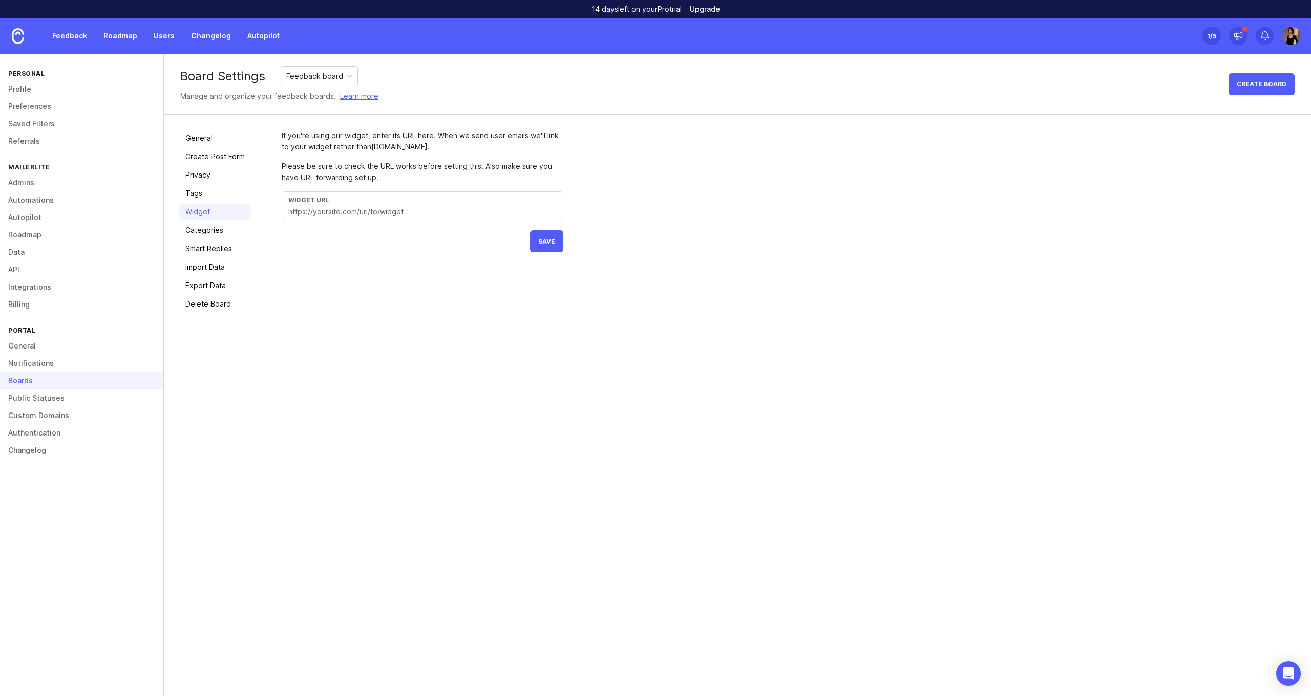
click at [346, 206] on input "text" at bounding box center [422, 211] width 268 height 11
click at [211, 237] on link "Categories" at bounding box center [215, 230] width 72 height 16
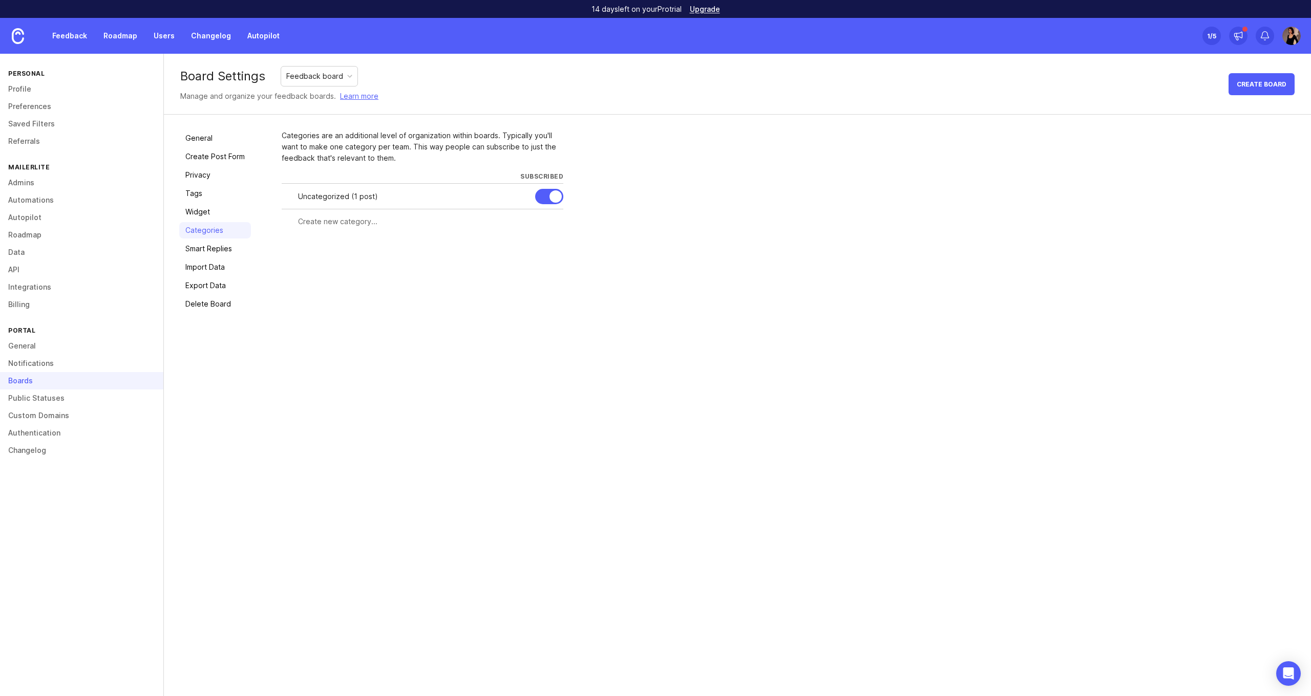
click at [212, 254] on link "Smart Replies" at bounding box center [215, 249] width 72 height 16
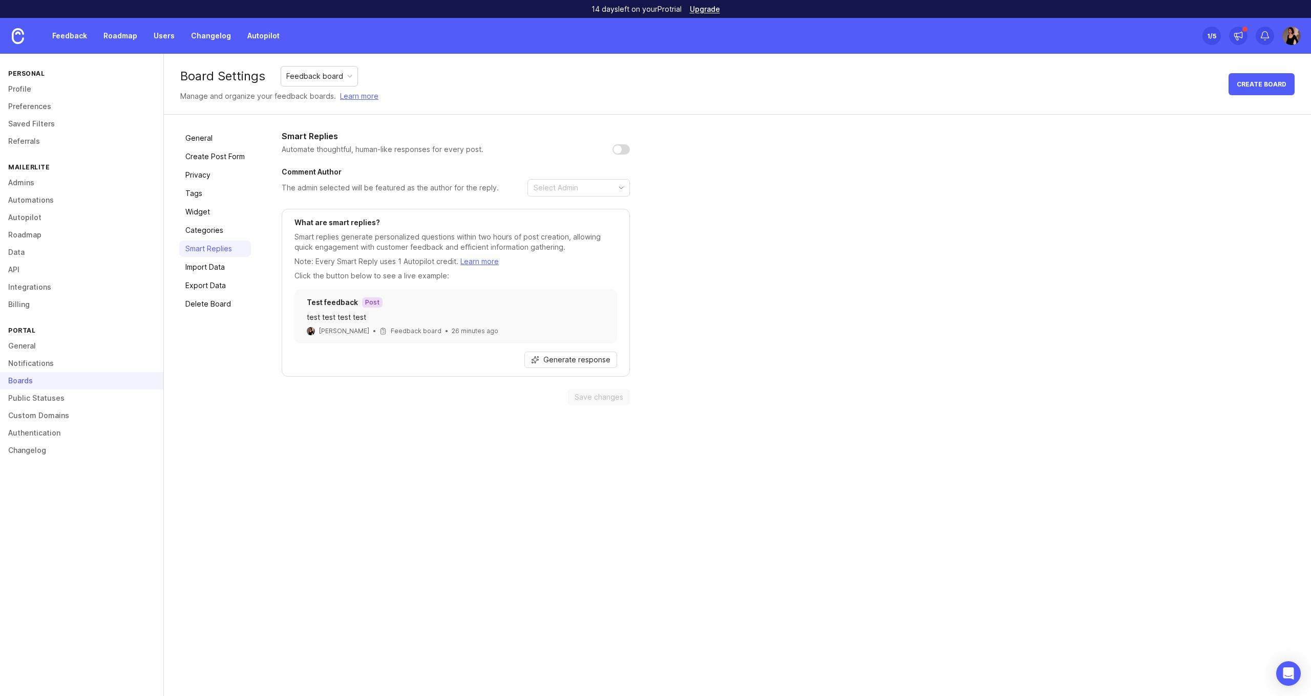
click at [356, 229] on div "What are smart replies? Smart replies generate personalized questions within tw…" at bounding box center [455, 250] width 323 height 64
click at [628, 147] on input "checkbox" at bounding box center [621, 149] width 17 height 10
checkbox input "true"
click at [602, 183] on input "toggle menu" at bounding box center [573, 187] width 78 height 11
click at [598, 207] on span "[PERSON_NAME]" at bounding box center [574, 207] width 57 height 11
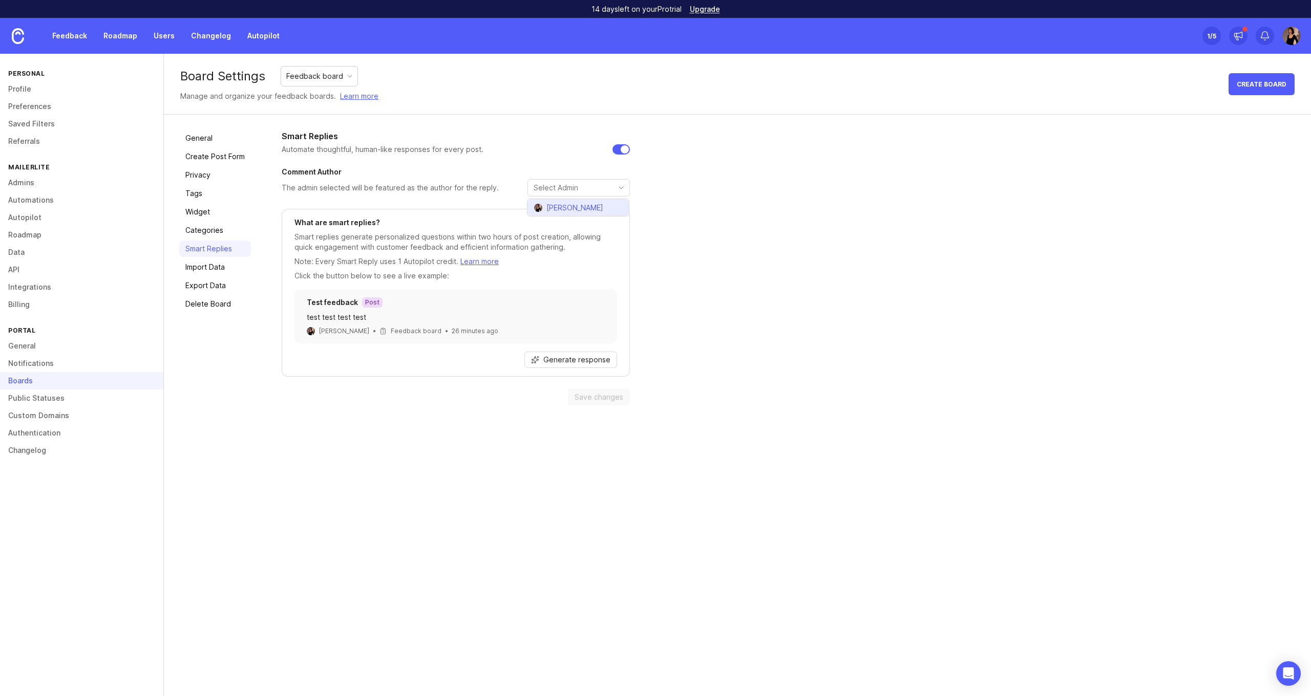
type input "[PERSON_NAME]"
click at [601, 288] on div "What are smart replies? Smart replies generate personalized questions within tw…" at bounding box center [456, 293] width 348 height 168
click at [620, 149] on input "checkbox" at bounding box center [621, 149] width 17 height 10
checkbox input "false"
click at [605, 187] on button "remove selection" at bounding box center [605, 188] width 14 height 14
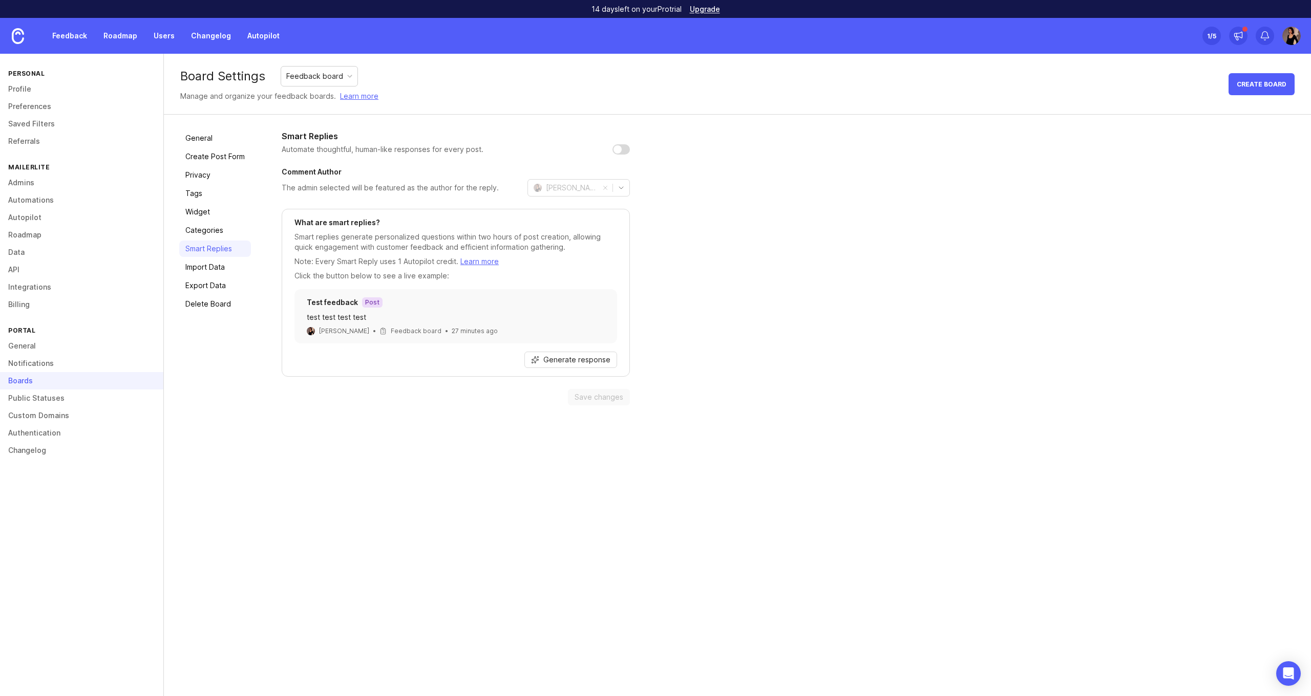
click at [669, 205] on div "Smart Replies Automate thoughtful, human-like responses for every post. Comment…" at bounding box center [789, 268] width 1014 height 276
click at [588, 357] on span "Generate response" at bounding box center [576, 360] width 67 height 10
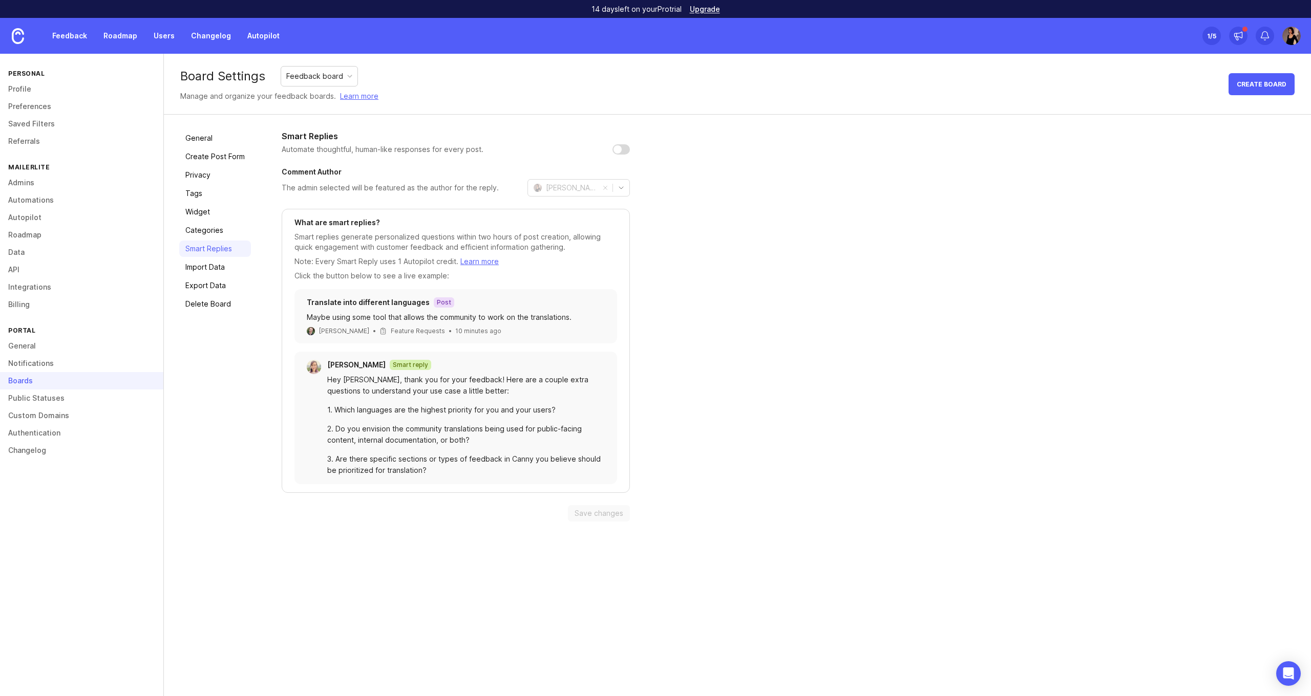
click at [216, 266] on link "Import Data" at bounding box center [215, 267] width 72 height 16
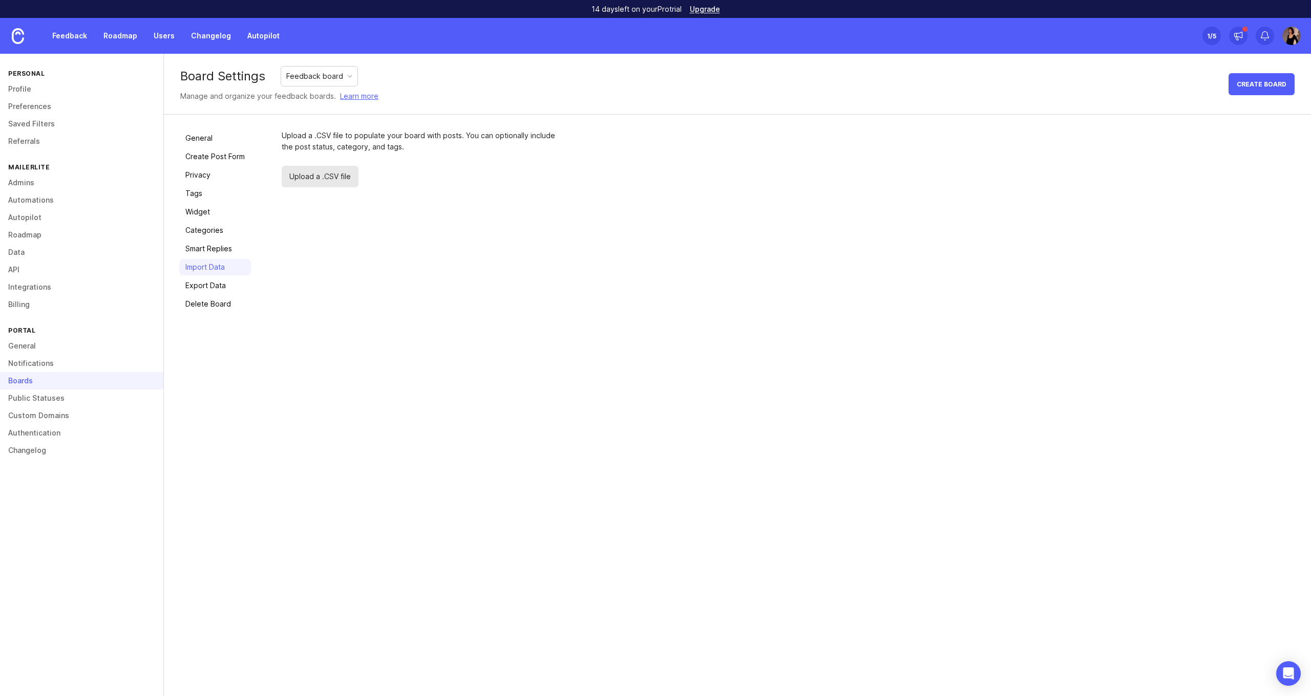
click at [218, 290] on link "Export Data" at bounding box center [215, 286] width 72 height 16
click at [222, 307] on link "Delete Board" at bounding box center [215, 304] width 72 height 16
